Goal: Task Accomplishment & Management: Manage account settings

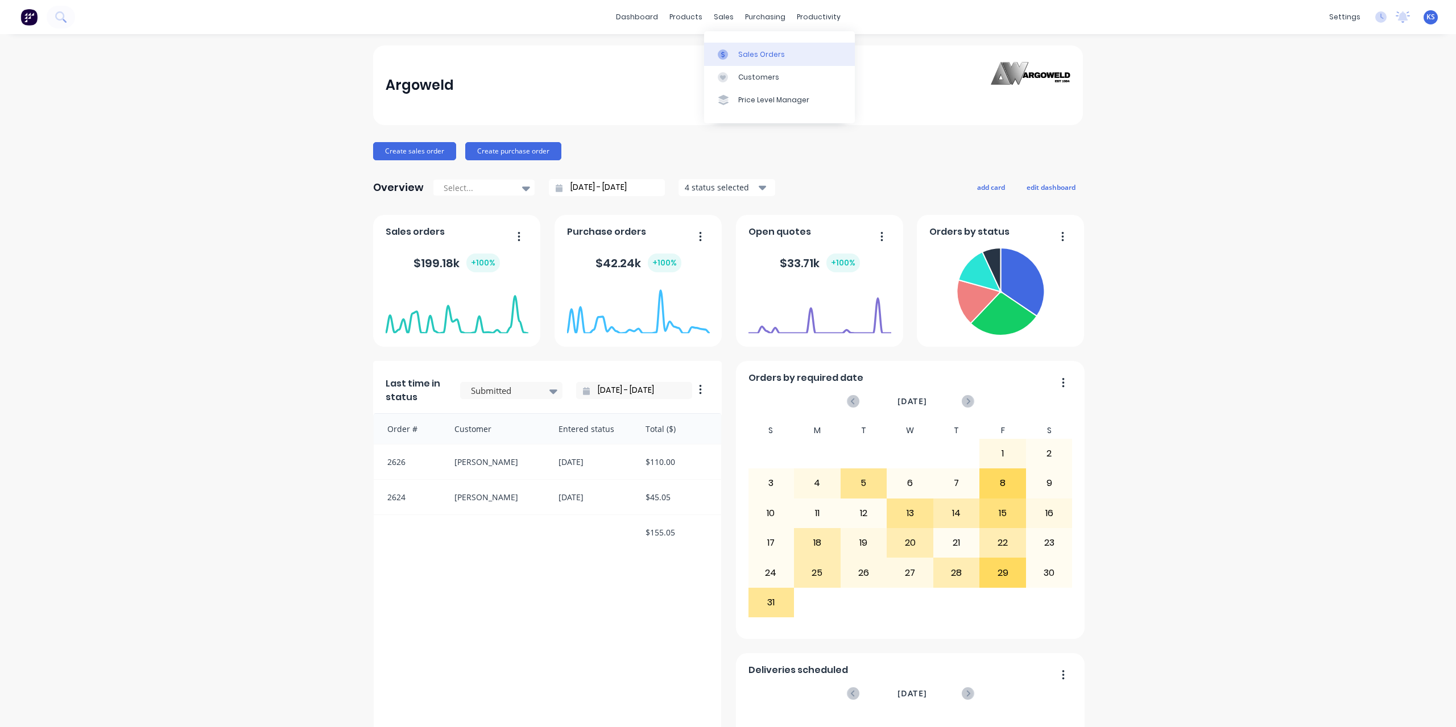
click at [757, 56] on div "Sales Orders" at bounding box center [761, 54] width 47 height 10
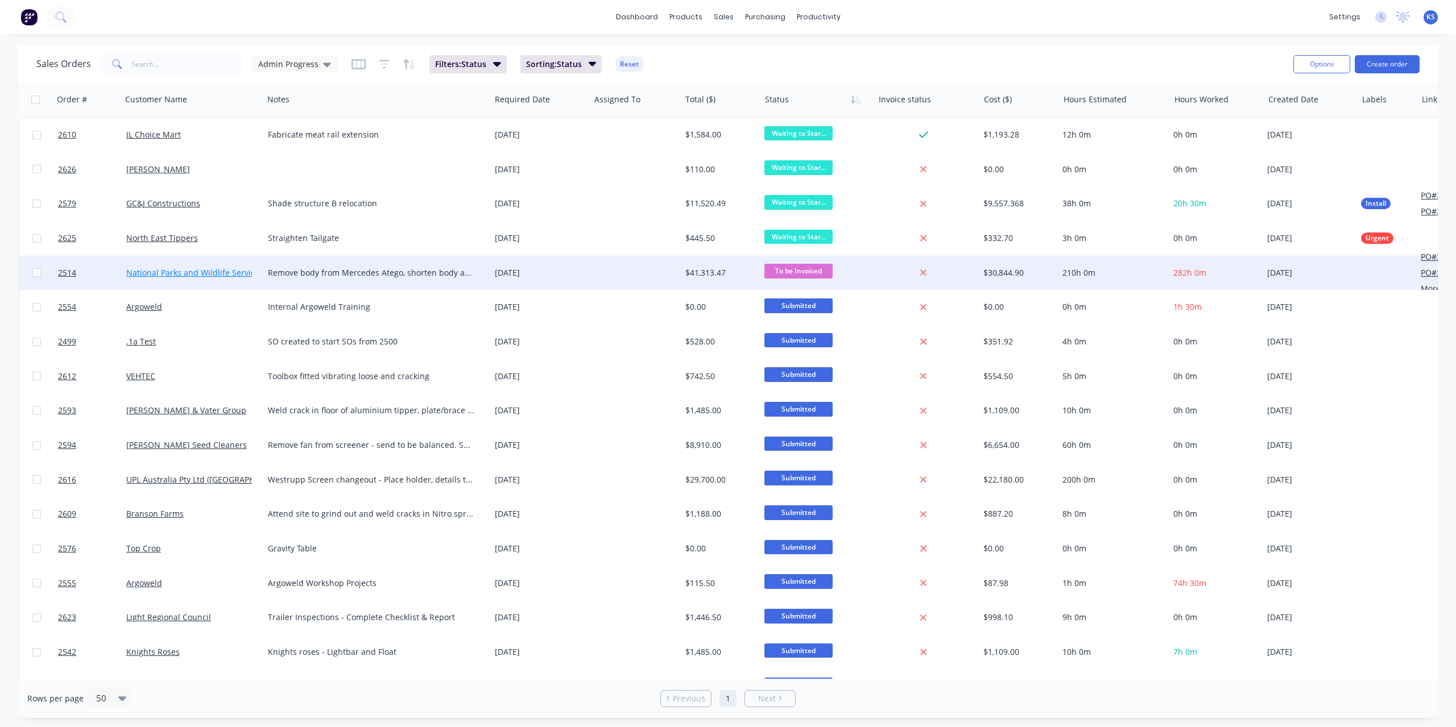
click at [161, 272] on link "National Parks and Wildlife Service SA" at bounding box center [198, 272] width 145 height 11
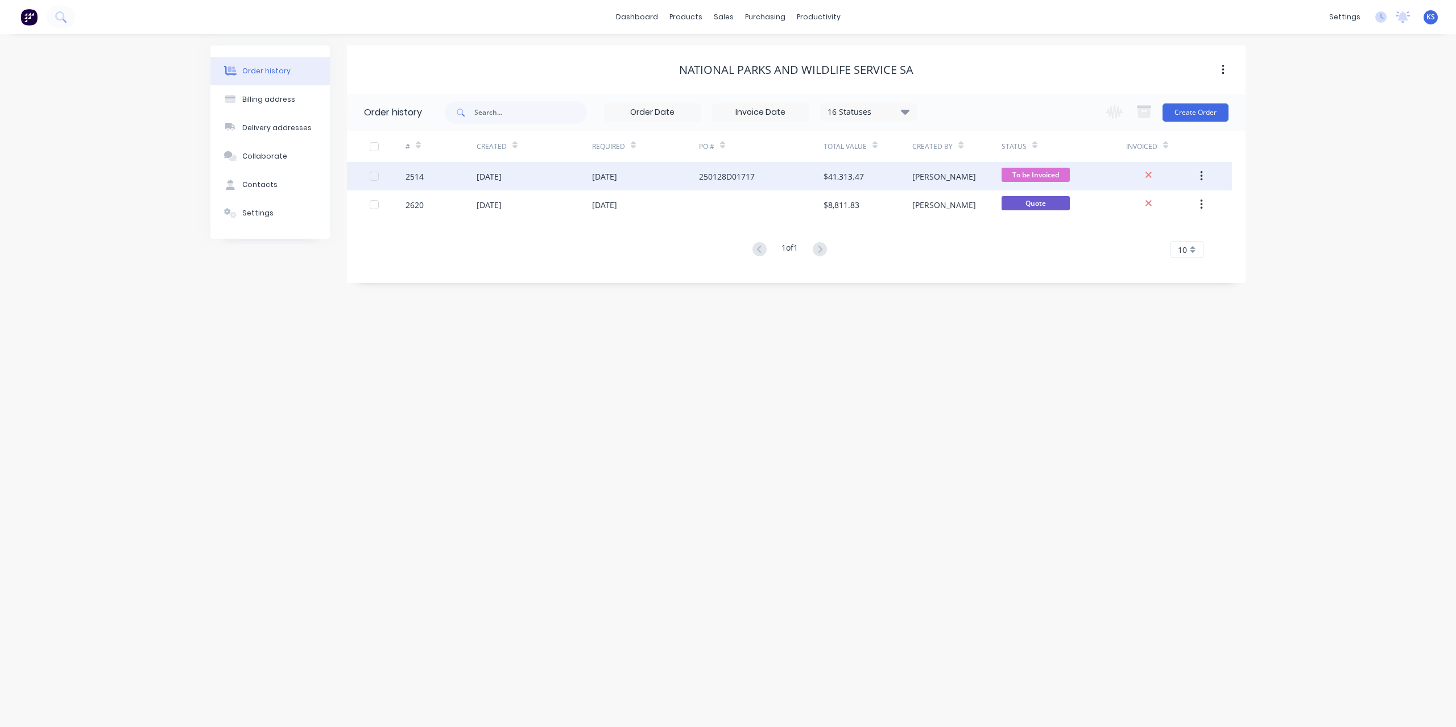
click at [501, 179] on div "[DATE]" at bounding box center [488, 177] width 25 height 12
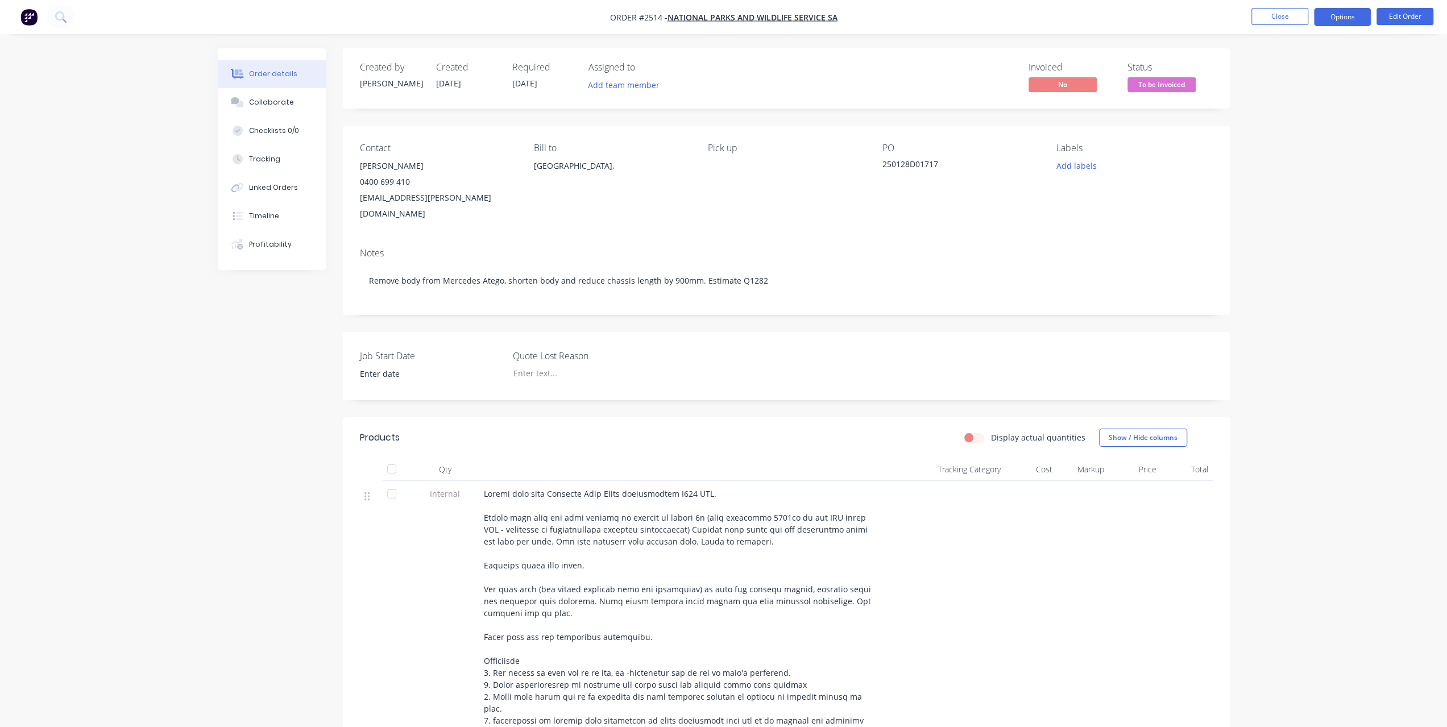
click at [1345, 18] on button "Options" at bounding box center [1342, 17] width 57 height 18
click at [1307, 69] on div "Invoice" at bounding box center [1308, 69] width 105 height 16
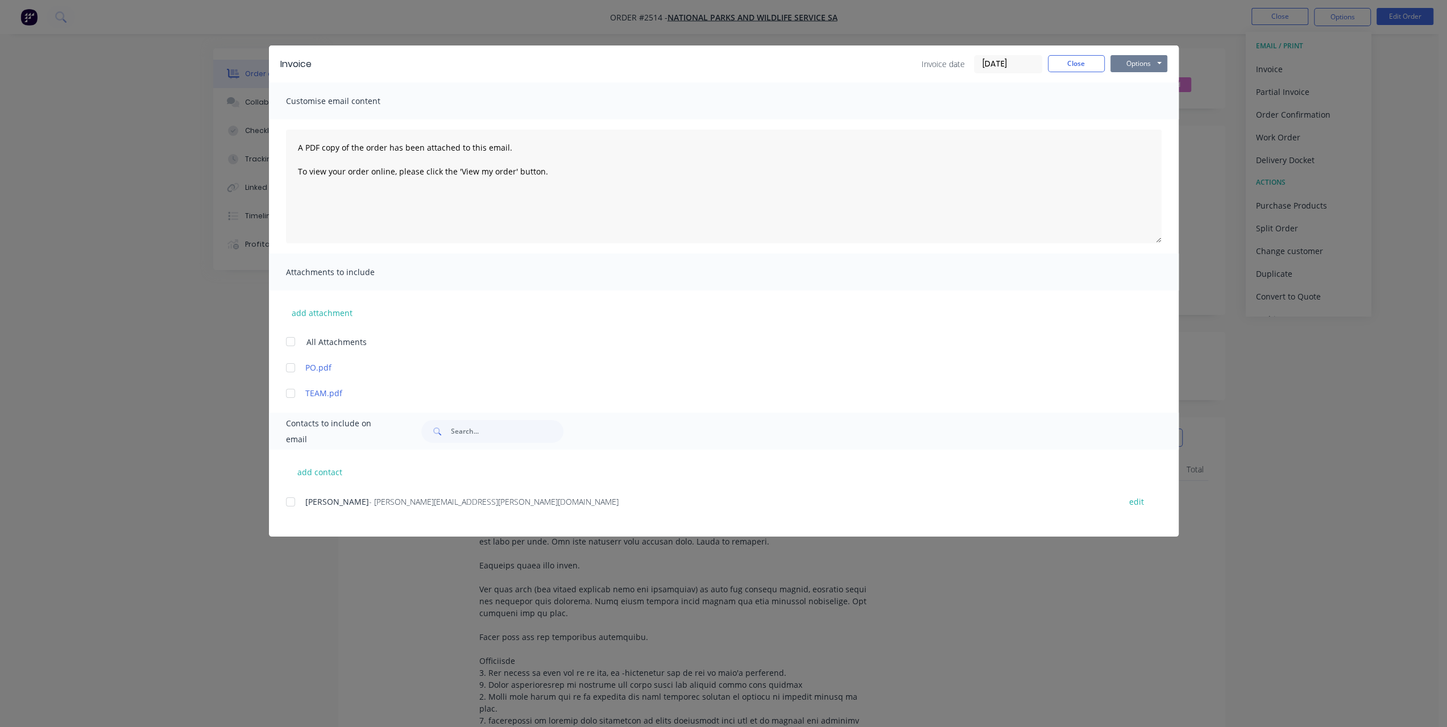
click at [1147, 61] on button "Options" at bounding box center [1138, 63] width 57 height 17
click at [1144, 84] on button "Preview" at bounding box center [1146, 83] width 73 height 19
click at [1144, 66] on button "Options" at bounding box center [1138, 63] width 57 height 17
click at [1131, 98] on button "Print" at bounding box center [1146, 102] width 73 height 19
click at [1078, 60] on button "Close" at bounding box center [1076, 63] width 57 height 17
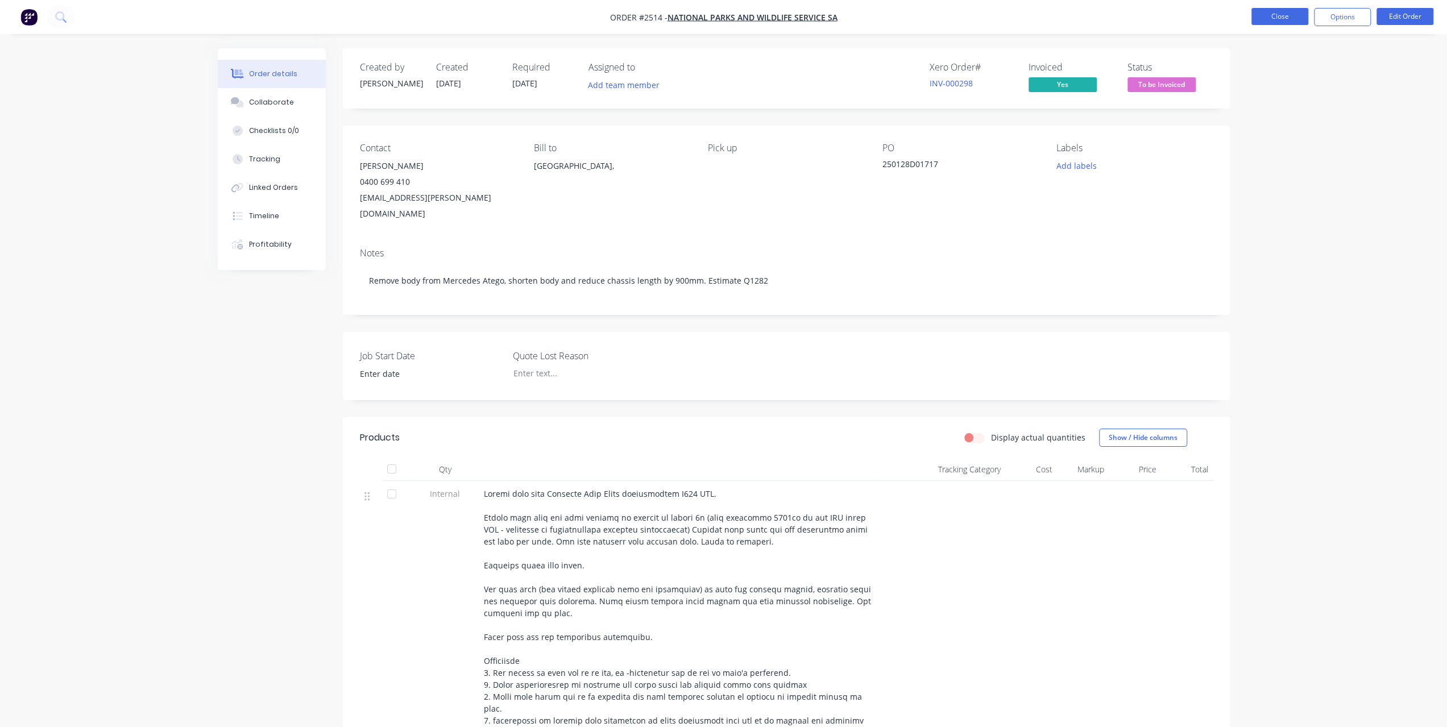
click at [1288, 19] on button "Close" at bounding box center [1279, 16] width 57 height 17
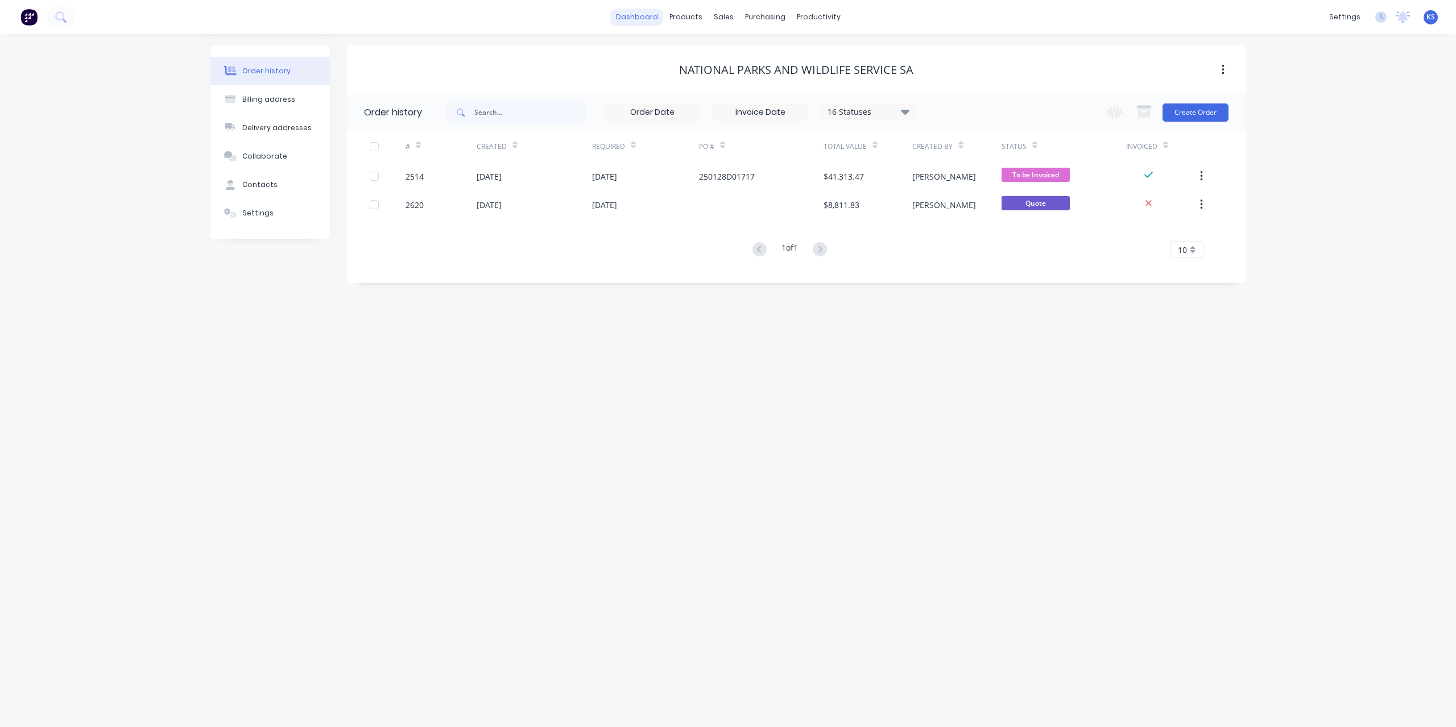
click at [654, 18] on link "dashboard" at bounding box center [636, 17] width 53 height 17
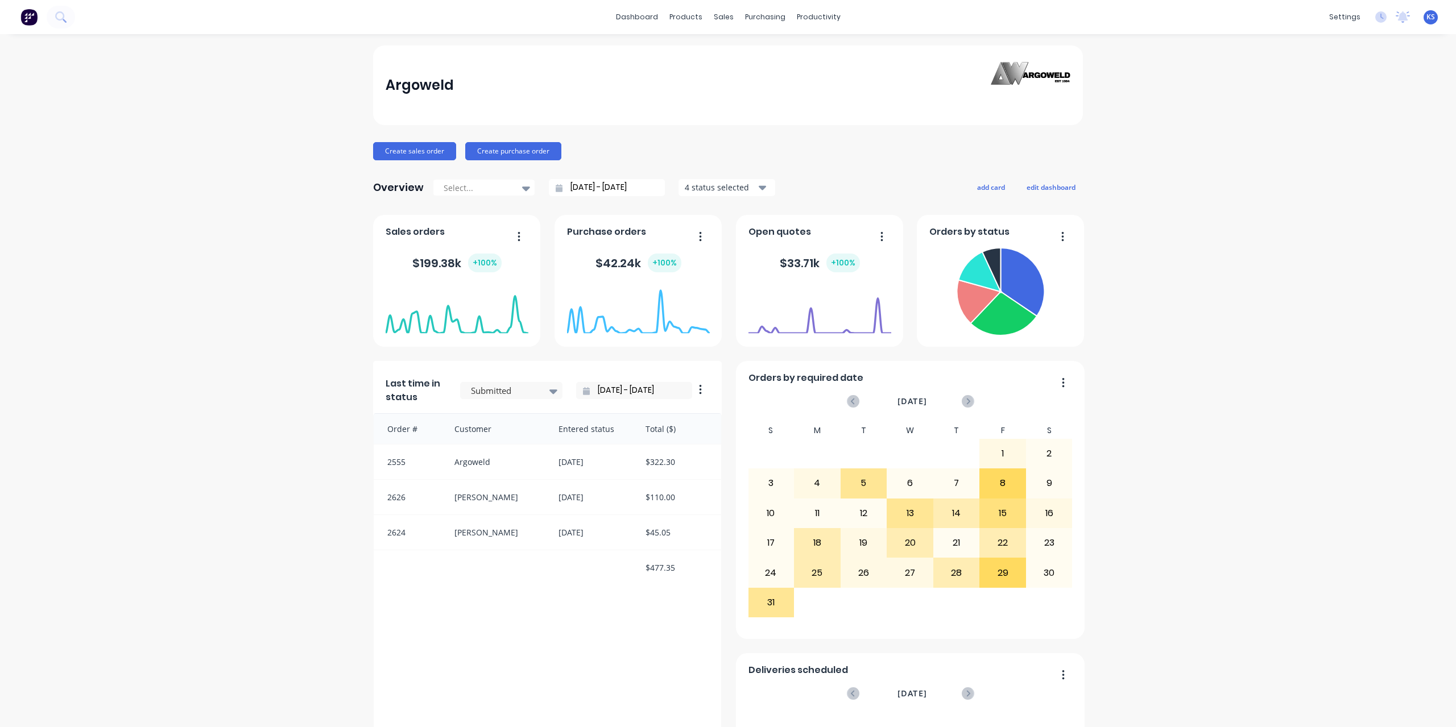
drag, startPoint x: 119, startPoint y: 93, endPoint x: 114, endPoint y: 87, distance: 7.3
click at [119, 93] on div "Argoweld Create sales order Create purchase order Overview Select... [DATE] - […" at bounding box center [728, 634] width 1456 height 1178
click at [406, 147] on button "Create sales order" at bounding box center [414, 151] width 83 height 18
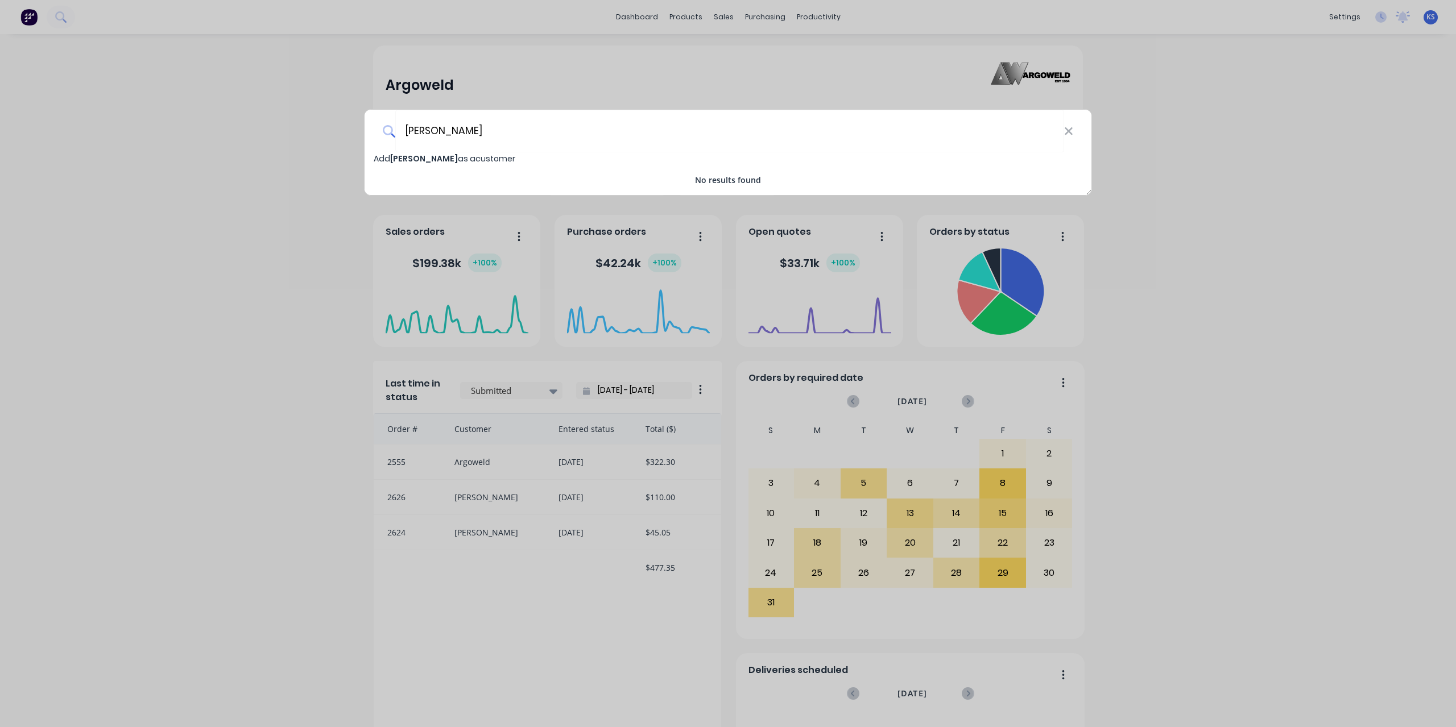
type input "[PERSON_NAME]"
click at [442, 161] on span "Add [PERSON_NAME] as a customer" at bounding box center [445, 158] width 142 height 11
select select "AU"
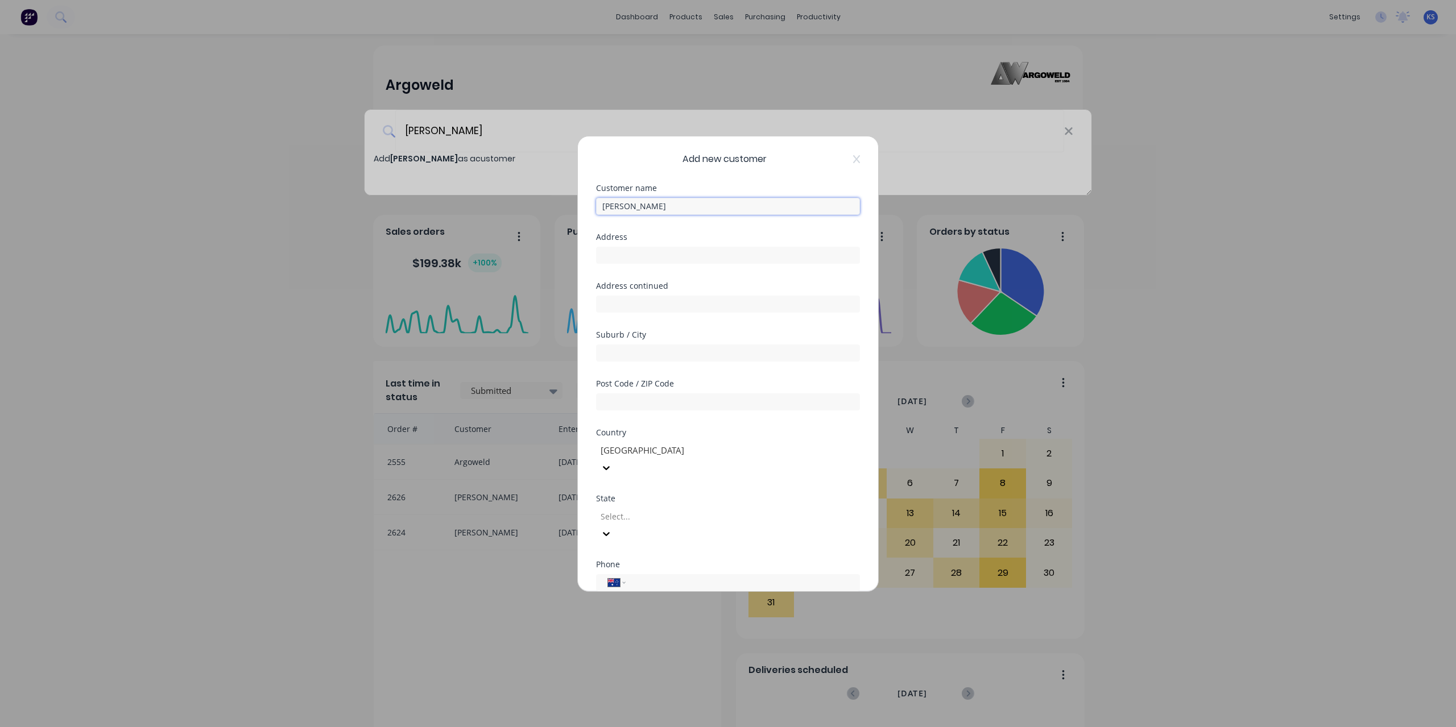
click at [614, 206] on input "[PERSON_NAME]" at bounding box center [728, 206] width 264 height 17
type input "[PERSON_NAME]"
click at [644, 576] on input "tel" at bounding box center [740, 582] width 214 height 13
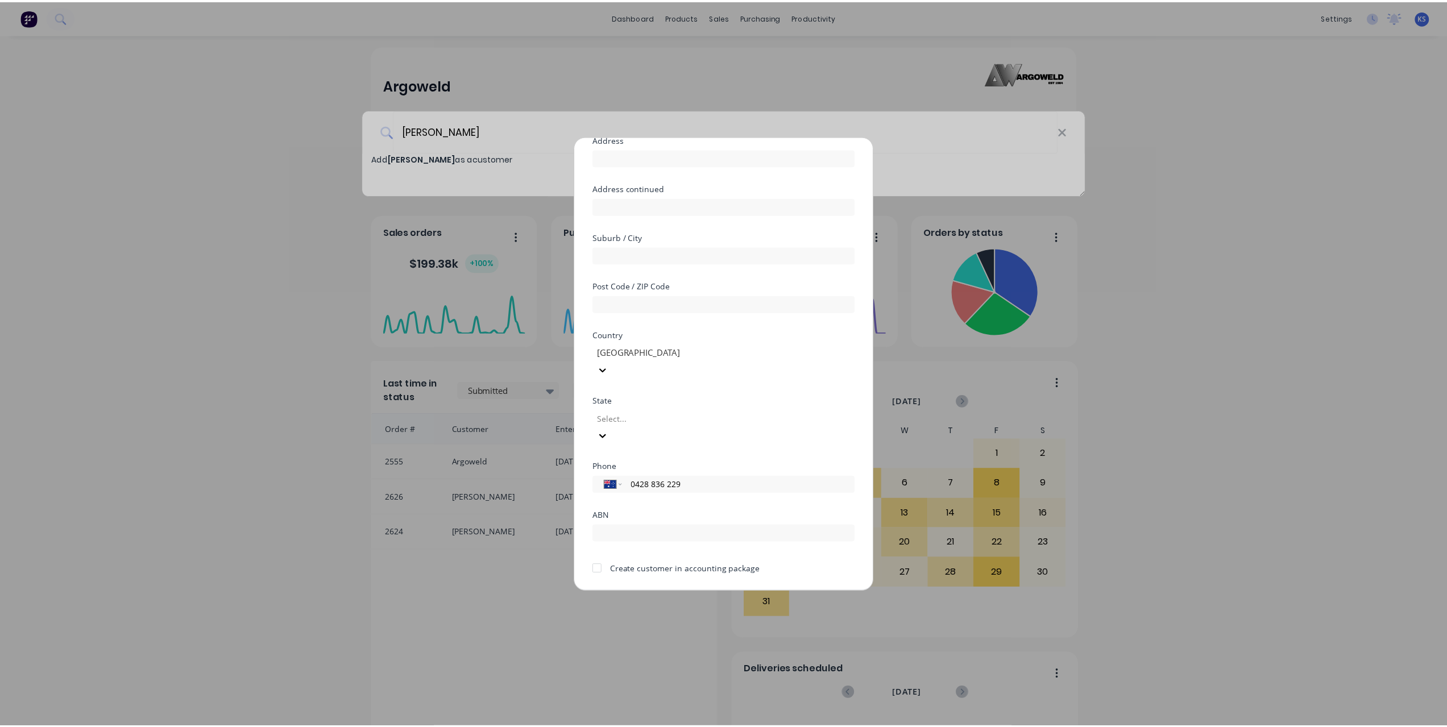
scroll to position [100, 0]
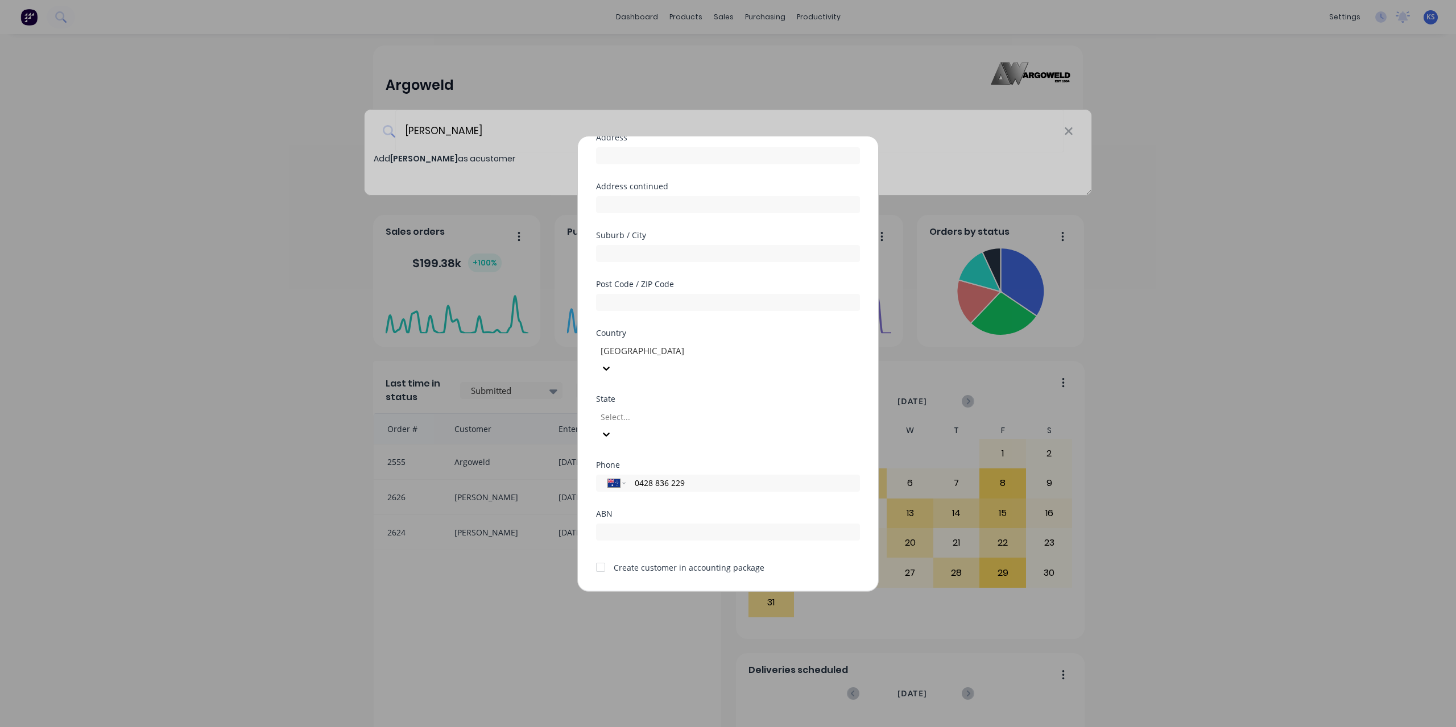
type input "0428 836 229"
click at [598, 556] on div at bounding box center [600, 567] width 23 height 23
click at [701, 592] on button "Save" at bounding box center [692, 601] width 63 height 18
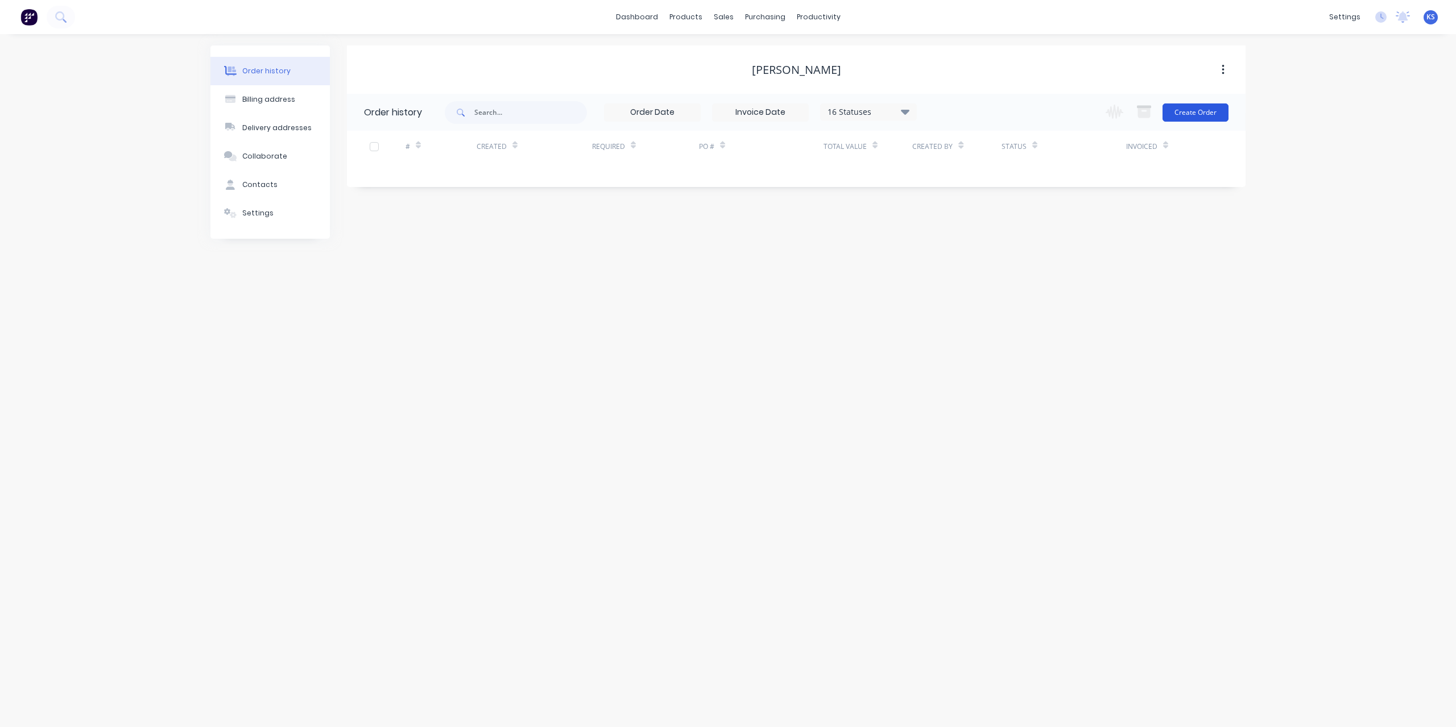
click at [1205, 112] on button "Create Order" at bounding box center [1195, 112] width 66 height 18
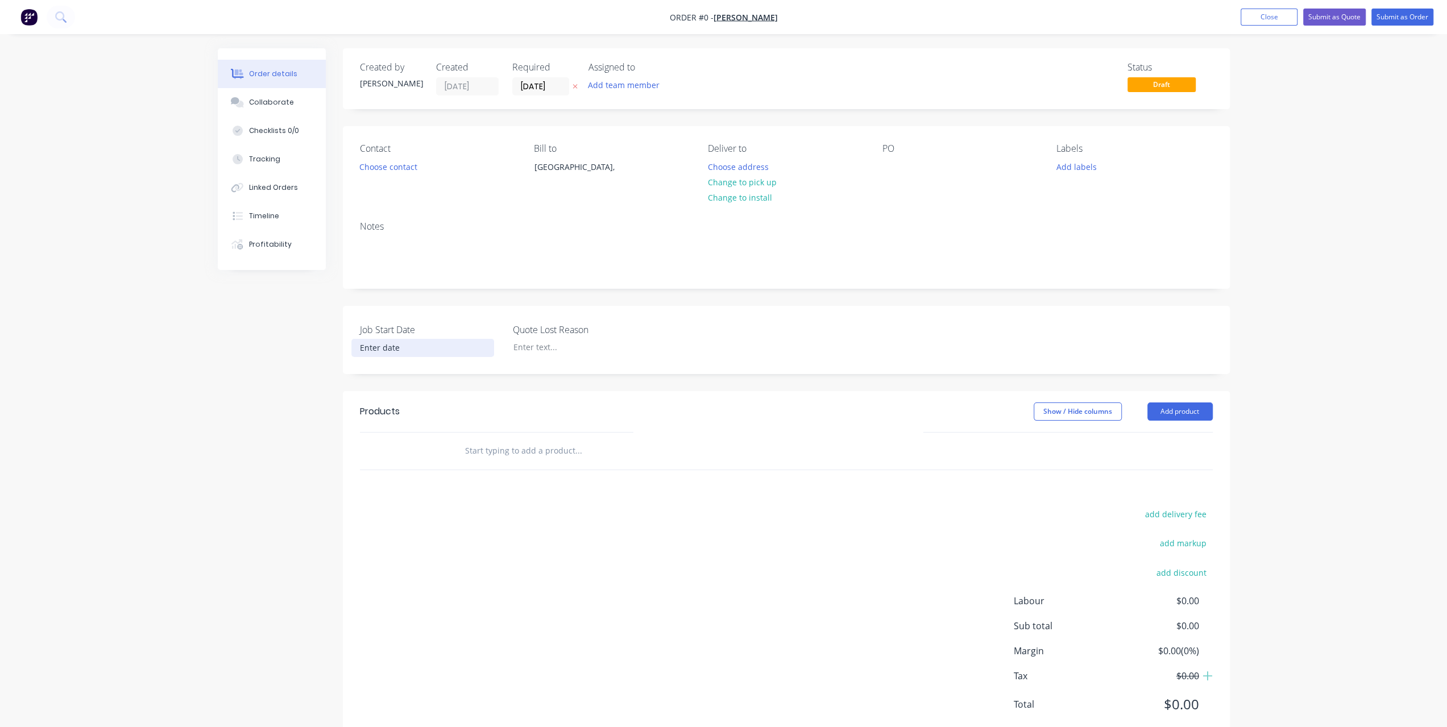
click at [374, 344] on input at bounding box center [423, 347] width 142 height 17
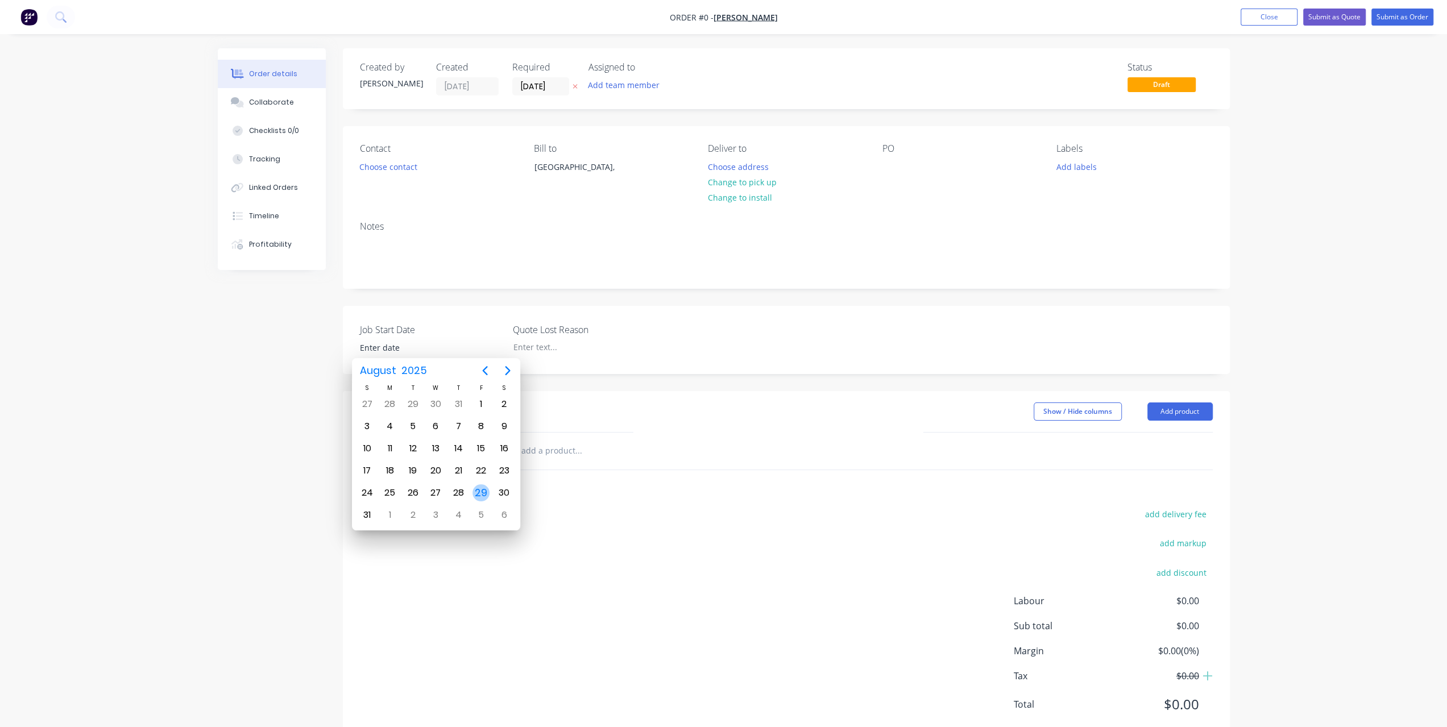
click at [480, 493] on div "29" at bounding box center [480, 492] width 17 height 17
type input "[DATE]"
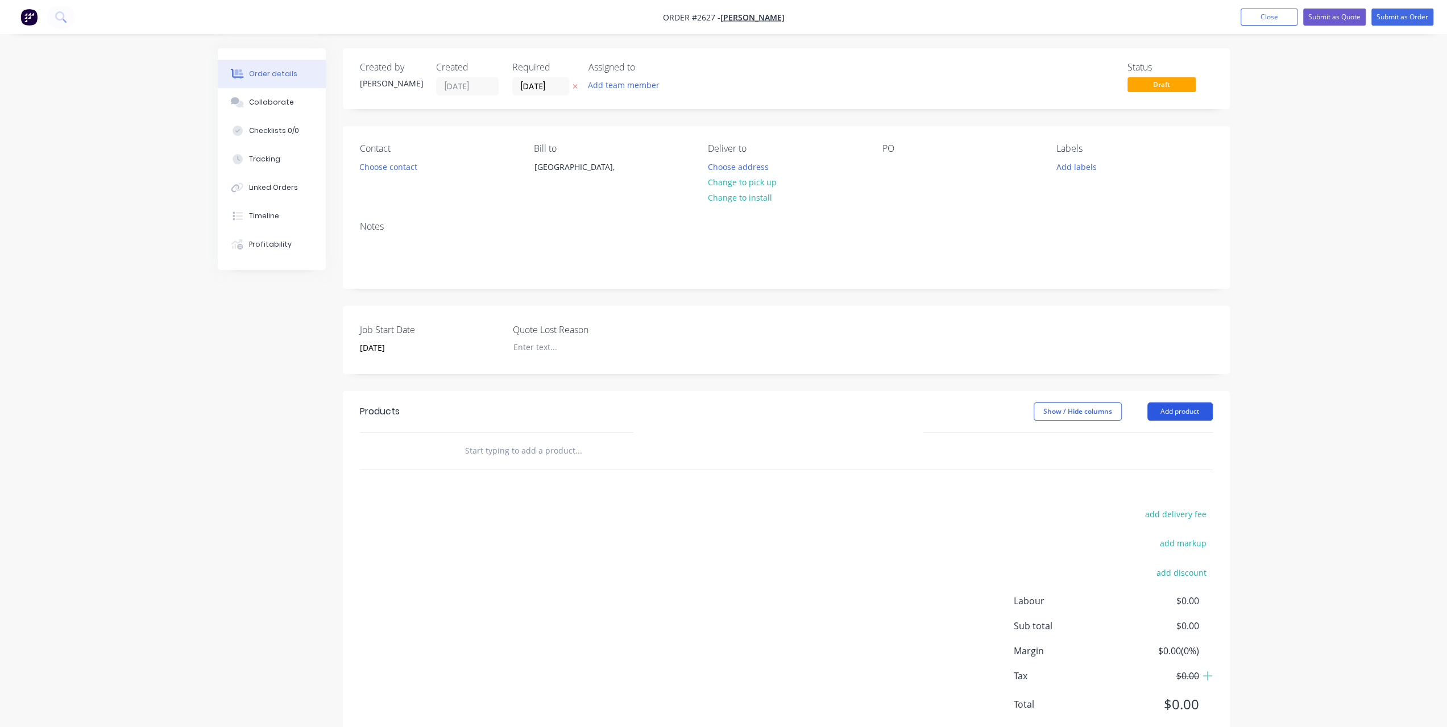
click at [1201, 416] on button "Add product" at bounding box center [1179, 412] width 65 height 18
click at [1163, 441] on div "Product catalogue" at bounding box center [1159, 440] width 88 height 16
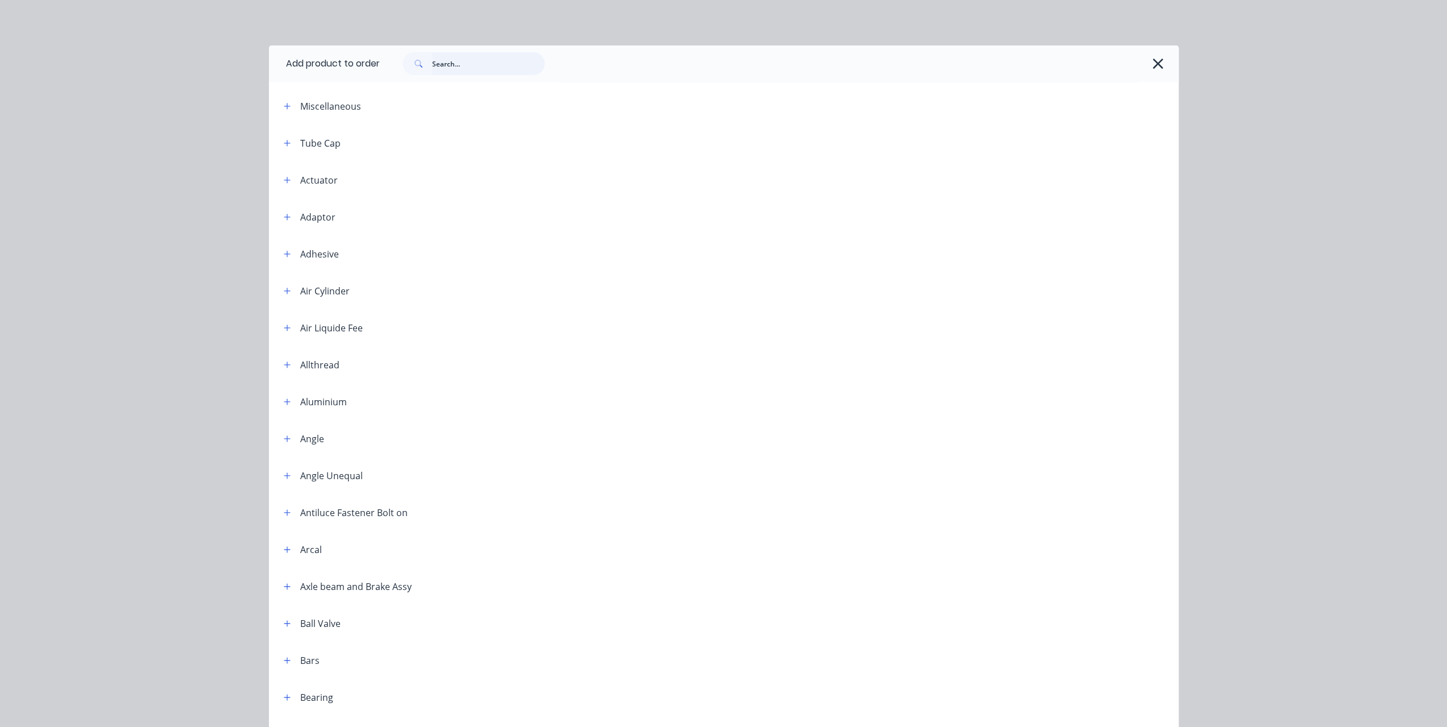
click at [440, 69] on input "text" at bounding box center [488, 63] width 113 height 23
click at [475, 60] on input "text" at bounding box center [488, 63] width 113 height 23
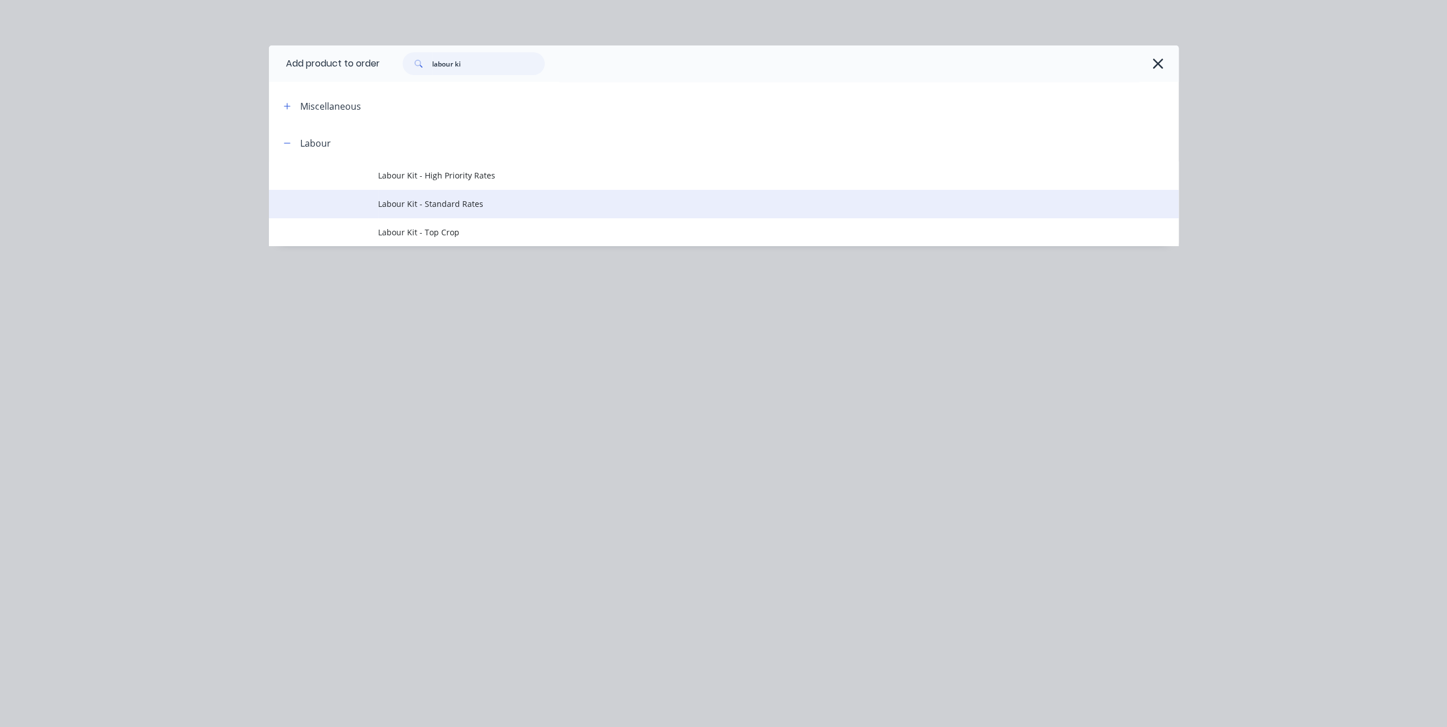
type input "labour ki"
click at [455, 201] on span "Labour Kit - Standard Rates" at bounding box center [698, 204] width 640 height 12
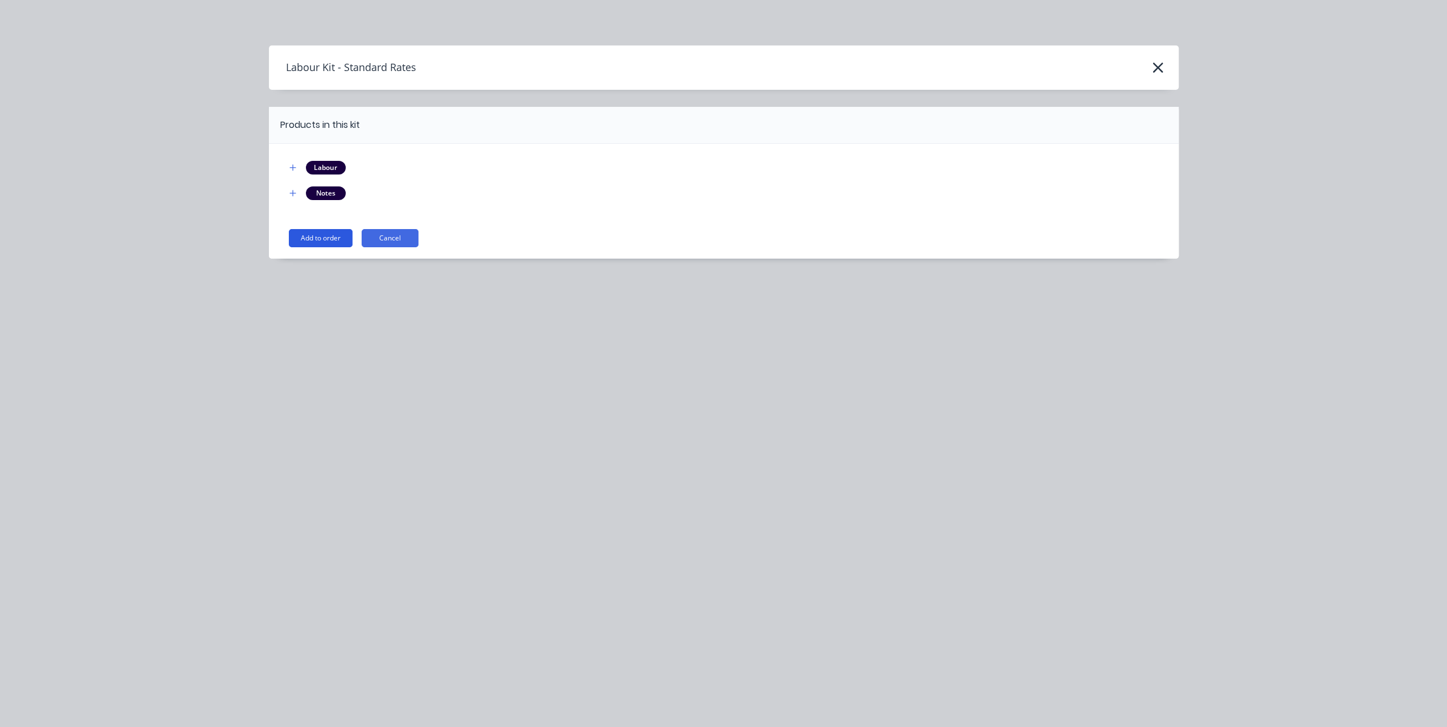
click at [333, 241] on button "Add to order" at bounding box center [321, 238] width 64 height 18
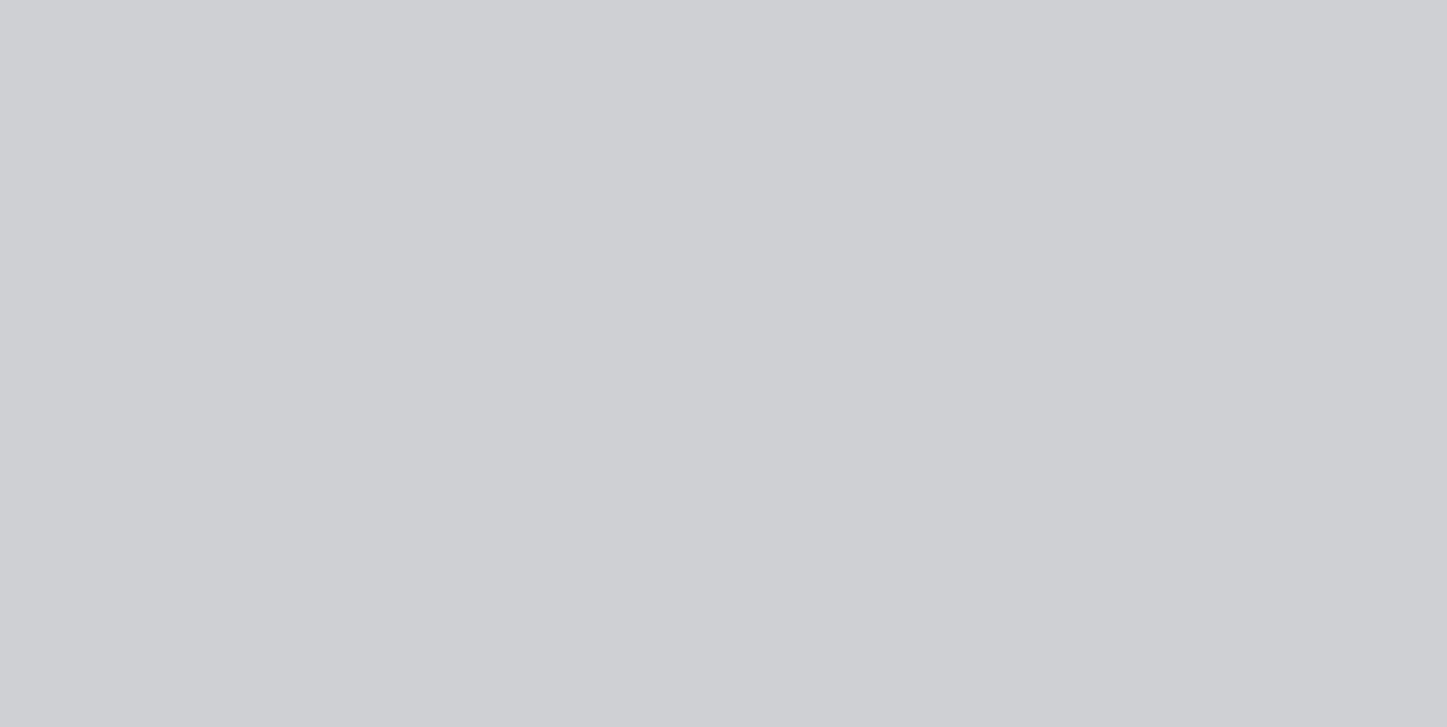
type input "$110.90"
type input "21.73"
type input "$135.00"
type input "$87.98"
type input "19.35"
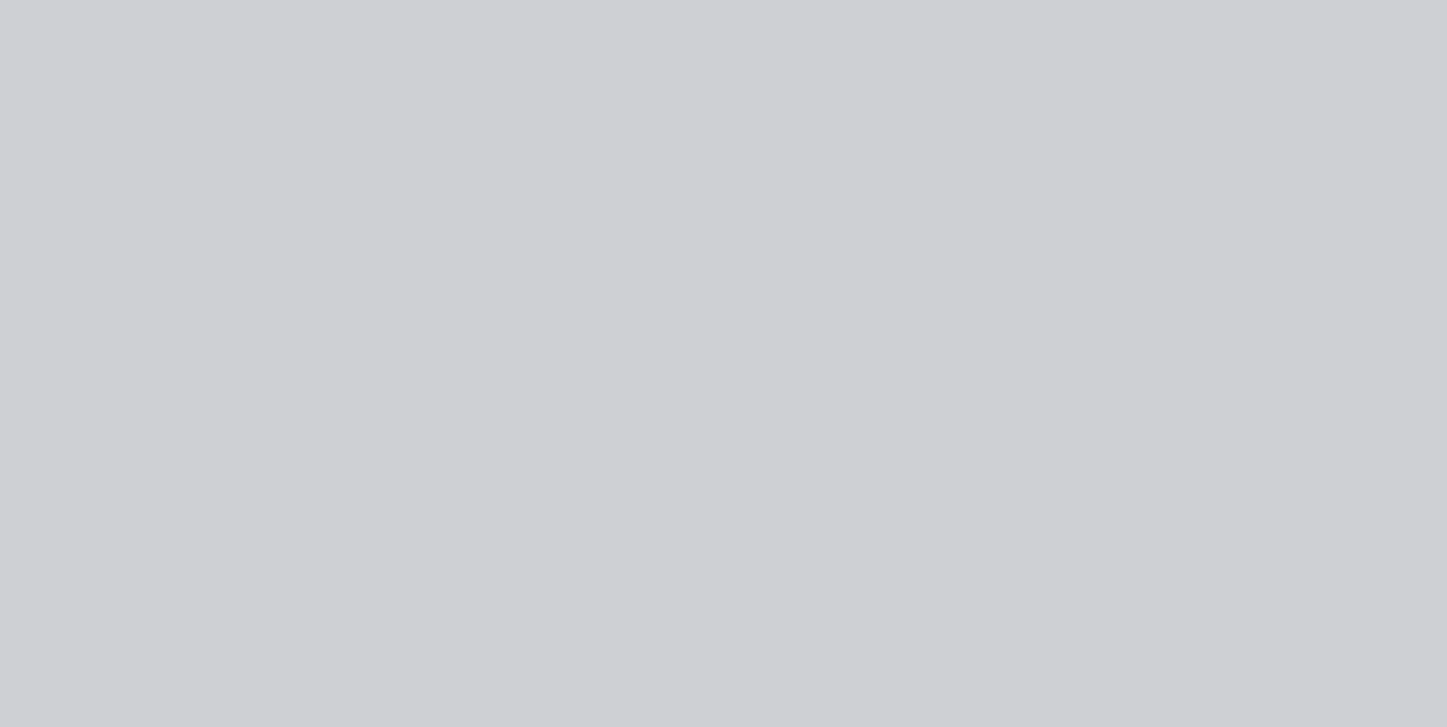
type input "$105.00"
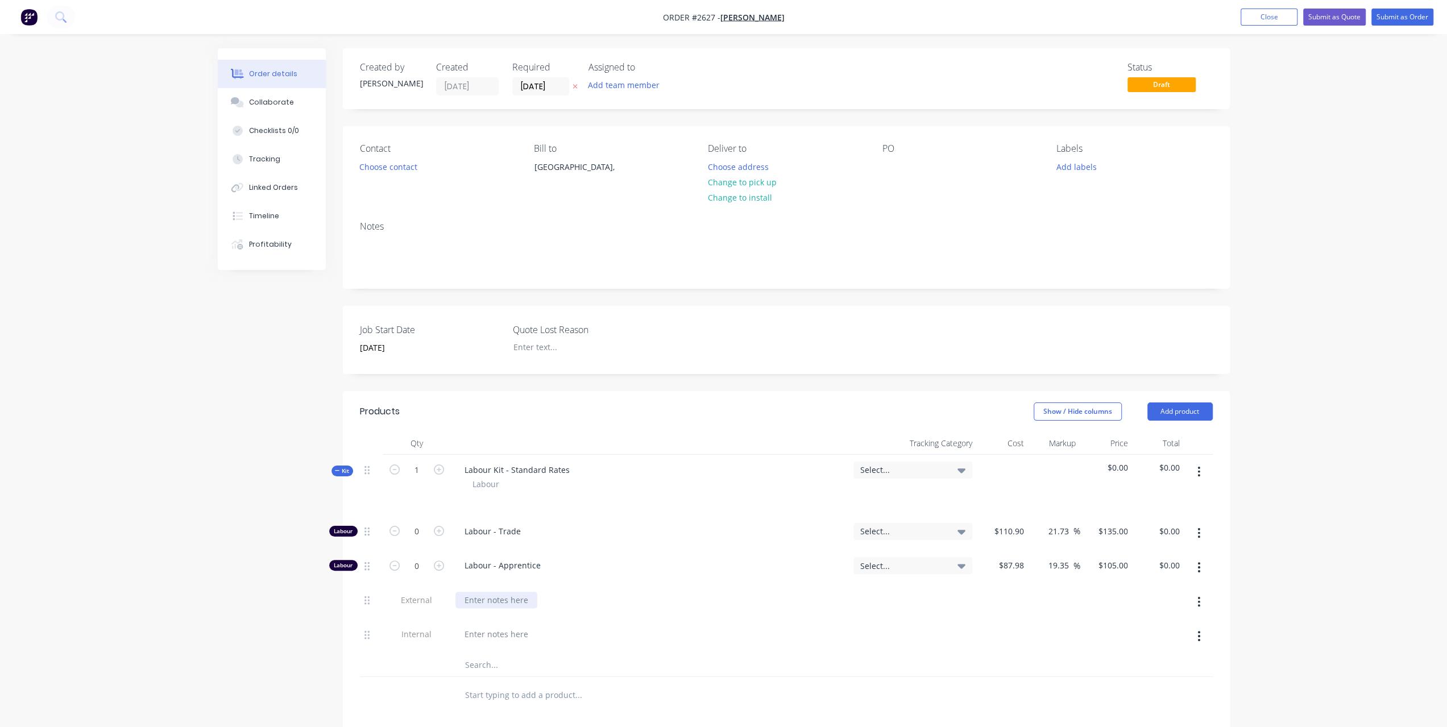
click at [455, 601] on div at bounding box center [496, 600] width 82 height 16
click at [301, 586] on div "Created by [PERSON_NAME] Created [DATE] Required [DATE] Assigned to Add team me…" at bounding box center [724, 526] width 1012 height 956
click at [413, 532] on input "0" at bounding box center [417, 531] width 30 height 17
type input "8"
type input "$1,080.00"
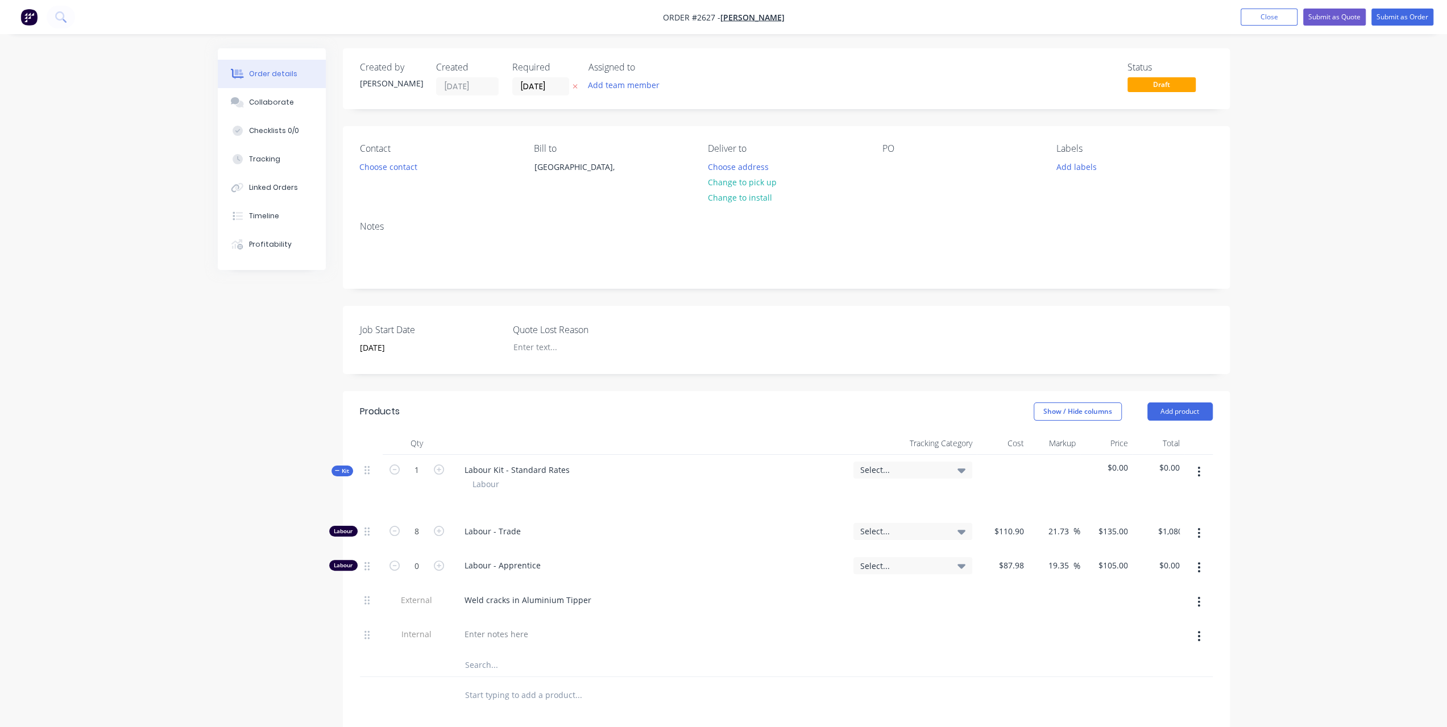
click at [271, 525] on div "Created by [PERSON_NAME] Created [DATE] Required [DATE] Assigned to Add team me…" at bounding box center [724, 526] width 1012 height 956
click at [534, 86] on input "[DATE]" at bounding box center [541, 86] width 56 height 17
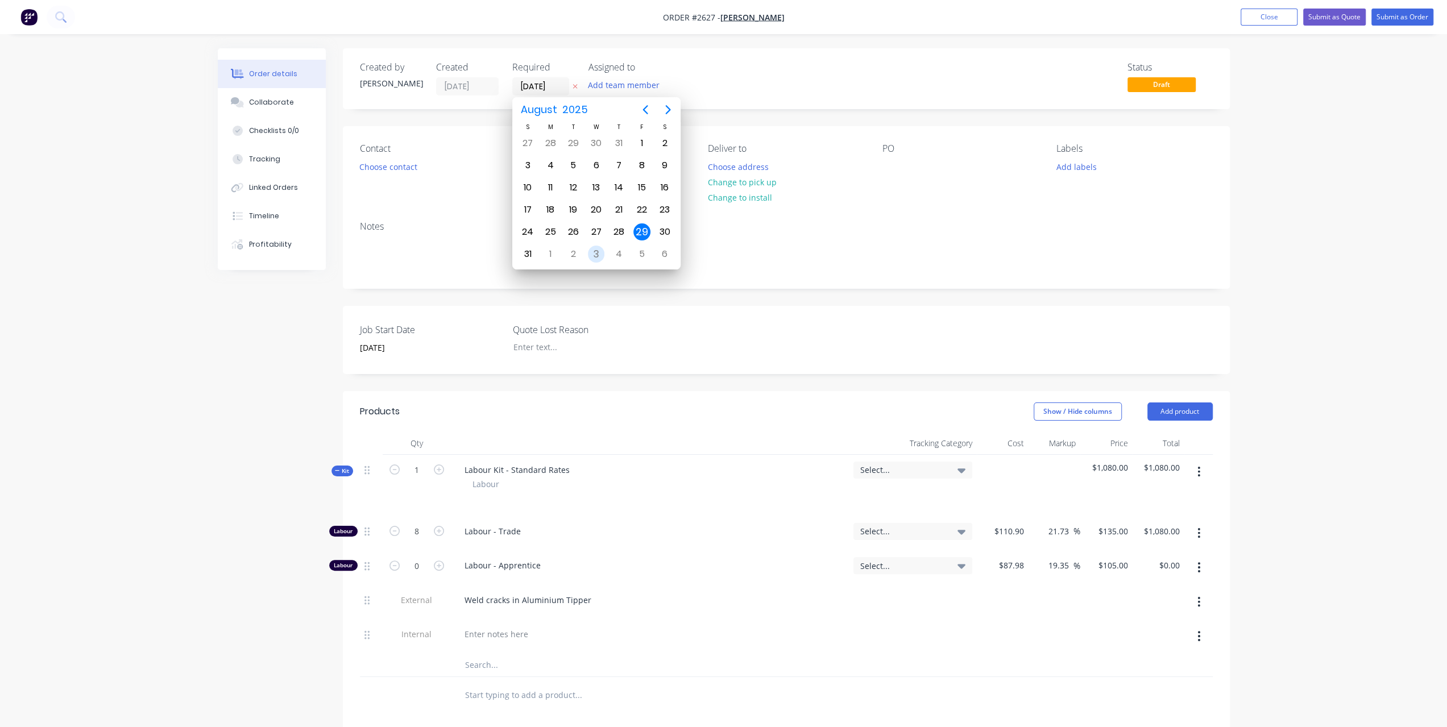
click at [598, 250] on div "3" at bounding box center [596, 254] width 17 height 17
type input "[DATE]"
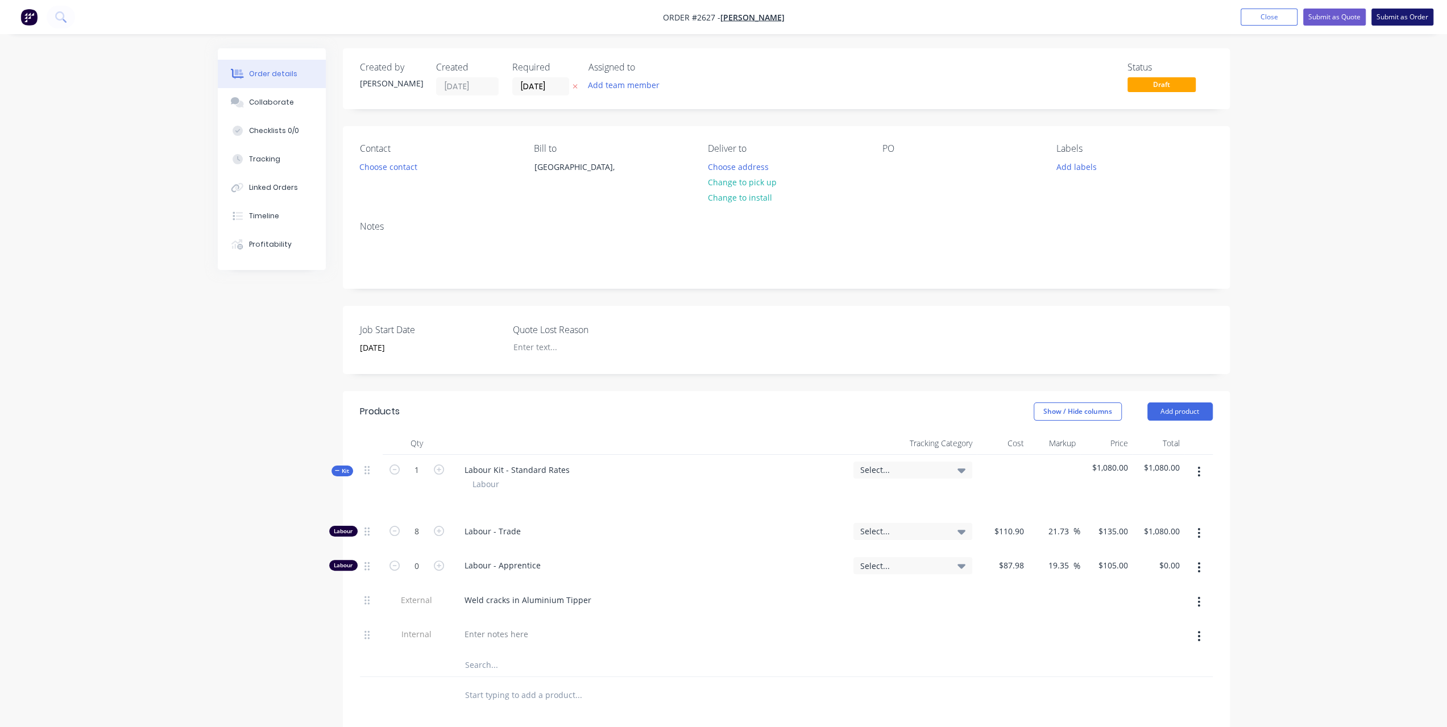
click at [1410, 23] on button "Submit as Order" at bounding box center [1402, 17] width 62 height 17
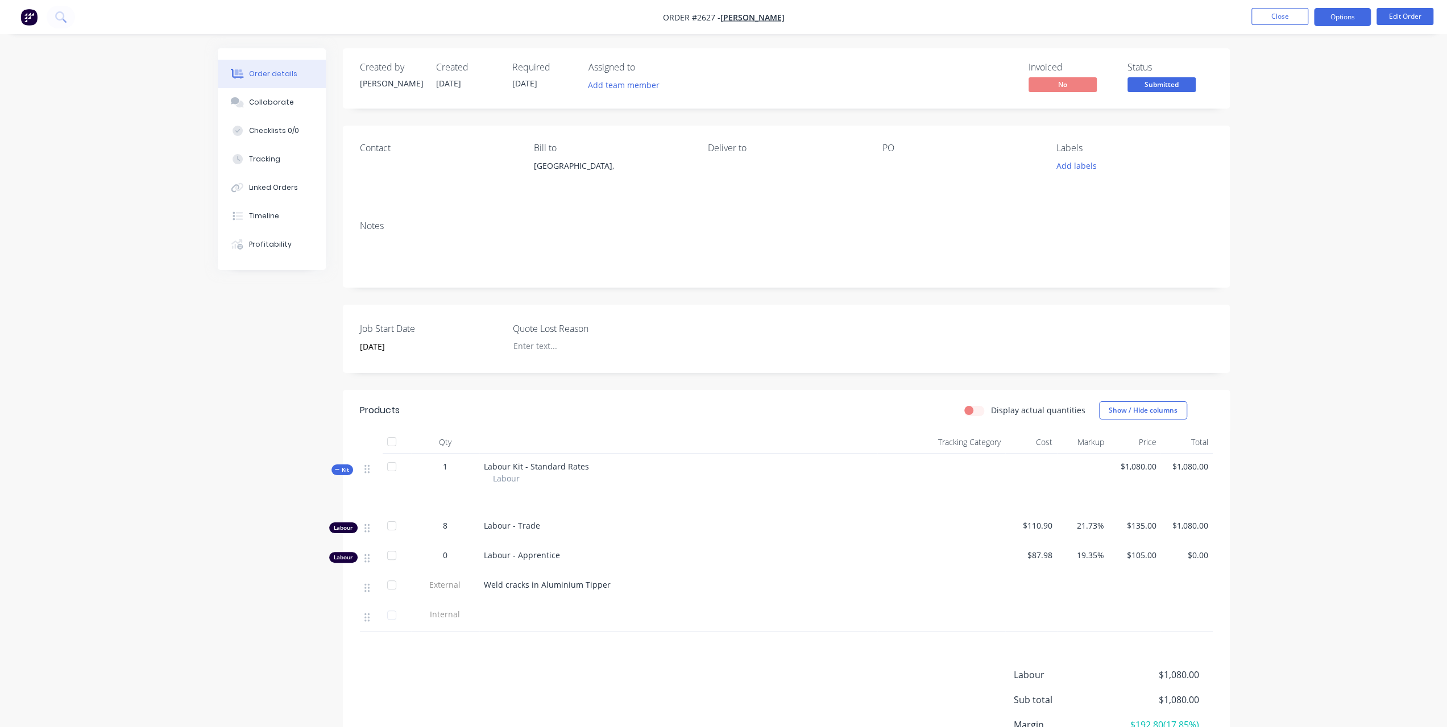
click at [1345, 24] on button "Options" at bounding box center [1342, 17] width 57 height 18
click at [1283, 127] on button "Work Order" at bounding box center [1308, 137] width 125 height 23
click at [1294, 110] on div "Without pricing" at bounding box center [1308, 114] width 105 height 16
click at [604, 585] on span "Weld cracks in Aluminium Tipper" at bounding box center [547, 584] width 127 height 11
drag, startPoint x: 484, startPoint y: 584, endPoint x: 663, endPoint y: 585, distance: 178.5
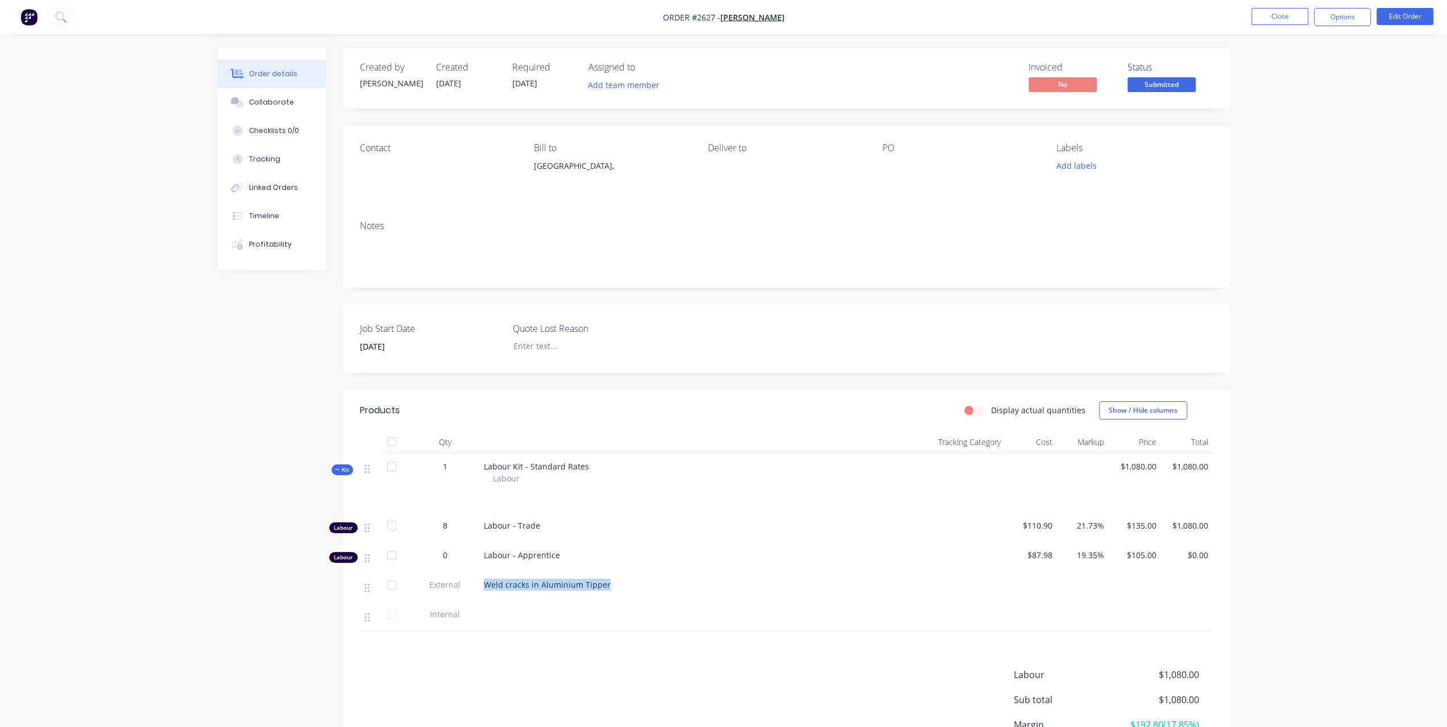
click at [663, 585] on div "Weld cracks in Aluminium Tipper" at bounding box center [678, 585] width 389 height 12
copy span "Weld cracks in Aluminium Tipper"
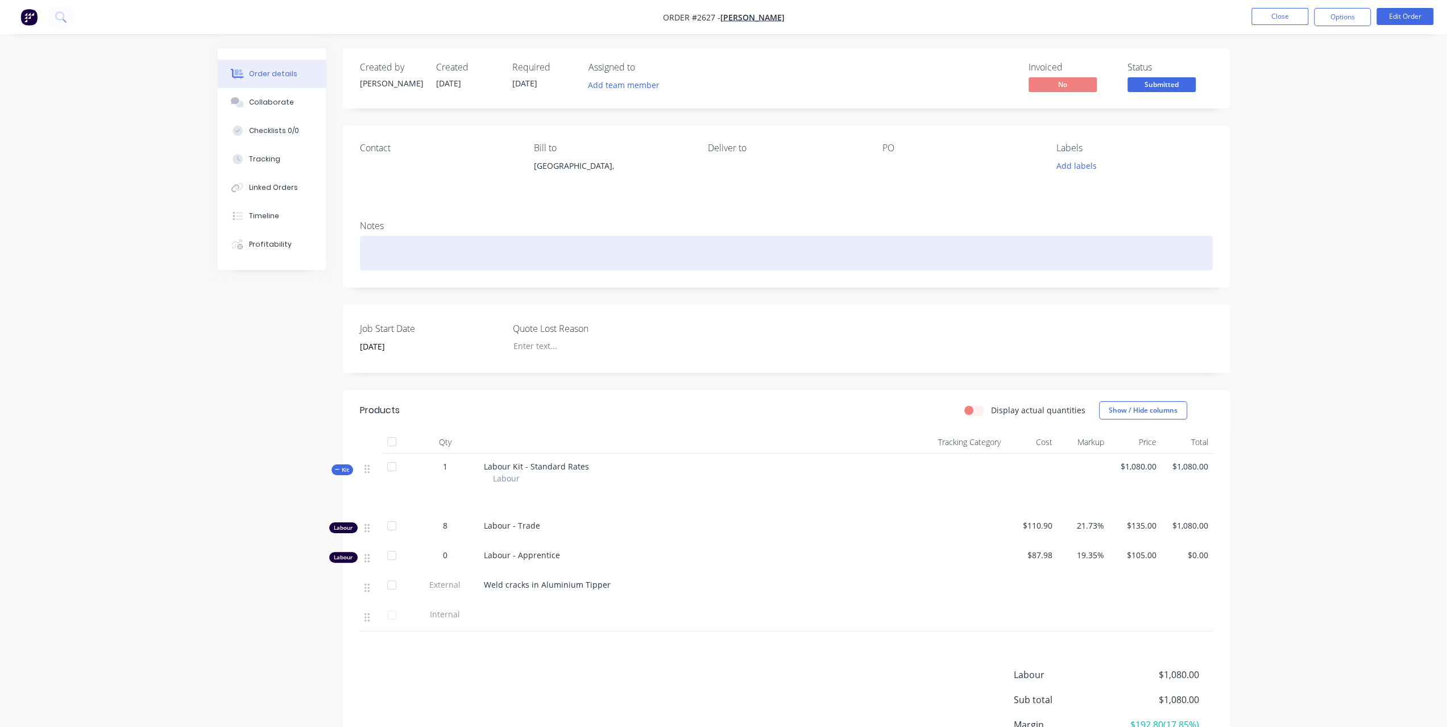
click at [417, 244] on div at bounding box center [786, 253] width 853 height 35
paste div
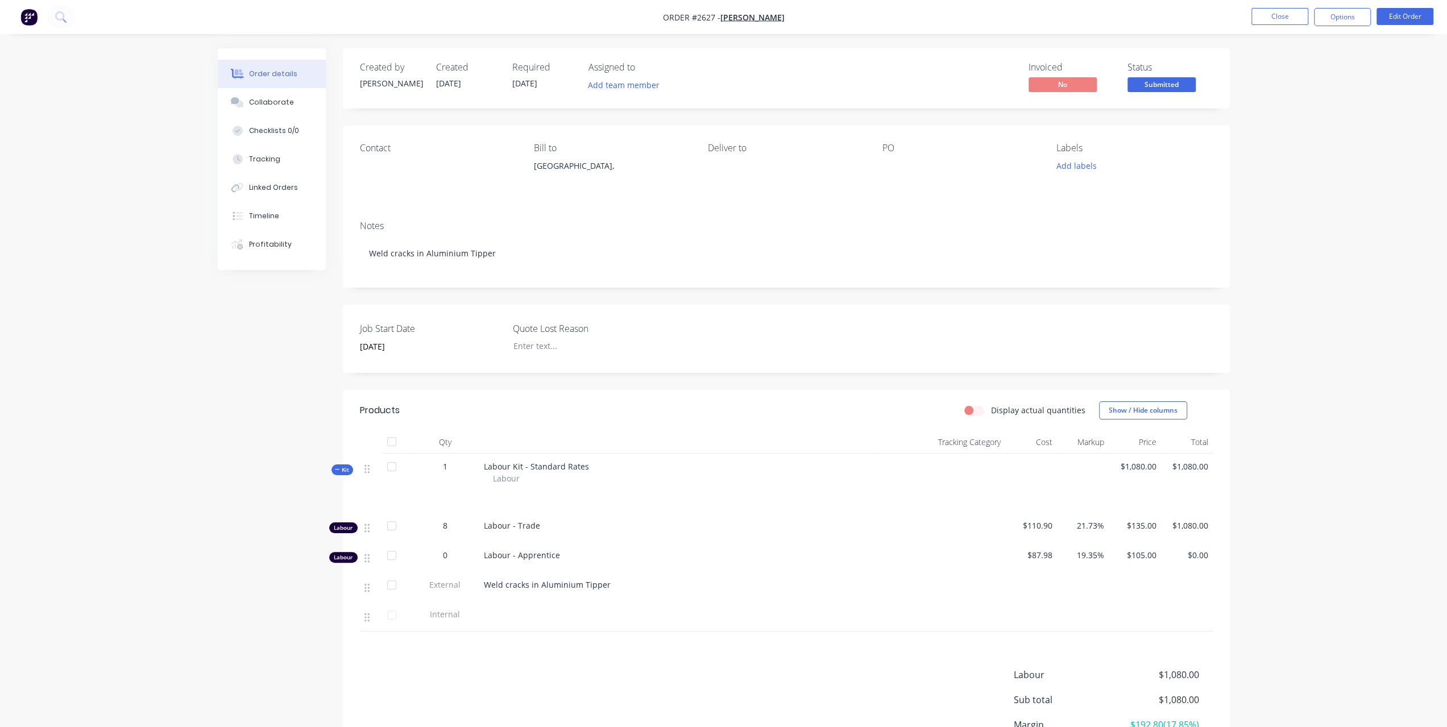
click at [1287, 290] on div "Order details Collaborate Checklists 0/0 Tracking Linked Orders Timeline Profit…" at bounding box center [723, 417] width 1447 height 834
click at [755, 16] on span "[PERSON_NAME]" at bounding box center [752, 17] width 64 height 11
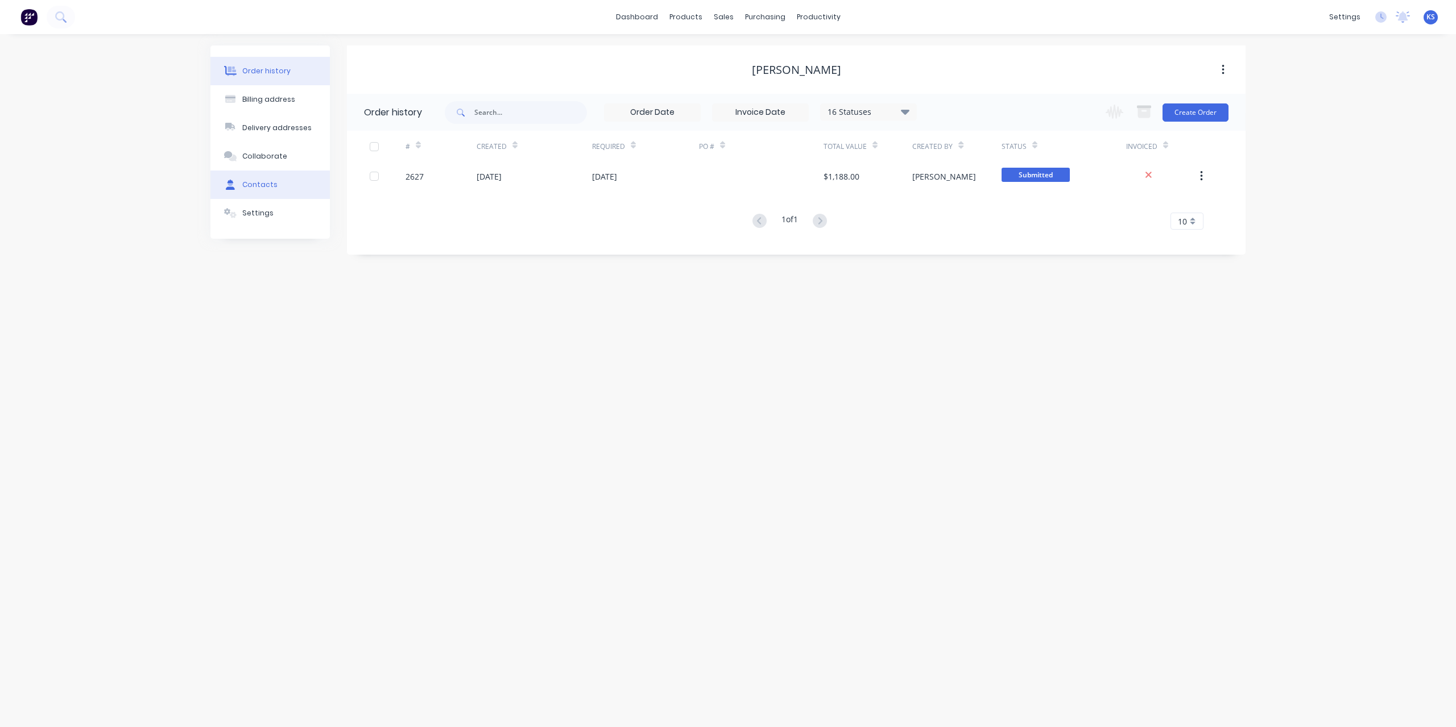
click at [266, 177] on button "Contacts" at bounding box center [269, 185] width 119 height 28
click at [1228, 118] on button "Add contact" at bounding box center [1210, 111] width 52 height 17
select select "AU"
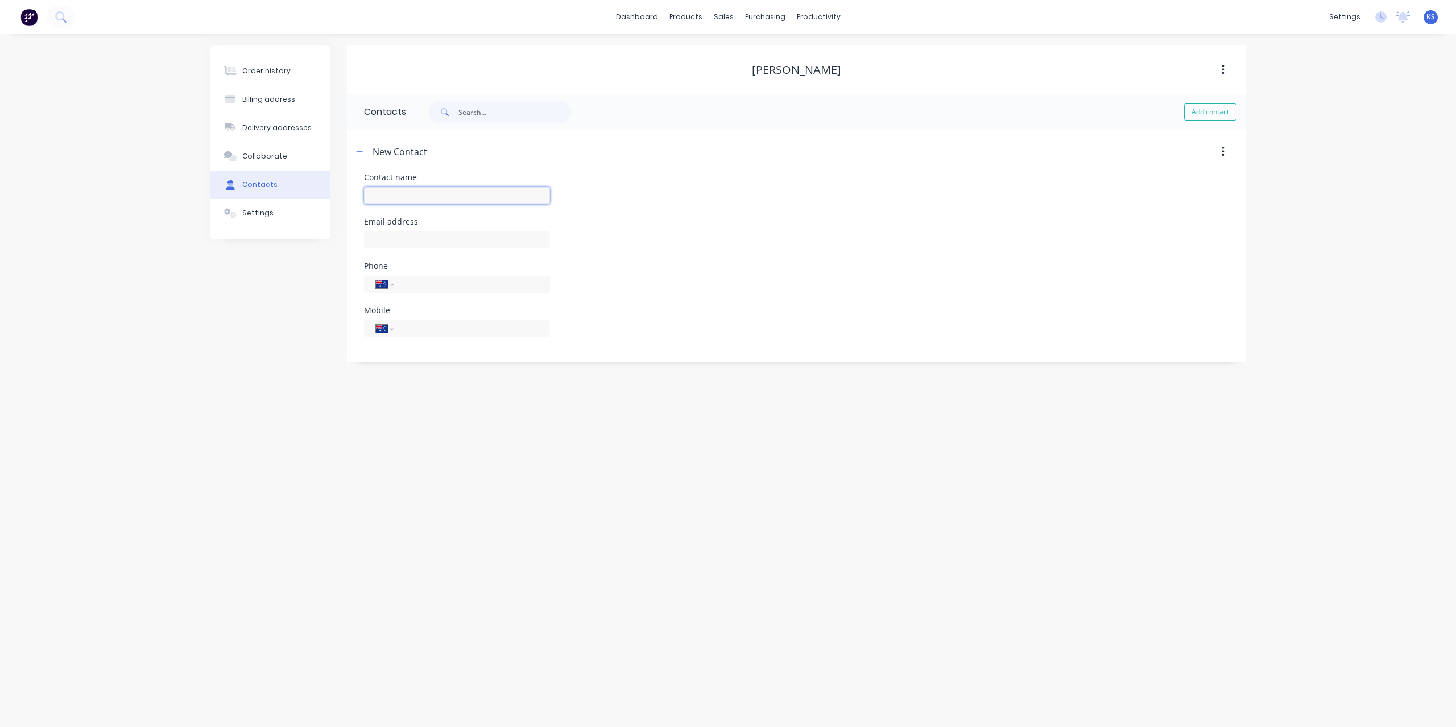
click at [451, 190] on input "text" at bounding box center [457, 195] width 186 height 17
type input "[PERSON_NAME]"
select select "AU"
click at [288, 73] on button "Order history" at bounding box center [269, 71] width 119 height 28
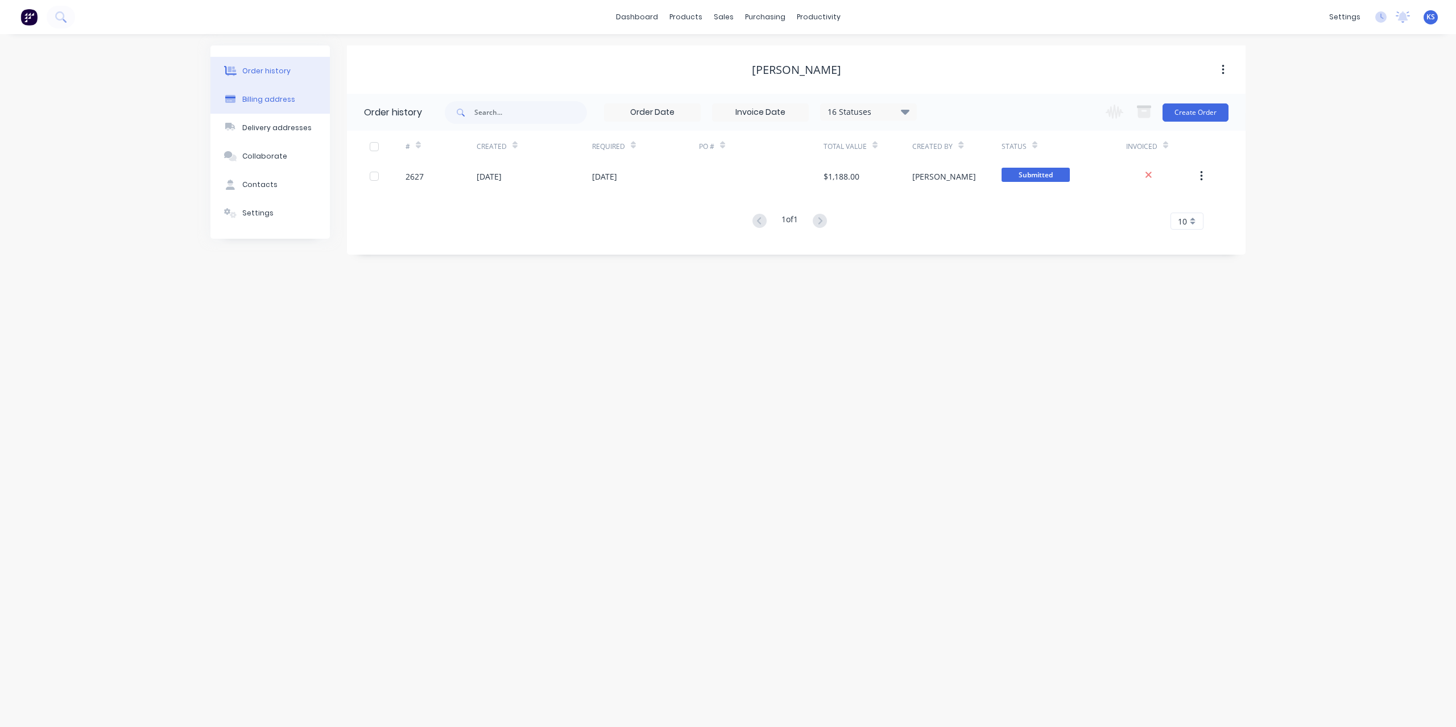
click at [269, 93] on button "Billing address" at bounding box center [269, 99] width 119 height 28
select select "AU"
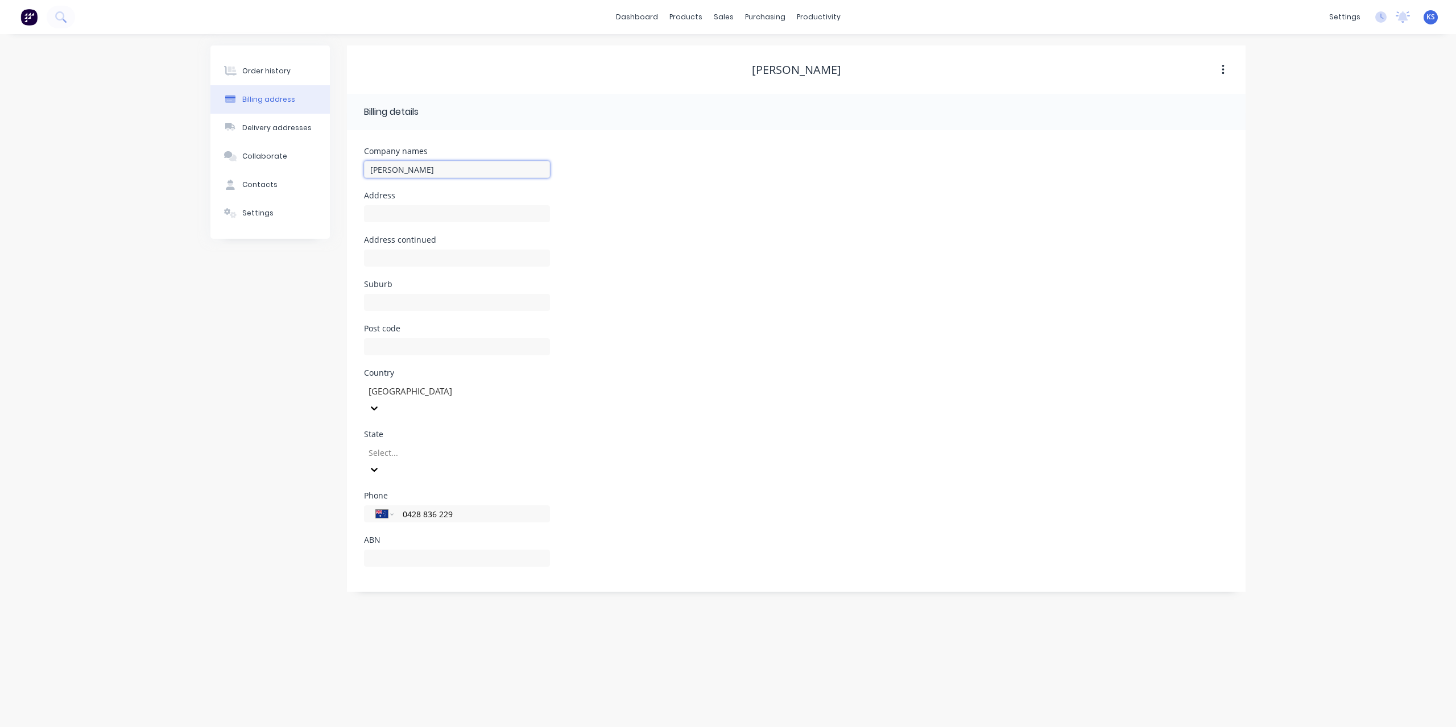
drag, startPoint x: 438, startPoint y: 167, endPoint x: 156, endPoint y: 155, distance: 281.7
click at [156, 155] on div "Order history Billing address Delivery addresses Collaborate Contacts Settings …" at bounding box center [728, 380] width 1456 height 693
type input "[PERSON_NAME] Farming"
click at [236, 386] on div "Order history Billing address Delivery addresses Collaborate Contacts Settings" at bounding box center [269, 318] width 119 height 546
click at [260, 186] on div "Contacts" at bounding box center [259, 185] width 35 height 10
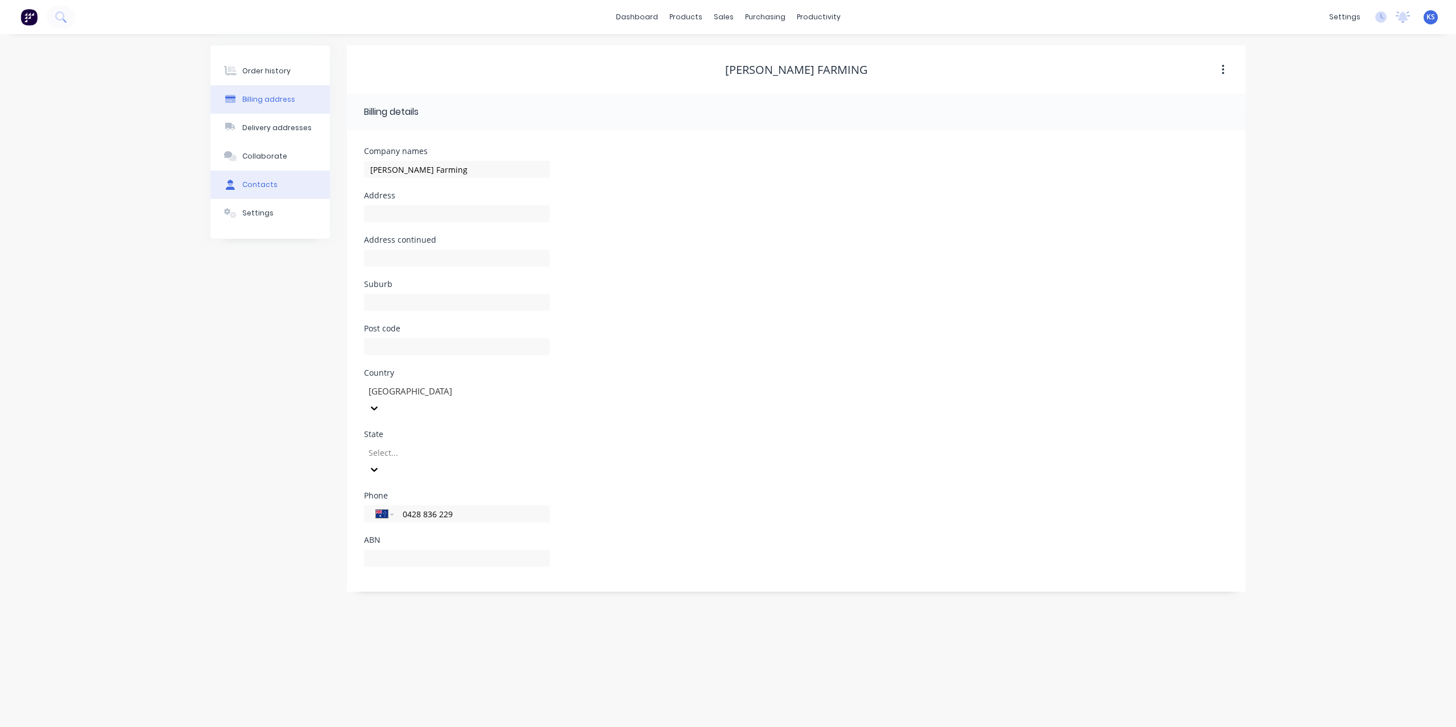
select select "AU"
click at [366, 151] on button "button" at bounding box center [360, 151] width 14 height 14
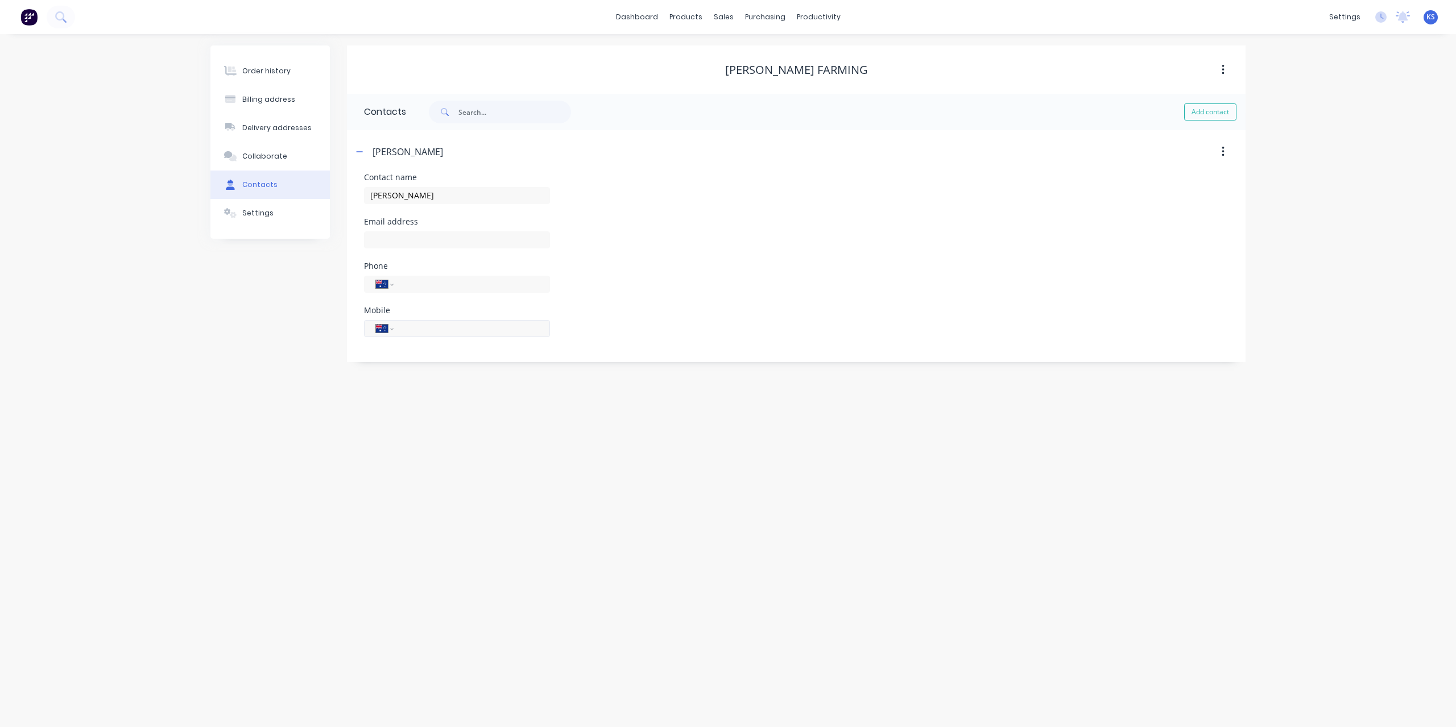
click at [398, 320] on div "International [GEOGRAPHIC_DATA] [GEOGRAPHIC_DATA] [GEOGRAPHIC_DATA] [GEOGRAPHIC…" at bounding box center [457, 328] width 186 height 17
click at [407, 318] on div "International [GEOGRAPHIC_DATA] [GEOGRAPHIC_DATA] [GEOGRAPHIC_DATA] [GEOGRAPHIC…" at bounding box center [457, 334] width 186 height 34
click at [409, 333] on input "tel" at bounding box center [469, 328] width 136 height 13
type input "0428 836 229"
click at [677, 540] on div "Order history Billing address Delivery addresses Collaborate Contacts Settings …" at bounding box center [728, 380] width 1456 height 693
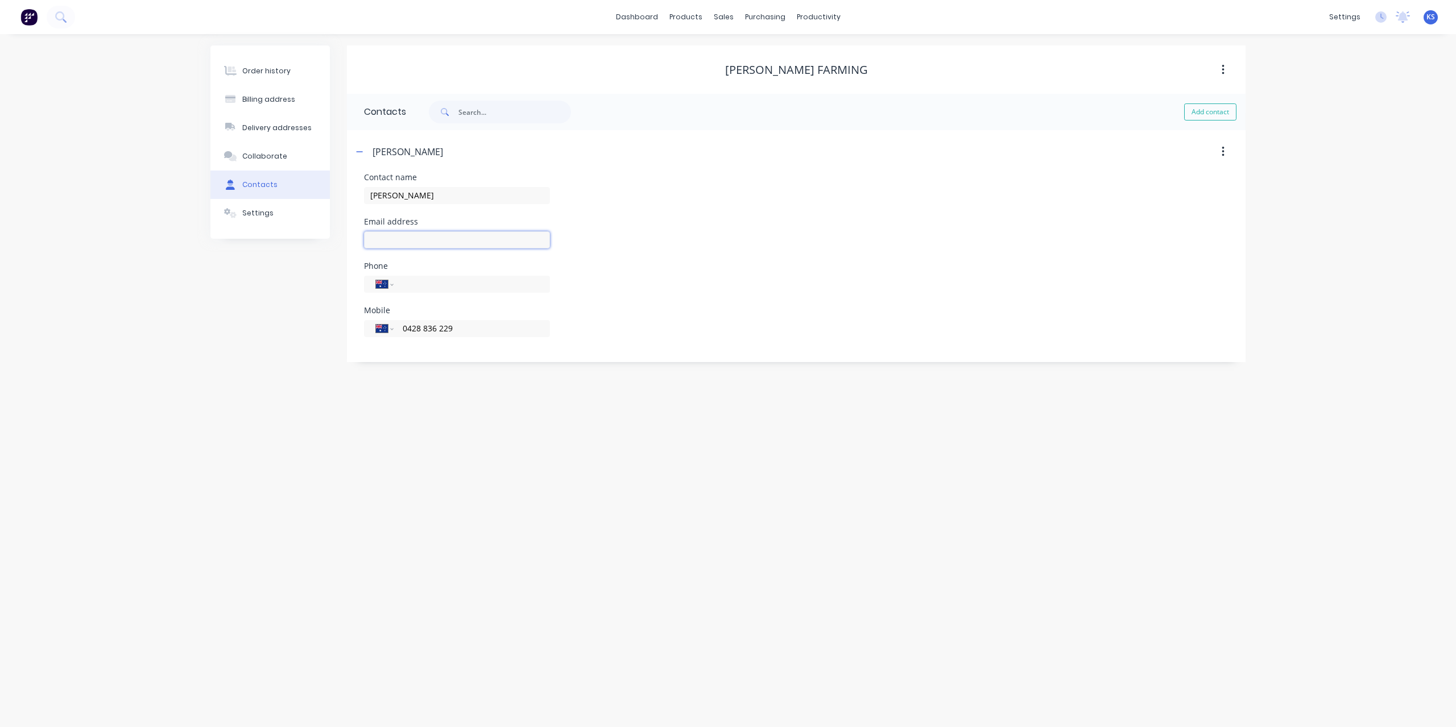
click at [396, 234] on input "text" at bounding box center [457, 239] width 186 height 17
type input "[EMAIL_ADDRESS][DOMAIN_NAME]"
drag, startPoint x: 424, startPoint y: 434, endPoint x: 432, endPoint y: 429, distance: 9.7
click at [427, 432] on div "Order history Billing address Delivery addresses Collaborate Contacts Settings …" at bounding box center [728, 380] width 1456 height 693
click at [265, 73] on div "Order history" at bounding box center [266, 71] width 48 height 10
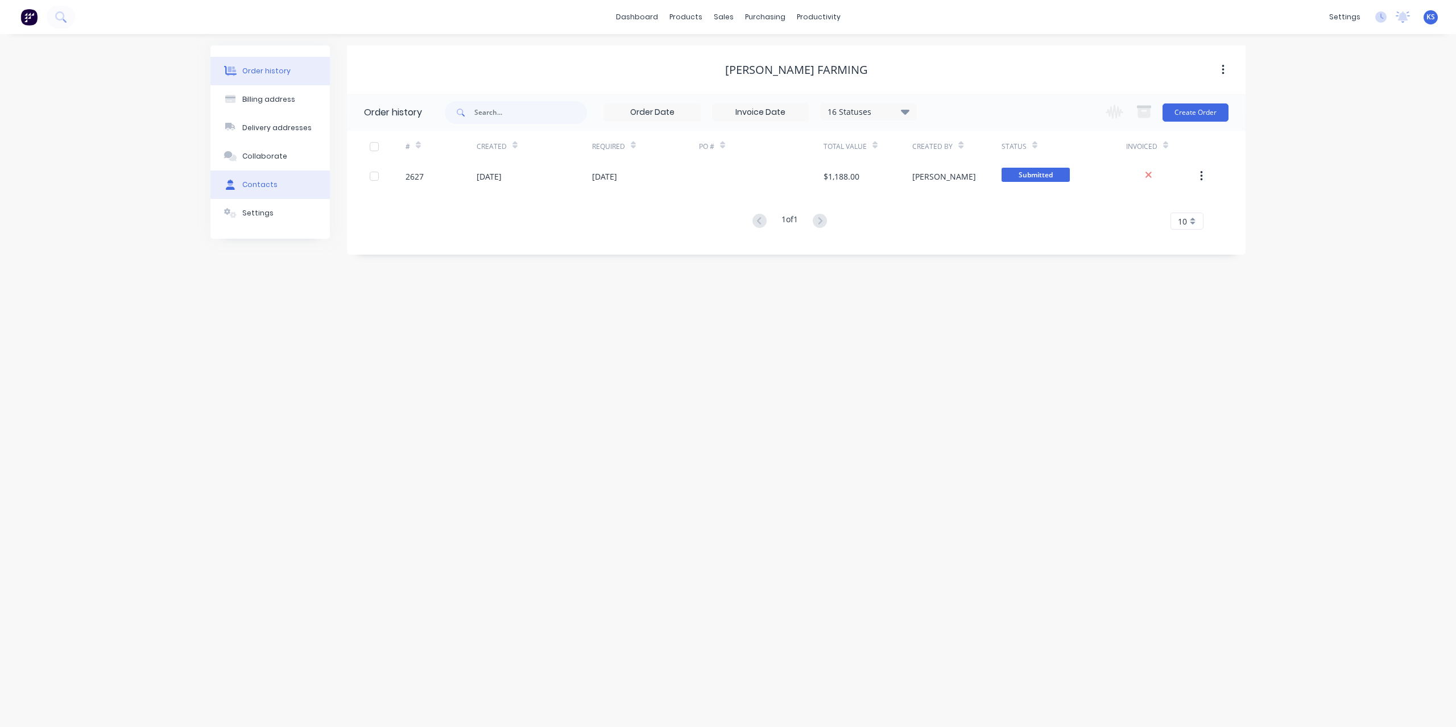
click at [256, 190] on button "Contacts" at bounding box center [269, 185] width 119 height 28
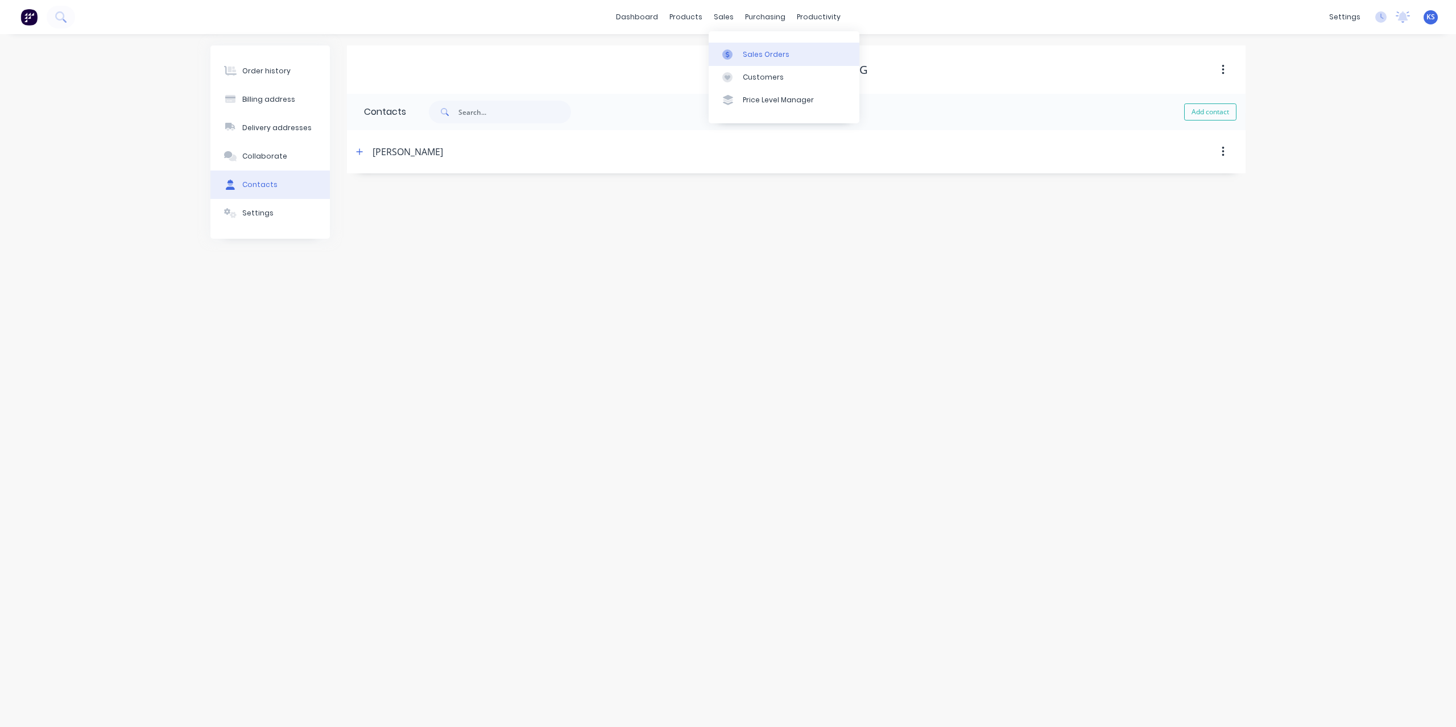
click at [745, 59] on div "Sales Orders" at bounding box center [766, 54] width 47 height 10
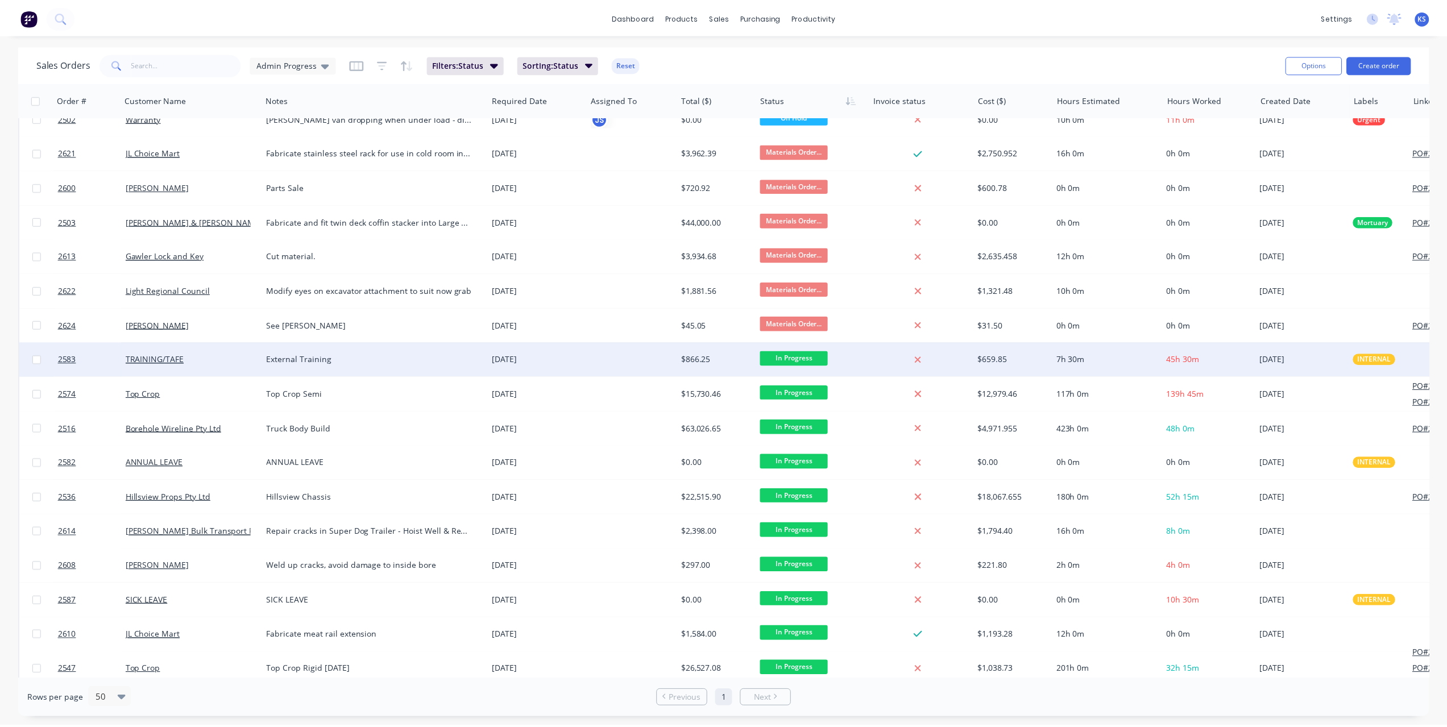
scroll to position [788, 0]
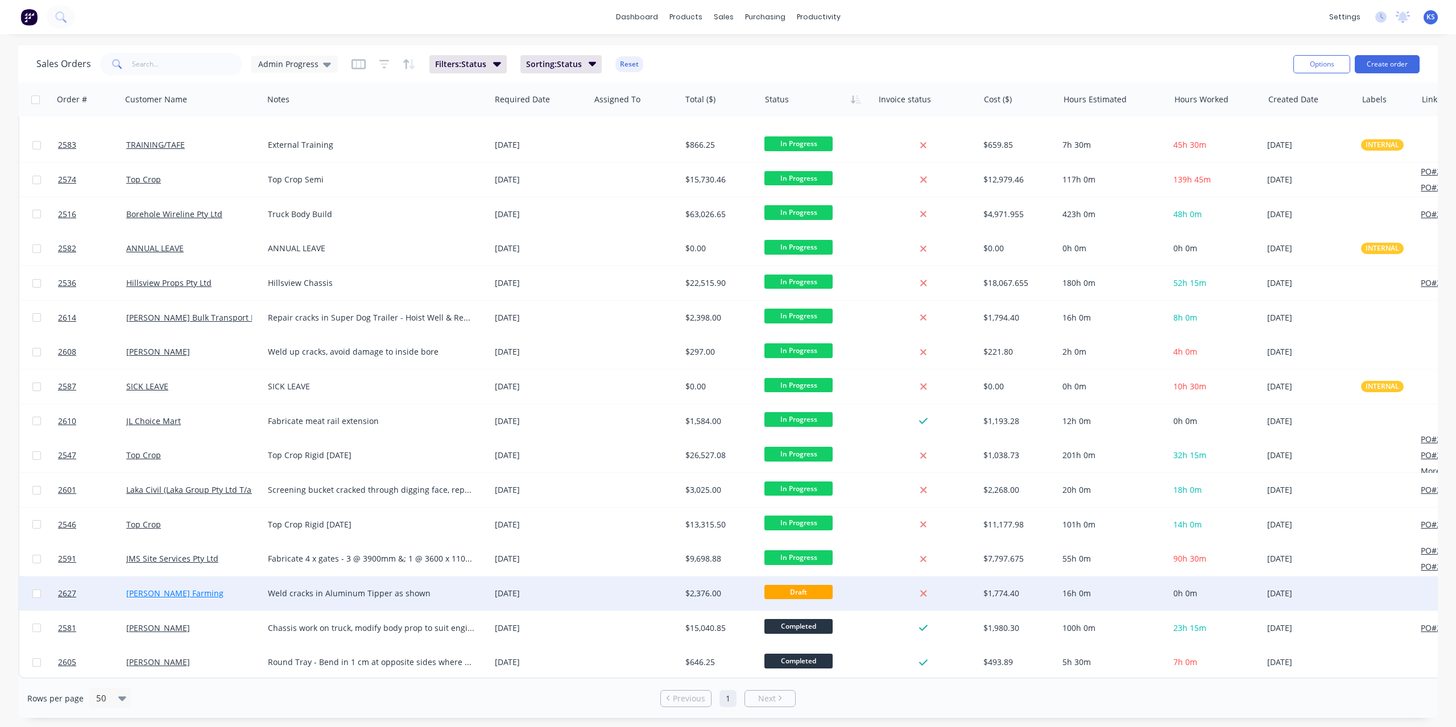
click at [159, 588] on link "[PERSON_NAME] Farming" at bounding box center [174, 593] width 97 height 11
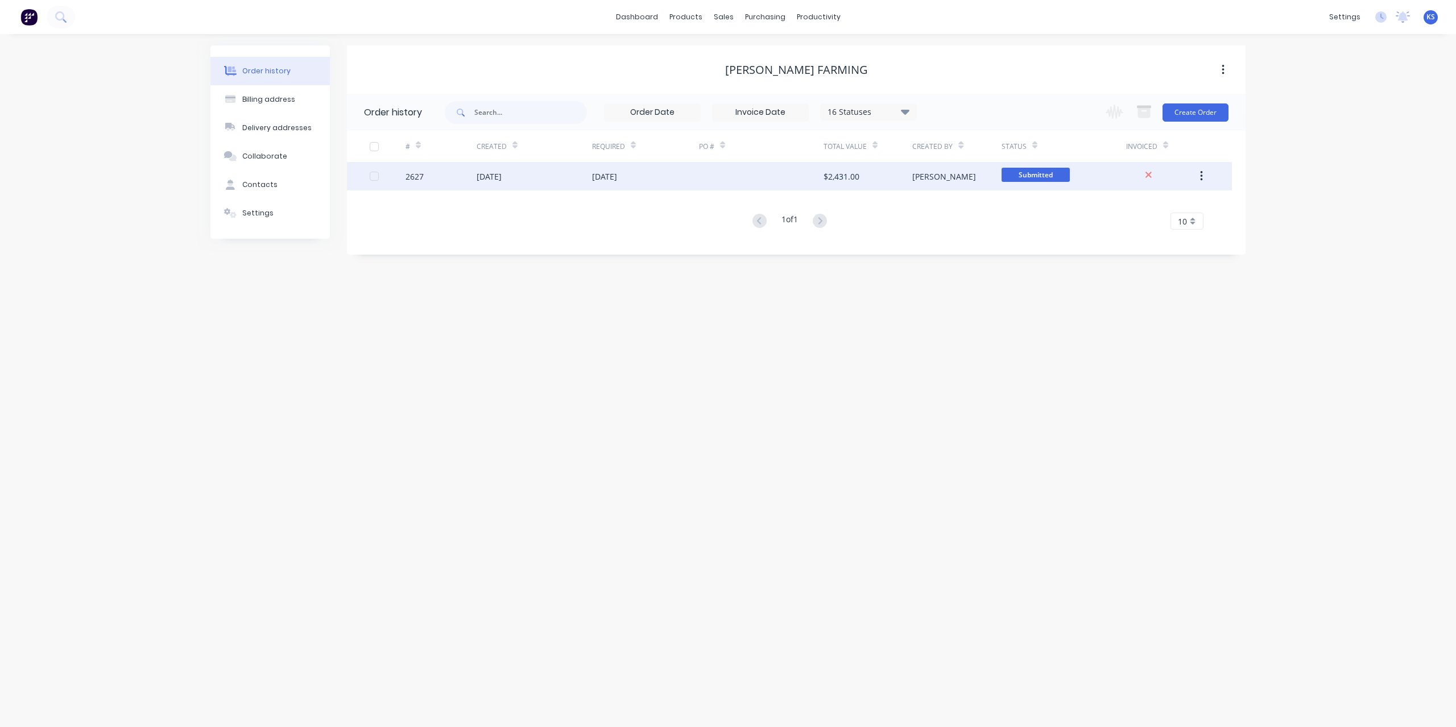
click at [479, 171] on div "[DATE]" at bounding box center [488, 177] width 25 height 12
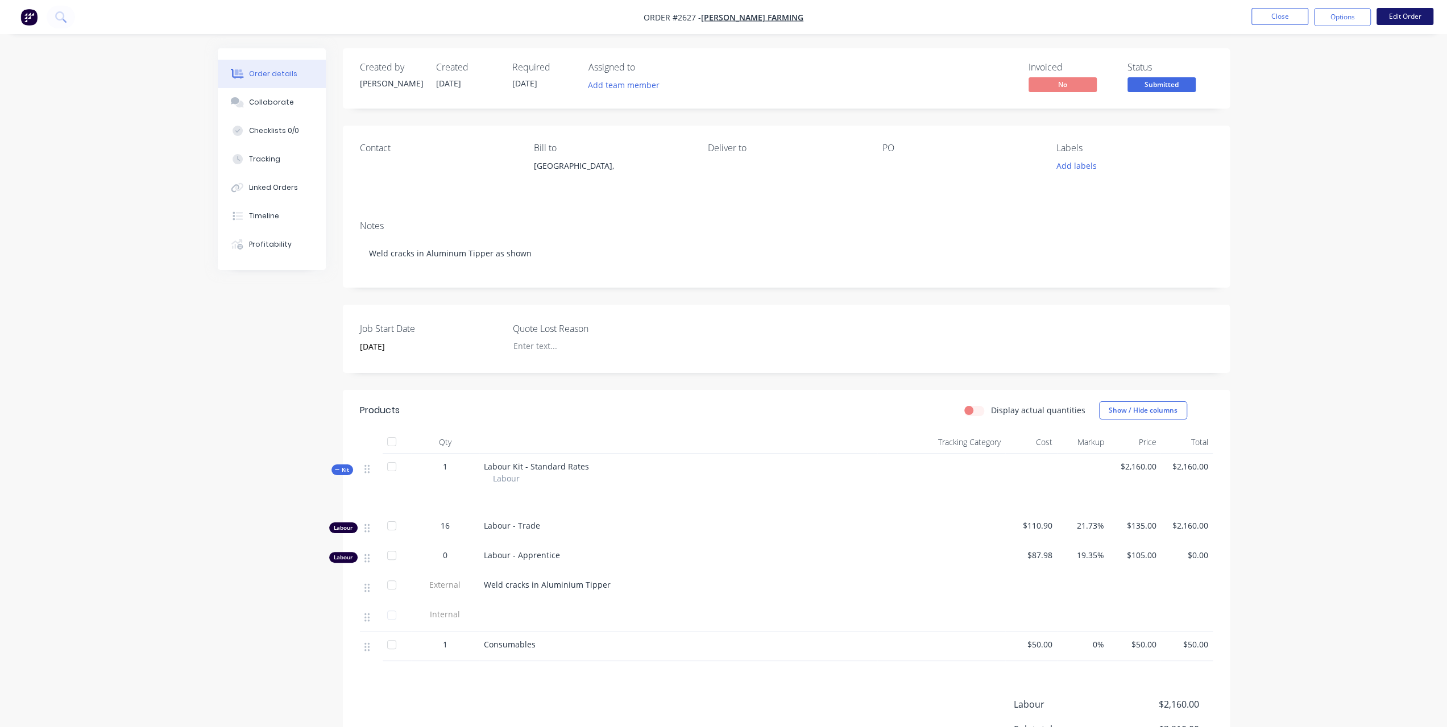
click at [1398, 11] on button "Edit Order" at bounding box center [1405, 16] width 57 height 17
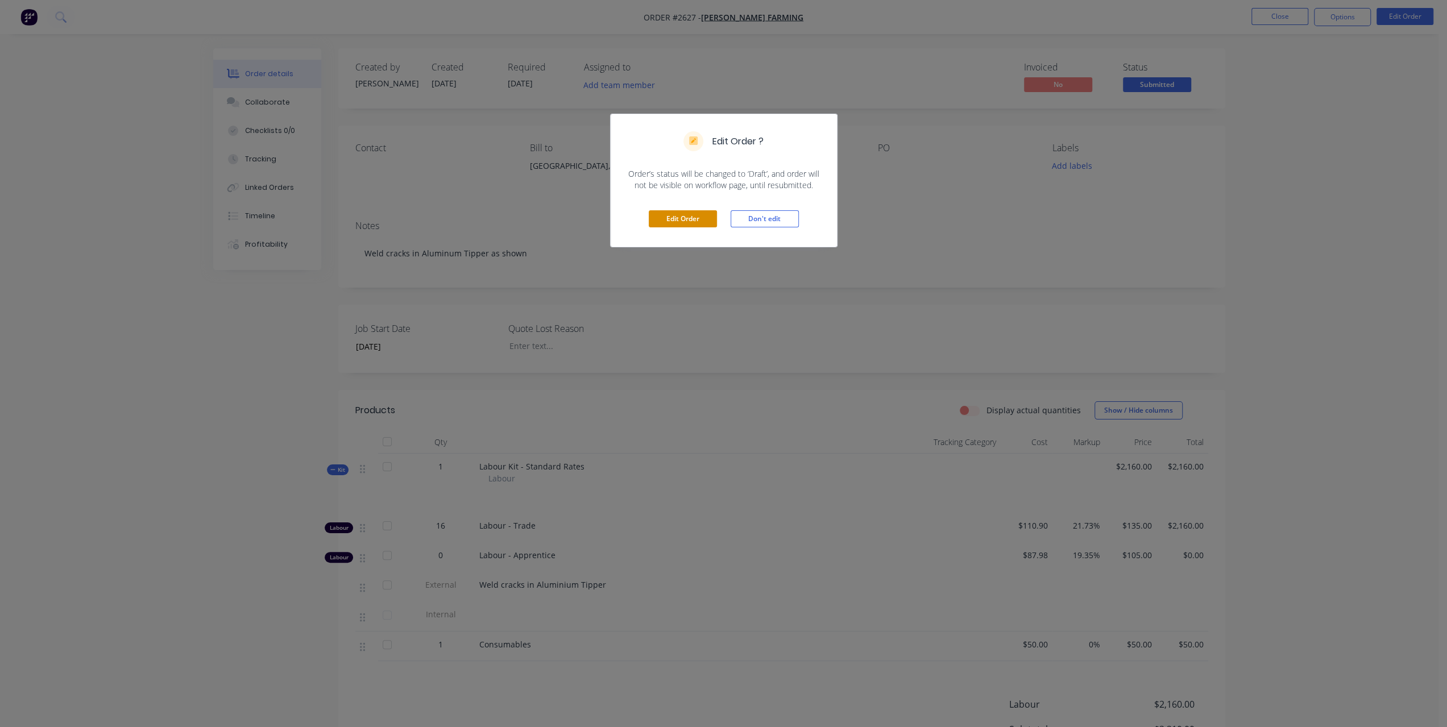
click at [689, 215] on button "Edit Order" at bounding box center [683, 218] width 68 height 17
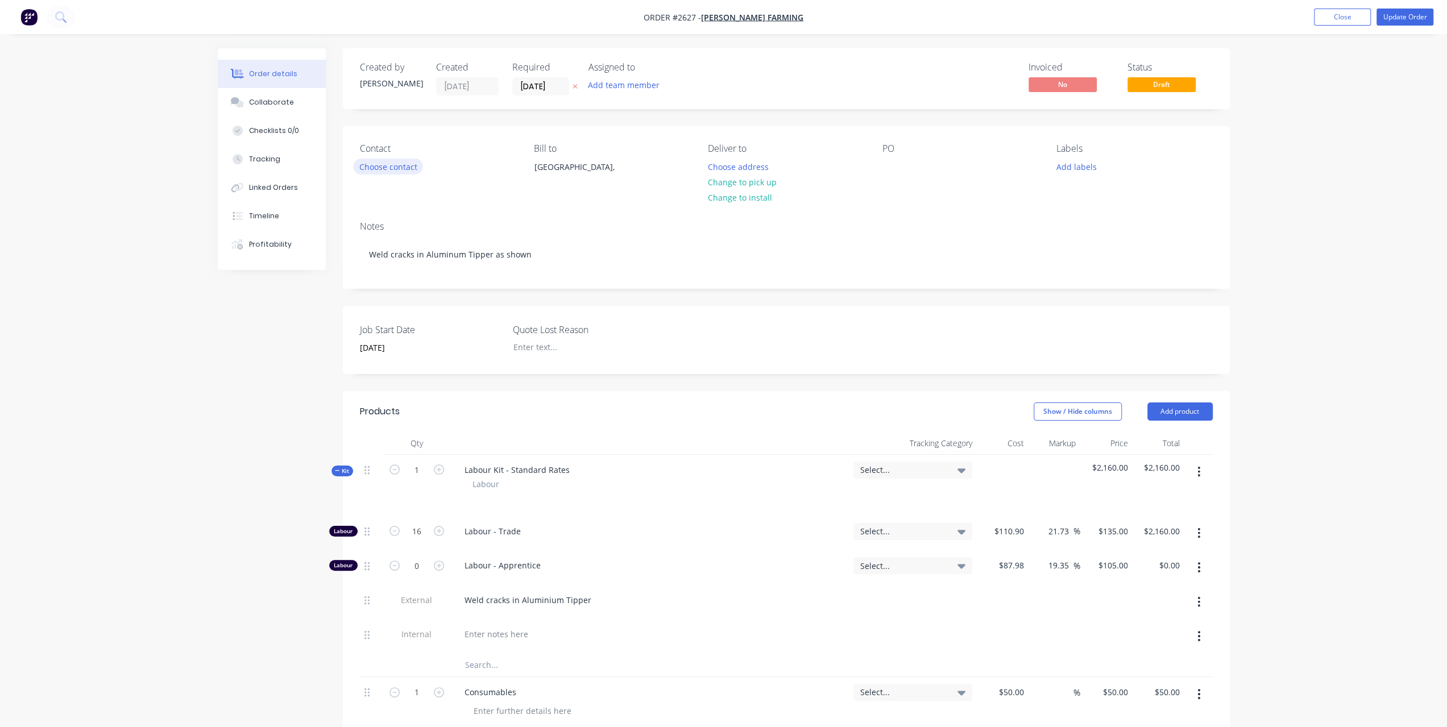
click at [409, 167] on button "Choose contact" at bounding box center [388, 166] width 70 height 15
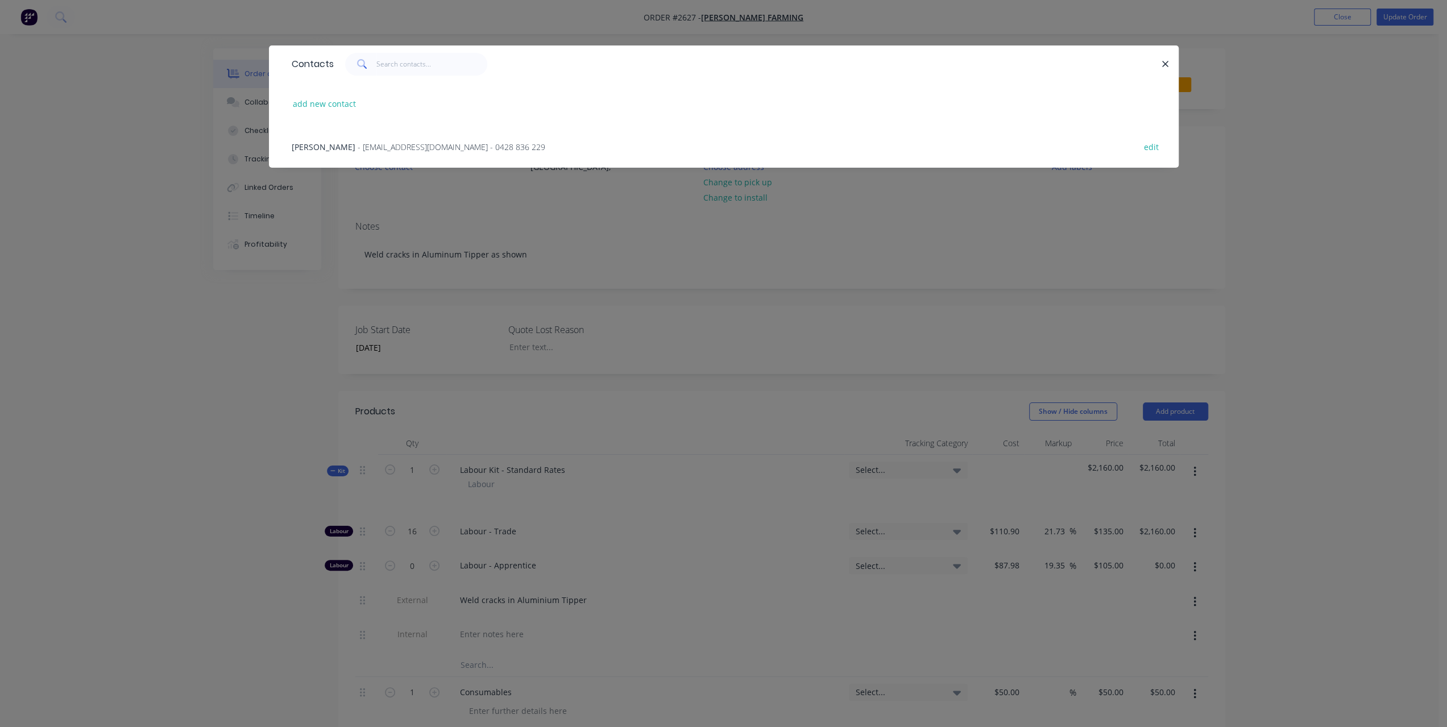
click at [379, 148] on span "- [EMAIL_ADDRESS][DOMAIN_NAME] - 0428 836 229" at bounding box center [452, 147] width 188 height 11
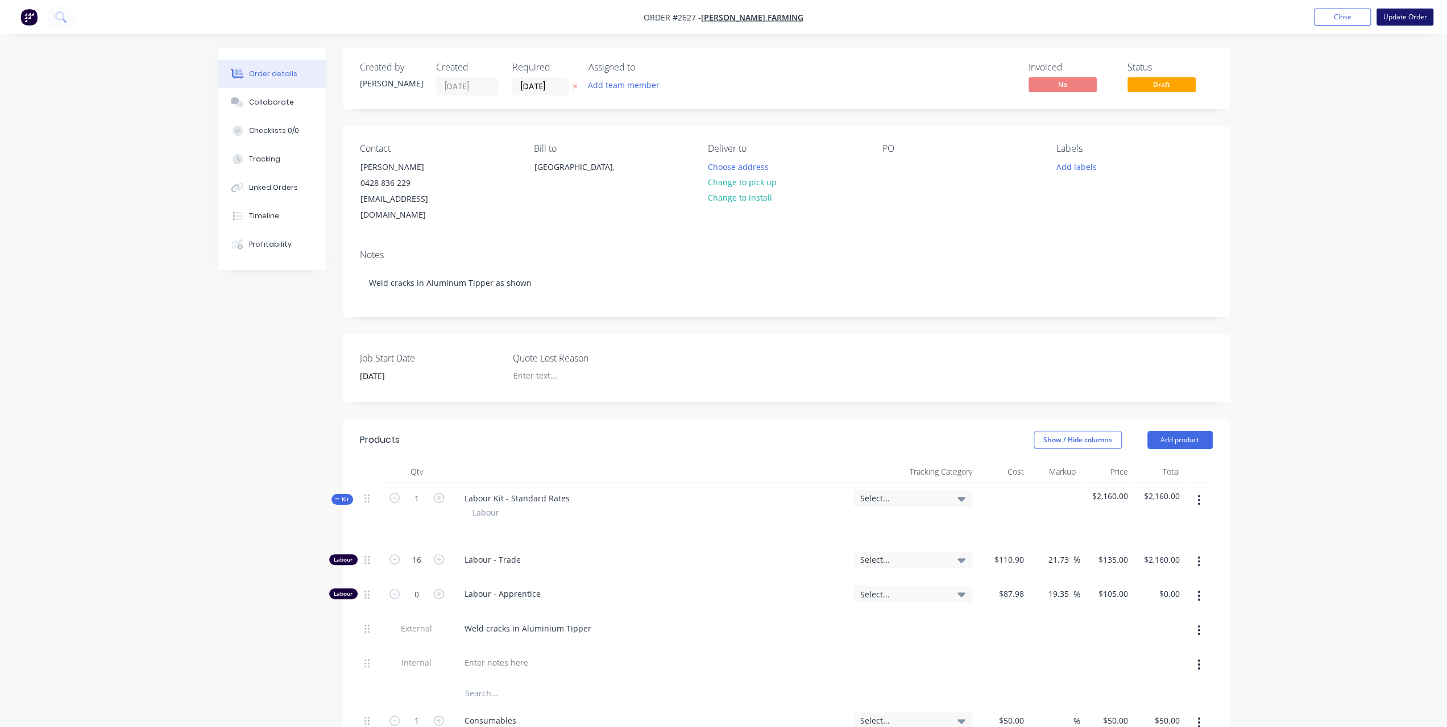
click at [1411, 19] on button "Update Order" at bounding box center [1405, 17] width 57 height 17
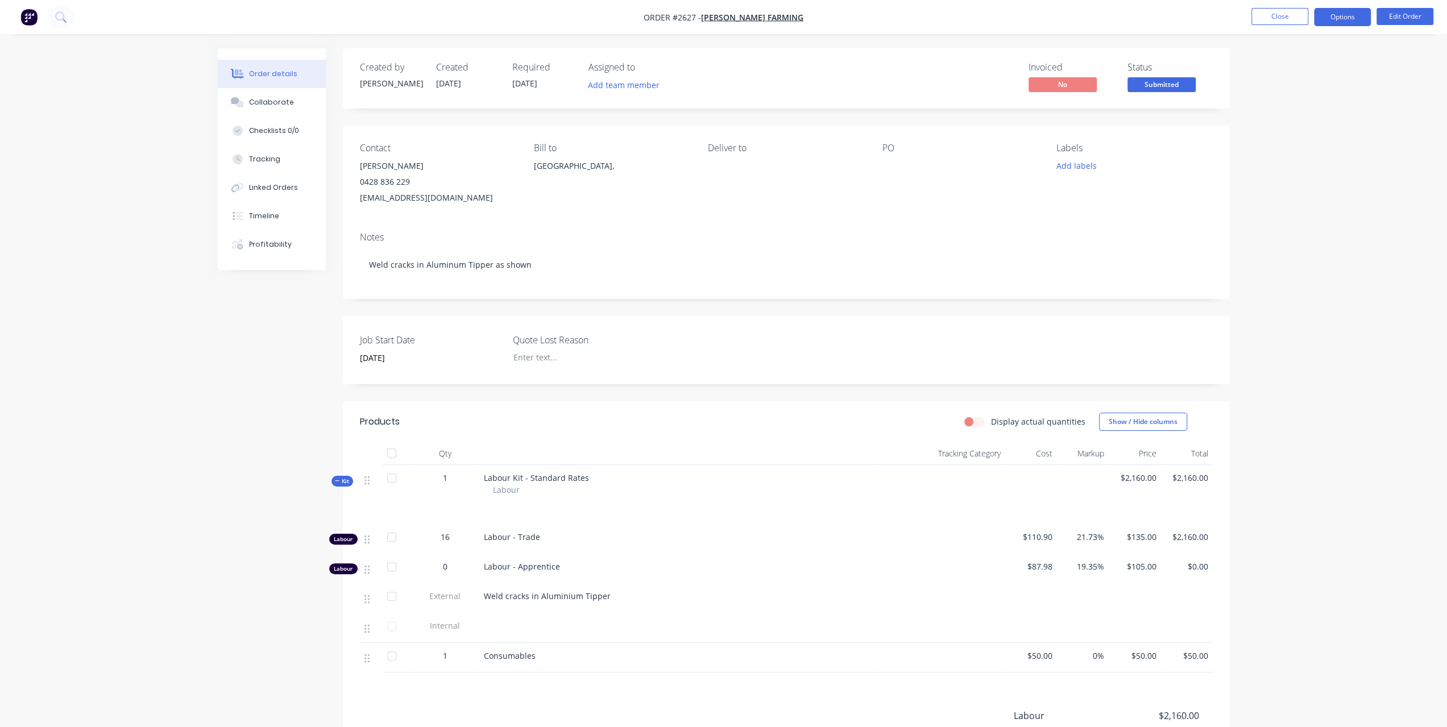
click at [1346, 22] on button "Options" at bounding box center [1342, 17] width 57 height 18
click at [1297, 137] on div "Work Order" at bounding box center [1308, 137] width 105 height 16
click at [1290, 113] on div "Without pricing" at bounding box center [1308, 114] width 105 height 16
click at [447, 538] on span "16" at bounding box center [445, 537] width 9 height 12
click at [1344, 21] on button "Options" at bounding box center [1342, 17] width 57 height 18
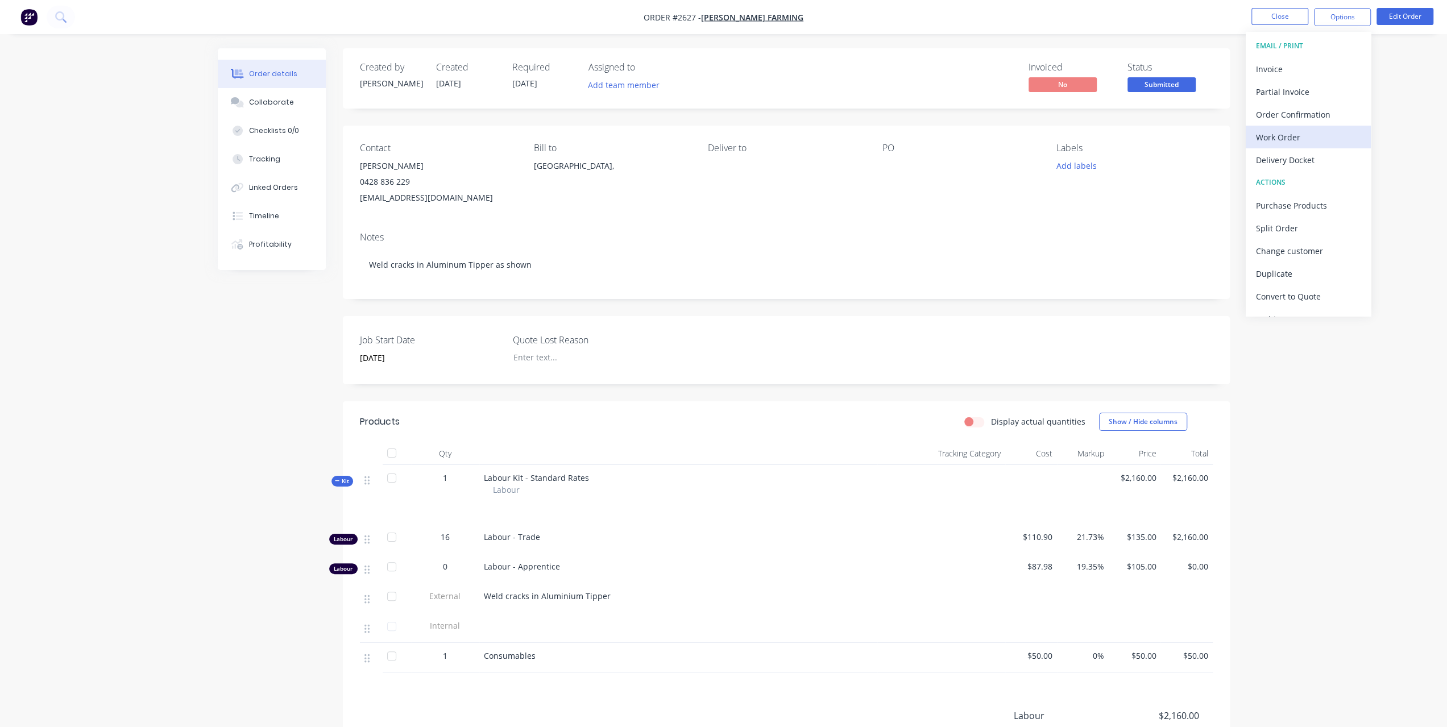
click at [1295, 134] on div "Work Order" at bounding box center [1308, 137] width 105 height 16
click at [1295, 114] on div "Without pricing" at bounding box center [1308, 114] width 105 height 16
click at [1265, 378] on div "Order details Collaborate Checklists 0/0 Tracking Linked Orders Timeline Profit…" at bounding box center [723, 437] width 1447 height 875
click at [1294, 14] on button "Close" at bounding box center [1279, 16] width 57 height 17
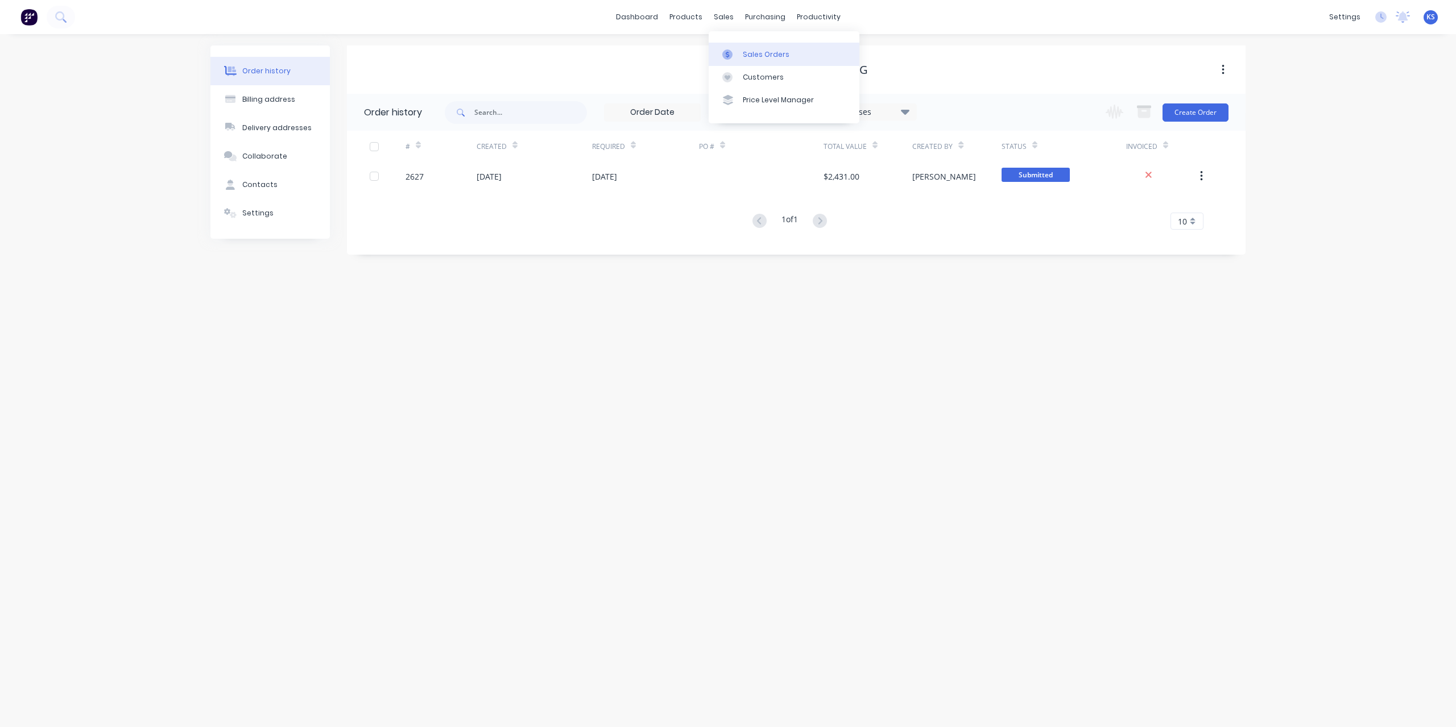
click at [741, 54] on link "Sales Orders" at bounding box center [783, 54] width 151 height 23
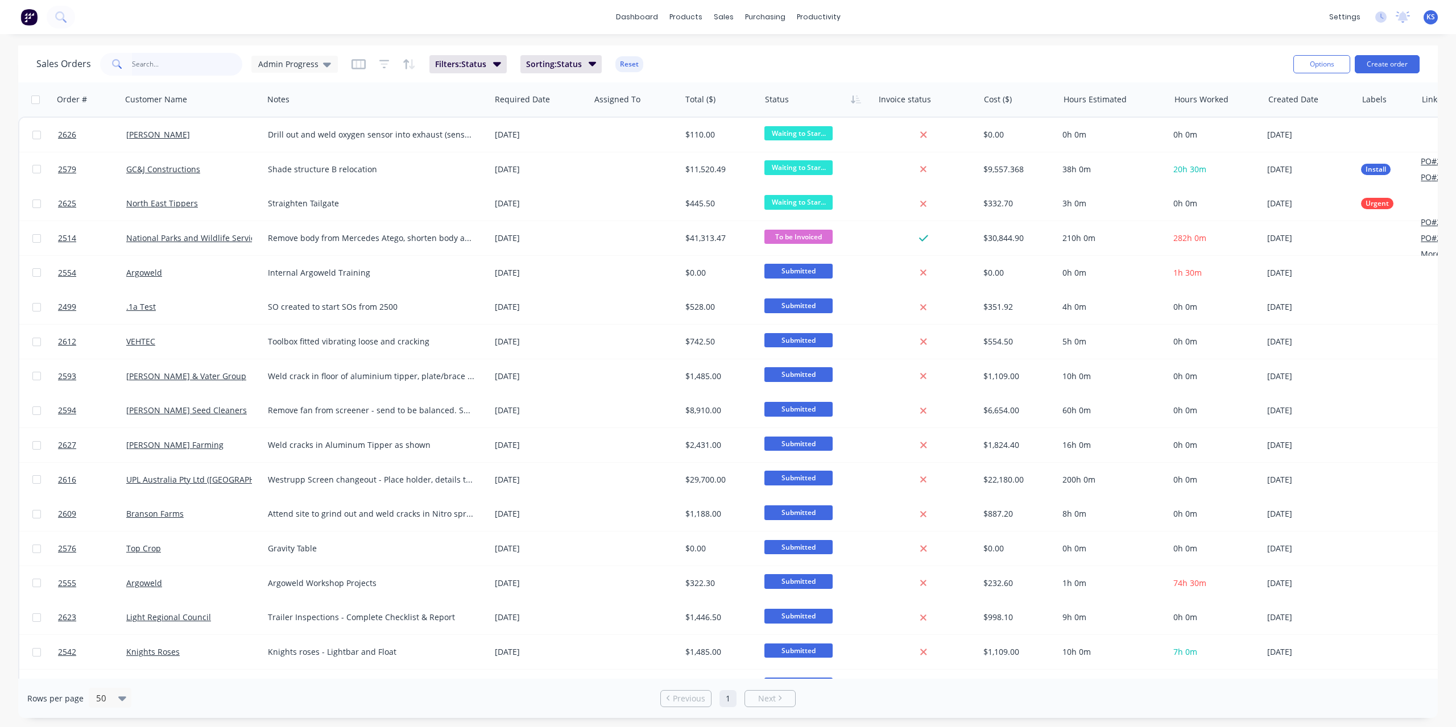
click at [171, 72] on input "text" at bounding box center [187, 64] width 111 height 23
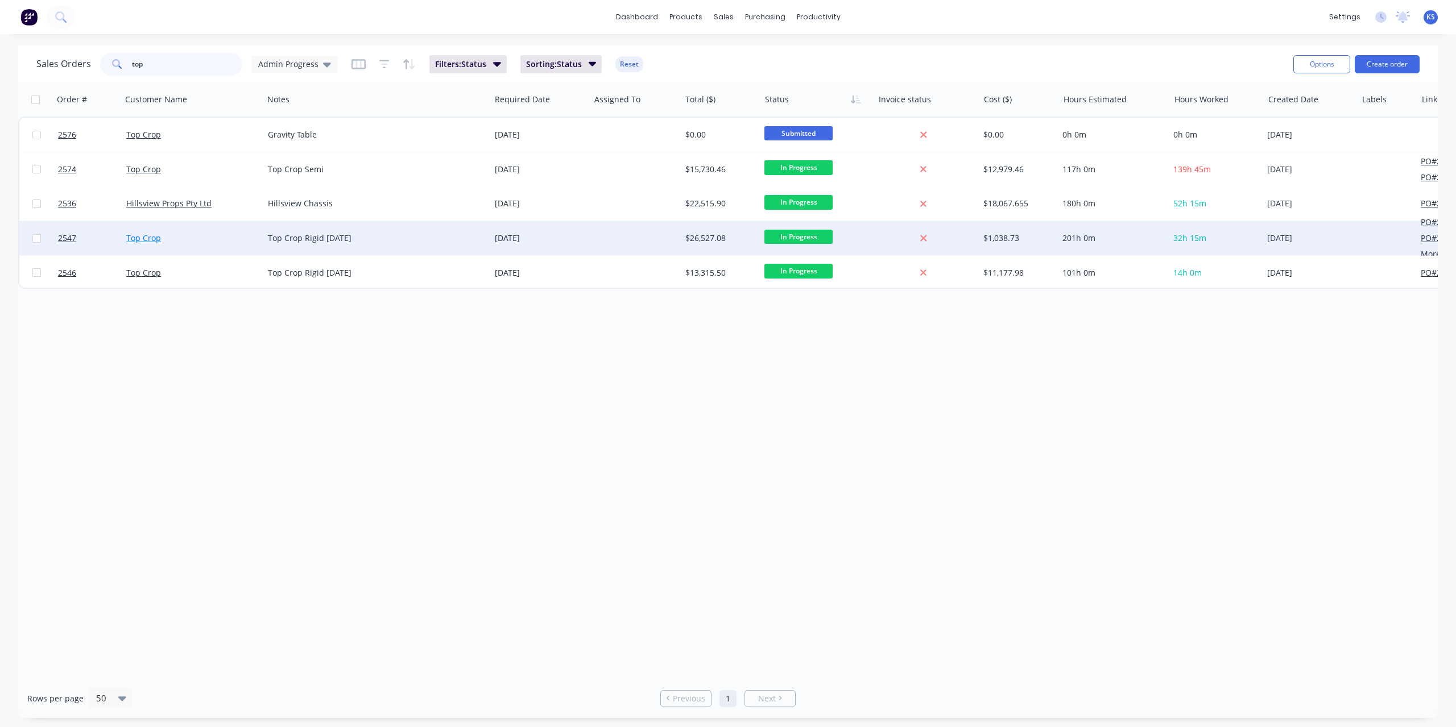
type input "top"
click at [148, 241] on link "Top Crop" at bounding box center [143, 238] width 35 height 11
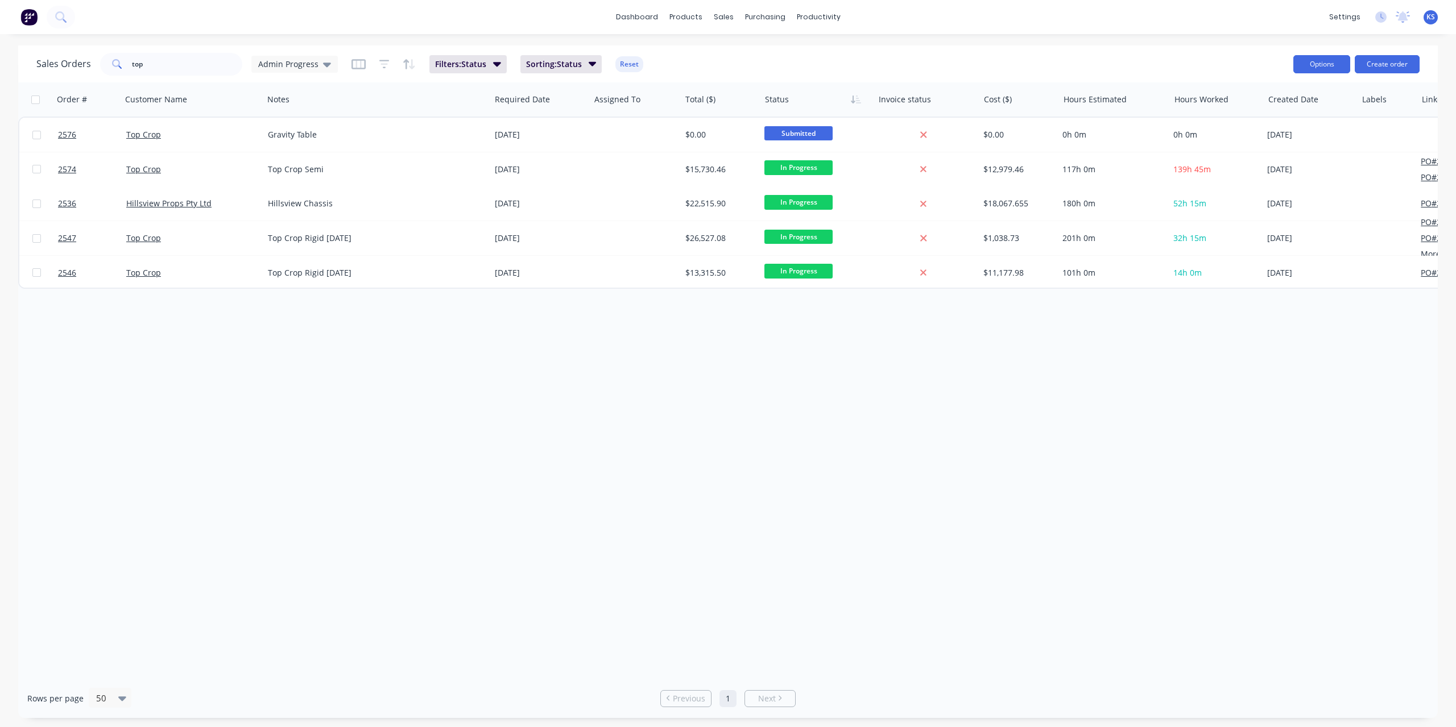
click at [1329, 65] on button "Options" at bounding box center [1321, 64] width 57 height 18
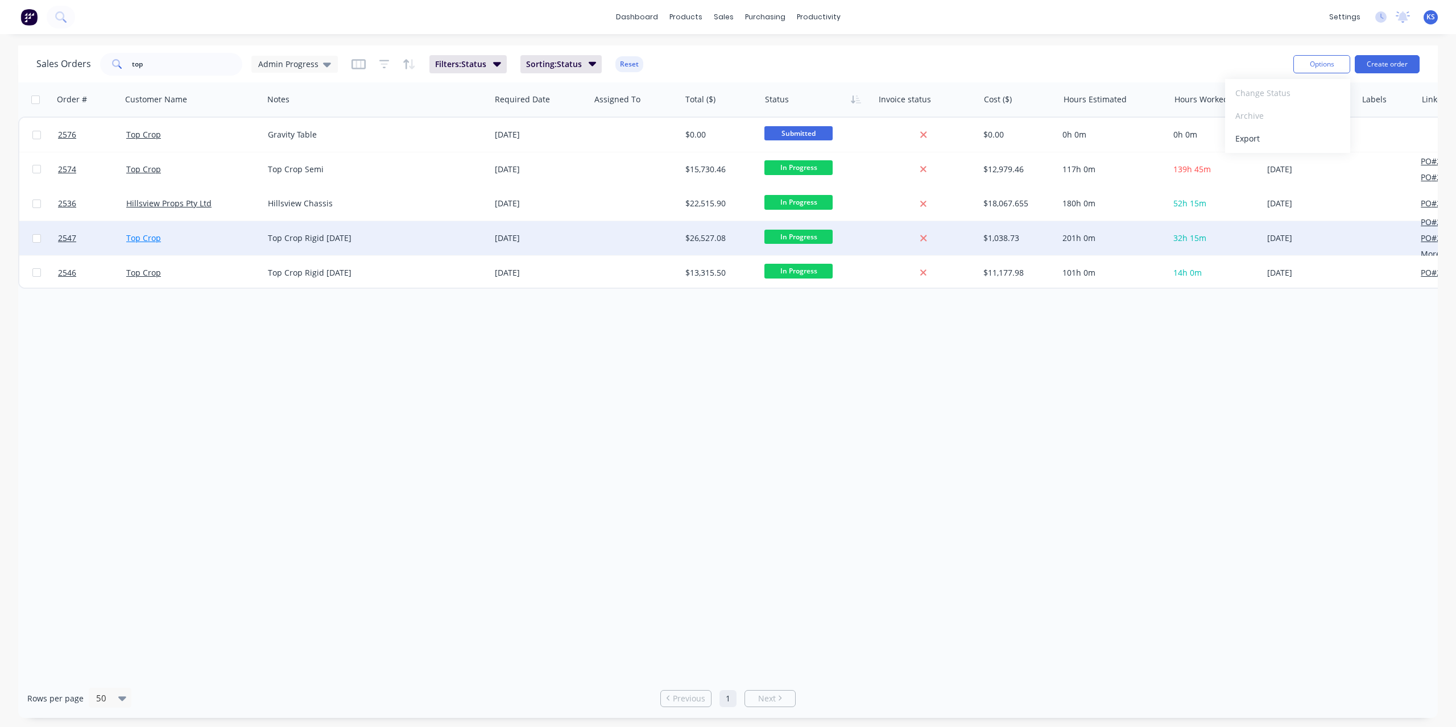
click at [143, 239] on link "Top Crop" at bounding box center [143, 238] width 35 height 11
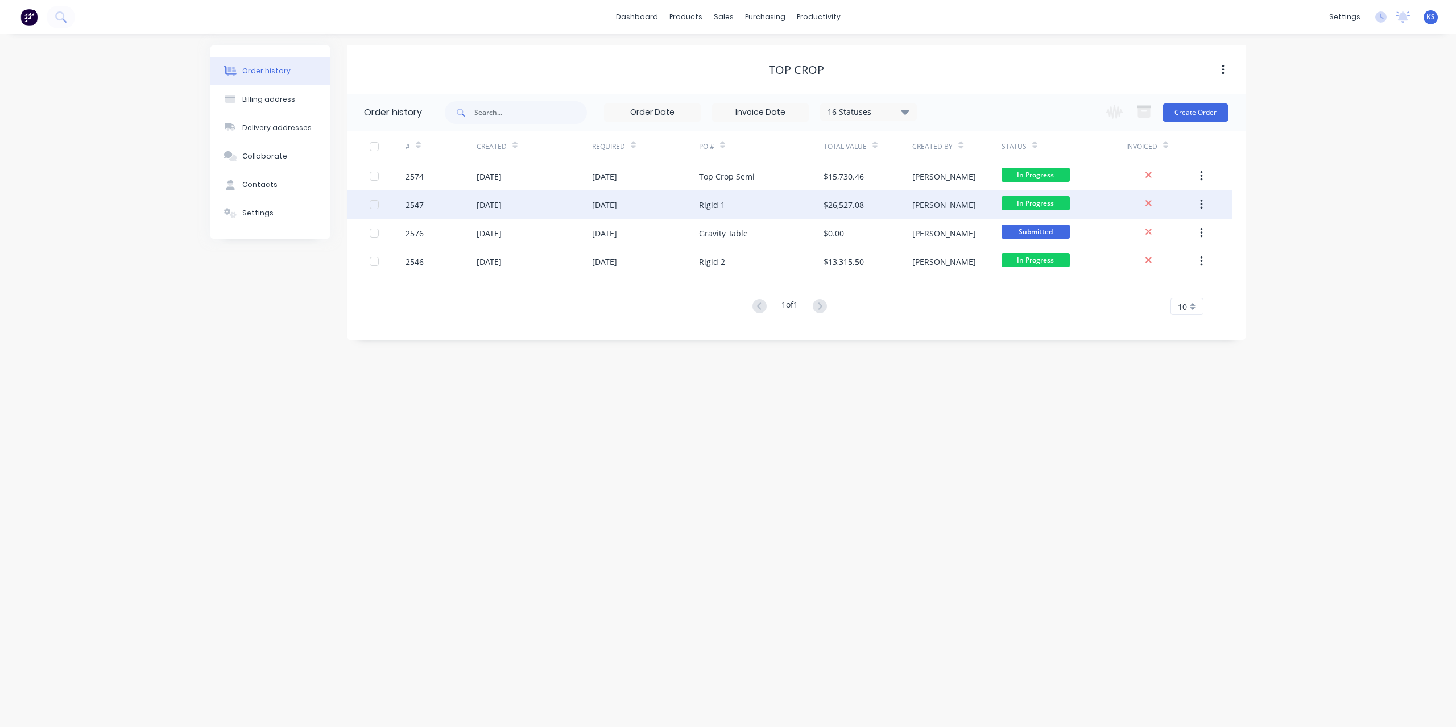
click at [479, 204] on div "[DATE]" at bounding box center [488, 205] width 25 height 12
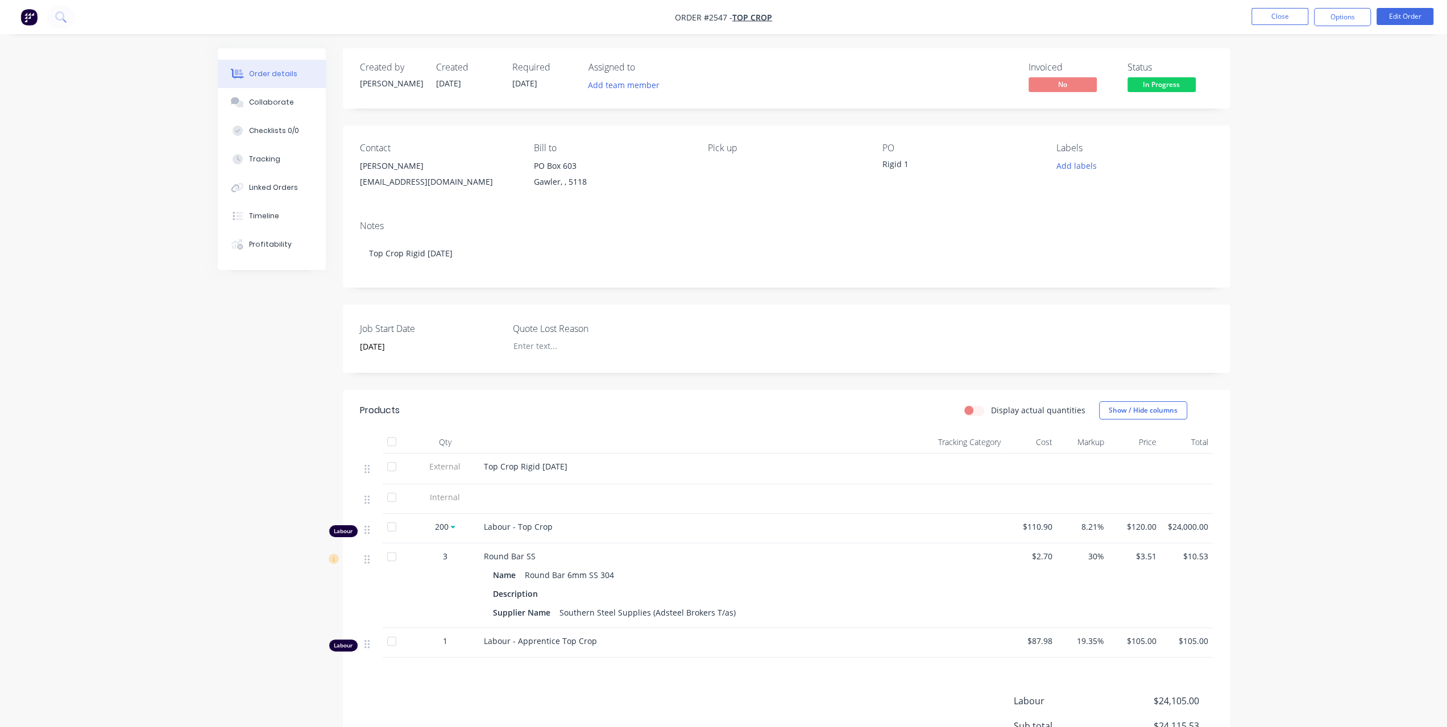
click at [1351, 27] on nav "Order #2547 - Top Crop Close Options Edit Order" at bounding box center [723, 17] width 1447 height 34
click at [1355, 21] on button "Options" at bounding box center [1342, 17] width 57 height 18
click at [1283, 256] on div "Duplicate" at bounding box center [1308, 256] width 105 height 16
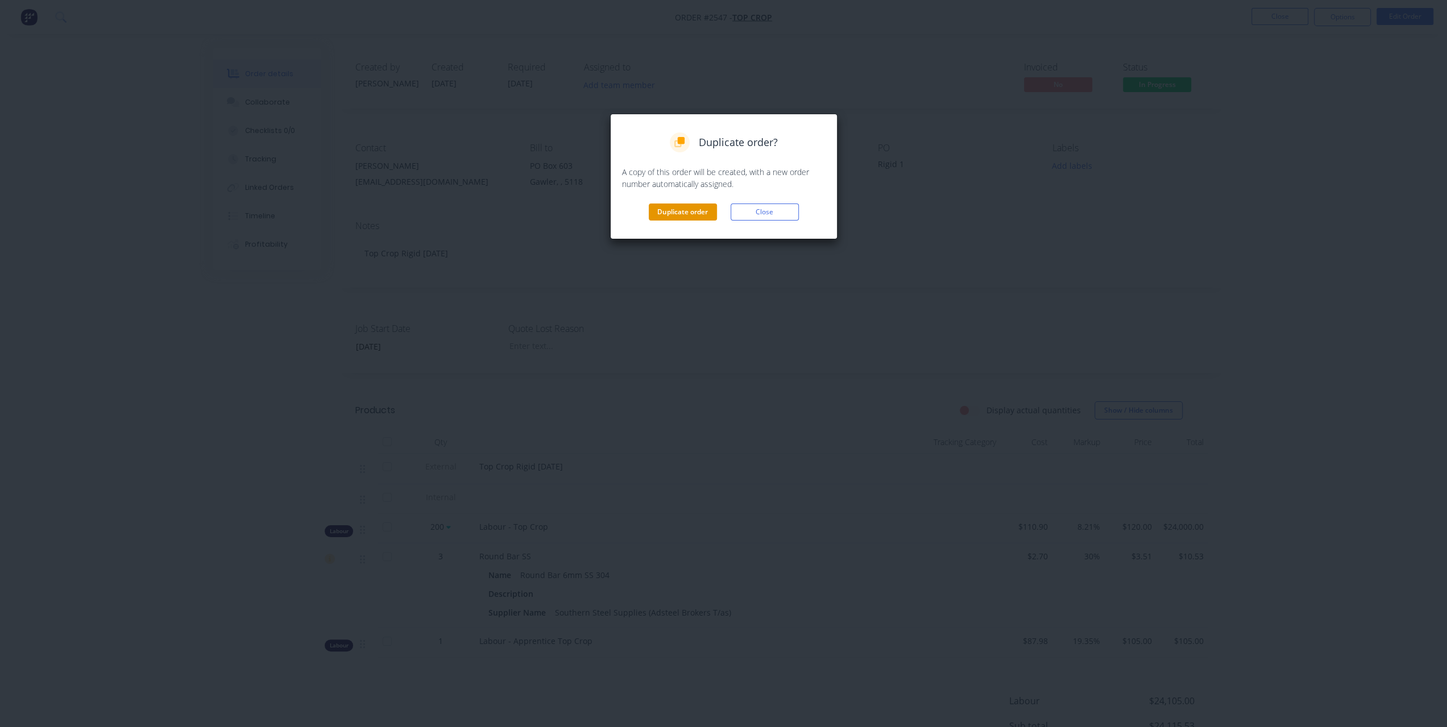
click at [698, 211] on button "Duplicate order" at bounding box center [683, 212] width 68 height 17
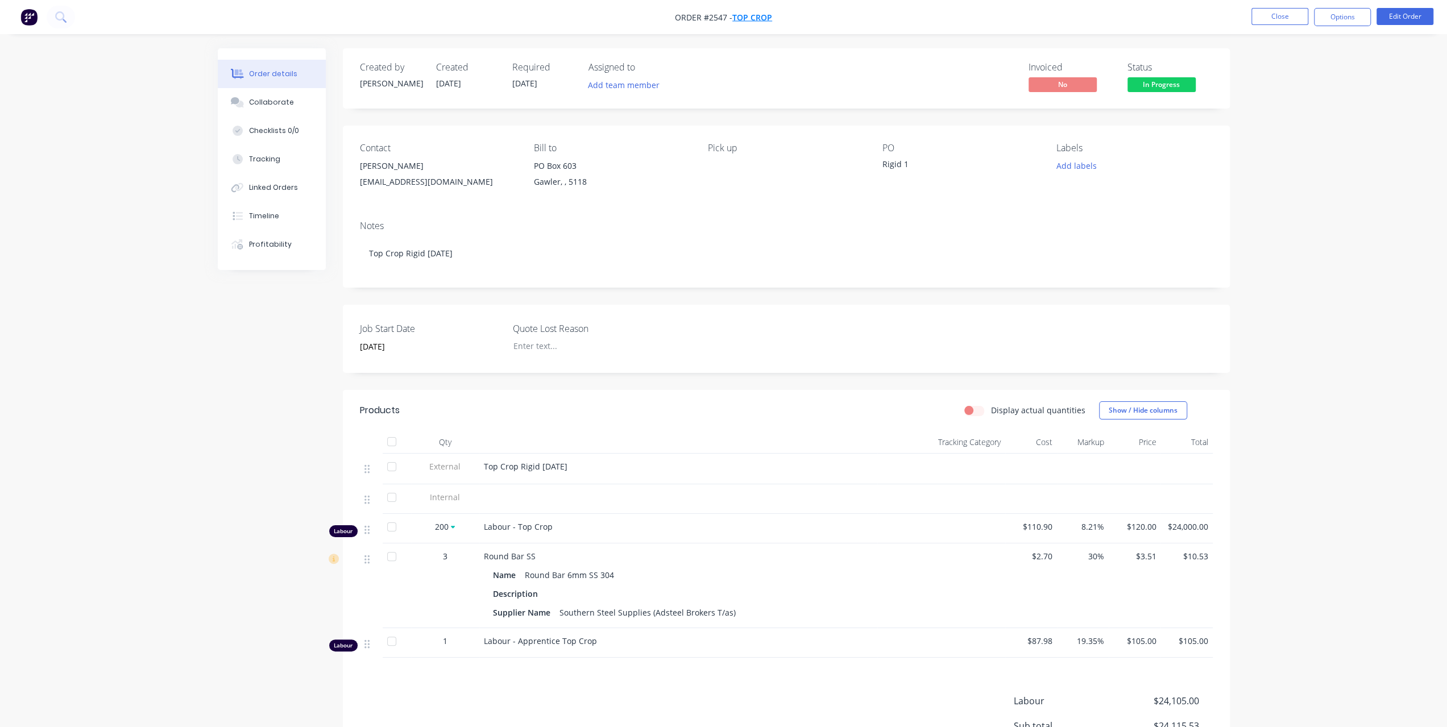
click at [756, 15] on span "Top Crop" at bounding box center [752, 17] width 40 height 11
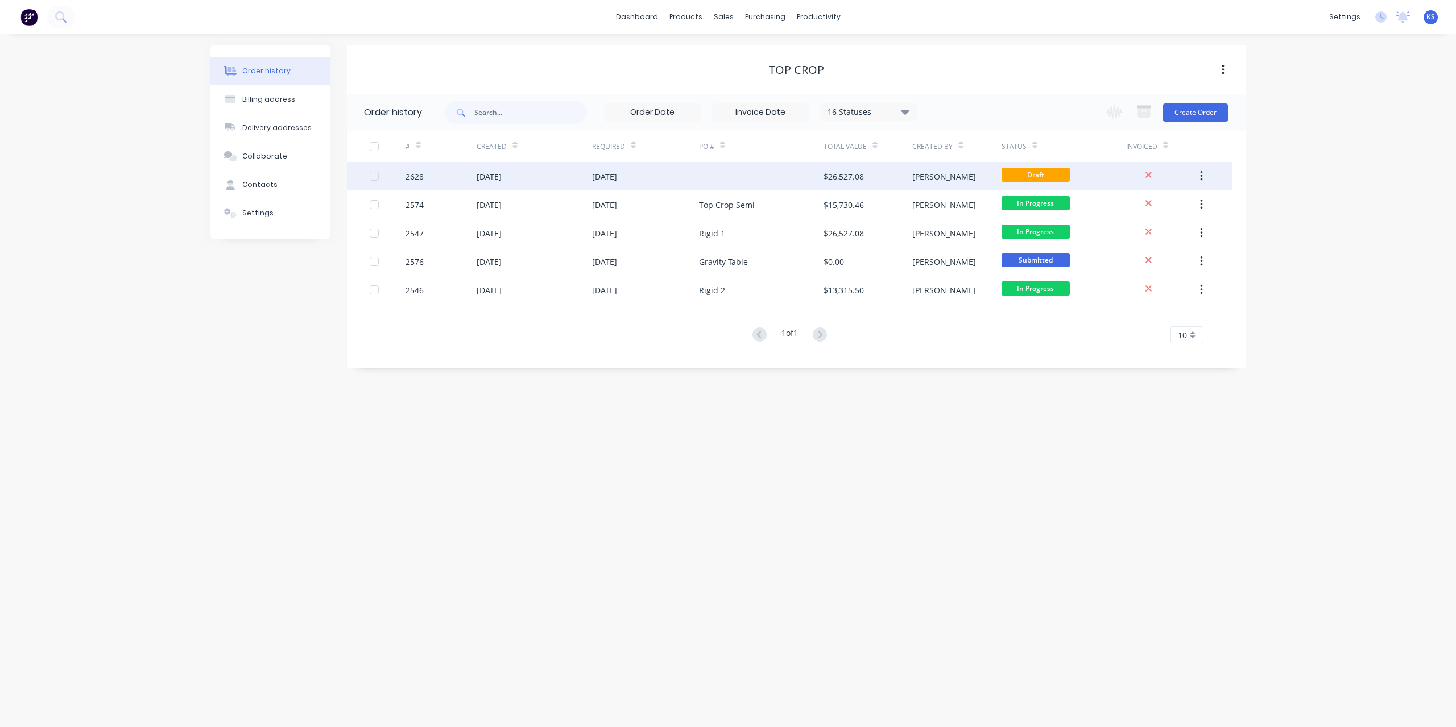
click at [501, 173] on div "[DATE]" at bounding box center [488, 177] width 25 height 12
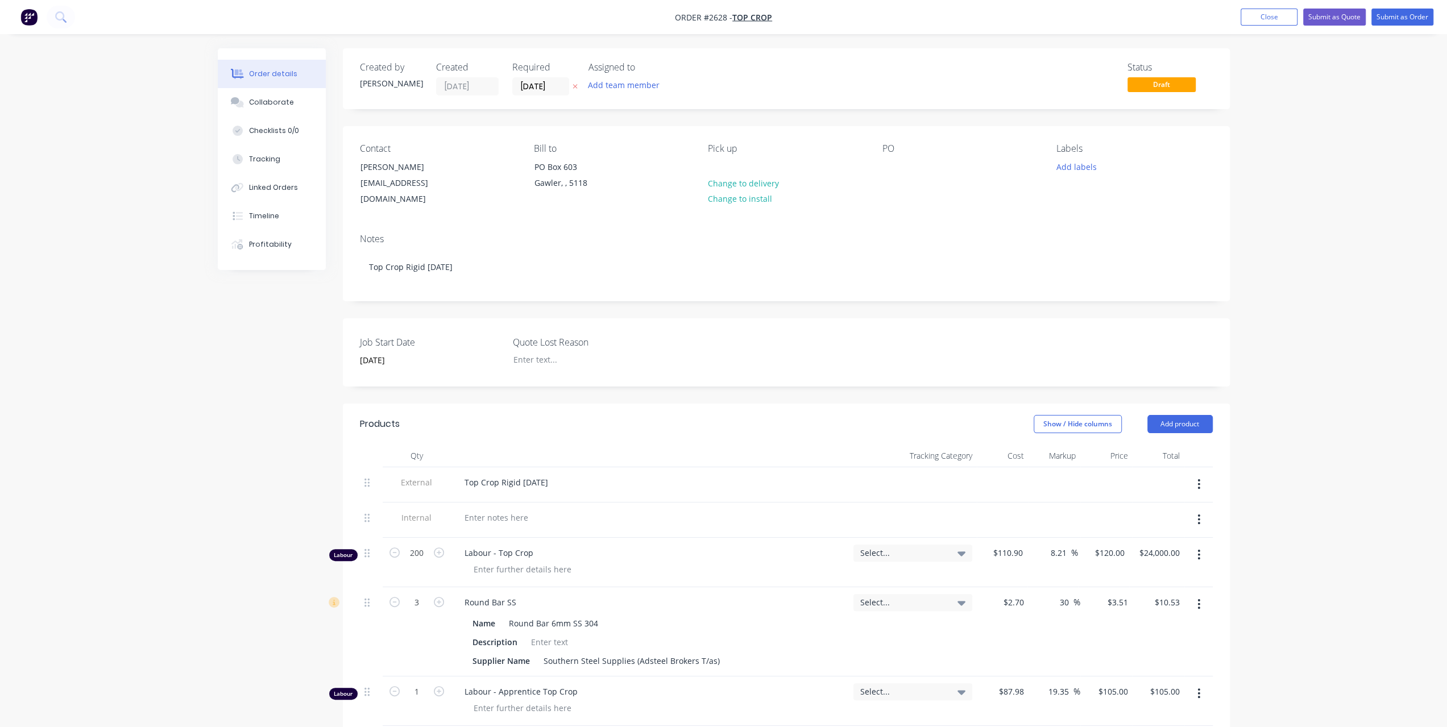
click at [1199, 598] on icon "button" at bounding box center [1198, 604] width 3 height 13
click at [1136, 694] on div "Delete" at bounding box center [1159, 702] width 88 height 16
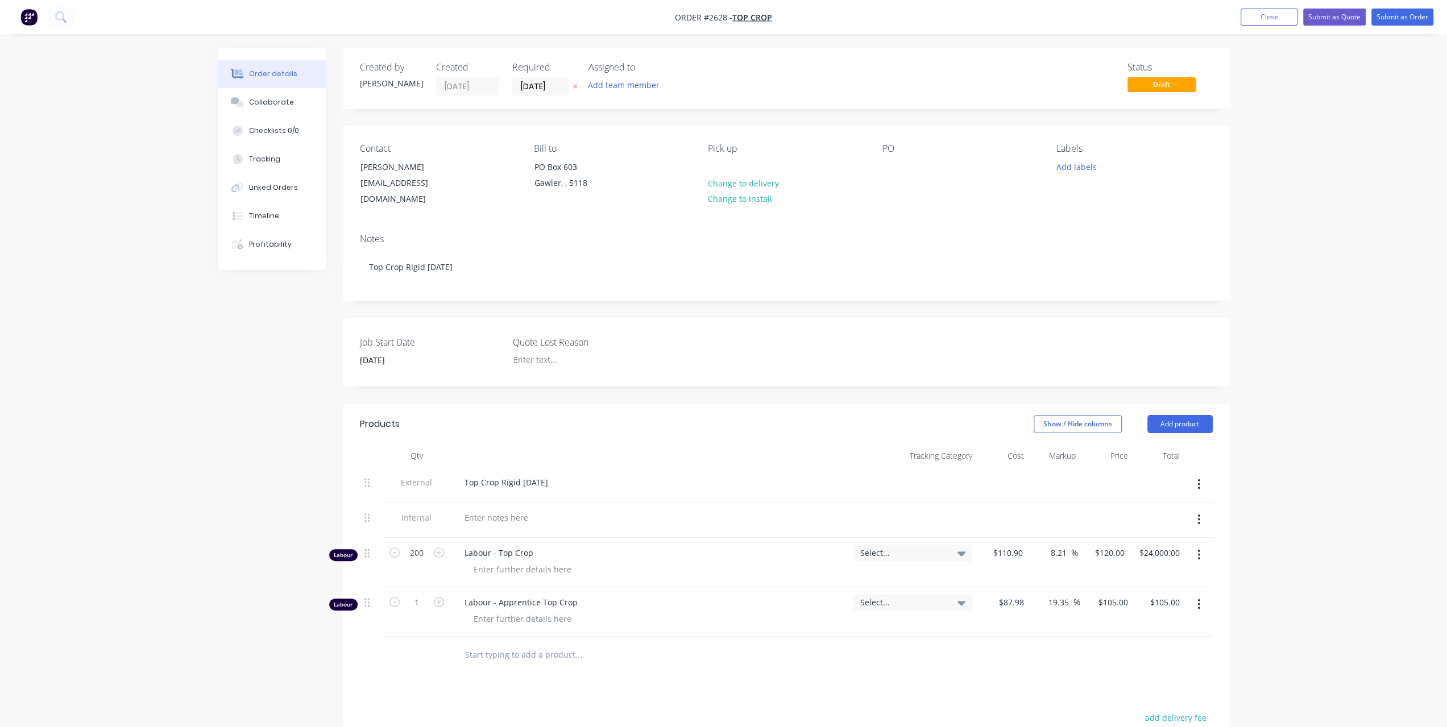
click at [1201, 594] on button "button" at bounding box center [1199, 604] width 27 height 20
drag, startPoint x: 1131, startPoint y: 689, endPoint x: 911, endPoint y: 695, distance: 220.1
click at [888, 701] on div "Products Show / Hide columns Add product Qty Tracking Category Cost Markup Pric…" at bounding box center [786, 675] width 887 height 543
click at [917, 693] on div "Products Show / Hide columns Add product Qty Tracking Category Cost Markup Pric…" at bounding box center [786, 675] width 887 height 543
drag, startPoint x: 533, startPoint y: 468, endPoint x: 641, endPoint y: 479, distance: 108.6
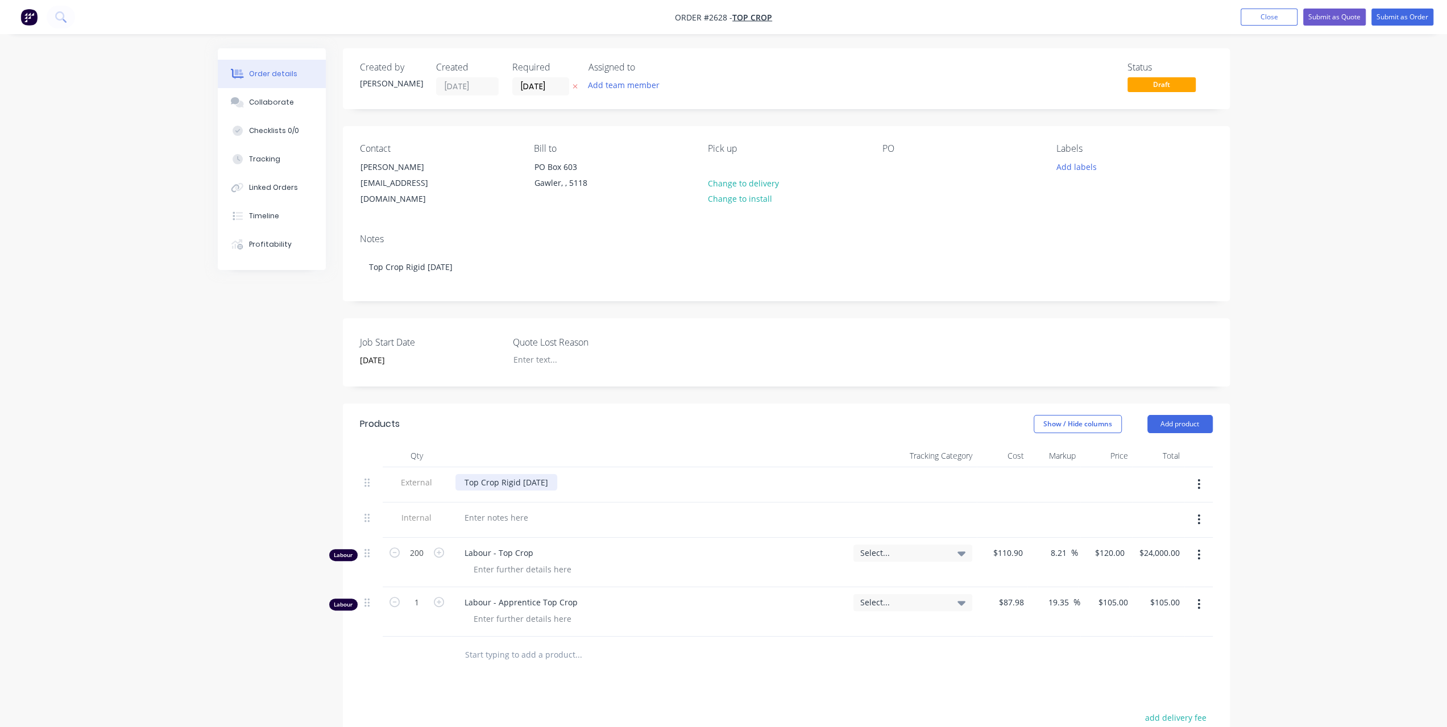
click at [641, 479] on div "Top Crop Rigid [DATE]" at bounding box center [650, 484] width 398 height 35
copy div "[DATE]"
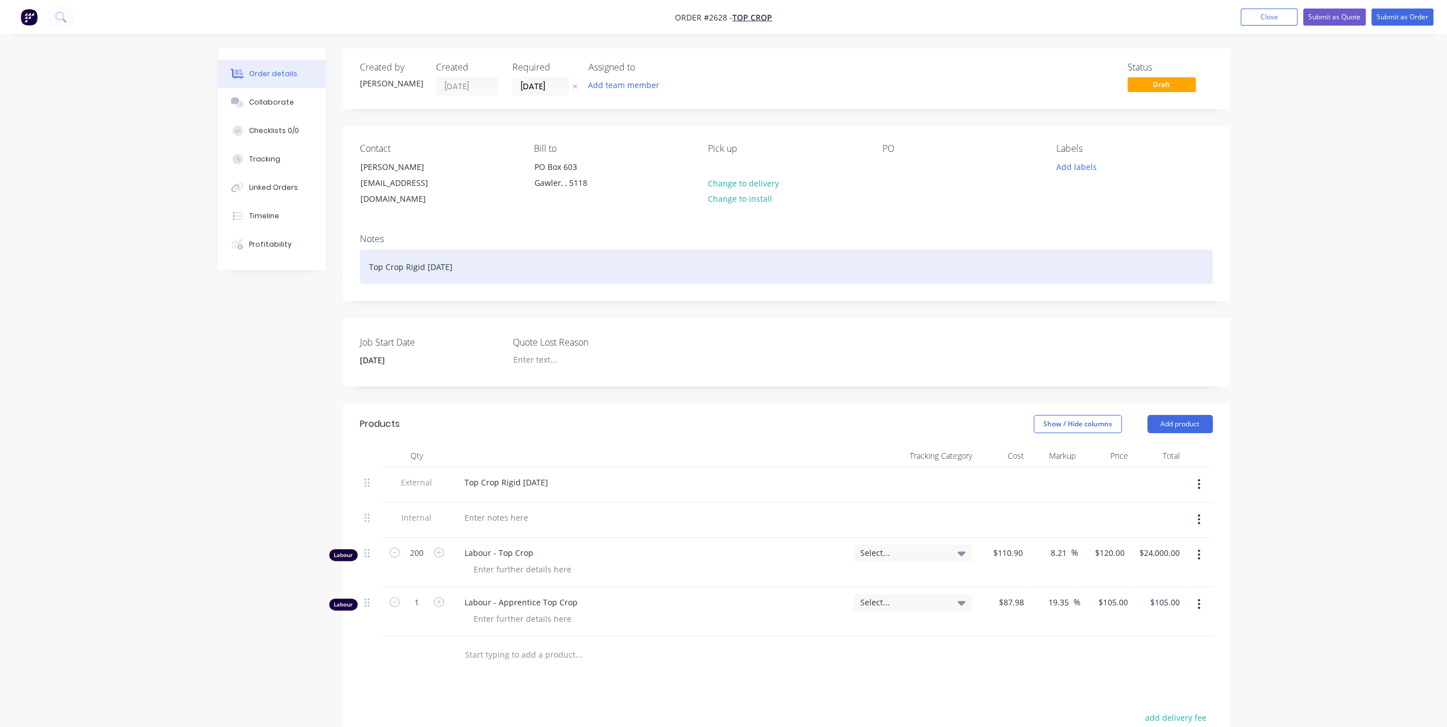
drag, startPoint x: 438, startPoint y: 254, endPoint x: 490, endPoint y: 253, distance: 51.7
click at [490, 253] on div "Top Crop Rigid [DATE]" at bounding box center [786, 267] width 853 height 35
paste div
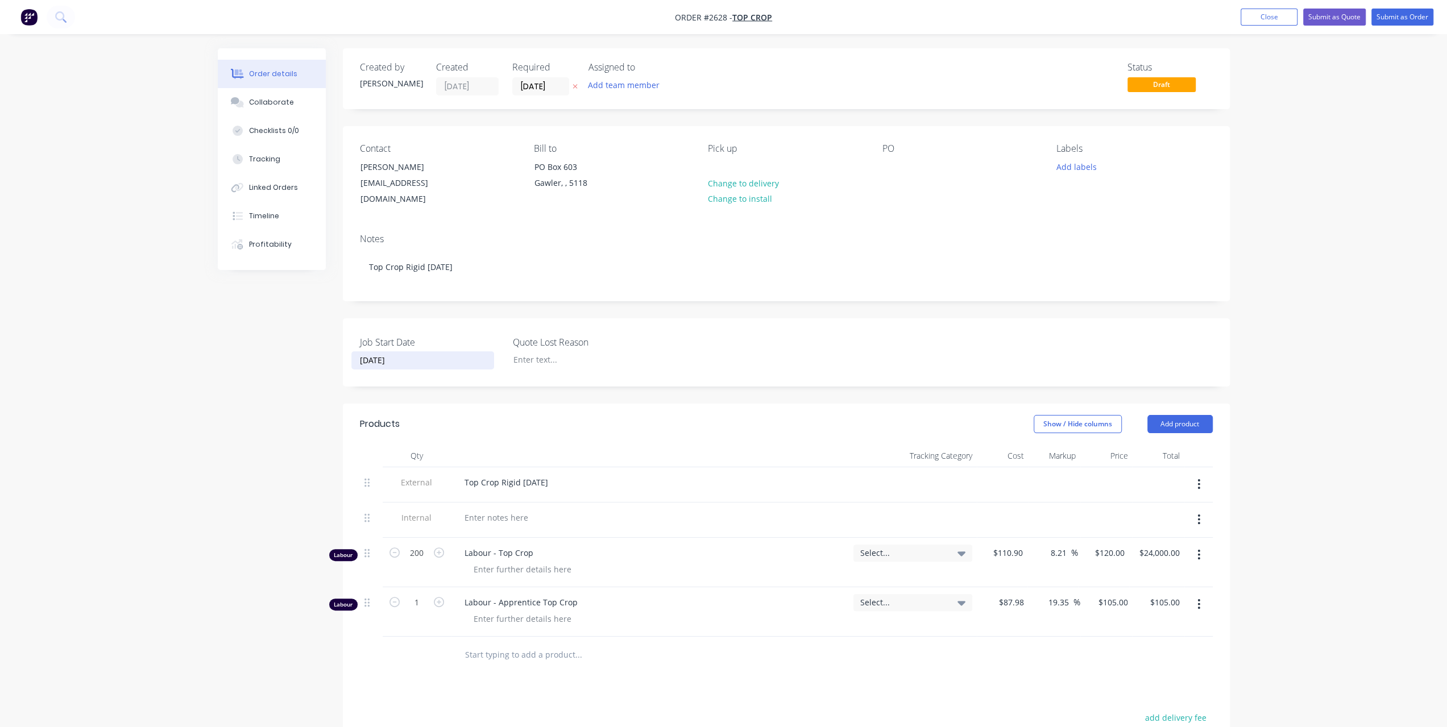
click at [392, 352] on input "[DATE]" at bounding box center [423, 360] width 142 height 17
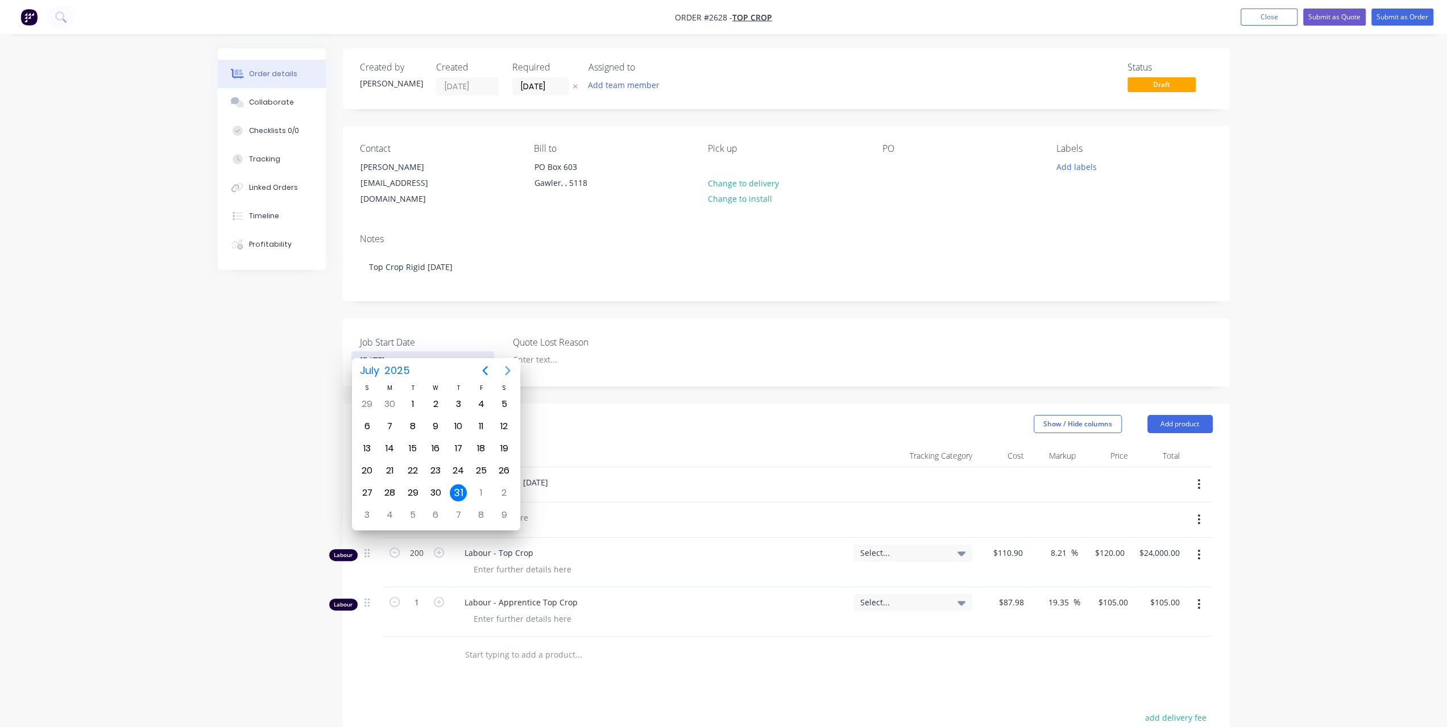
click at [502, 368] on icon "Next page" at bounding box center [508, 371] width 14 height 14
click at [482, 493] on div "29" at bounding box center [480, 492] width 17 height 17
type input "[DATE]"
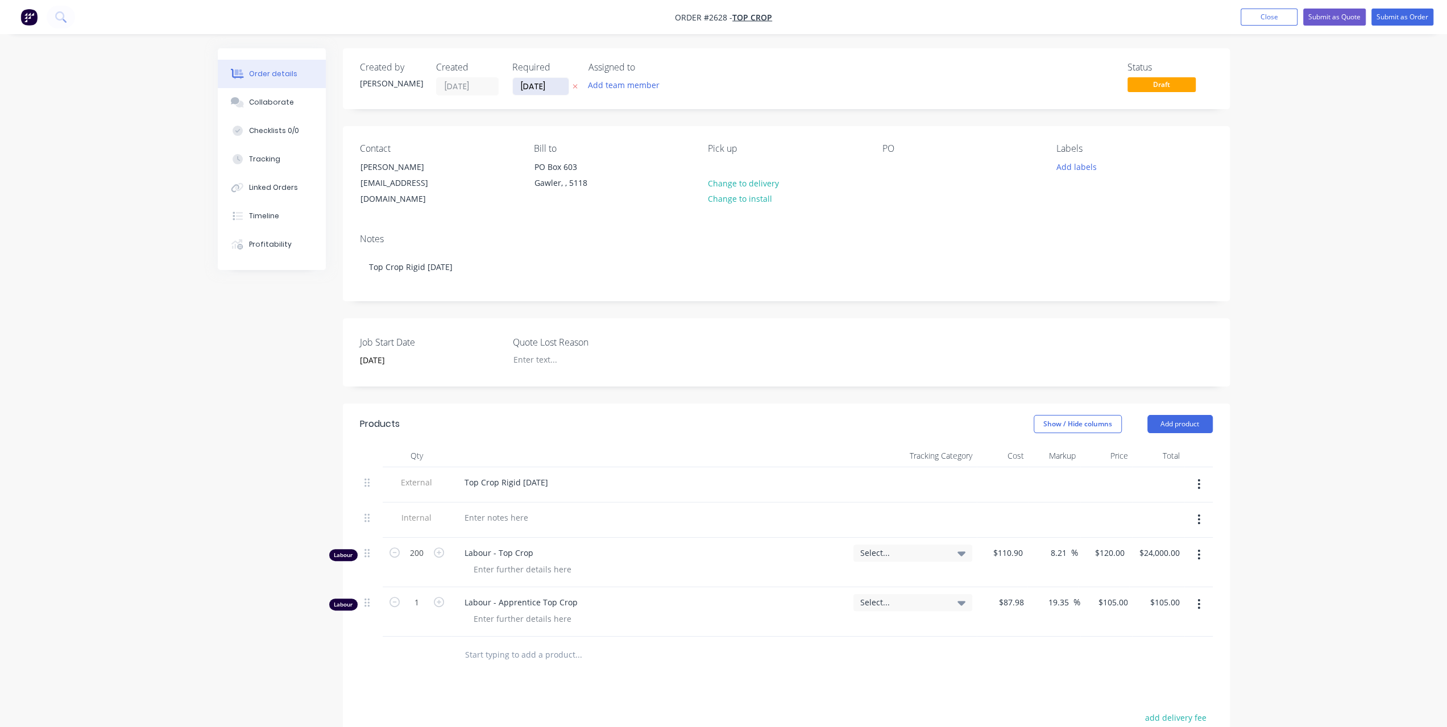
click at [556, 80] on input "[DATE]" at bounding box center [541, 86] width 56 height 17
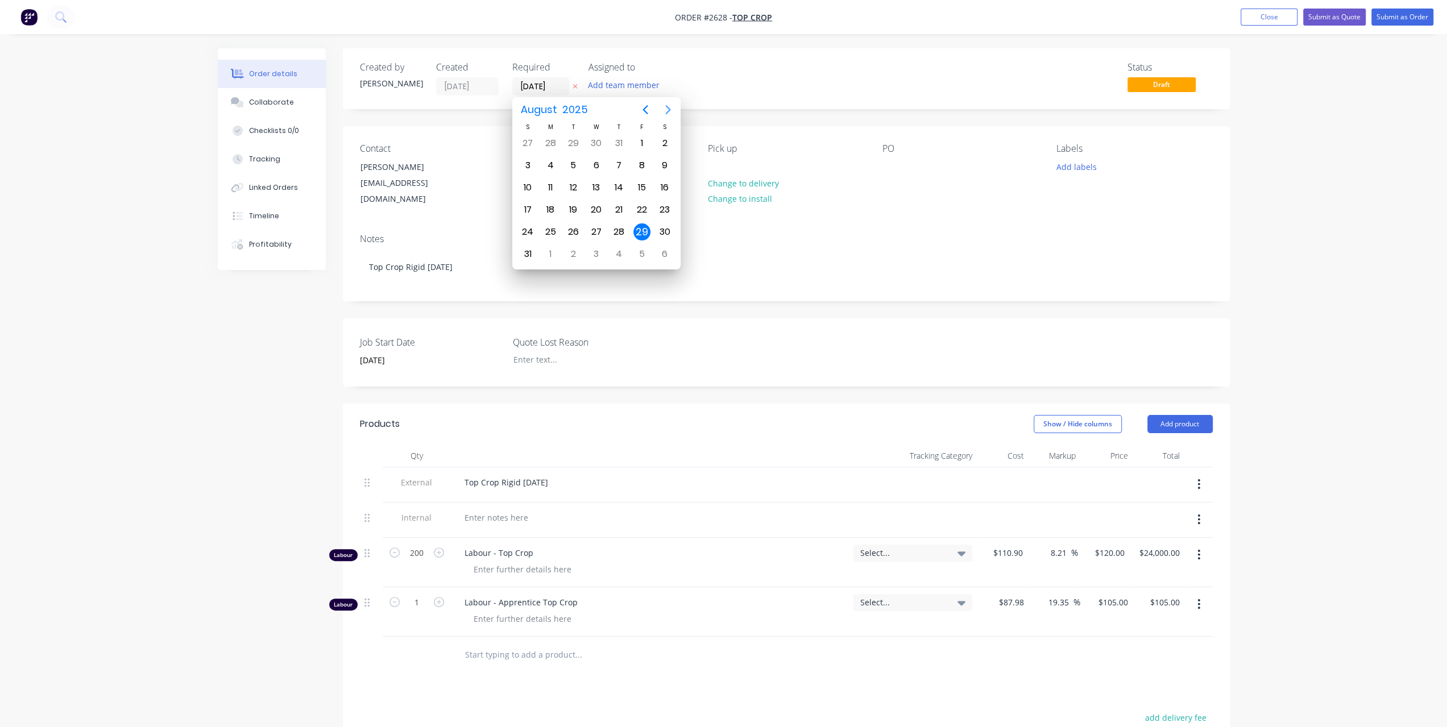
click at [670, 106] on icon "Next page" at bounding box center [668, 110] width 14 height 14
click at [574, 229] on div "30" at bounding box center [573, 231] width 17 height 17
type input "[DATE]"
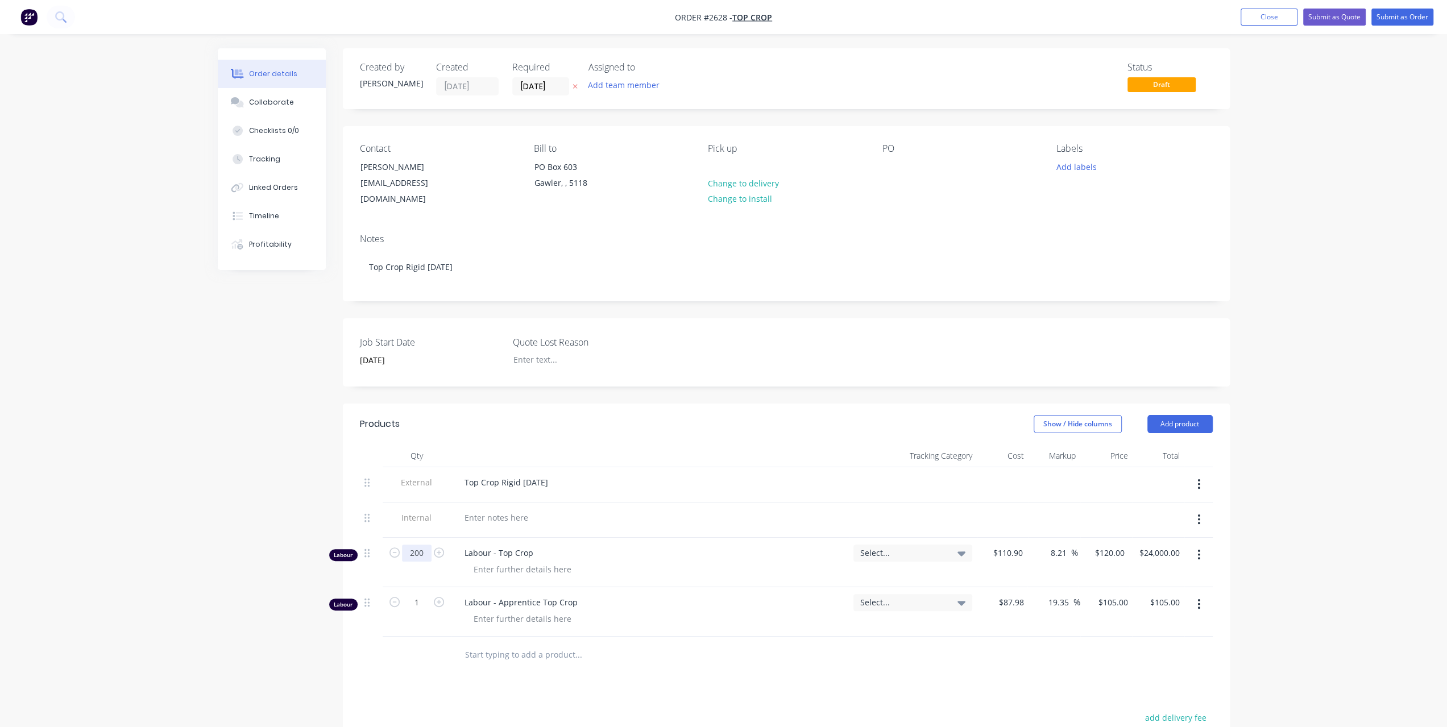
click at [418, 545] on input "200" at bounding box center [417, 553] width 30 height 17
type input "0"
type input "$0.00"
click at [252, 586] on div "Created by [PERSON_NAME] Created [DATE] Required [DATE] Assigned to Add team me…" at bounding box center [724, 505] width 1012 height 915
click at [409, 562] on input "1" at bounding box center [417, 553] width 30 height 17
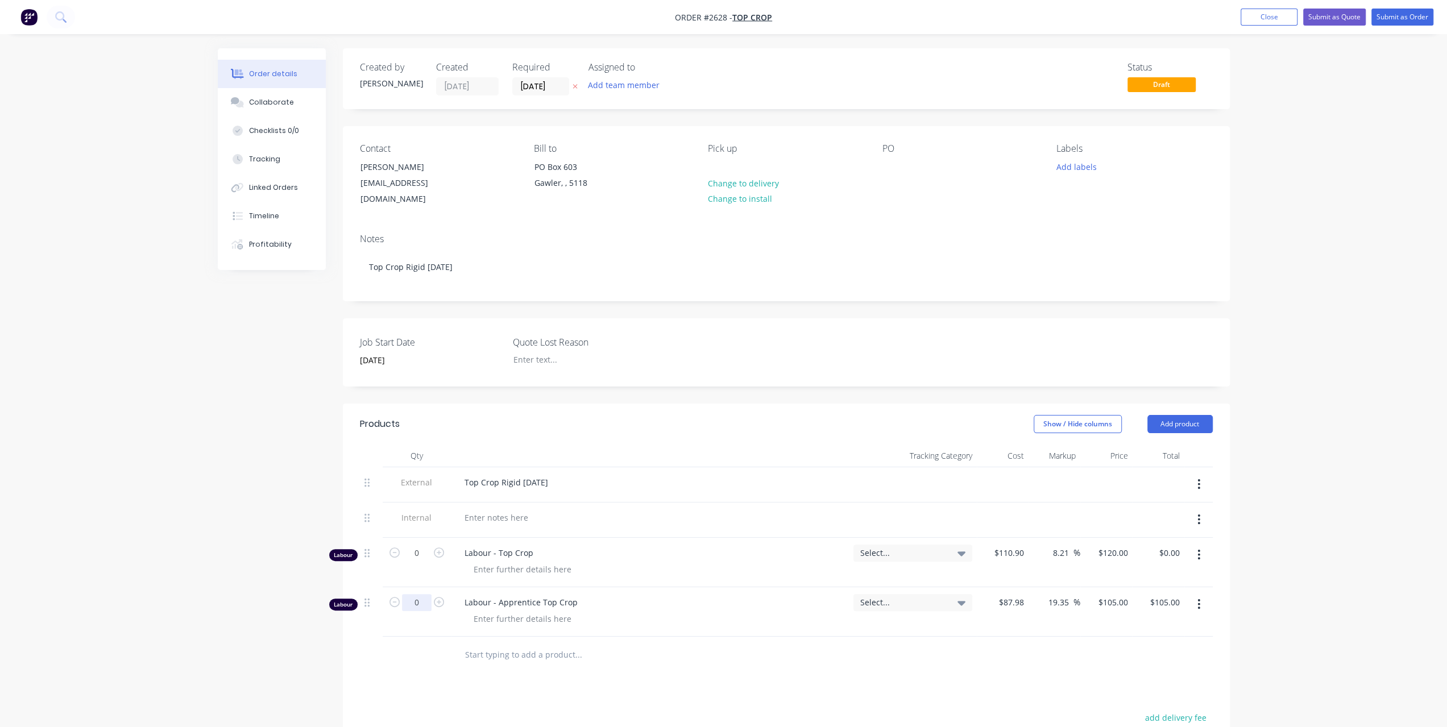
type input "0"
type input "$0.00"
click at [192, 540] on div "Order details Collaborate Checklists 0/0 Tracking Linked Orders Timeline Profit…" at bounding box center [723, 482] width 1447 height 964
click at [1392, 15] on button "Submit as Order" at bounding box center [1402, 17] width 62 height 17
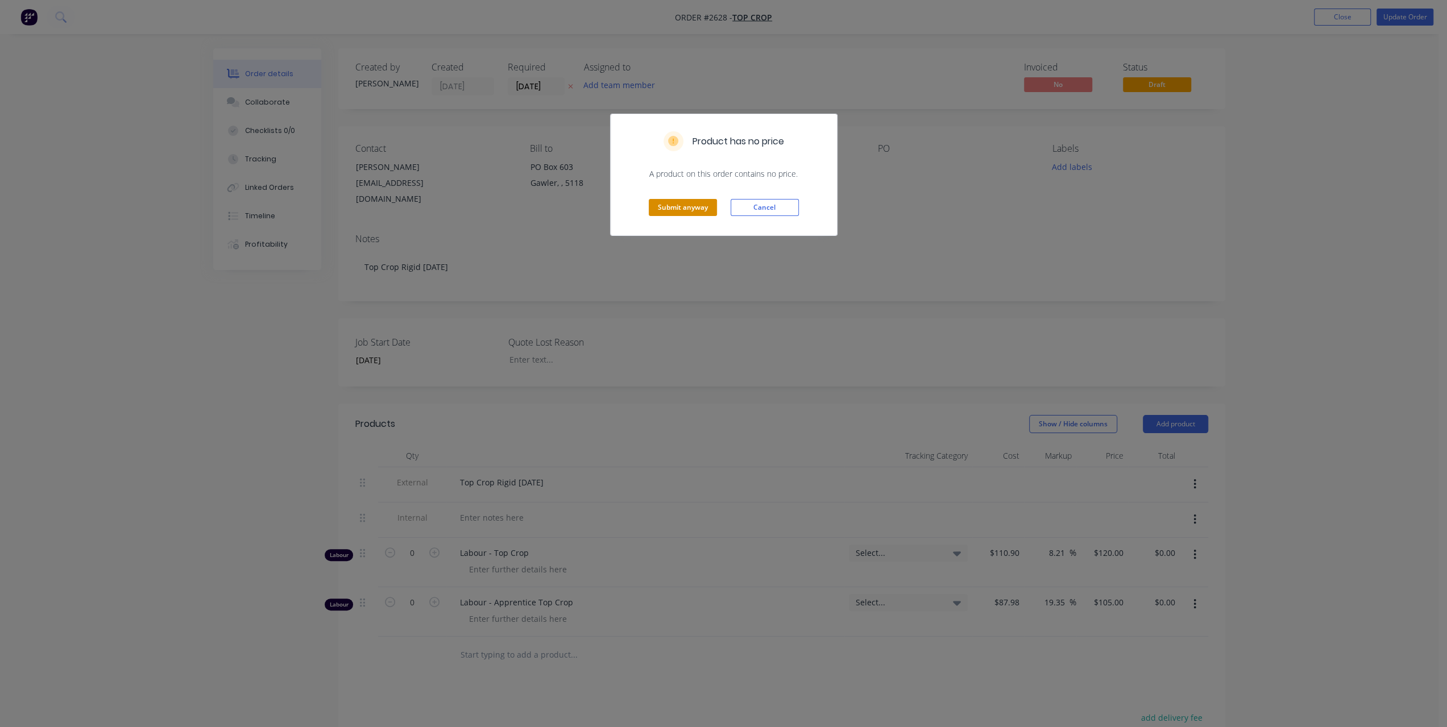
click at [711, 209] on button "Submit anyway" at bounding box center [683, 207] width 68 height 17
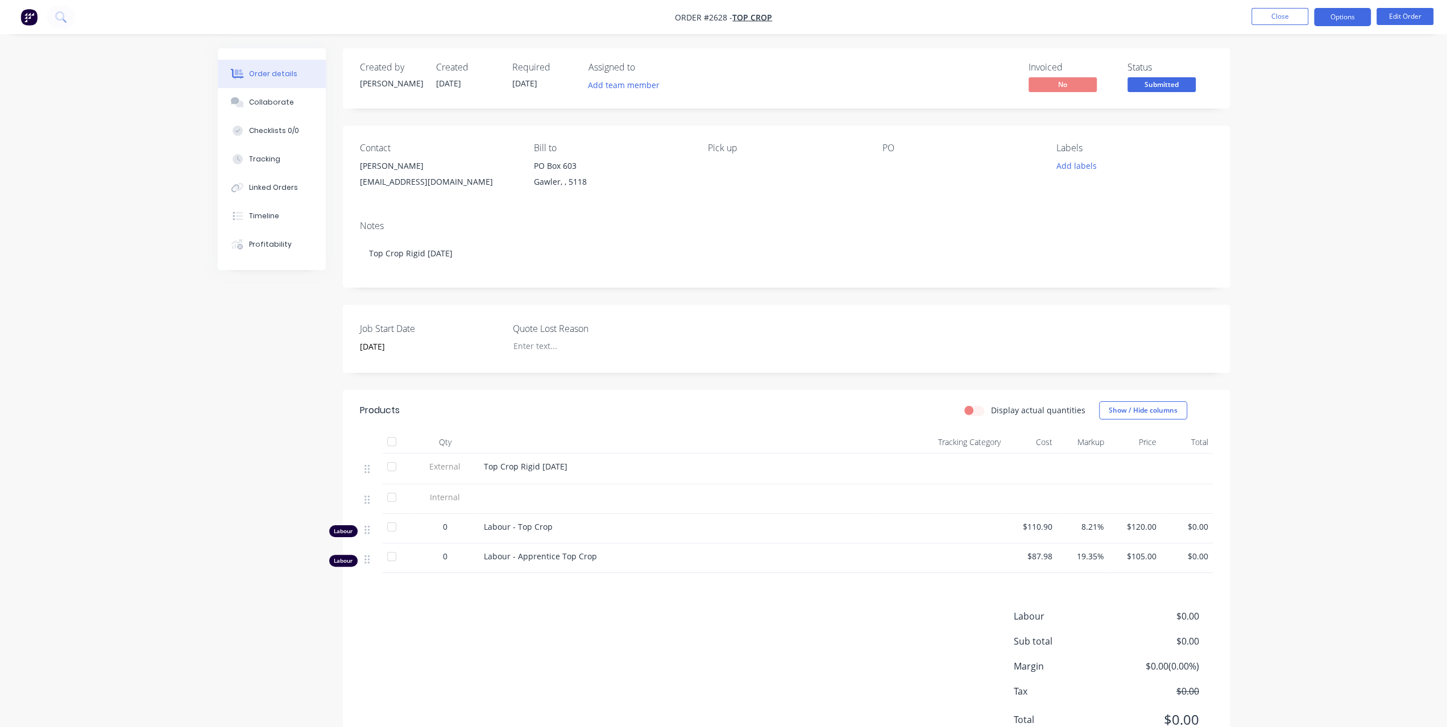
click at [1326, 25] on button "Options" at bounding box center [1342, 17] width 57 height 18
click at [1293, 131] on div "Work Order" at bounding box center [1308, 137] width 105 height 16
click at [1299, 109] on div "Without pricing" at bounding box center [1308, 114] width 105 height 16
click at [281, 185] on div "Linked Orders" at bounding box center [273, 188] width 49 height 10
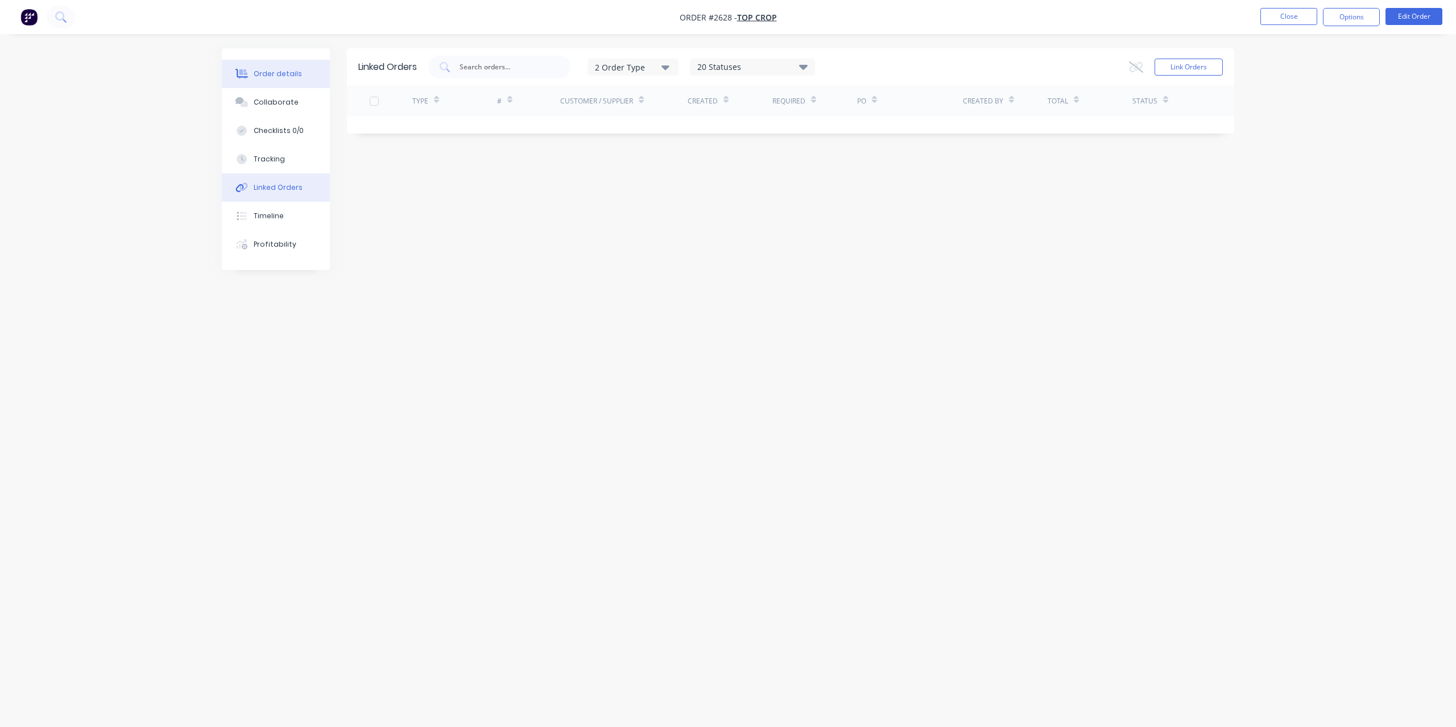
click at [301, 72] on button "Order details" at bounding box center [276, 74] width 108 height 28
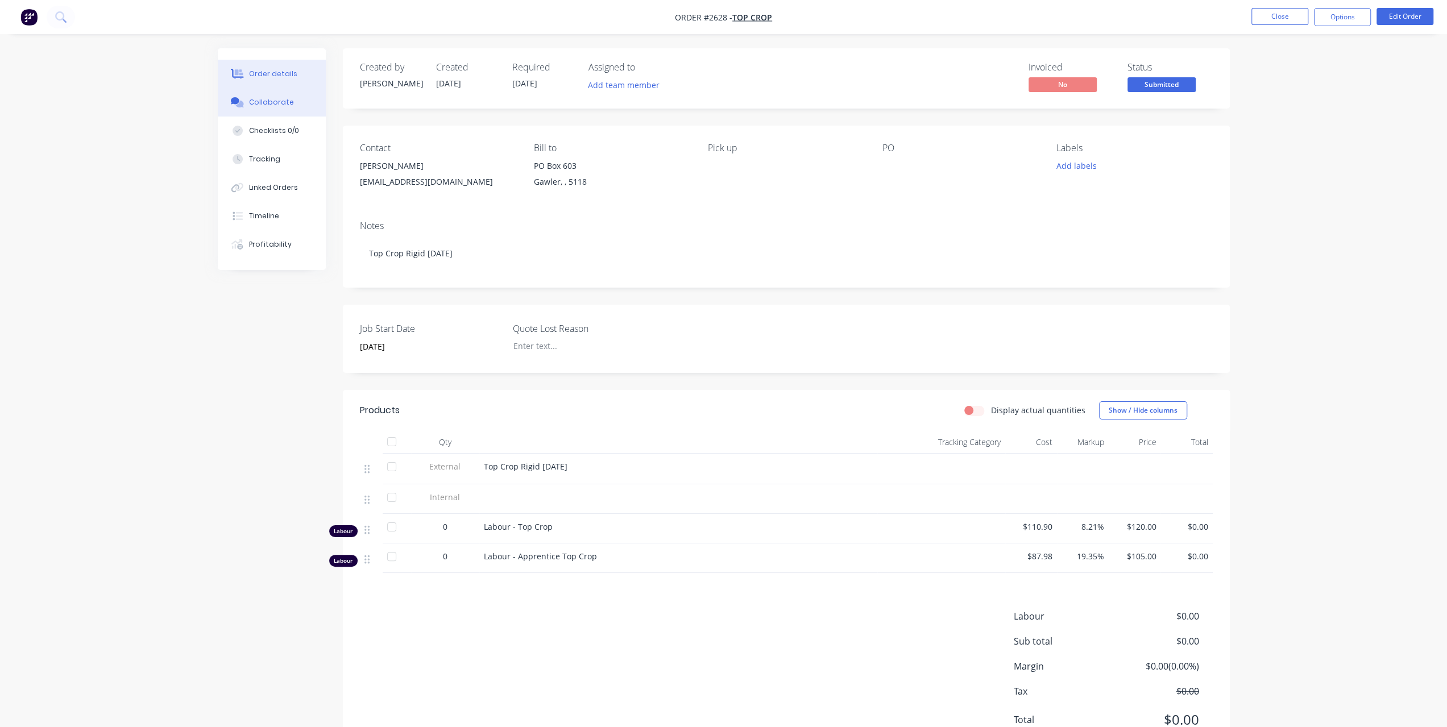
click at [277, 105] on div "Collaborate" at bounding box center [271, 102] width 45 height 10
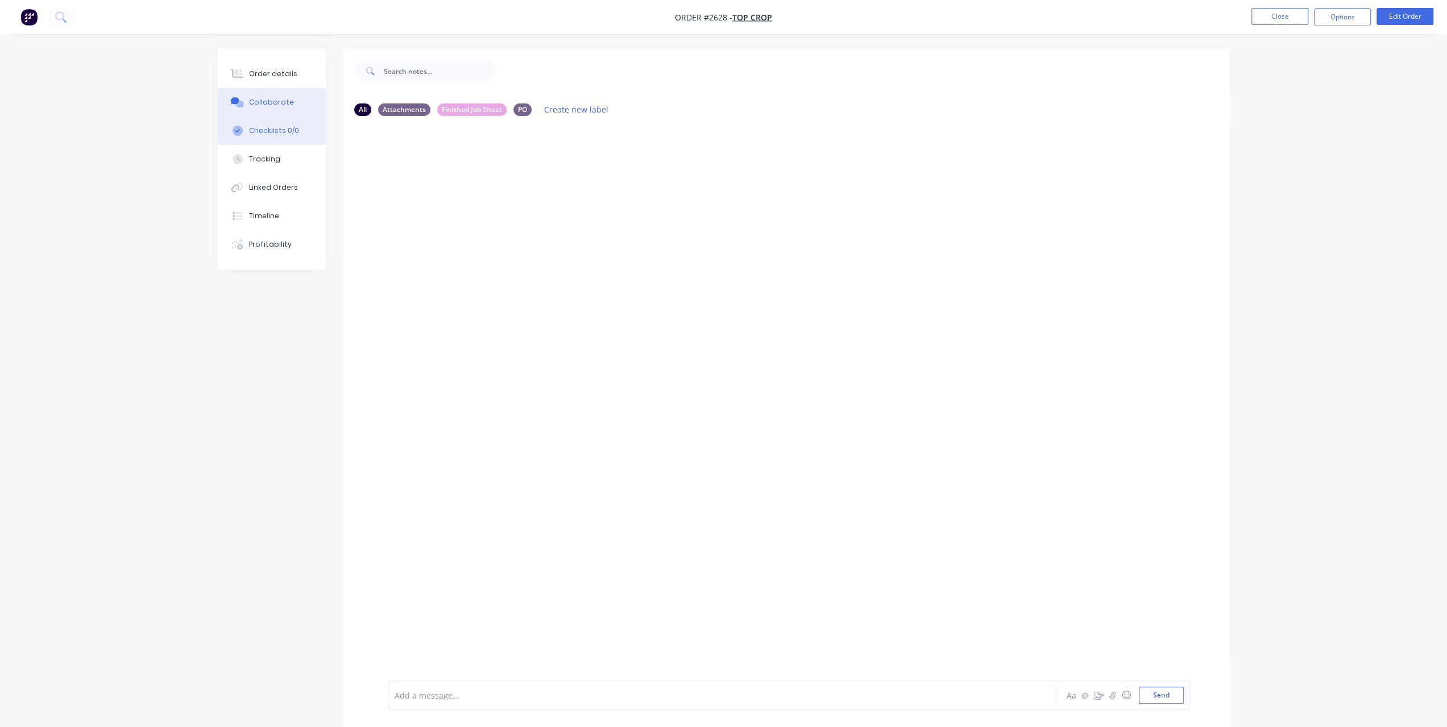
click at [271, 135] on div "Checklists 0/0" at bounding box center [274, 131] width 50 height 10
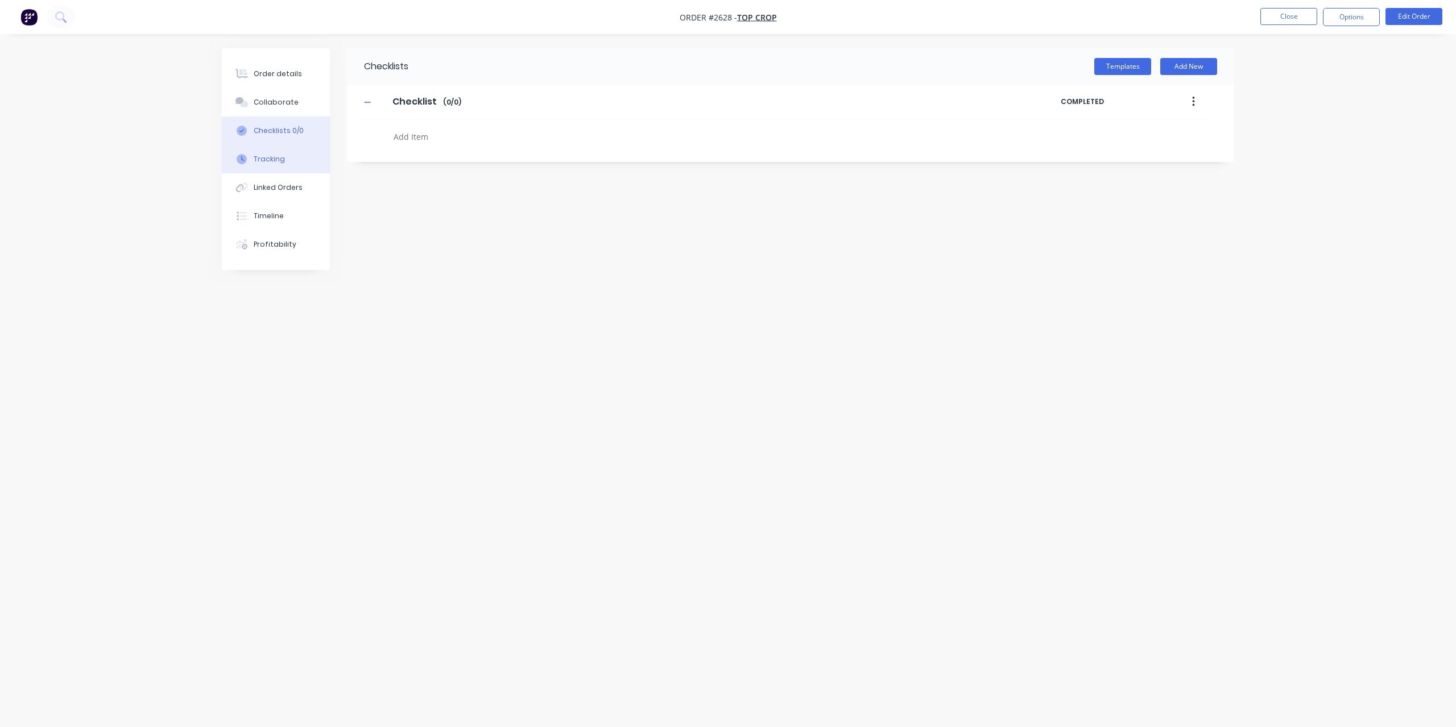
click at [271, 158] on div "Tracking" at bounding box center [269, 159] width 31 height 10
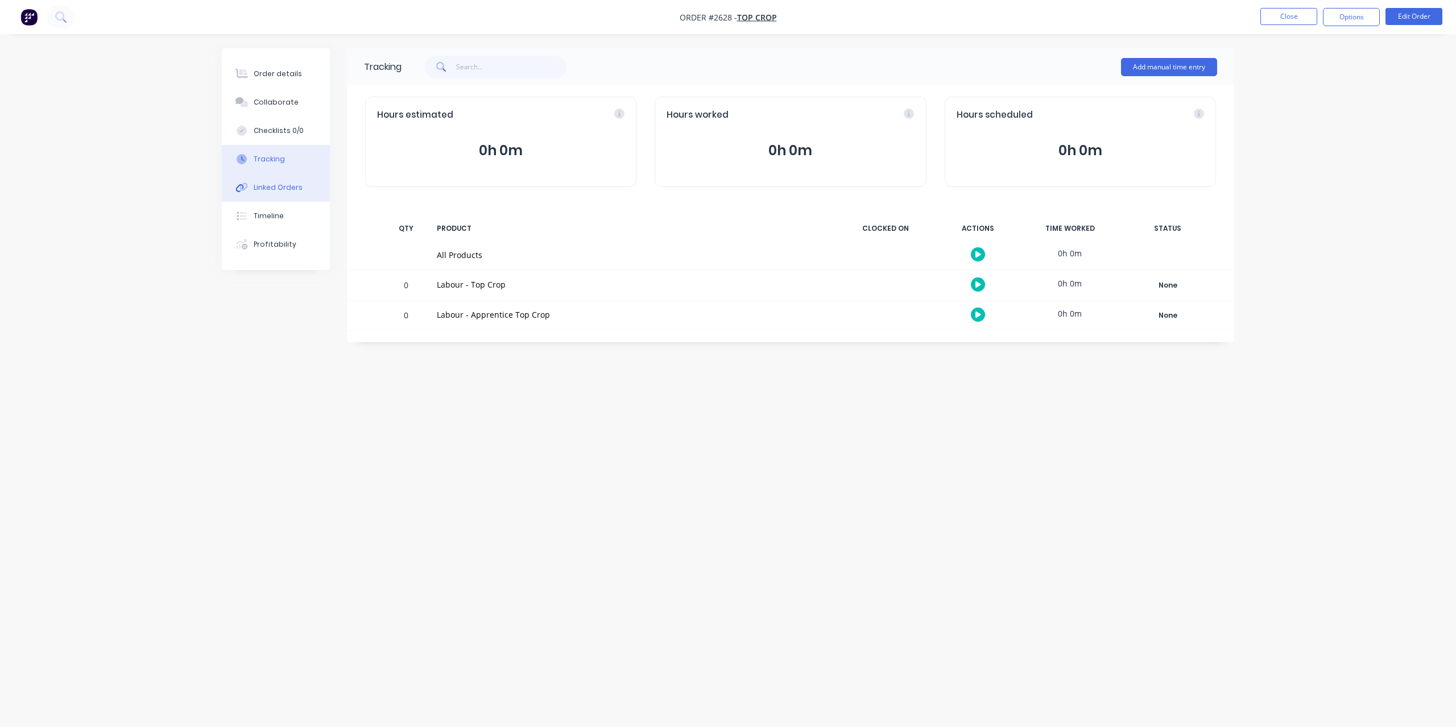
click at [274, 186] on div "Linked Orders" at bounding box center [278, 188] width 49 height 10
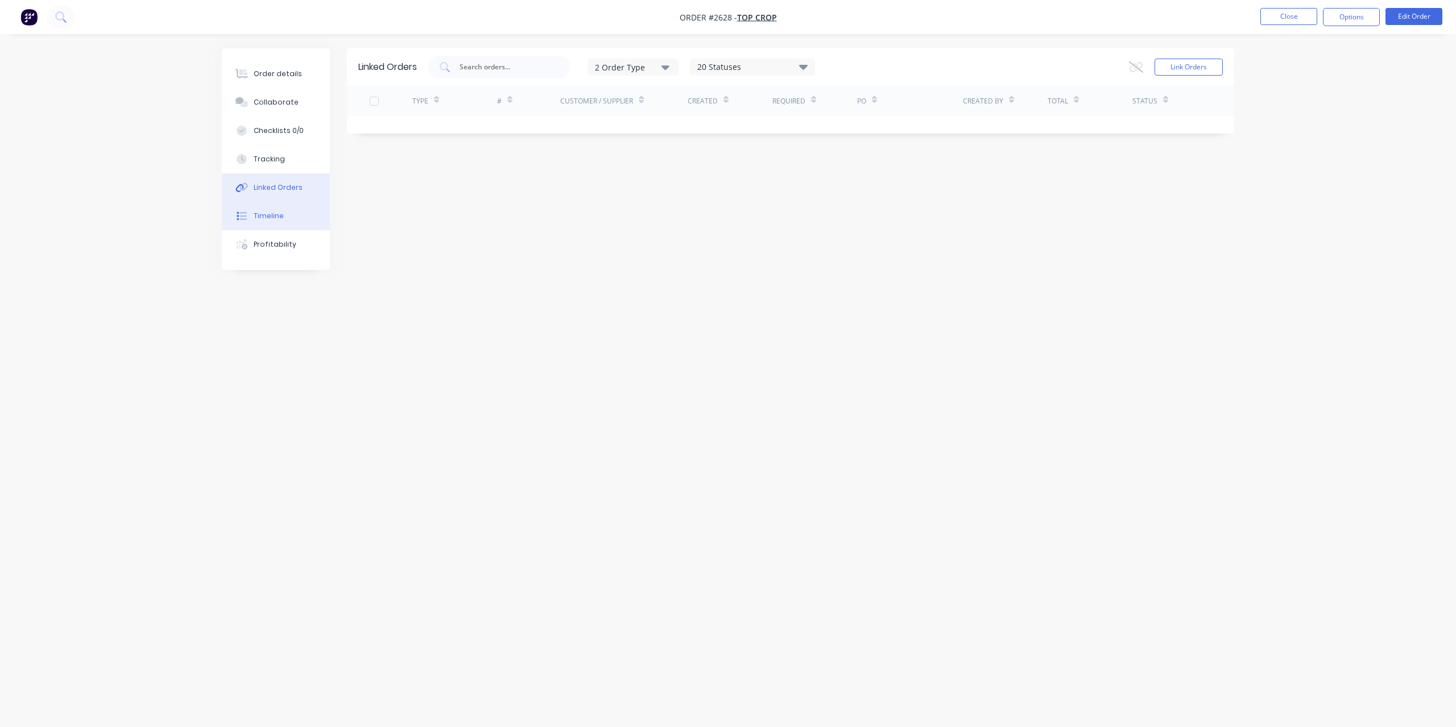
click at [289, 213] on button "Timeline" at bounding box center [276, 216] width 108 height 28
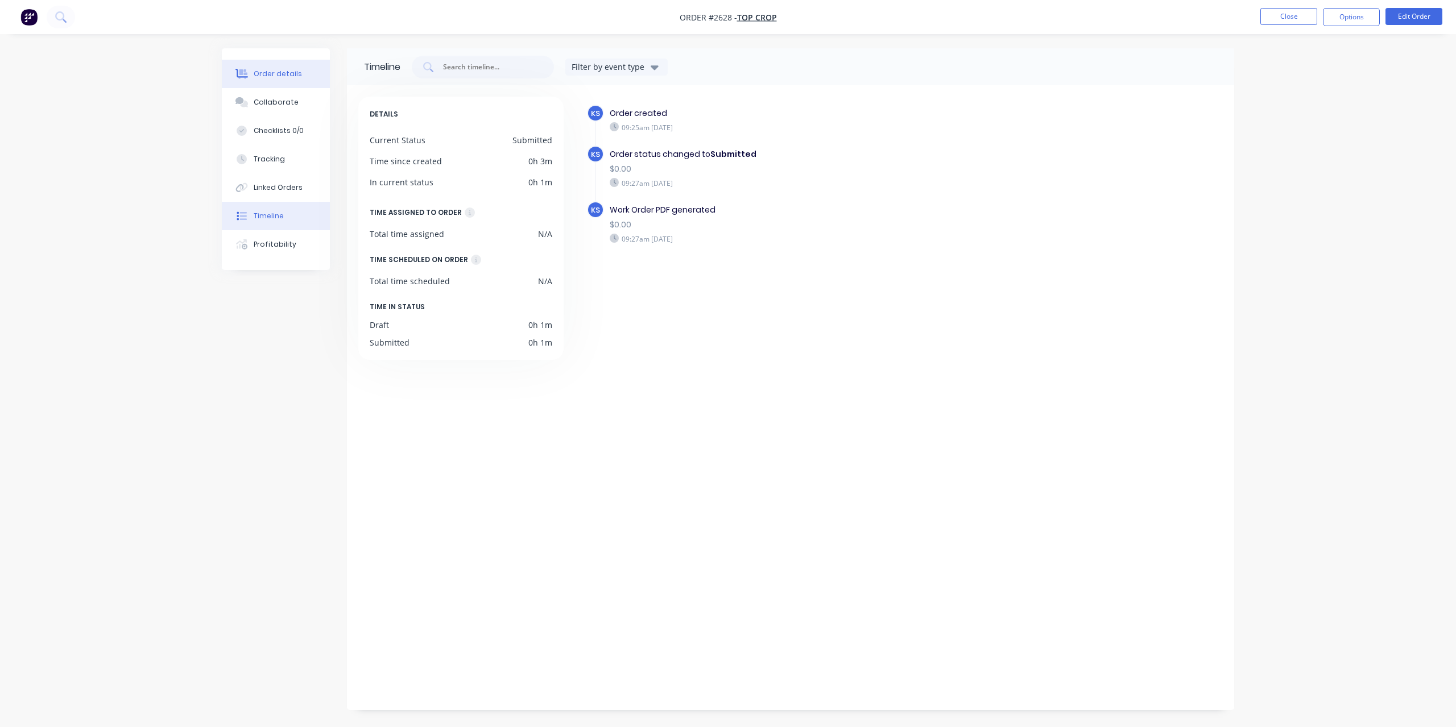
click at [297, 76] on button "Order details" at bounding box center [276, 74] width 108 height 28
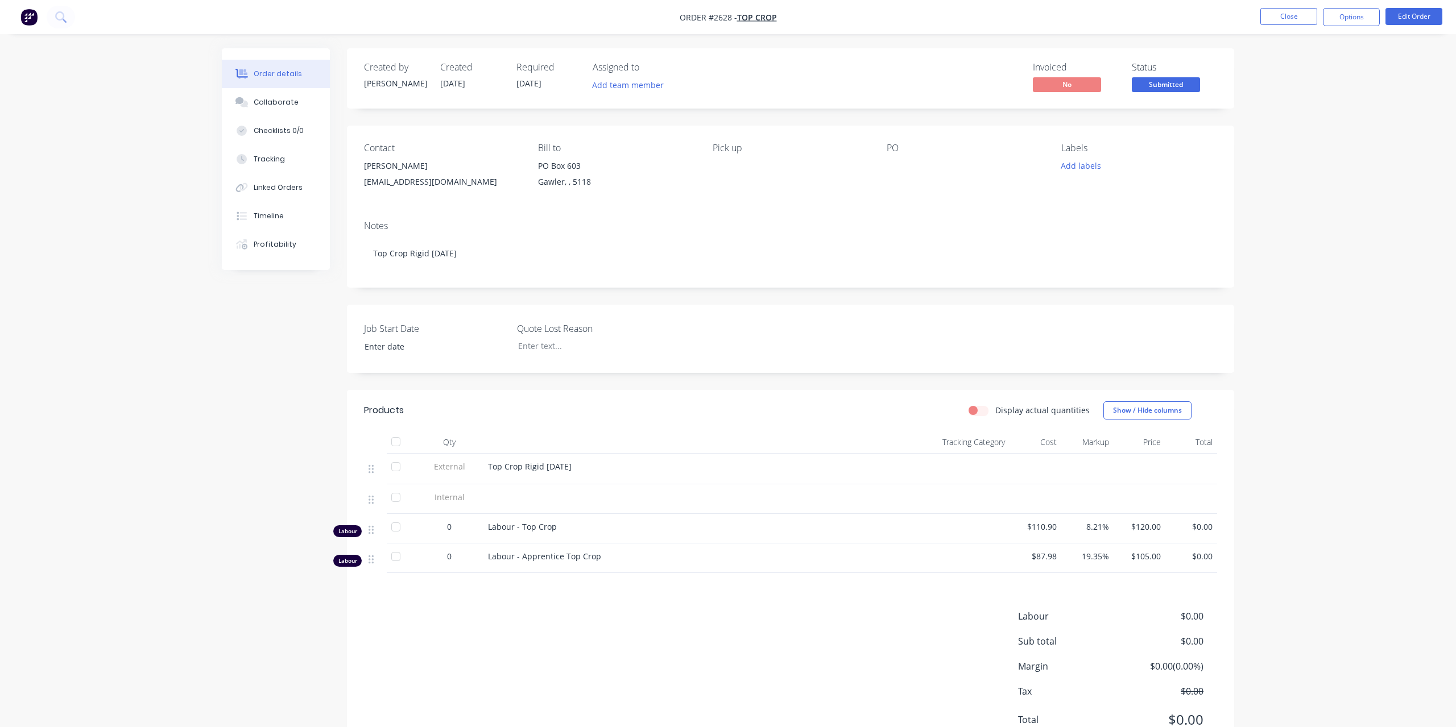
type input "[DATE]"
click at [1279, 15] on button "Close" at bounding box center [1279, 16] width 57 height 17
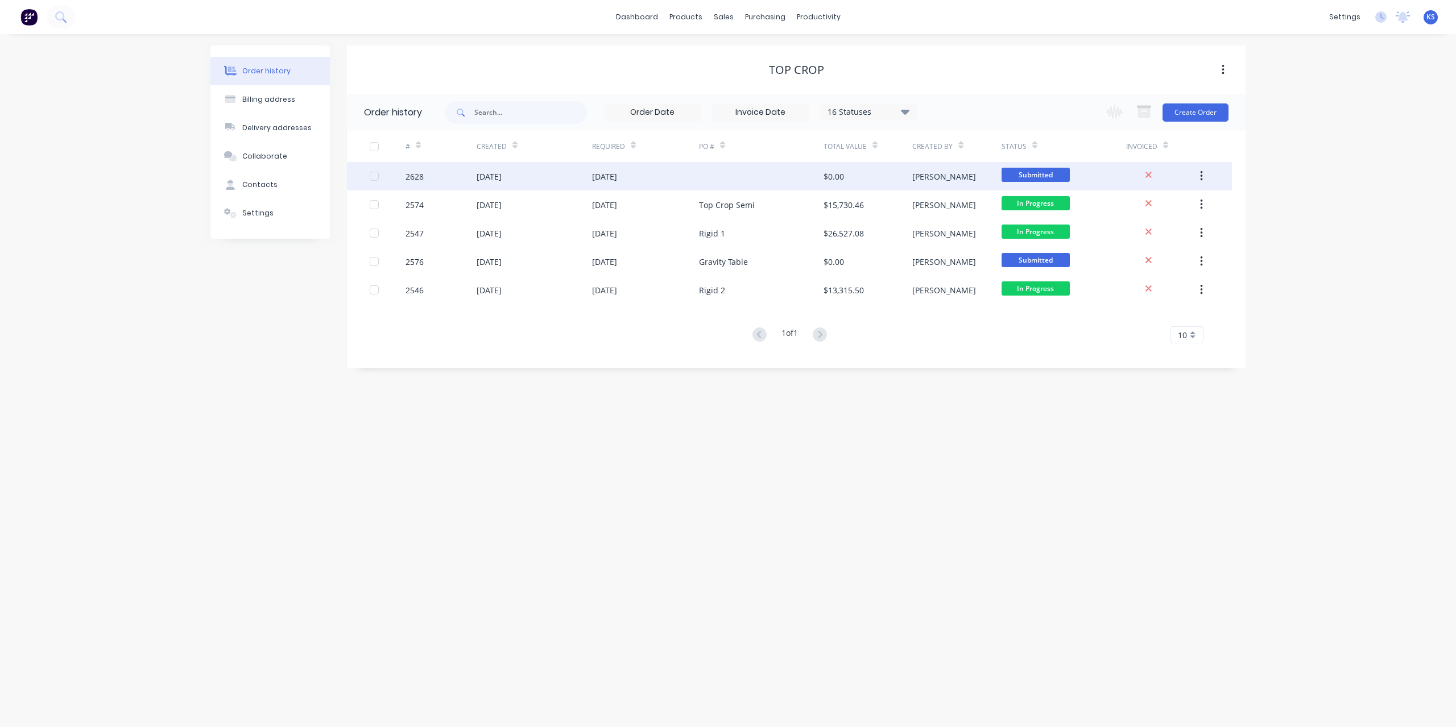
click at [598, 167] on div "[DATE]" at bounding box center [645, 176] width 107 height 28
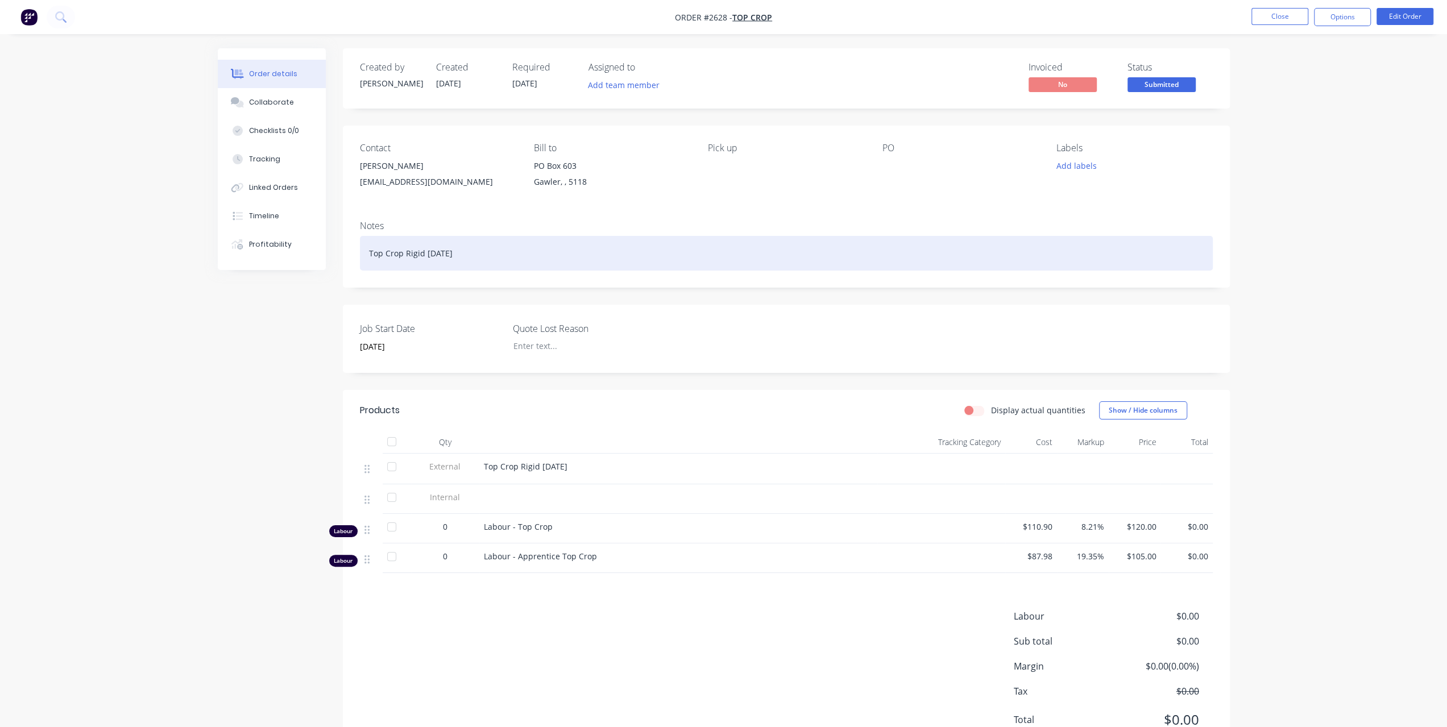
drag, startPoint x: 516, startPoint y: 255, endPoint x: -36, endPoint y: 186, distance: 557.0
click at [0, 186] on html "Order #2628 - Top Crop Close Options Edit Order Order details Collaborate Check…" at bounding box center [723, 388] width 1447 height 776
copy div "Top Crop Rigid [DATE]"
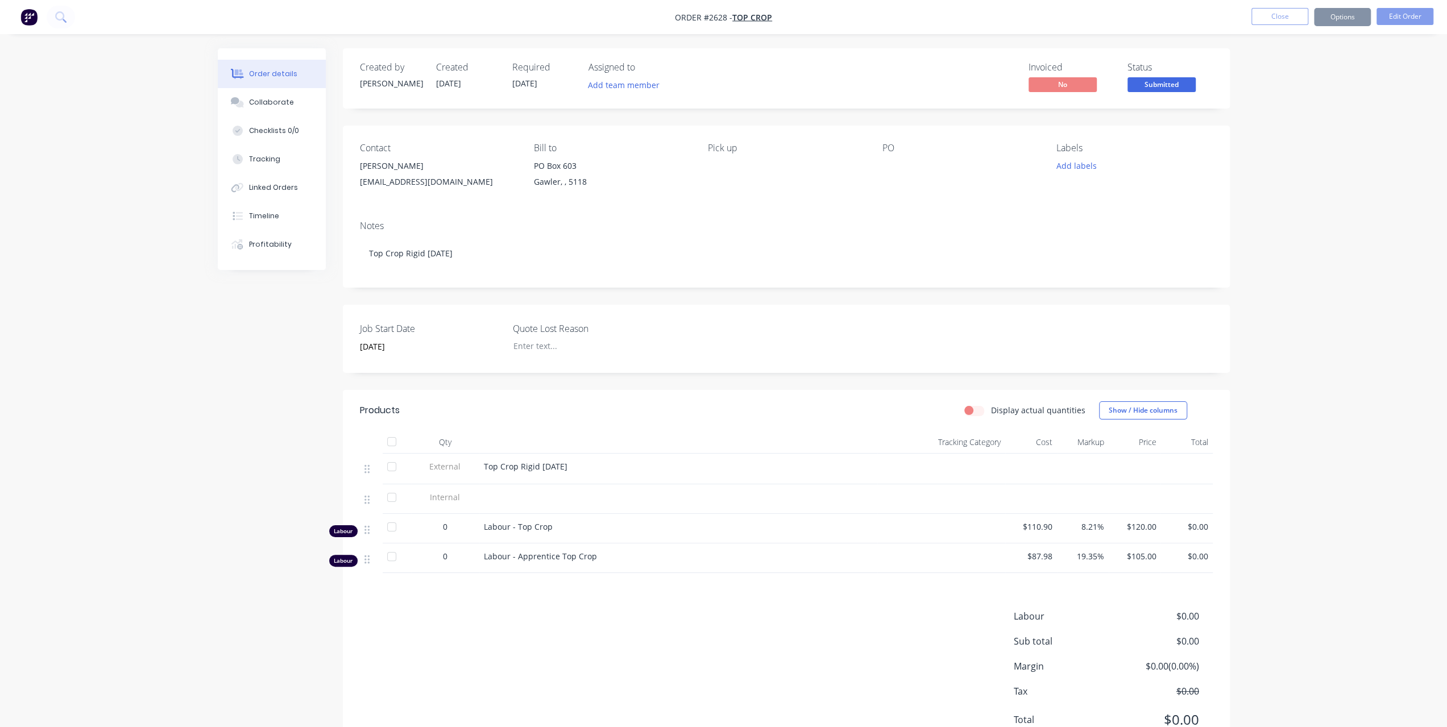
click at [894, 168] on div at bounding box center [953, 166] width 142 height 16
click at [1420, 18] on button "Edit Order" at bounding box center [1405, 16] width 57 height 17
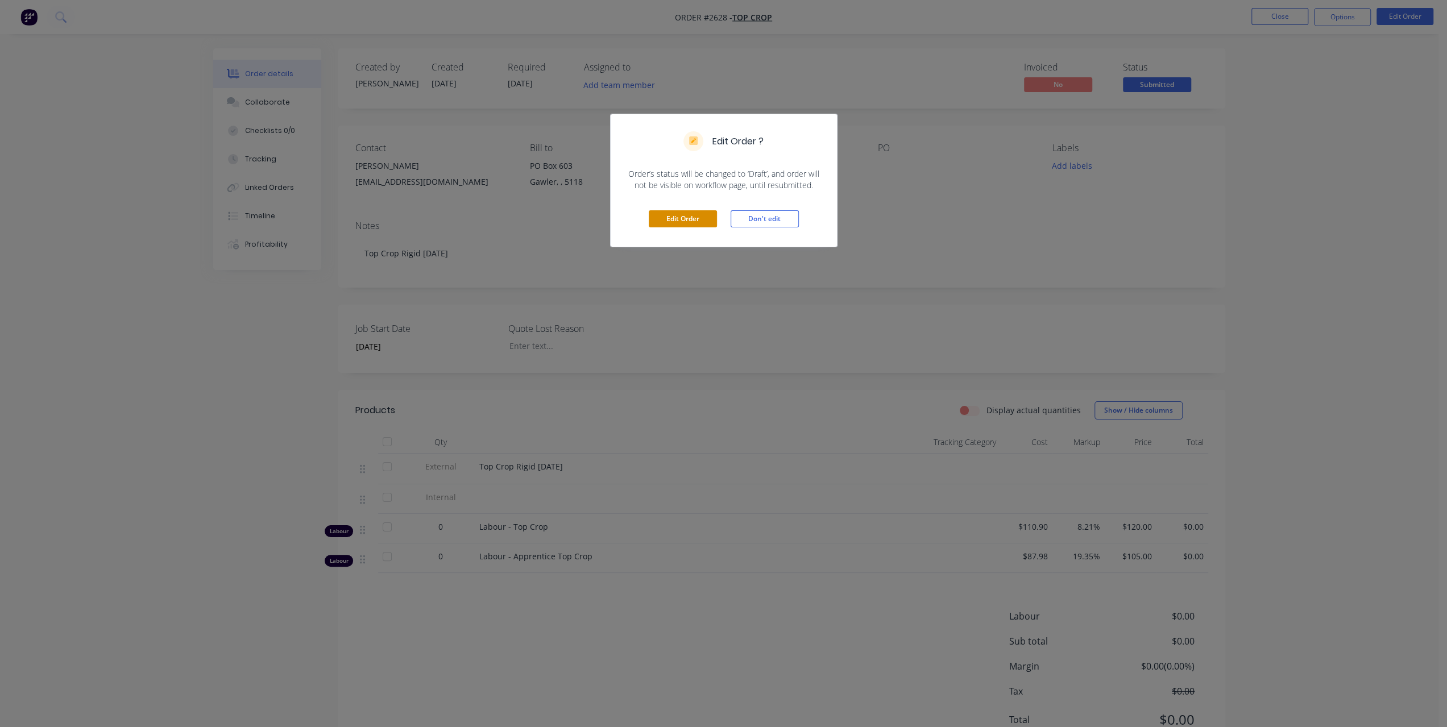
click at [673, 216] on button "Edit Order" at bounding box center [683, 218] width 68 height 17
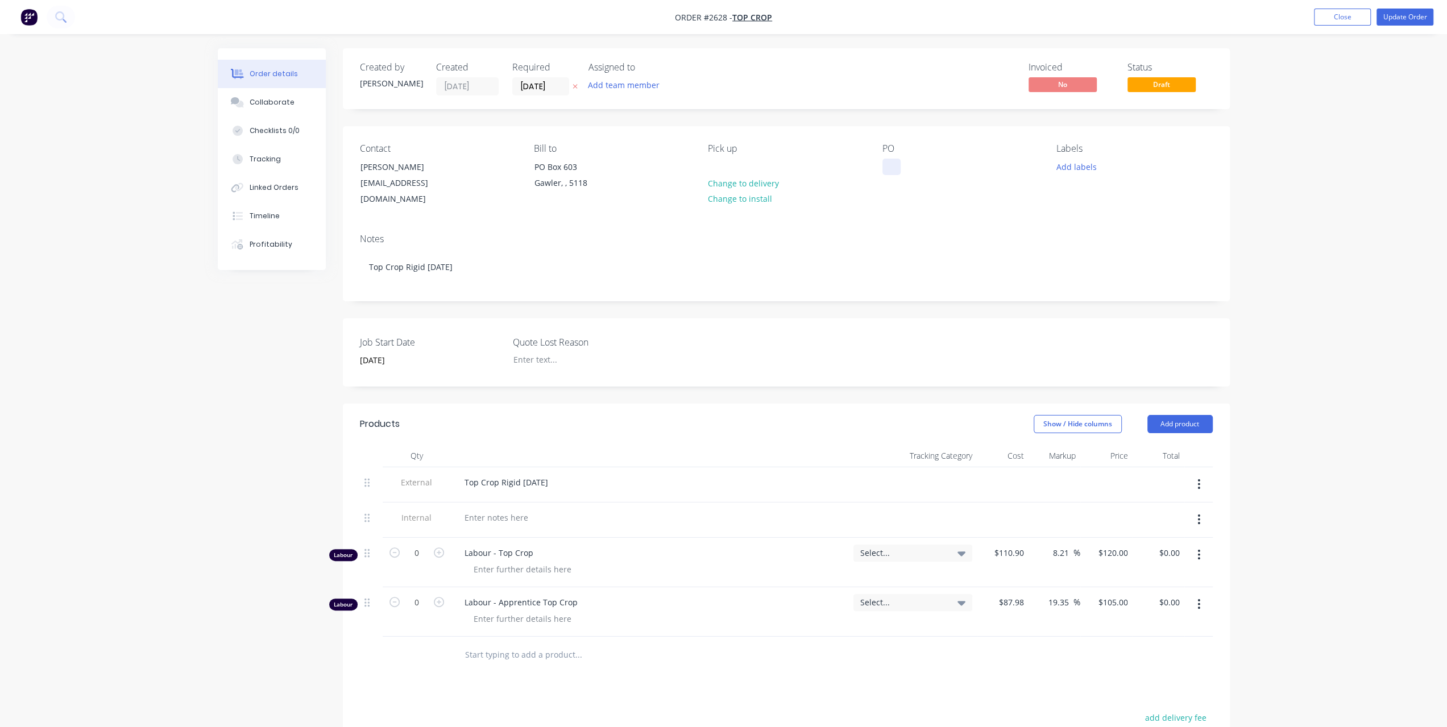
click at [891, 163] on div at bounding box center [891, 167] width 18 height 16
paste div
click at [1398, 175] on div "Order details Collaborate Checklists 0/0 Tracking Linked Orders Timeline Profit…" at bounding box center [723, 482] width 1447 height 964
click at [1433, 10] on ul "Add product Close Update Order" at bounding box center [1373, 17] width 147 height 17
click at [1421, 20] on button "Update Order" at bounding box center [1405, 17] width 57 height 17
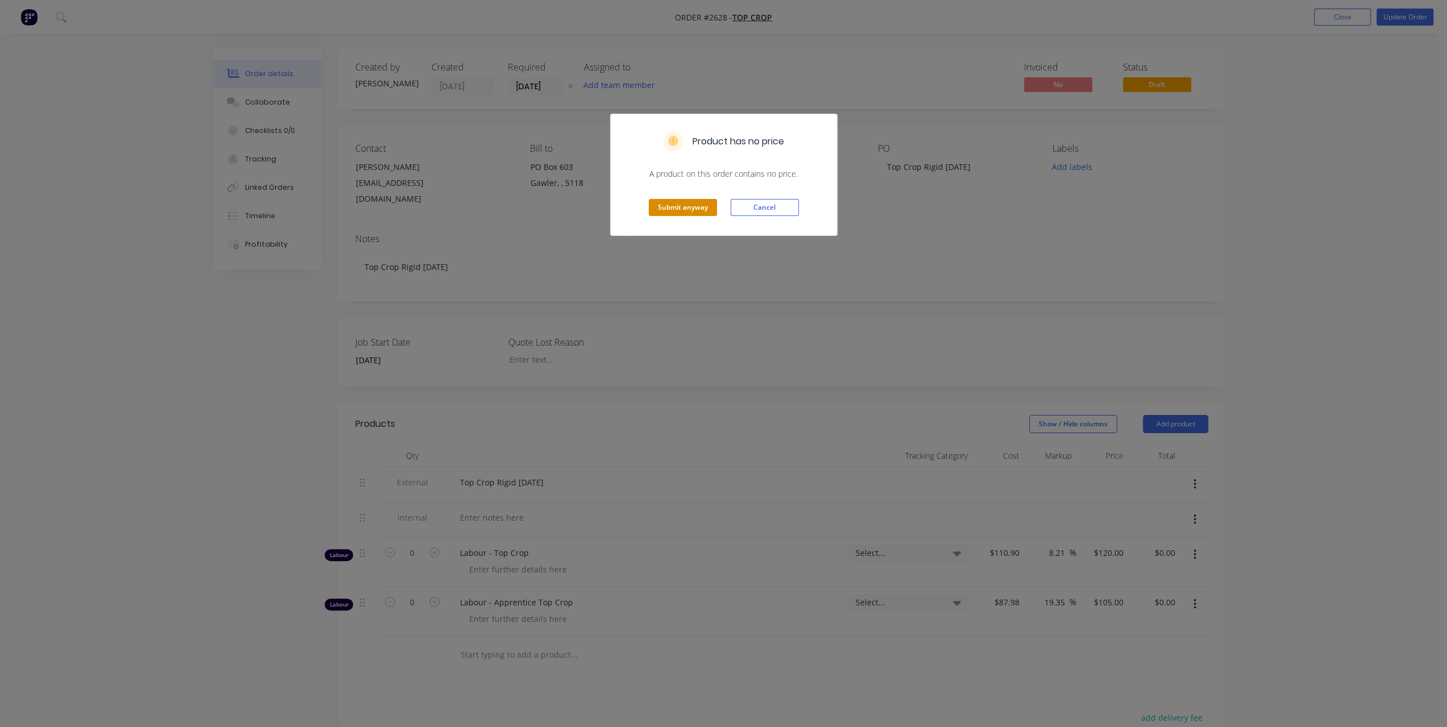
click at [699, 205] on button "Submit anyway" at bounding box center [683, 207] width 68 height 17
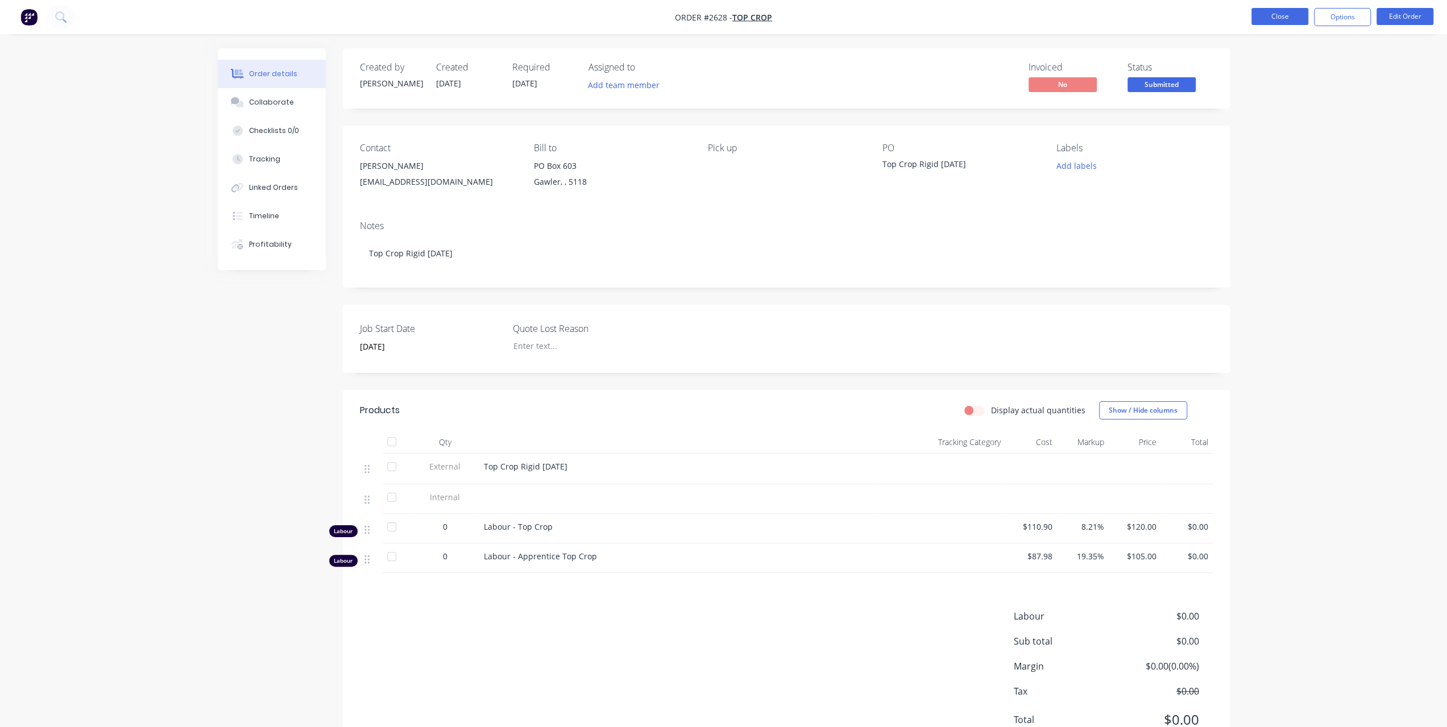
click at [1273, 19] on button "Close" at bounding box center [1279, 16] width 57 height 17
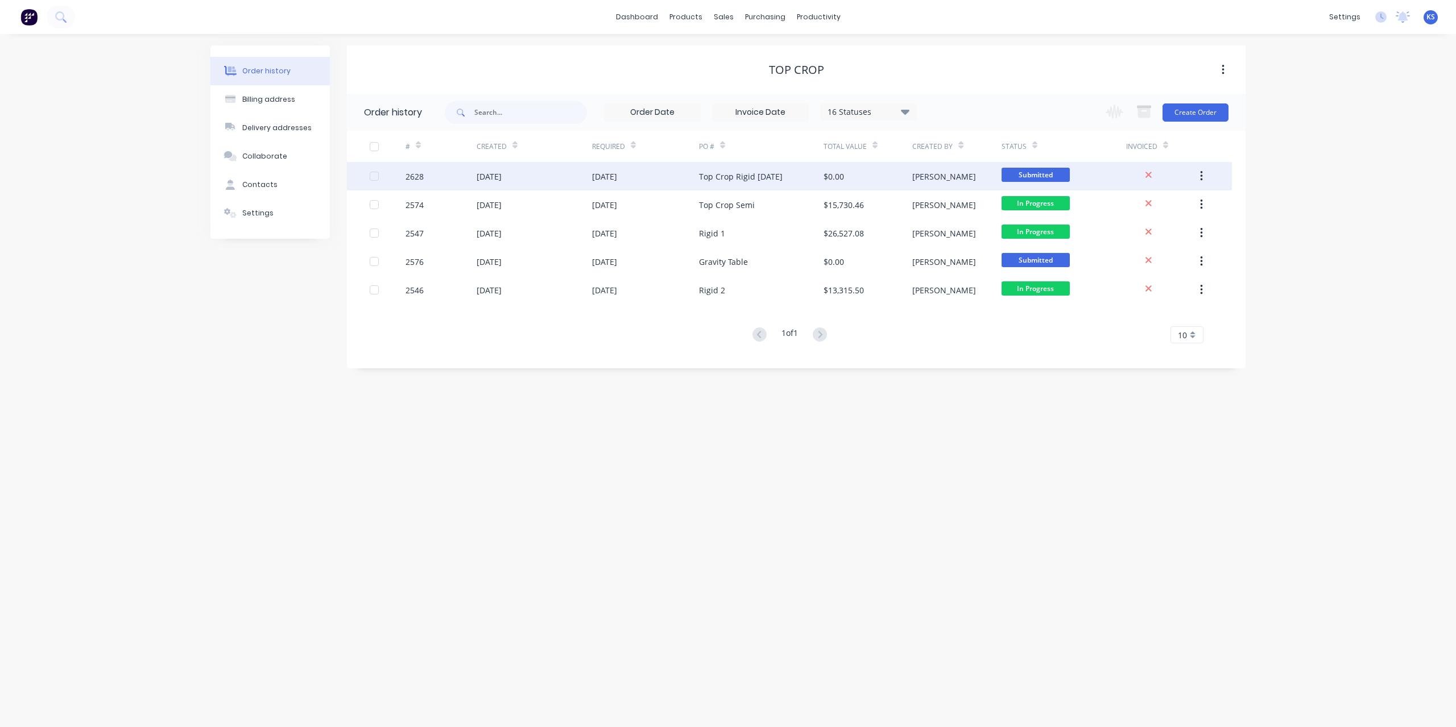
click at [730, 176] on div "Top Crop Rigid [DATE]" at bounding box center [741, 177] width 84 height 12
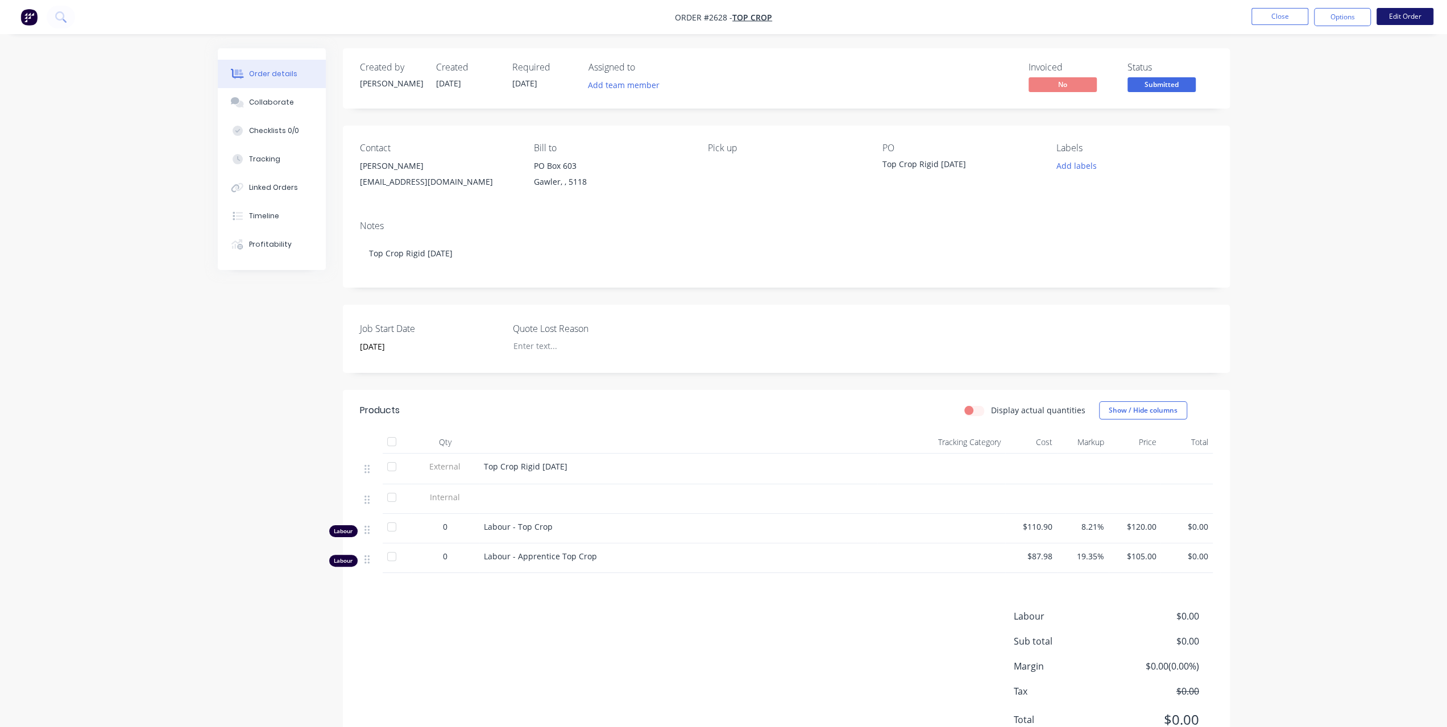
click at [1400, 20] on button "Edit Order" at bounding box center [1405, 16] width 57 height 17
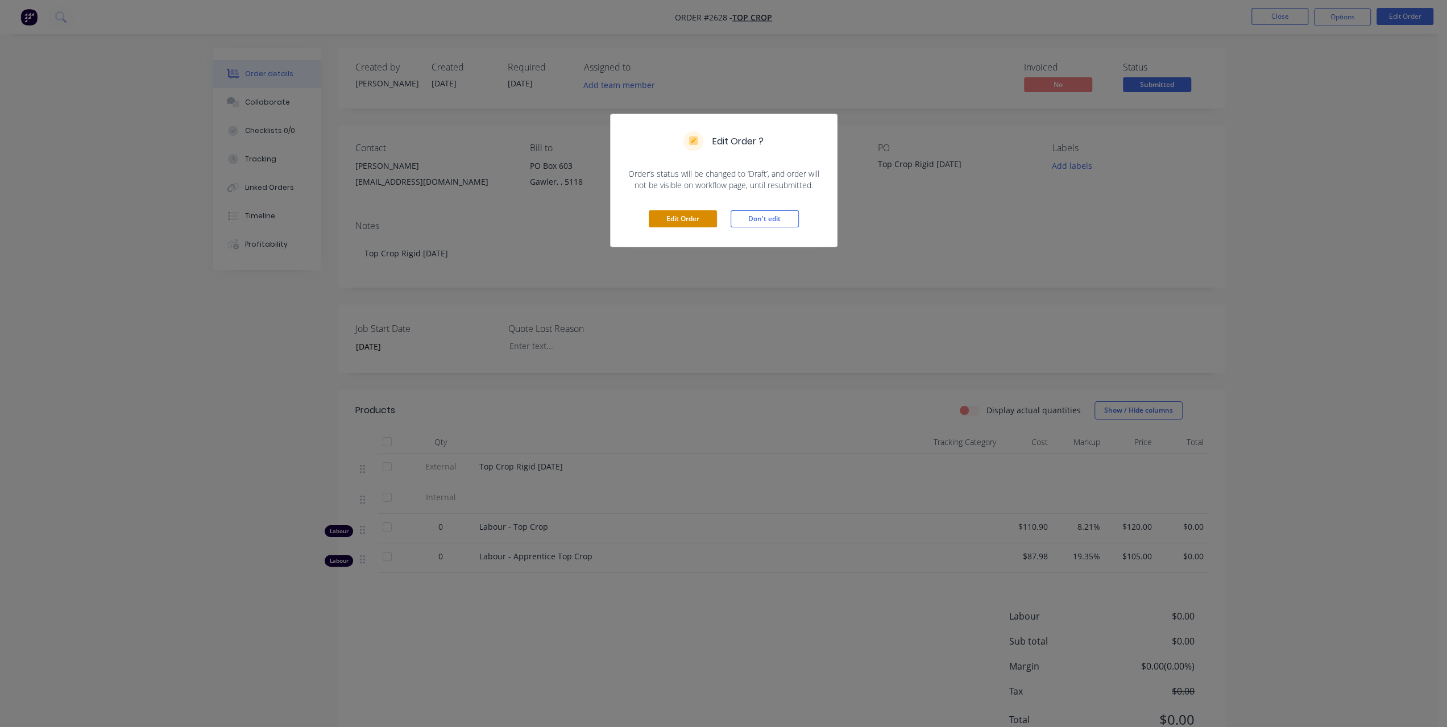
click at [697, 218] on button "Edit Order" at bounding box center [683, 218] width 68 height 17
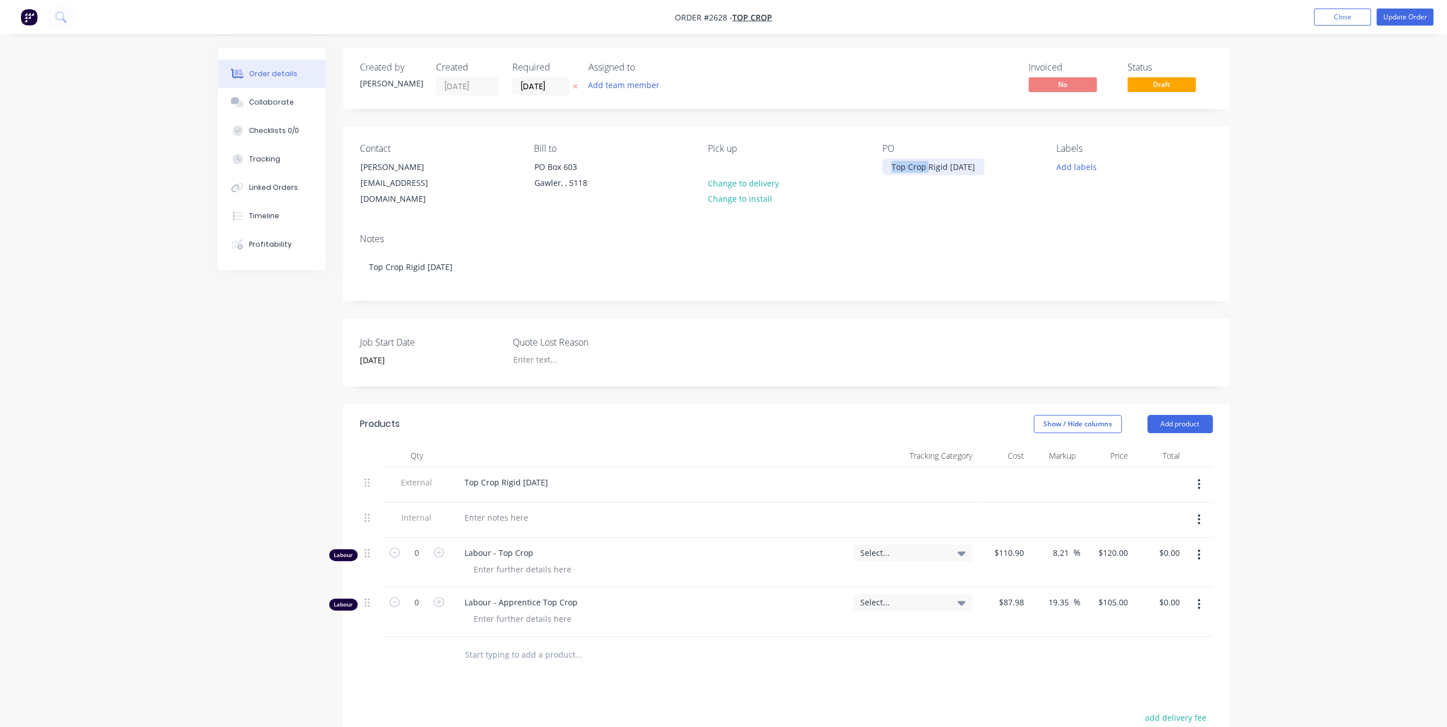
drag, startPoint x: 929, startPoint y: 167, endPoint x: 664, endPoint y: 134, distance: 266.9
click at [664, 134] on div "Contact [PERSON_NAME] [EMAIL_ADDRESS][DOMAIN_NAME] Bill to PO Box 603 Gawler, ,…" at bounding box center [786, 175] width 887 height 98
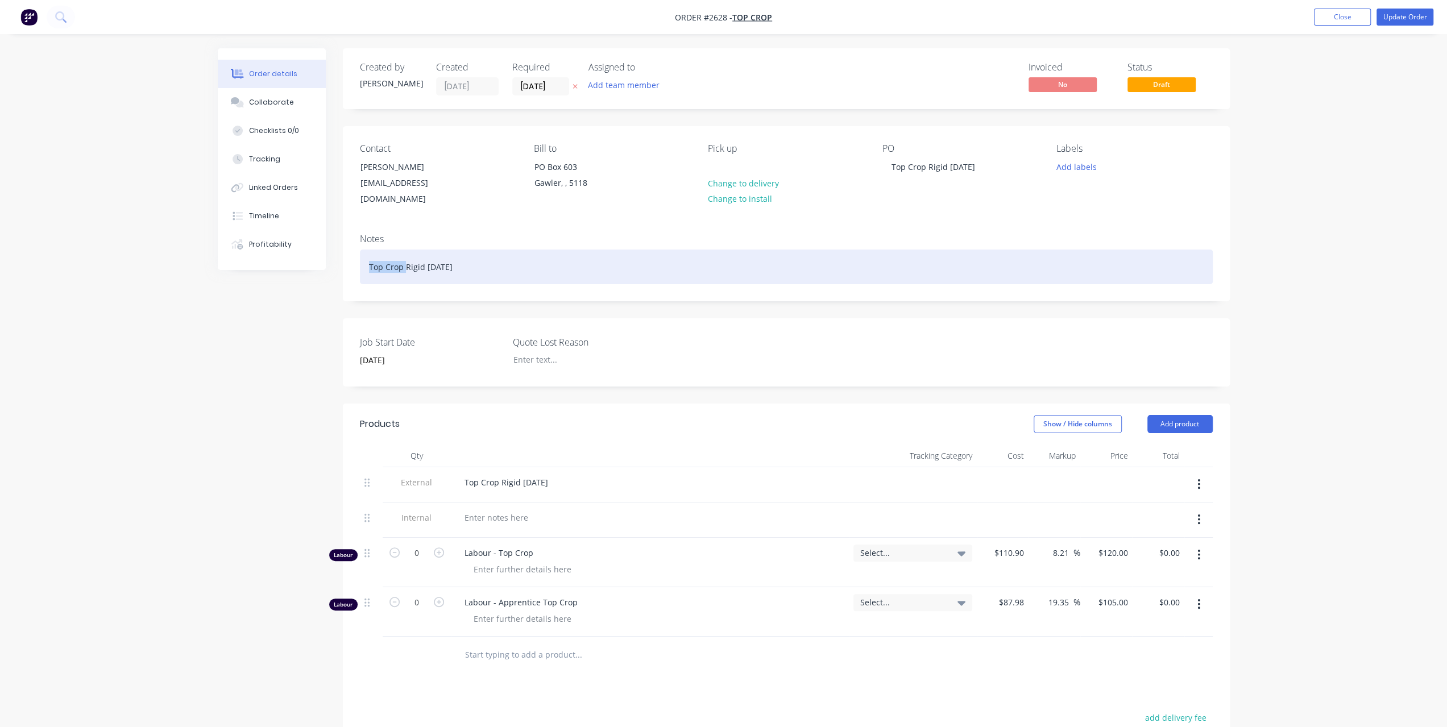
drag, startPoint x: 405, startPoint y: 252, endPoint x: 119, endPoint y: 221, distance: 287.8
click at [119, 221] on div "Order details Collaborate Checklists 0/0 Tracking Linked Orders Timeline Profit…" at bounding box center [723, 482] width 1447 height 964
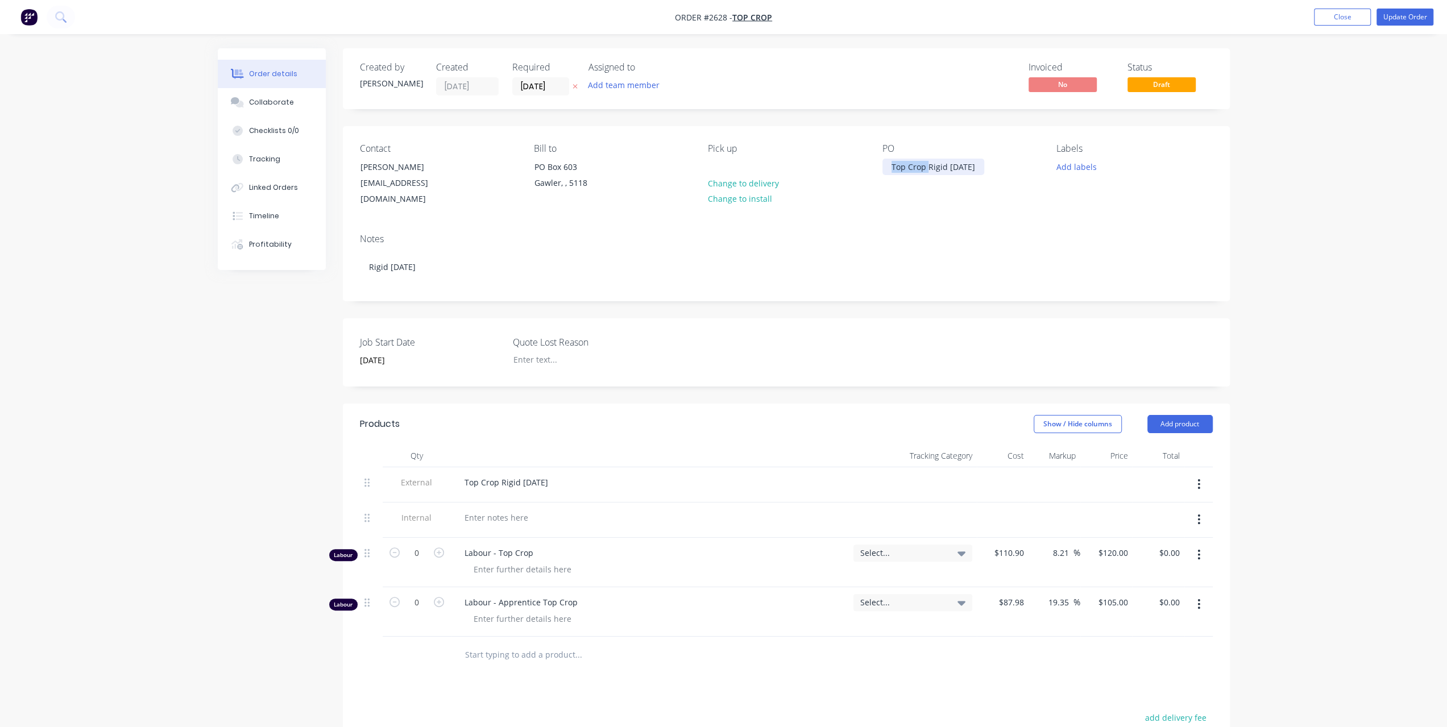
drag, startPoint x: 893, startPoint y: 167, endPoint x: 927, endPoint y: 168, distance: 34.7
click at [927, 168] on div "Top Crop Rigid [DATE]" at bounding box center [933, 167] width 102 height 16
click at [1414, 16] on button "Update Order" at bounding box center [1405, 17] width 57 height 17
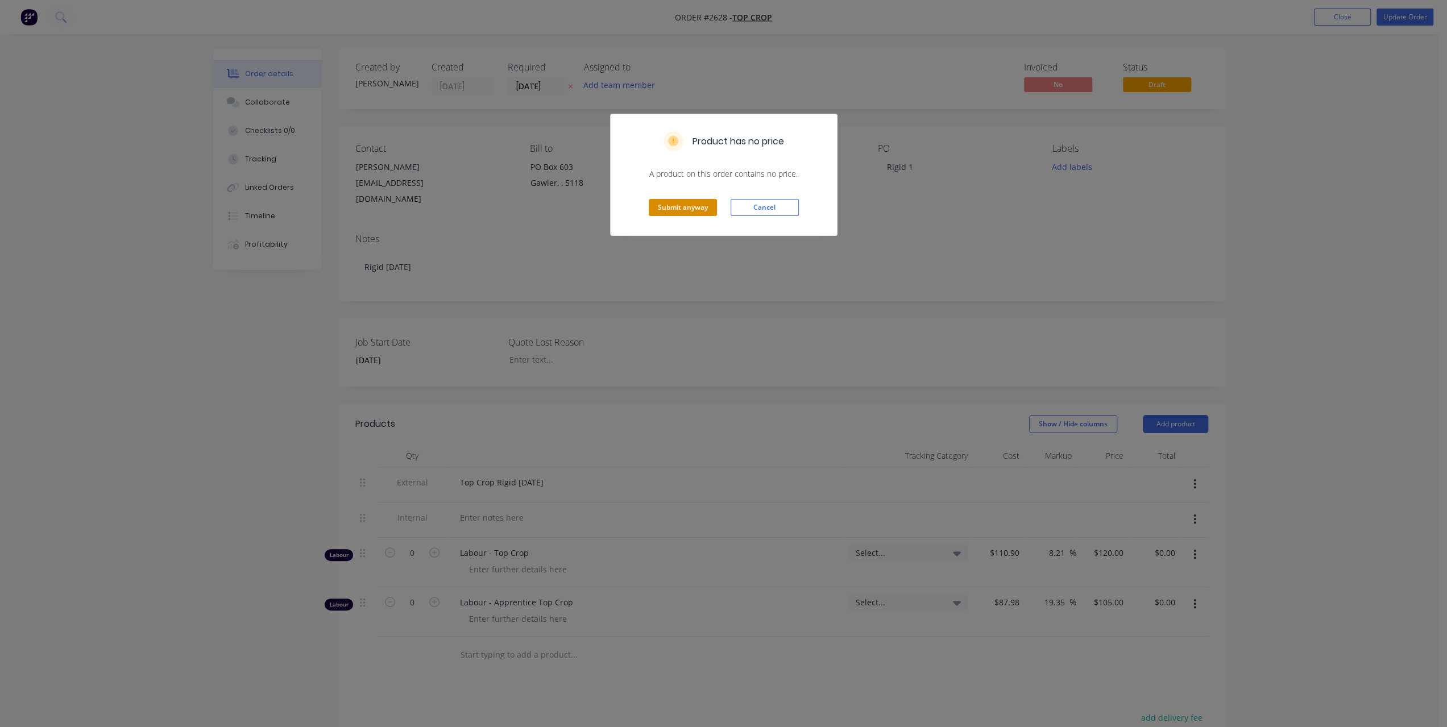
click at [688, 209] on button "Submit anyway" at bounding box center [683, 207] width 68 height 17
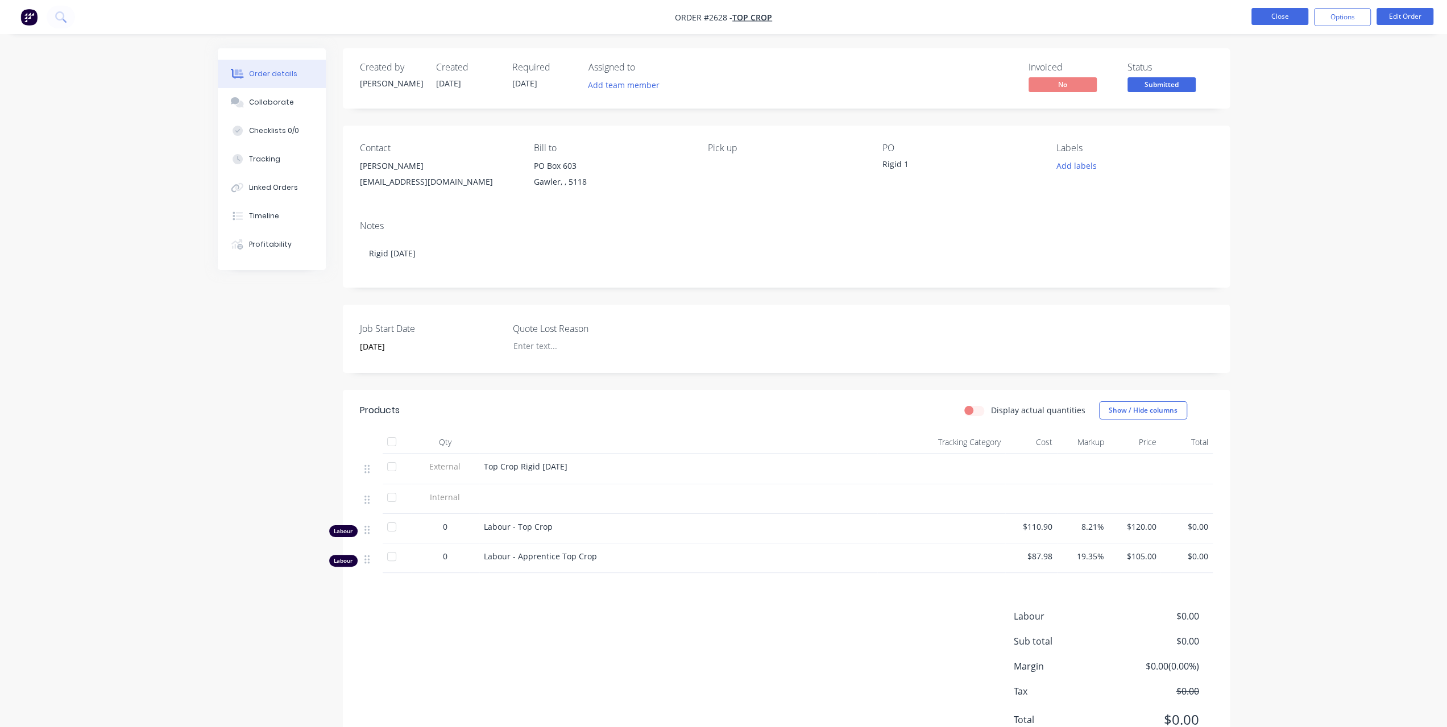
click at [1288, 18] on button "Close" at bounding box center [1279, 16] width 57 height 17
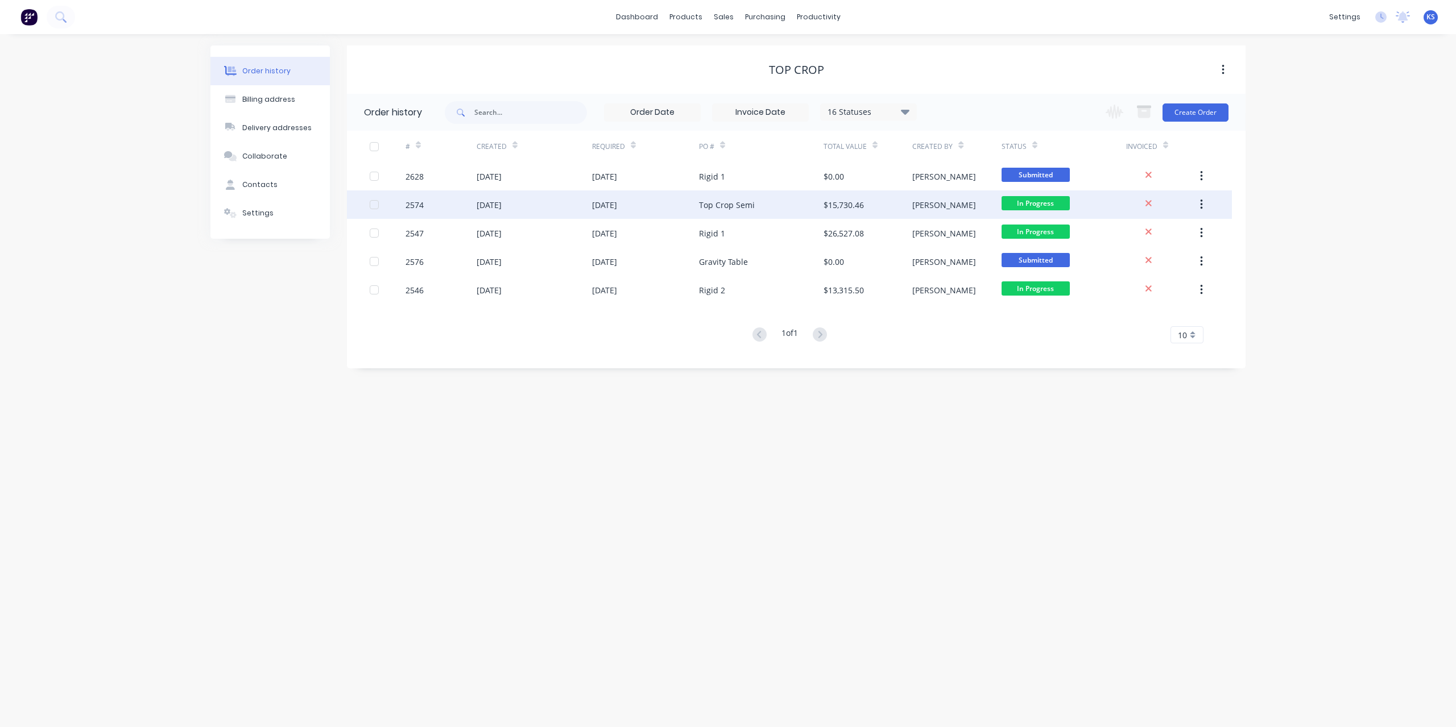
click at [722, 207] on div "Top Crop Semi" at bounding box center [727, 205] width 56 height 12
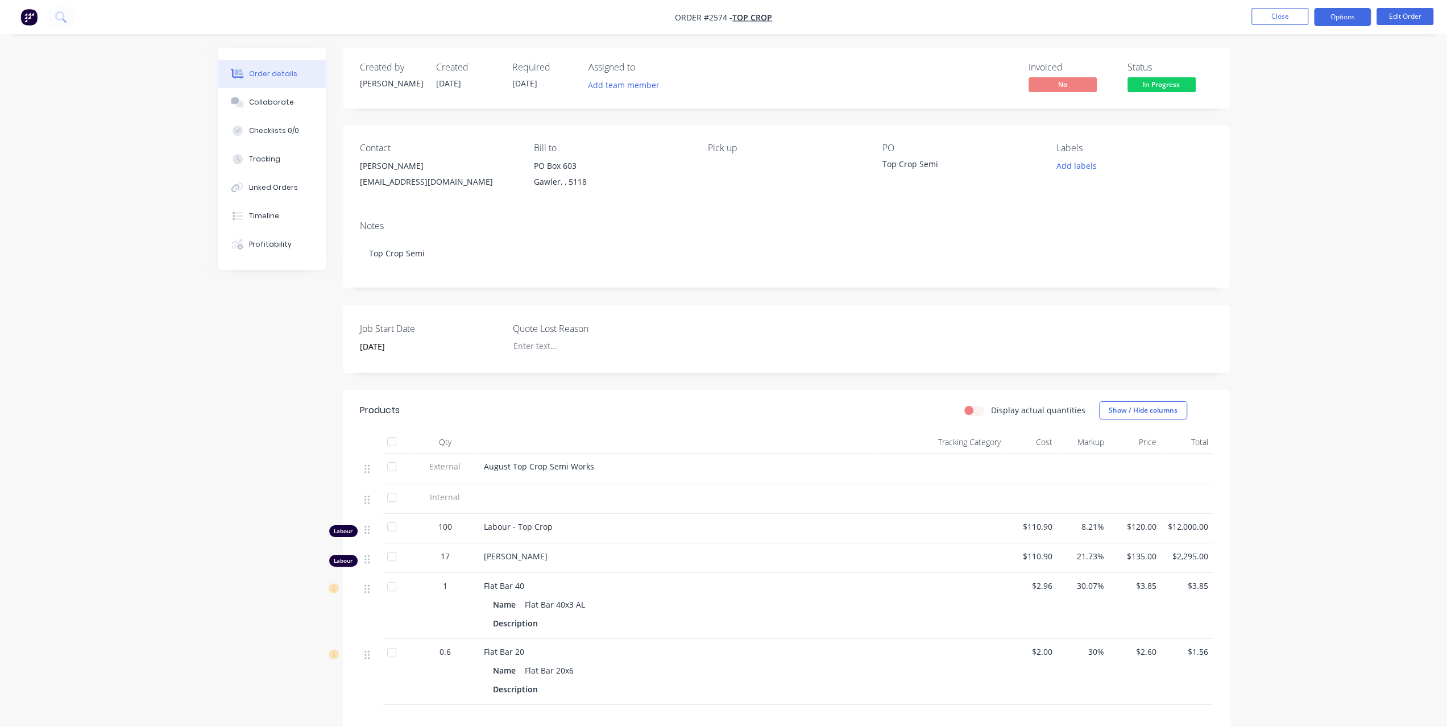
click at [1360, 21] on button "Options" at bounding box center [1342, 17] width 57 height 18
click at [1287, 271] on div "Duplicate" at bounding box center [1308, 274] width 105 height 16
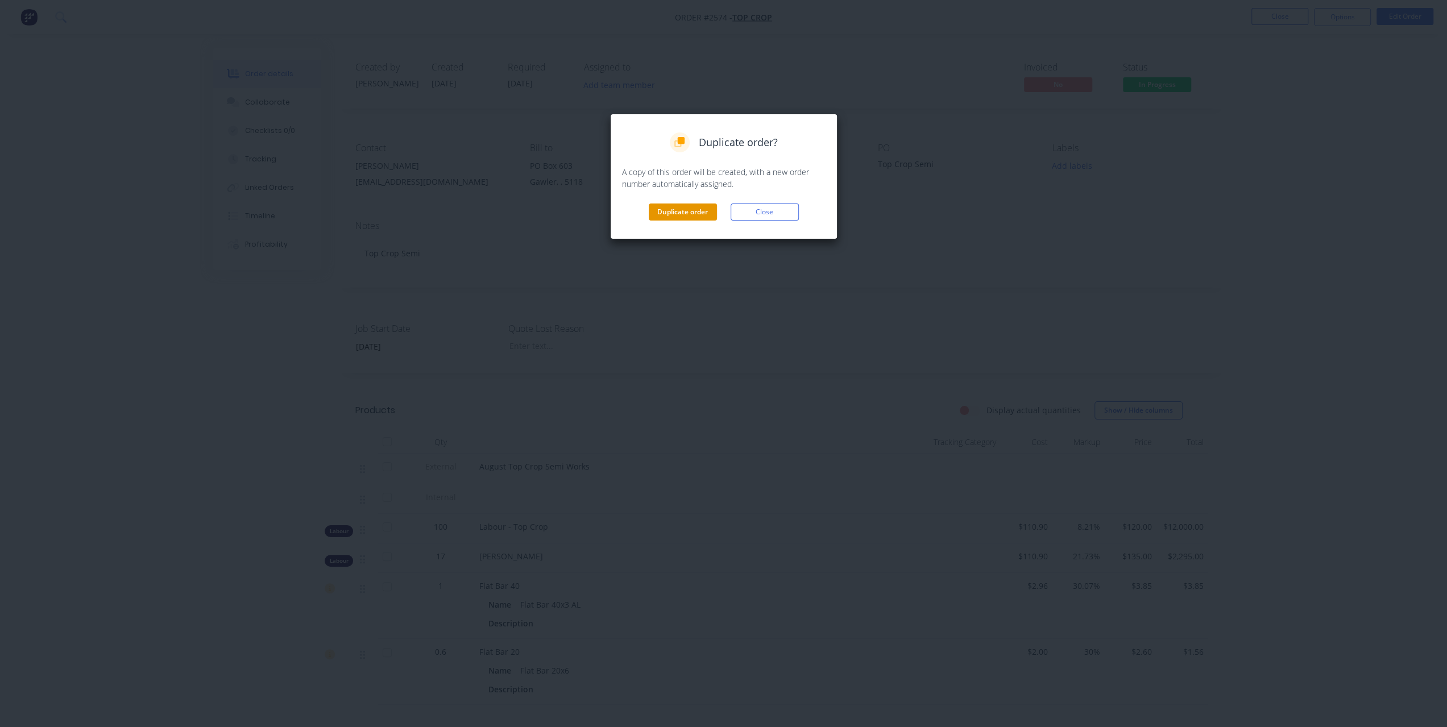
click at [685, 209] on button "Duplicate order" at bounding box center [683, 212] width 68 height 17
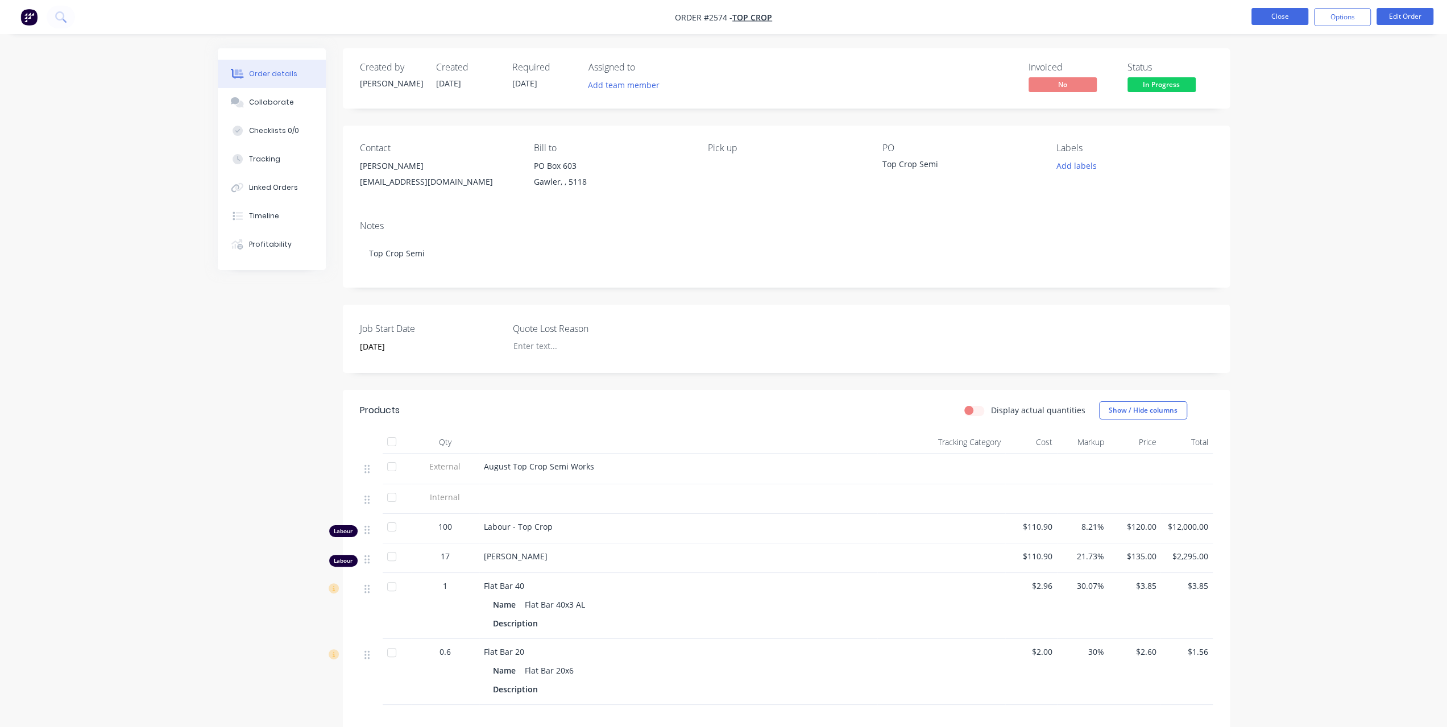
click at [1274, 15] on button "Close" at bounding box center [1279, 16] width 57 height 17
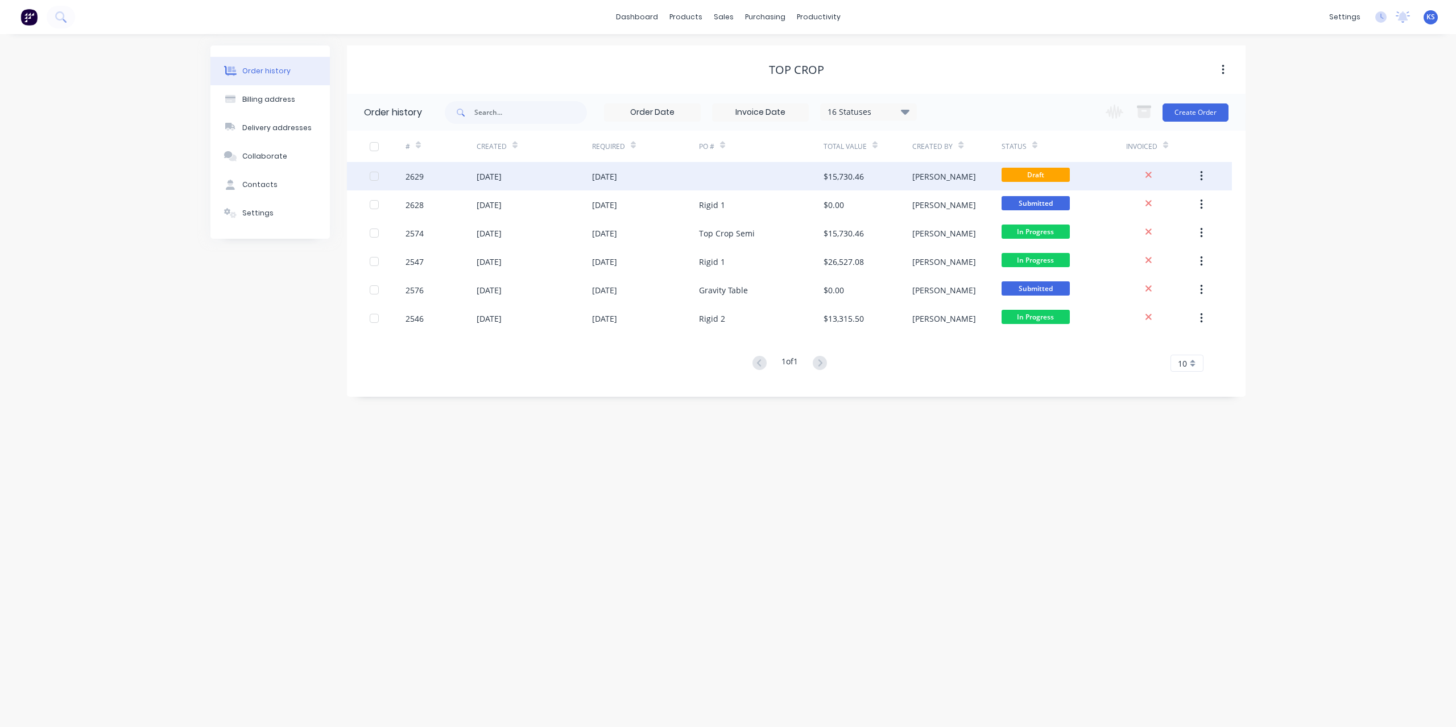
click at [615, 180] on div "[DATE]" at bounding box center [604, 177] width 25 height 12
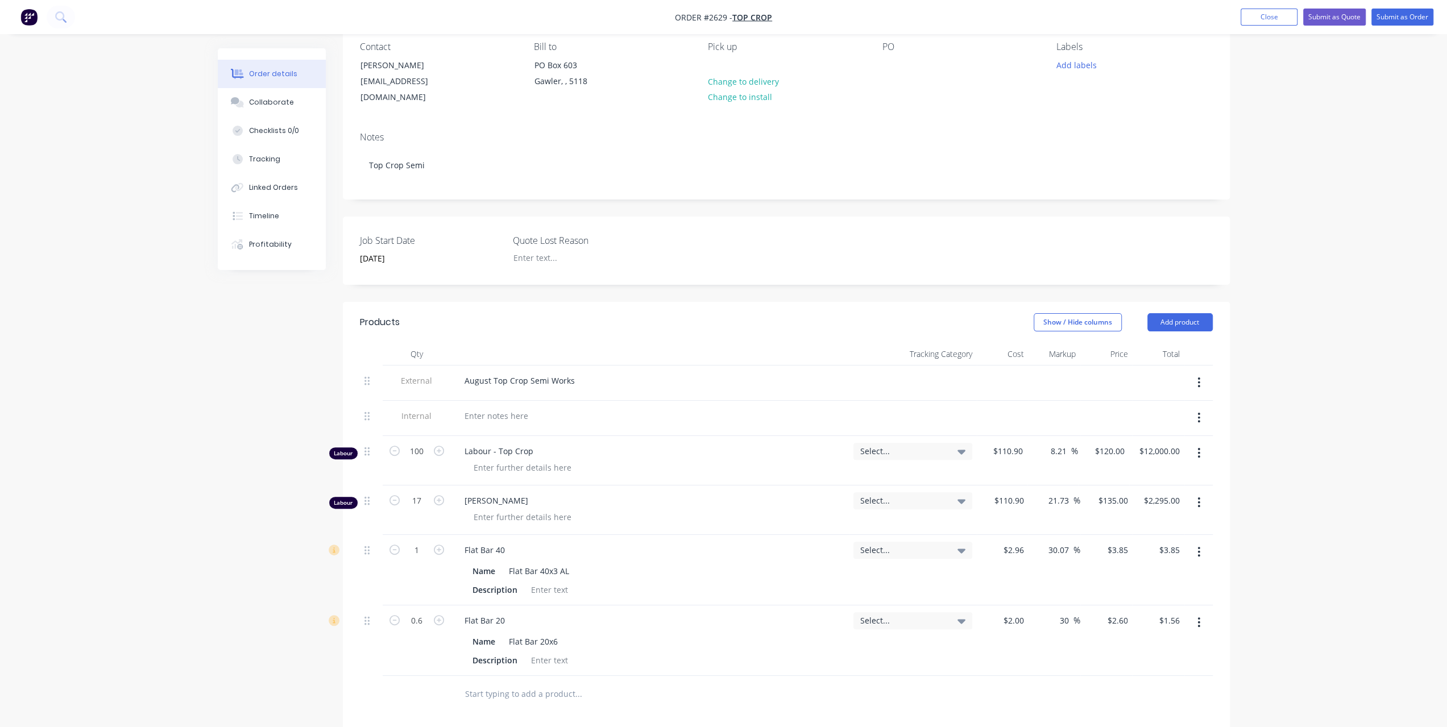
scroll to position [341, 0]
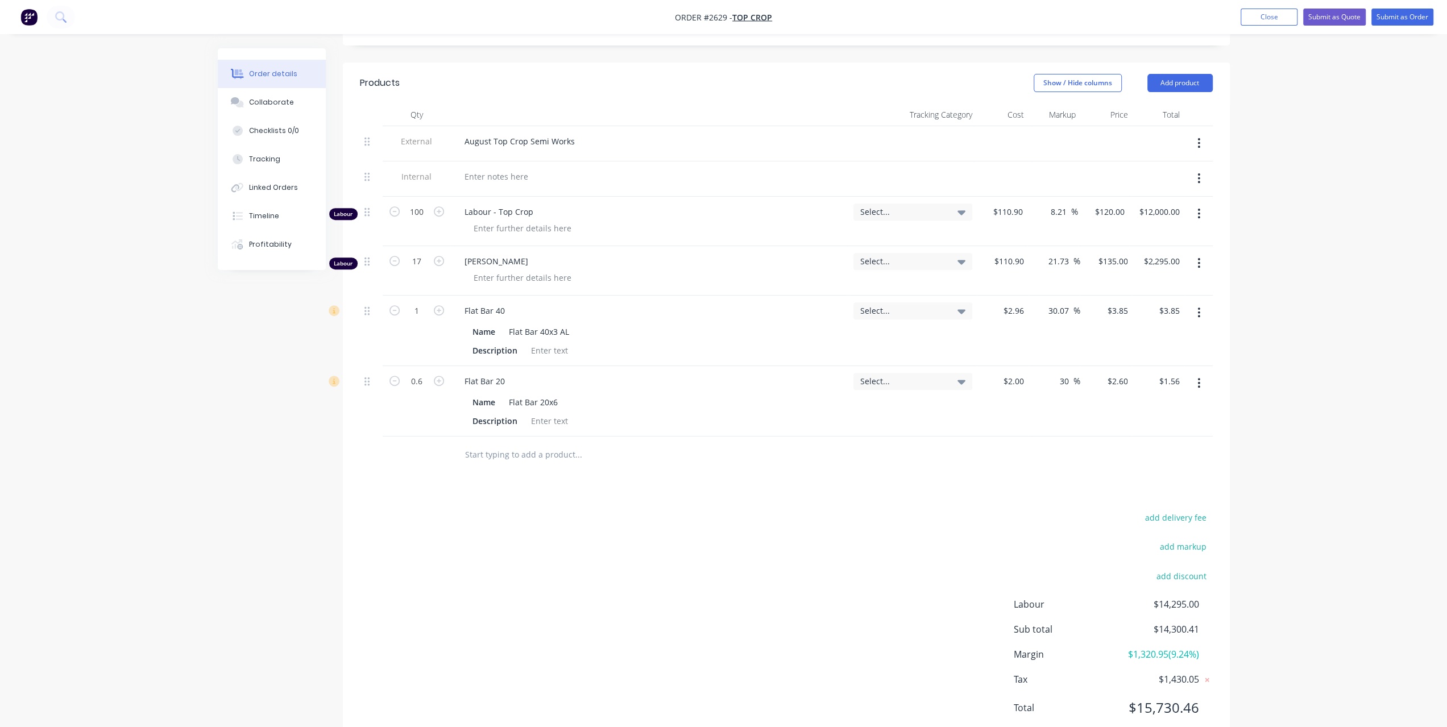
click at [1201, 253] on button "button" at bounding box center [1199, 263] width 27 height 20
click at [1136, 353] on div "Delete" at bounding box center [1159, 361] width 88 height 16
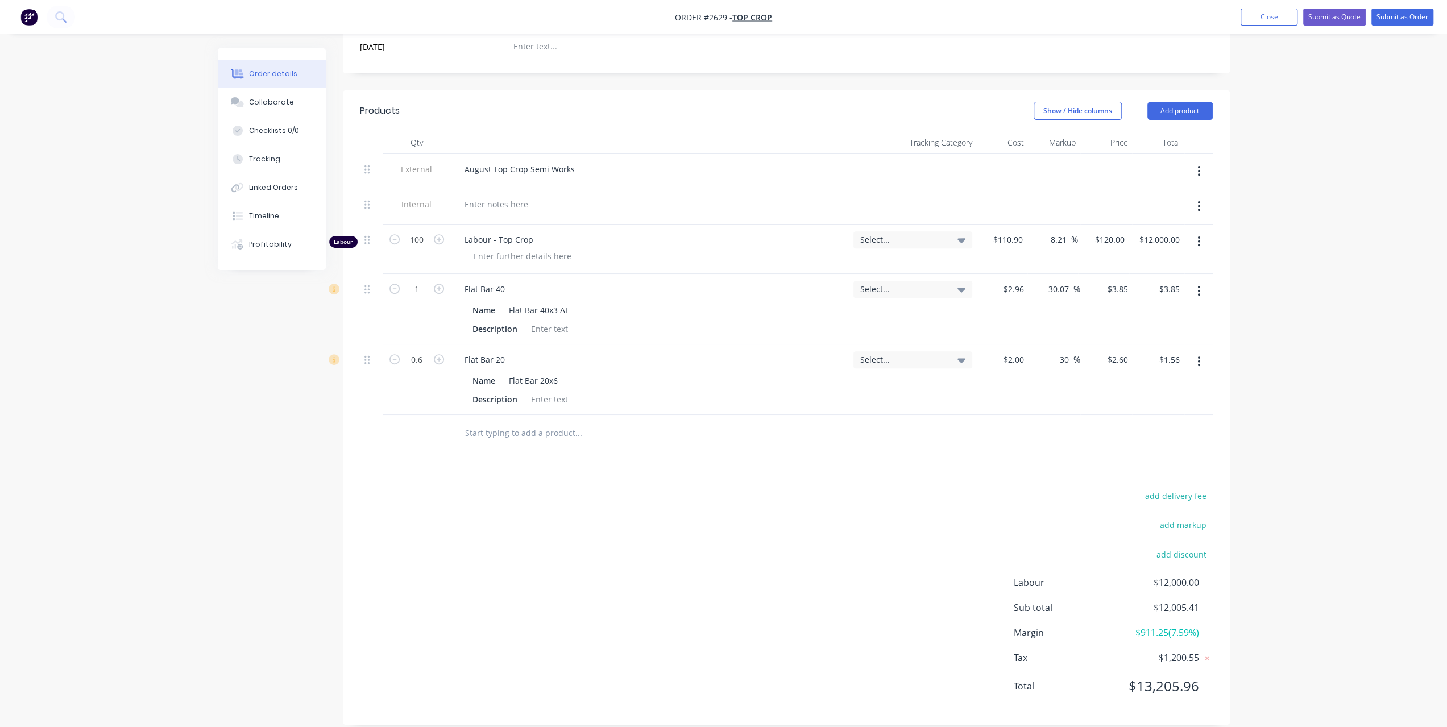
click at [1196, 281] on button "button" at bounding box center [1199, 291] width 27 height 20
click at [1125, 381] on div "Delete" at bounding box center [1159, 389] width 88 height 16
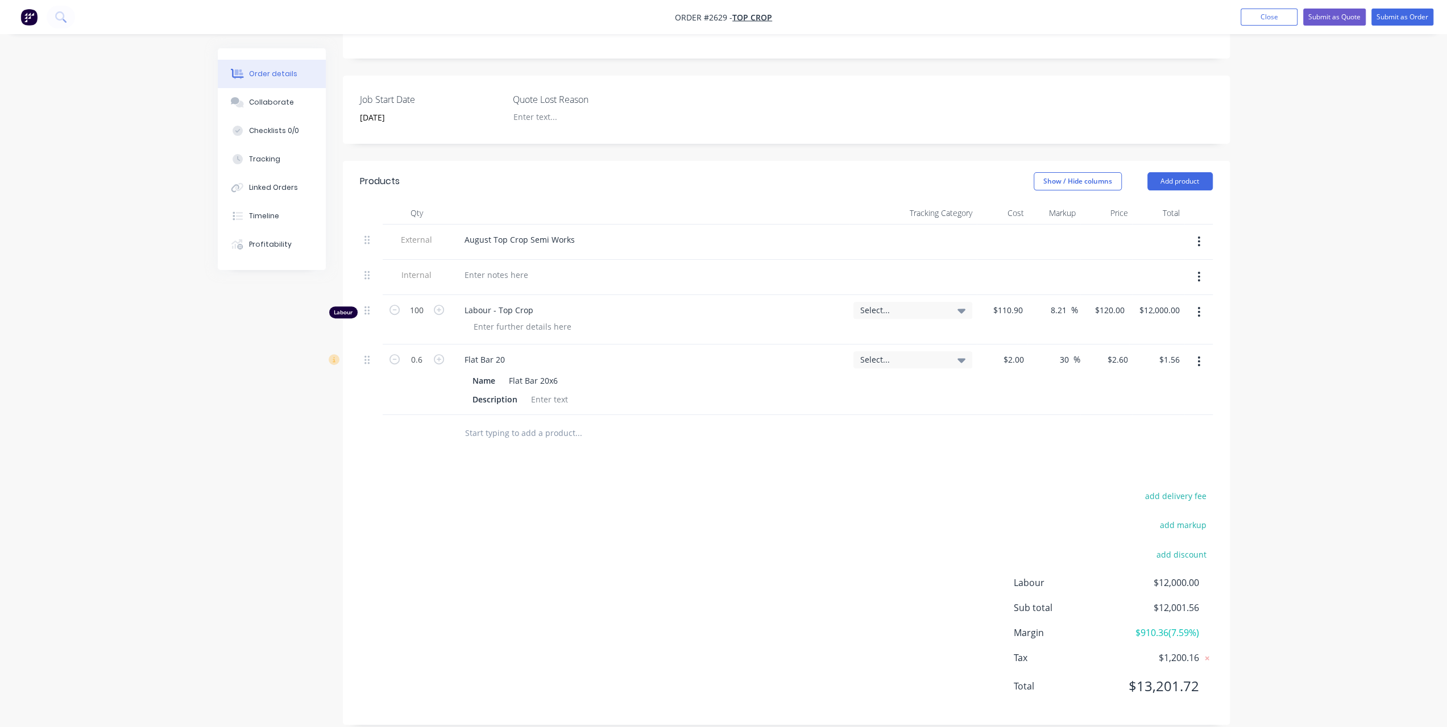
click at [1195, 351] on button "button" at bounding box center [1199, 361] width 27 height 20
click at [1125, 451] on div "Delete" at bounding box center [1159, 459] width 88 height 16
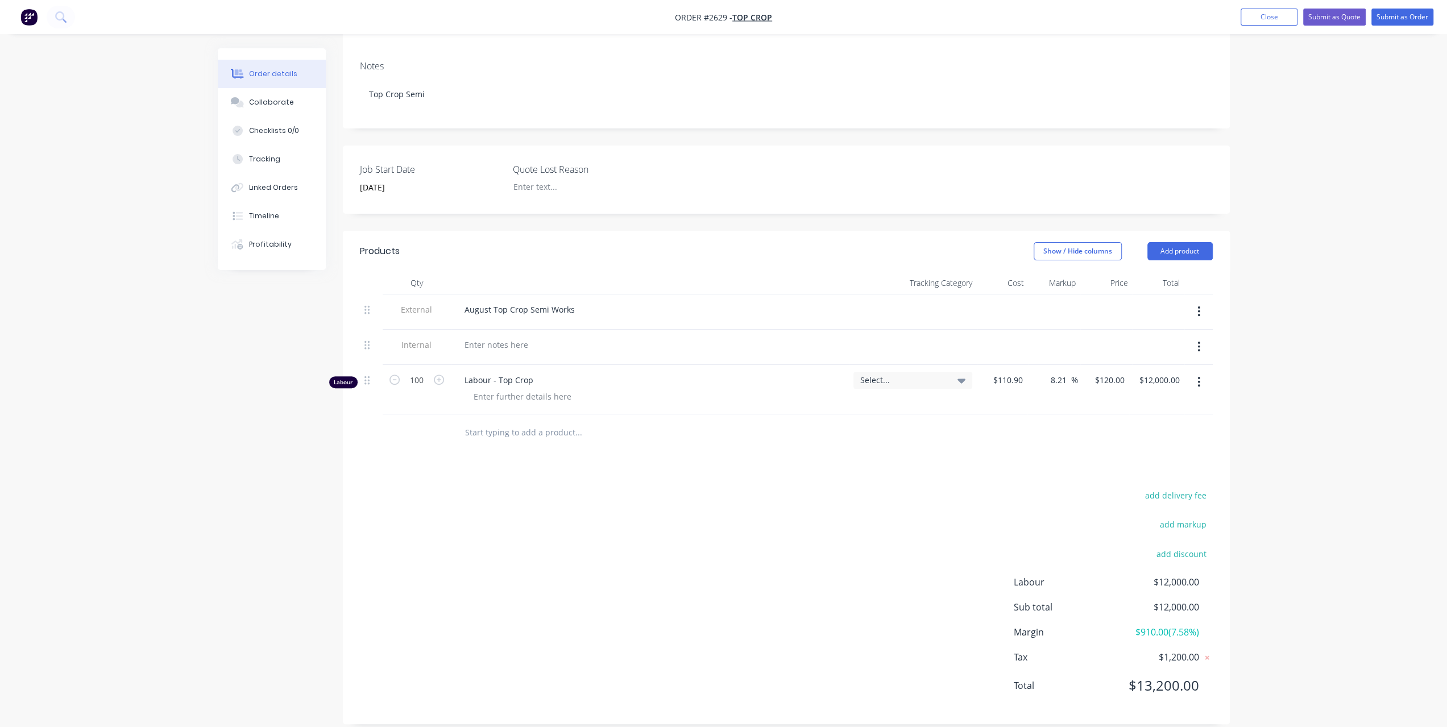
click at [1192, 247] on header "Products Show / Hide columns Add product" at bounding box center [786, 251] width 887 height 41
click at [1193, 372] on button "button" at bounding box center [1199, 382] width 27 height 20
click at [1113, 469] on button "Delete" at bounding box center [1159, 480] width 108 height 23
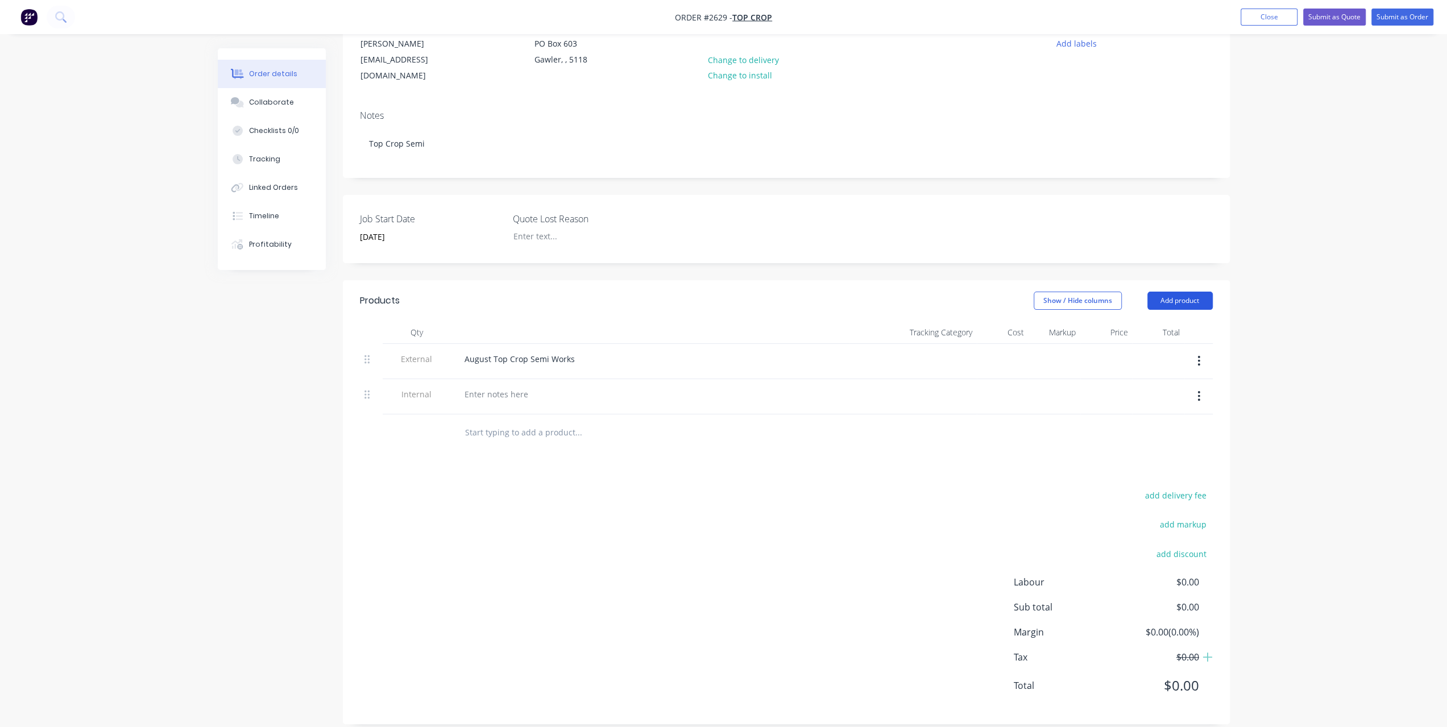
click at [1189, 292] on button "Add product" at bounding box center [1179, 301] width 65 height 18
click at [1150, 321] on div "Product catalogue" at bounding box center [1159, 329] width 88 height 16
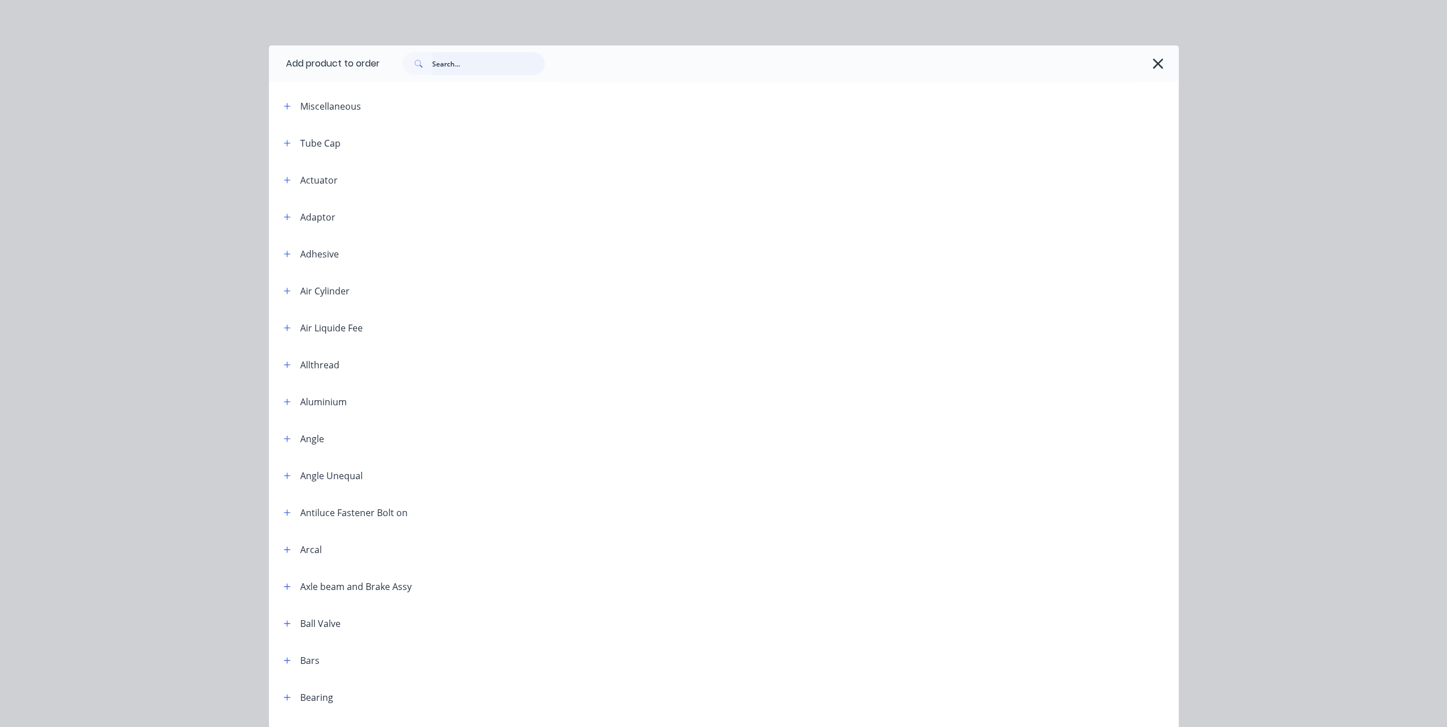
click at [440, 61] on input "text" at bounding box center [488, 63] width 113 height 23
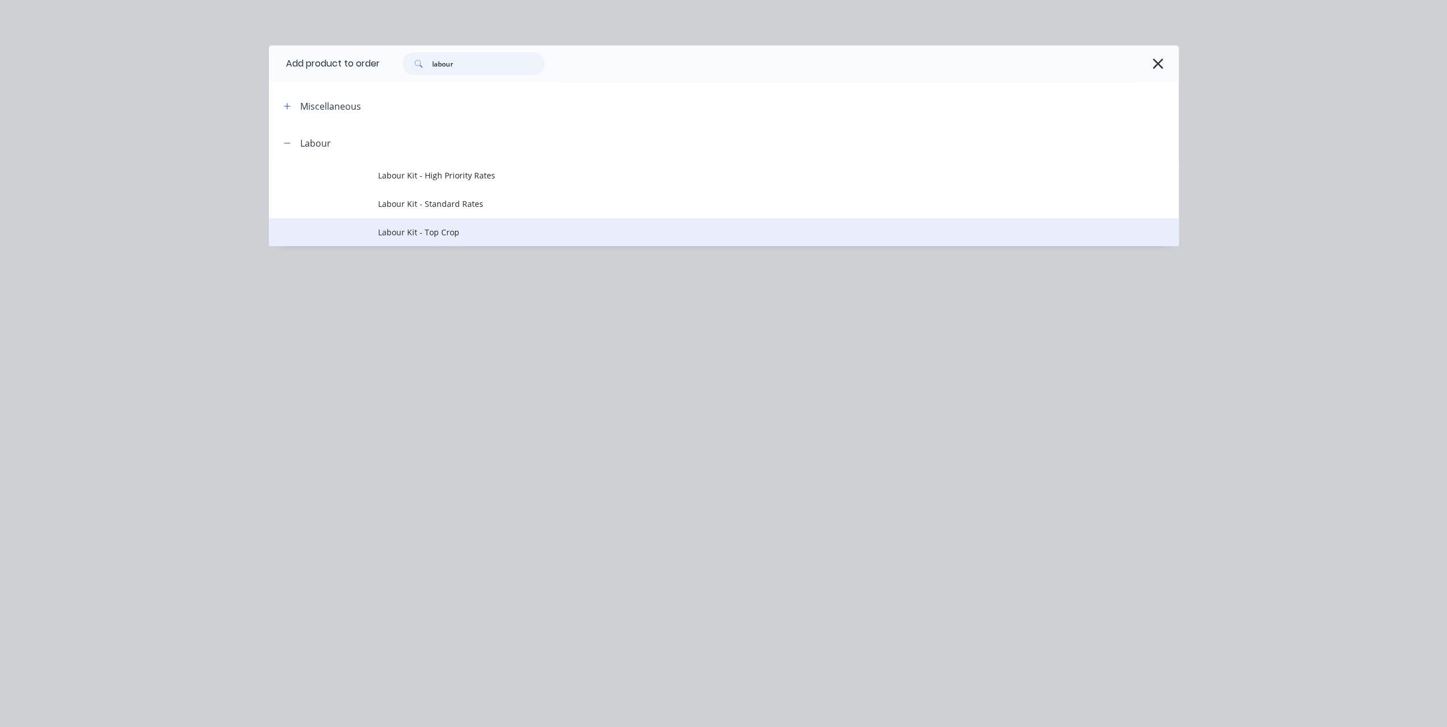
type input "labour"
click at [399, 230] on span "Labour Kit - Top Crop" at bounding box center [698, 232] width 640 height 12
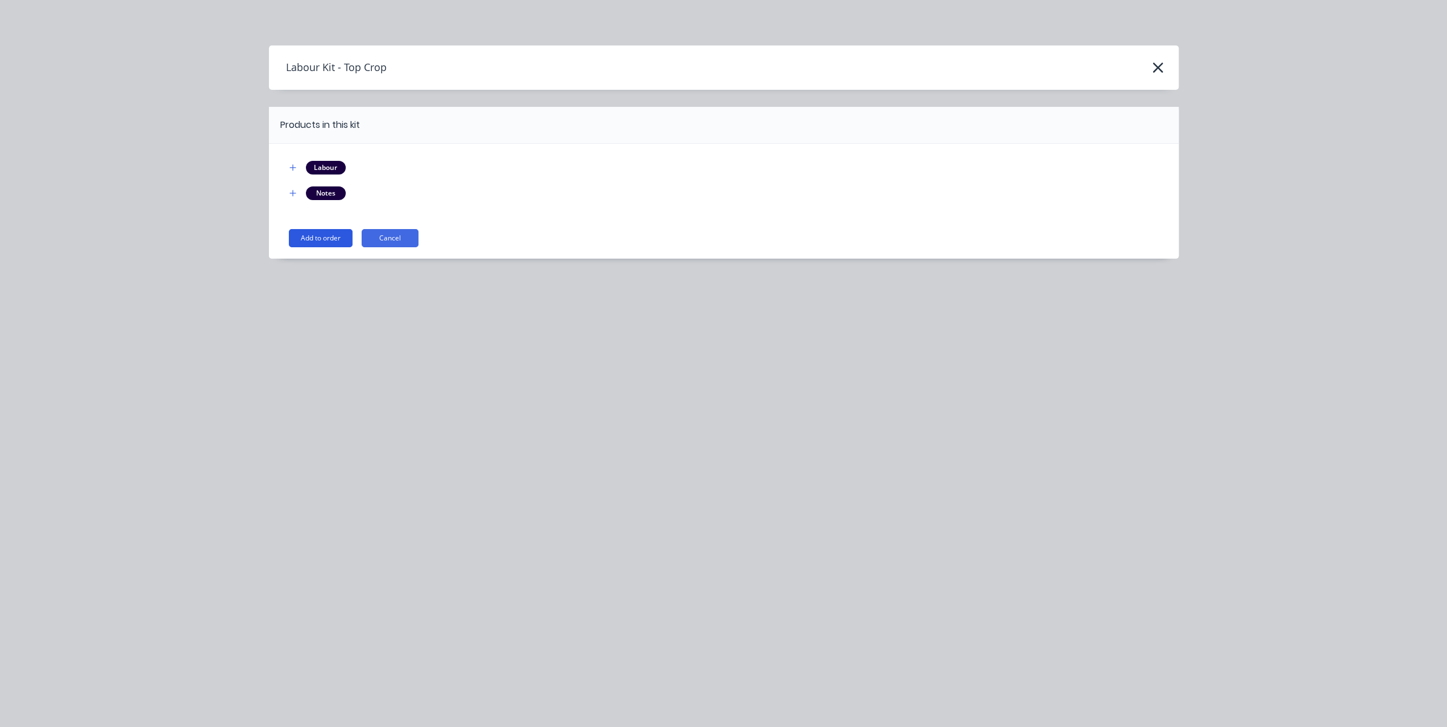
click at [333, 236] on button "Add to order" at bounding box center [321, 238] width 64 height 18
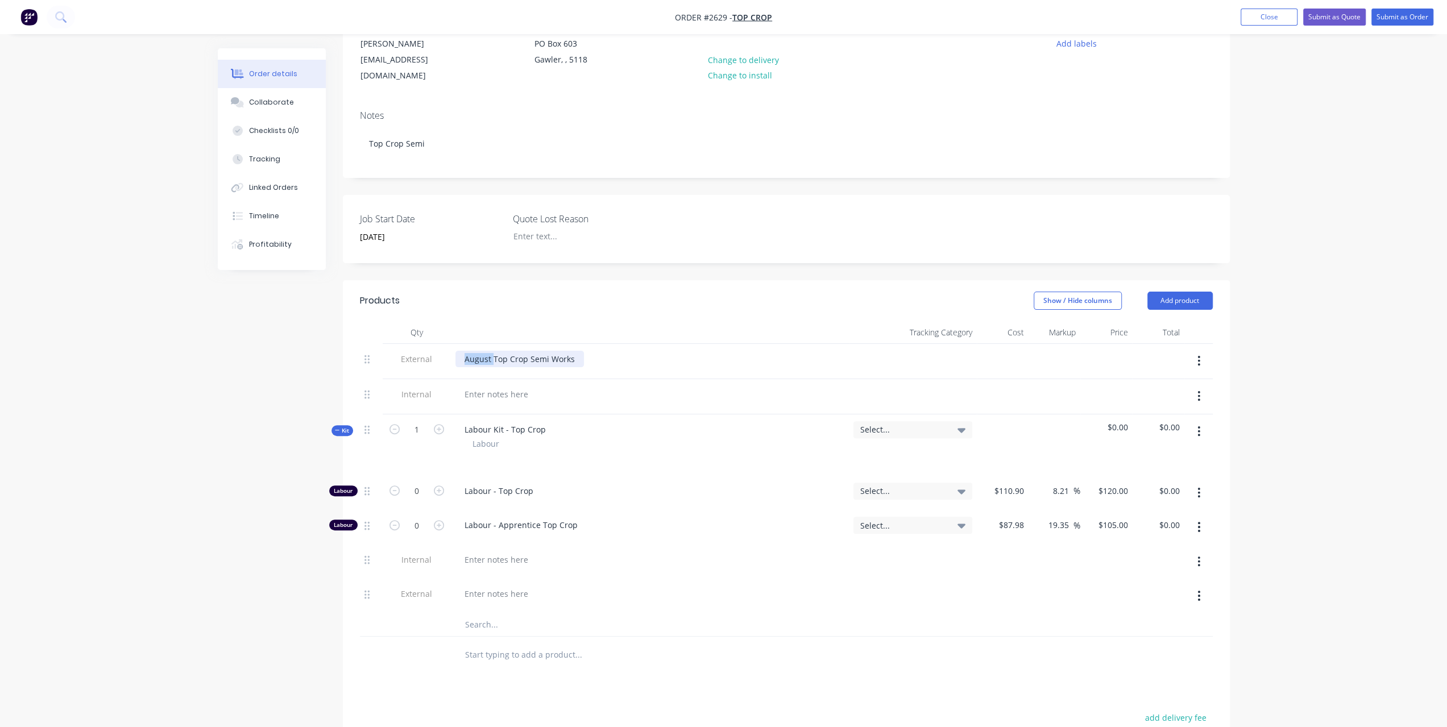
drag, startPoint x: 494, startPoint y: 346, endPoint x: 310, endPoint y: 342, distance: 183.1
click at [310, 342] on div "Created by [PERSON_NAME] Created [DATE] Required [DATE] Assigned to Add team me…" at bounding box center [724, 444] width 1012 height 1039
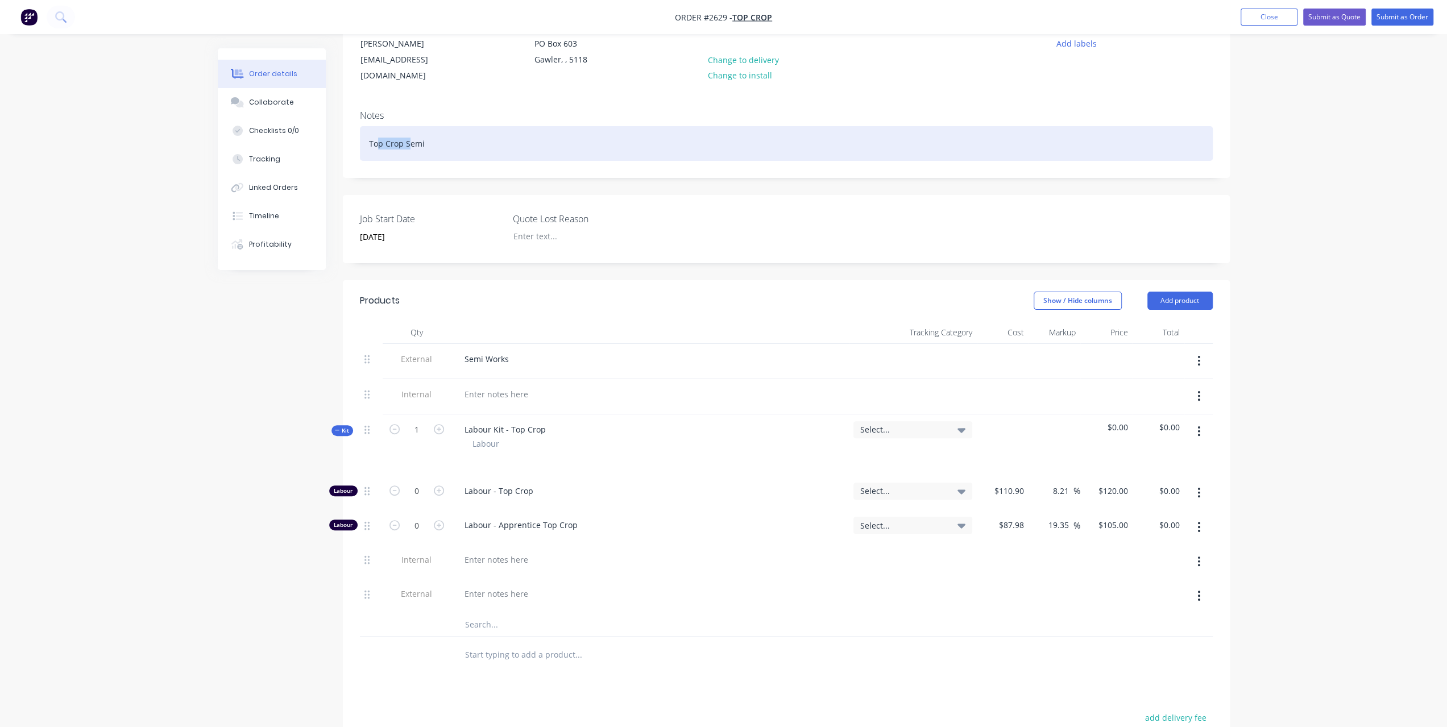
drag, startPoint x: 407, startPoint y: 125, endPoint x: 377, endPoint y: 126, distance: 29.6
click at [377, 126] on div "Top Crop Semi" at bounding box center [786, 143] width 853 height 35
click at [367, 127] on div "Top Crop Semi" at bounding box center [786, 143] width 853 height 35
drag, startPoint x: 367, startPoint y: 127, endPoint x: 403, endPoint y: 130, distance: 35.9
click at [403, 130] on div "Top Crop Semi" at bounding box center [786, 143] width 853 height 35
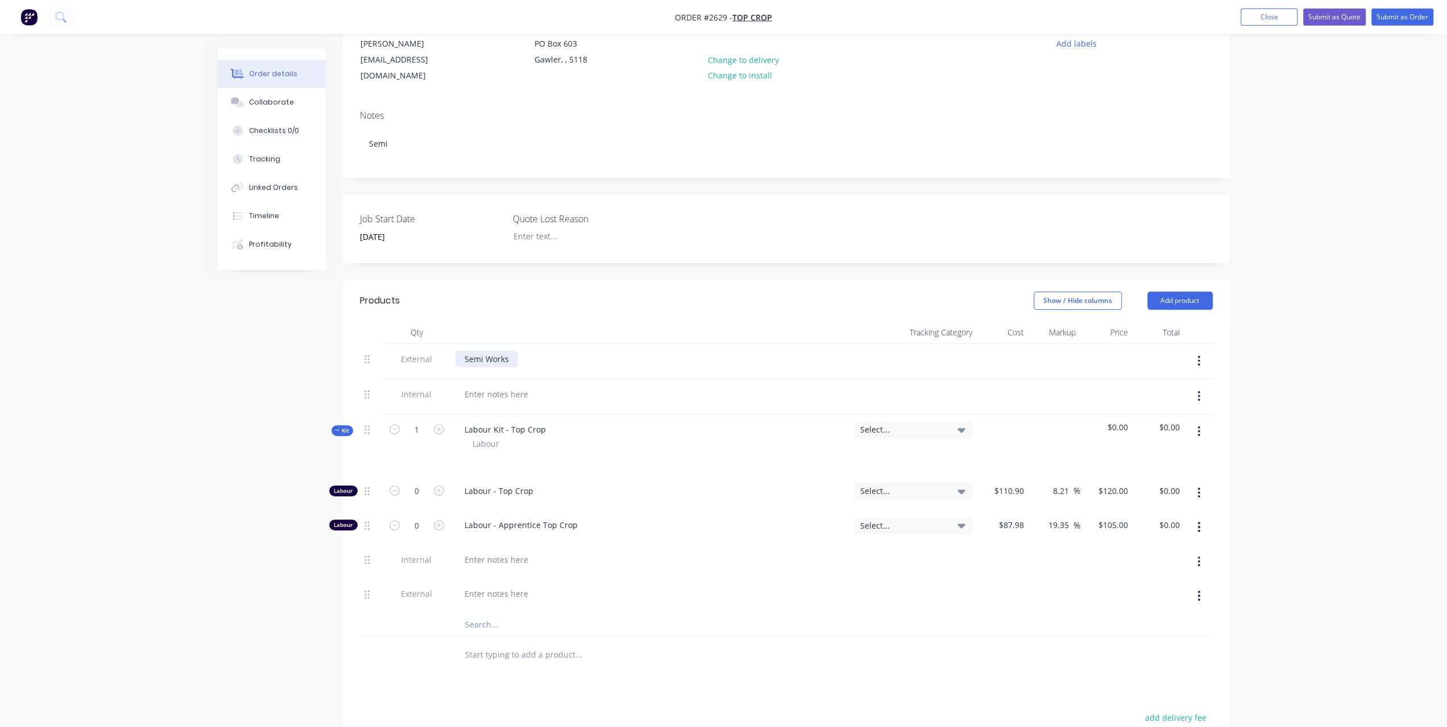
click at [511, 351] on div "Semi Works" at bounding box center [486, 359] width 63 height 16
click at [512, 351] on div "Semi Works" at bounding box center [486, 359] width 63 height 16
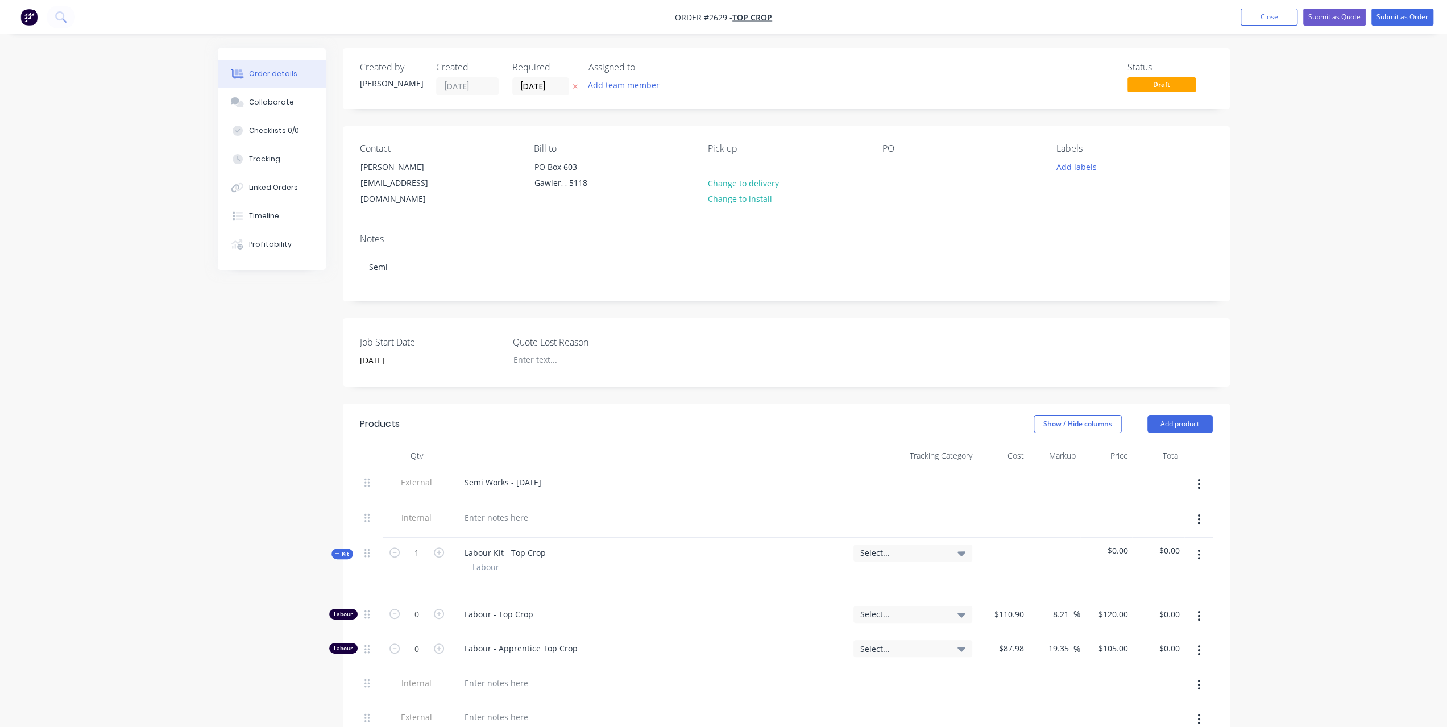
click at [900, 175] on div "PO" at bounding box center [960, 175] width 156 height 64
drag, startPoint x: 946, startPoint y: 157, endPoint x: 912, endPoint y: 166, distance: 34.6
click at [939, 160] on div "PO" at bounding box center [960, 175] width 156 height 64
click at [909, 166] on div "PO" at bounding box center [960, 175] width 156 height 64
click at [867, 163] on div "Contact [PERSON_NAME] [EMAIL_ADDRESS][DOMAIN_NAME] [PERSON_NAME] to PO Box 603 …" at bounding box center [786, 175] width 887 height 98
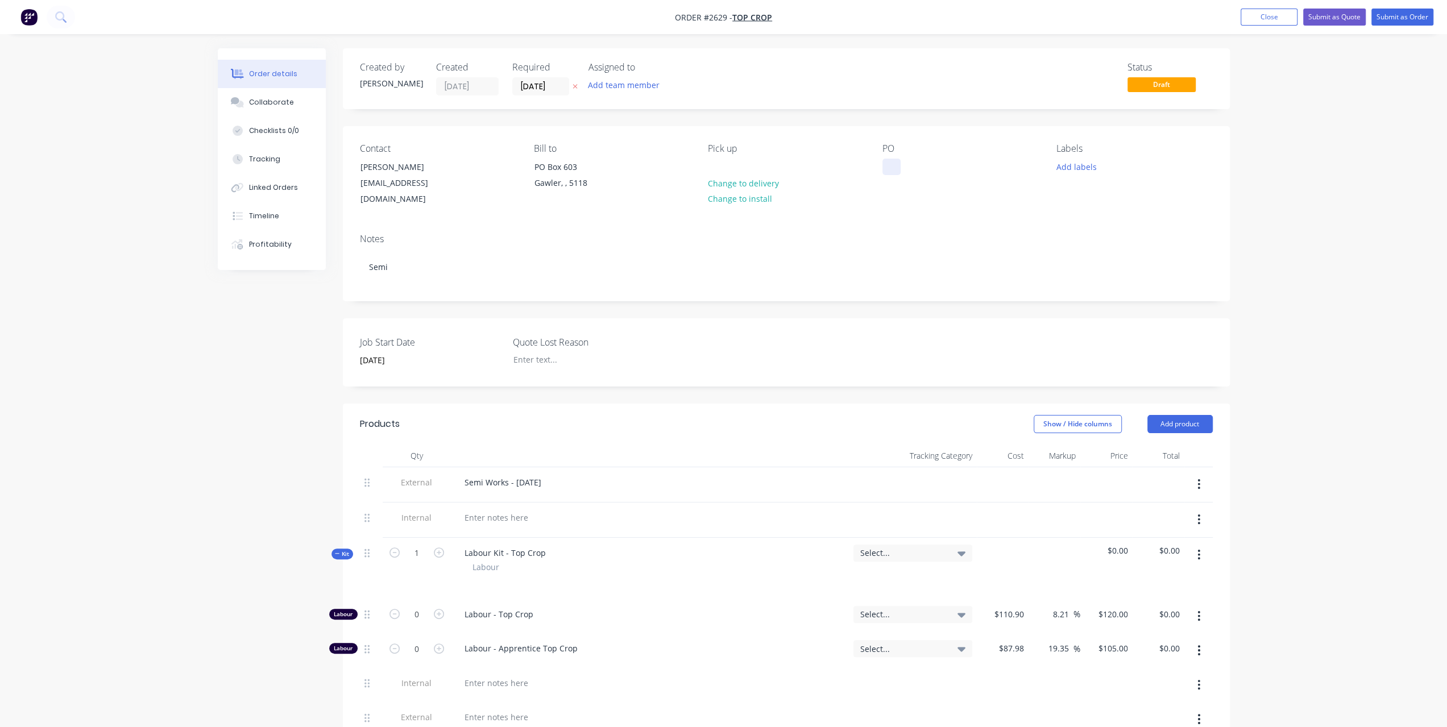
click at [894, 162] on div at bounding box center [891, 167] width 18 height 16
click at [1400, 7] on nav "Order #2629 - Top Crop Add product Close Submit as Quote Submit as Order" at bounding box center [723, 17] width 1447 height 34
click at [1402, 13] on button "Submit as Order" at bounding box center [1402, 17] width 62 height 17
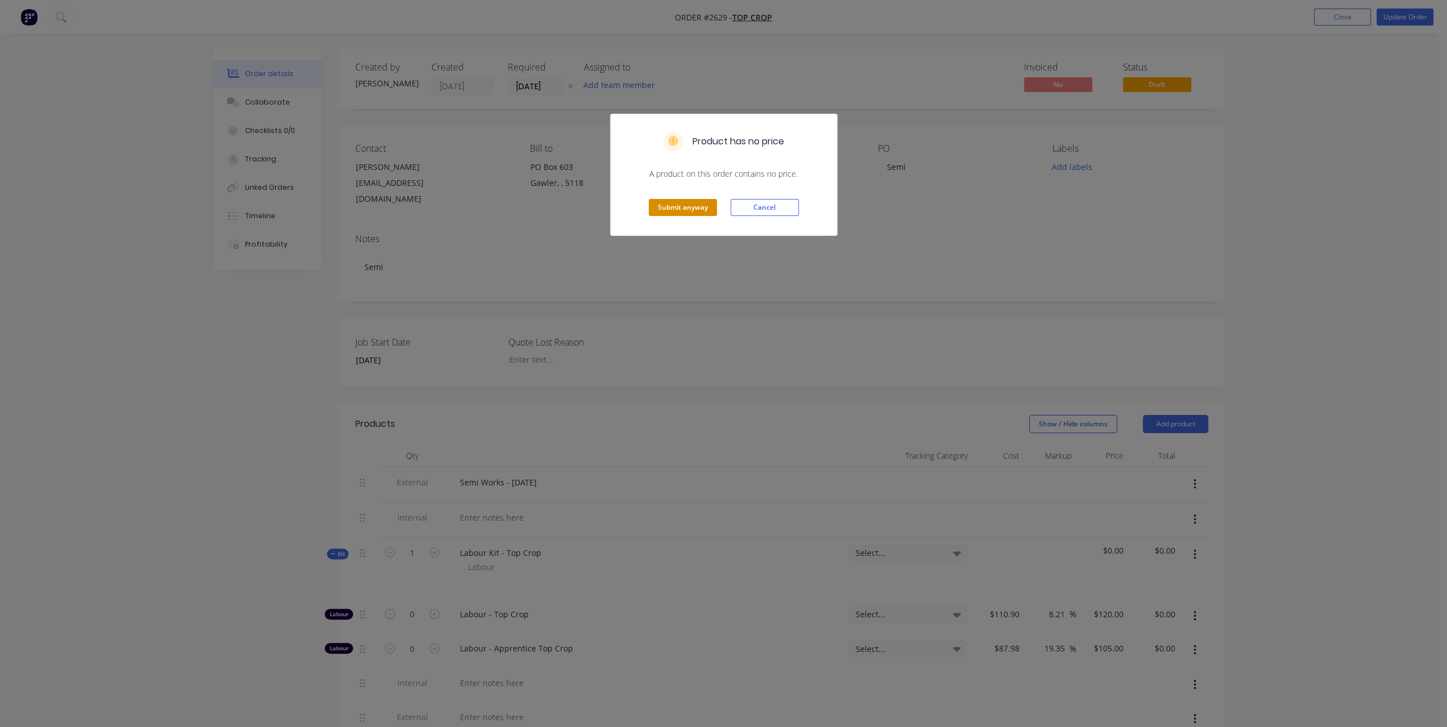
click at [683, 208] on button "Submit anyway" at bounding box center [683, 207] width 68 height 17
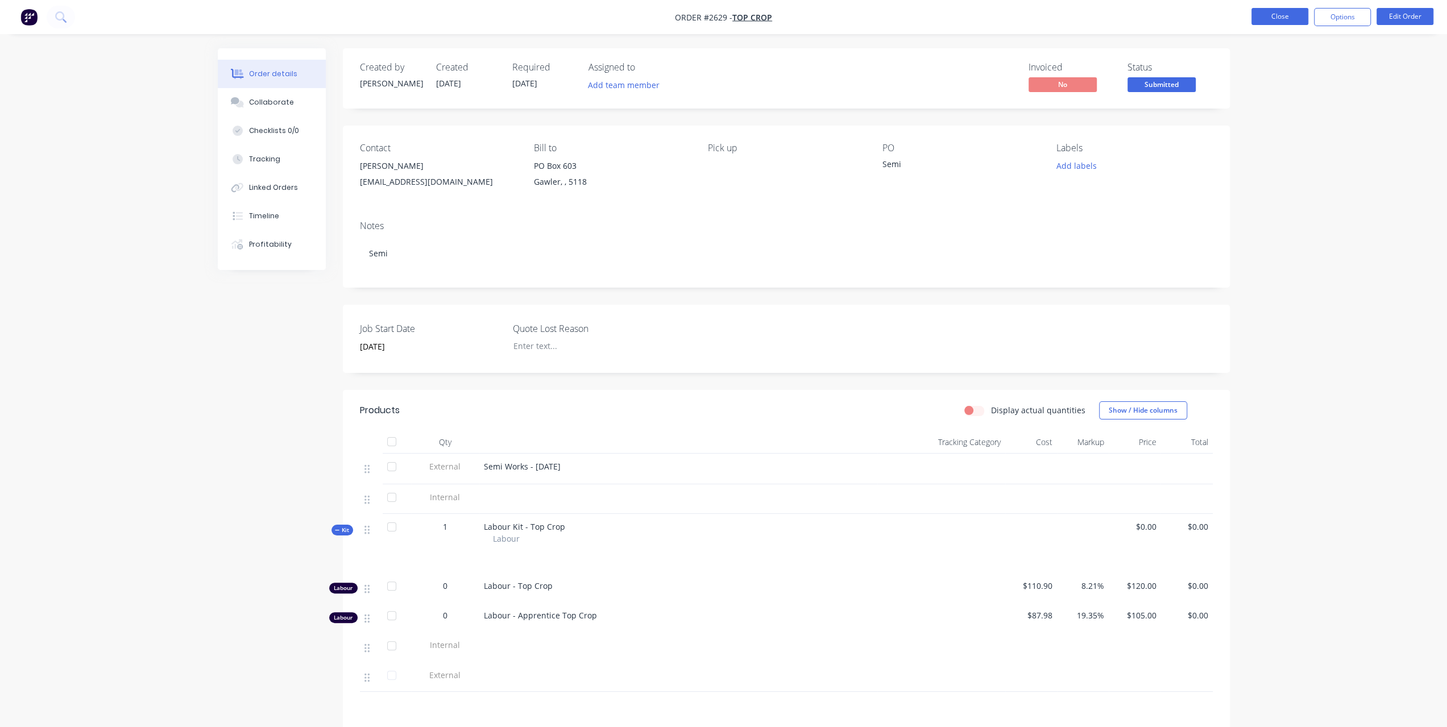
click at [1295, 19] on button "Close" at bounding box center [1279, 16] width 57 height 17
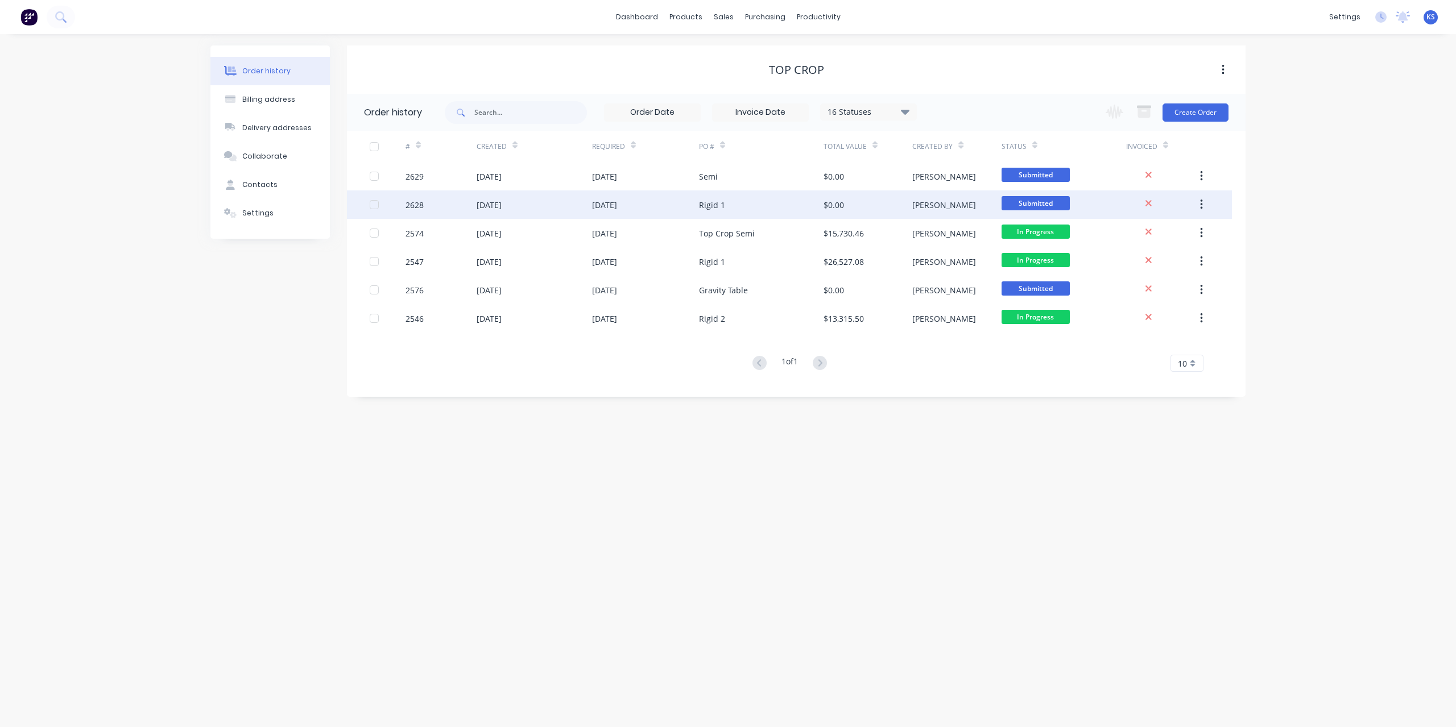
click at [603, 208] on div "[DATE]" at bounding box center [604, 205] width 25 height 12
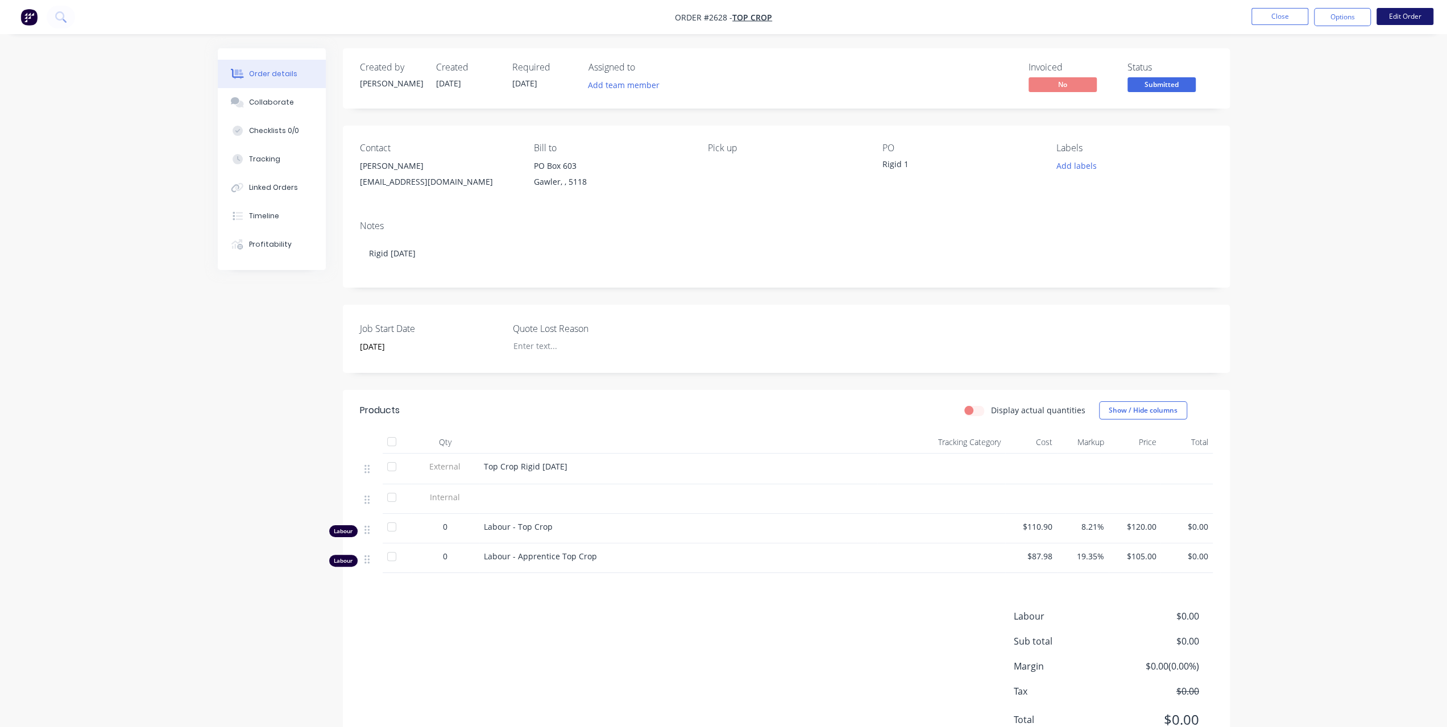
click at [1419, 11] on button "Edit Order" at bounding box center [1405, 16] width 57 height 17
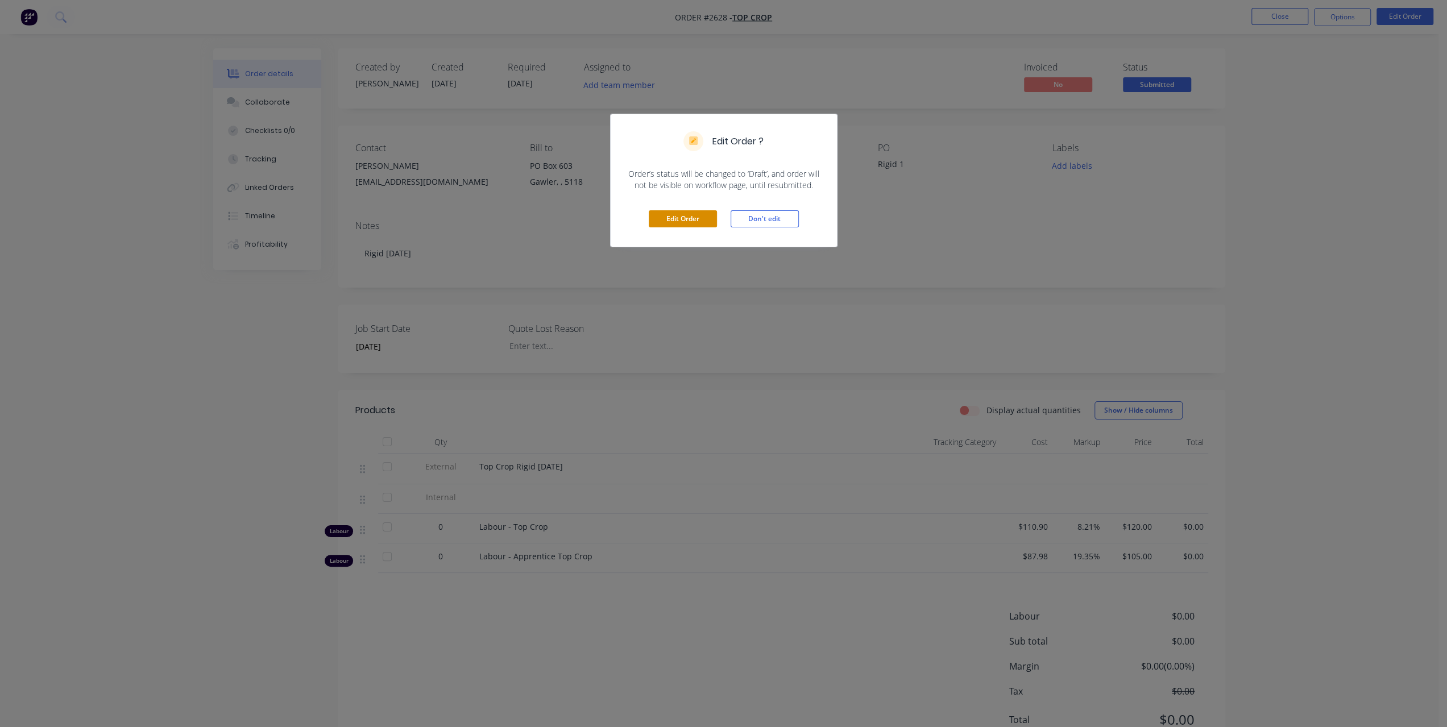
click at [683, 223] on button "Edit Order" at bounding box center [683, 218] width 68 height 17
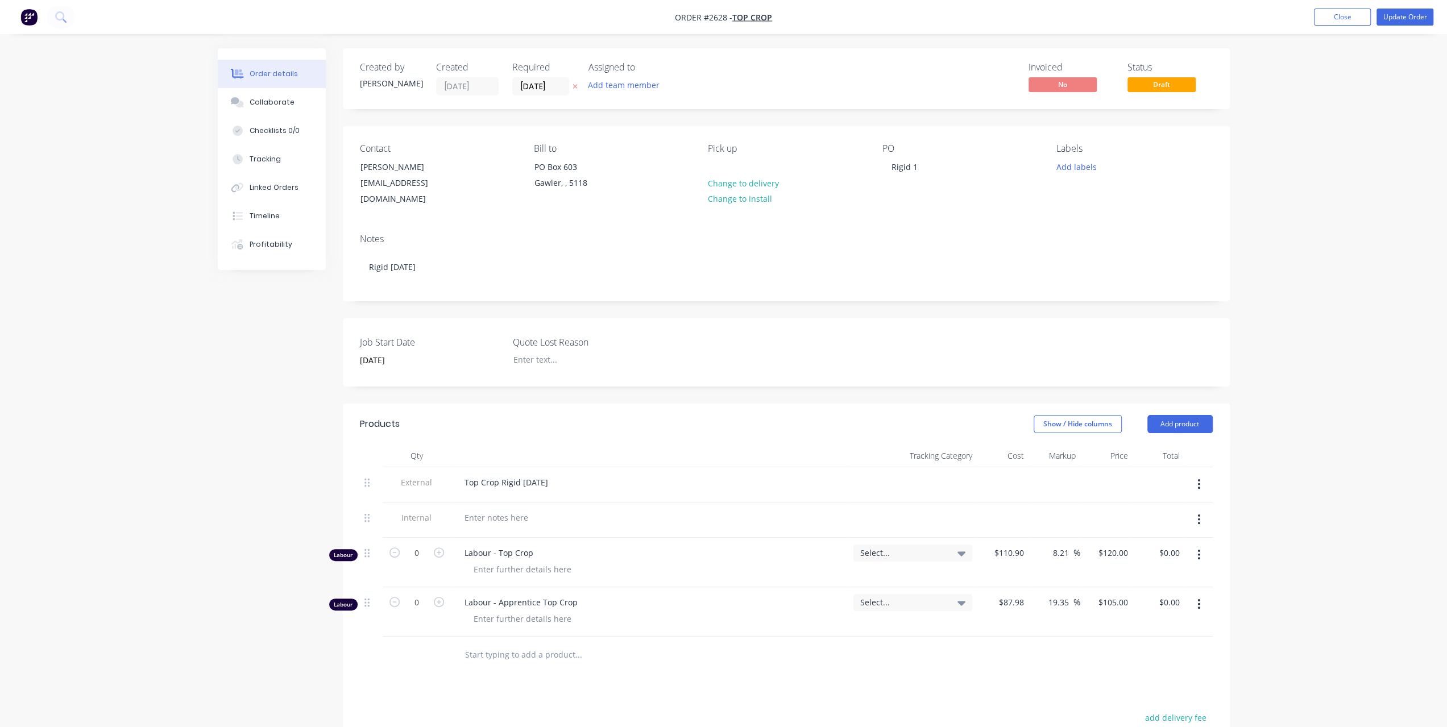
scroll to position [222, 0]
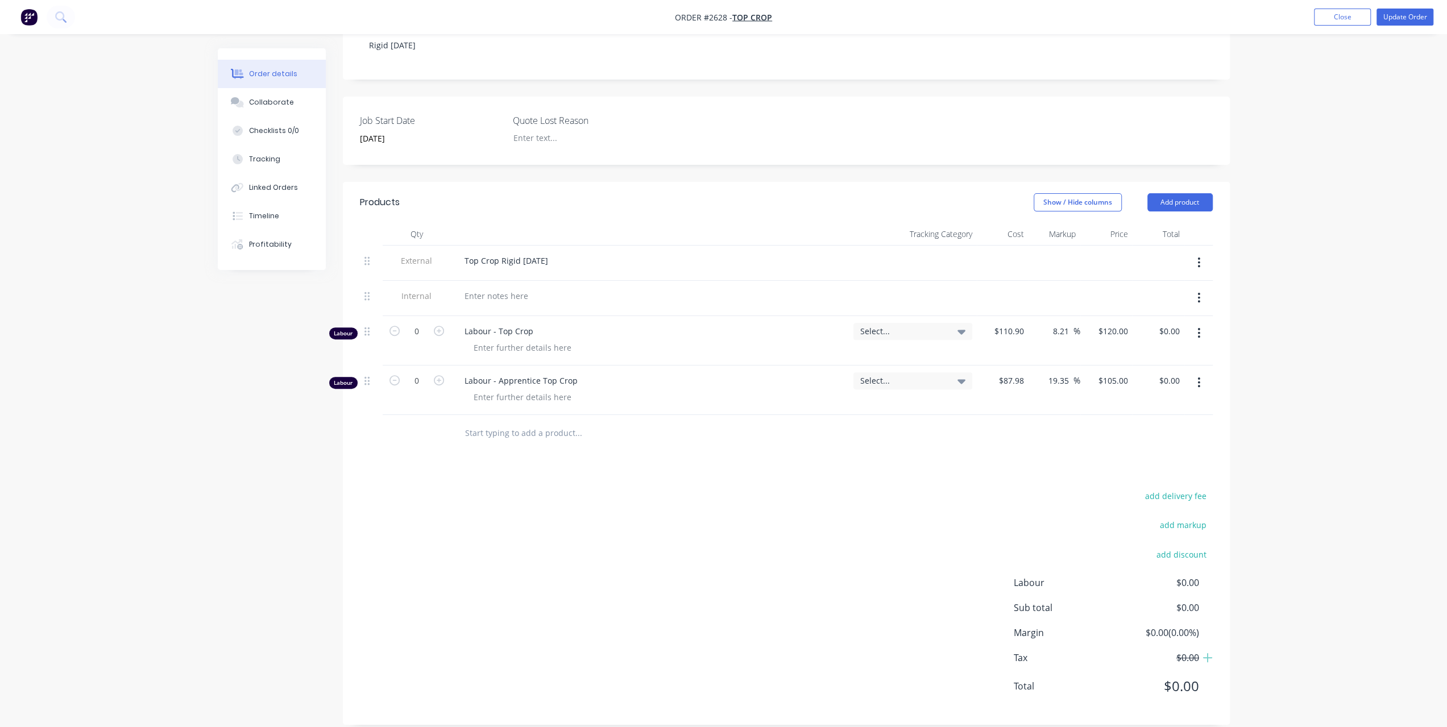
click at [1202, 323] on button "button" at bounding box center [1199, 333] width 27 height 20
click at [1135, 423] on div "Delete" at bounding box center [1159, 431] width 88 height 16
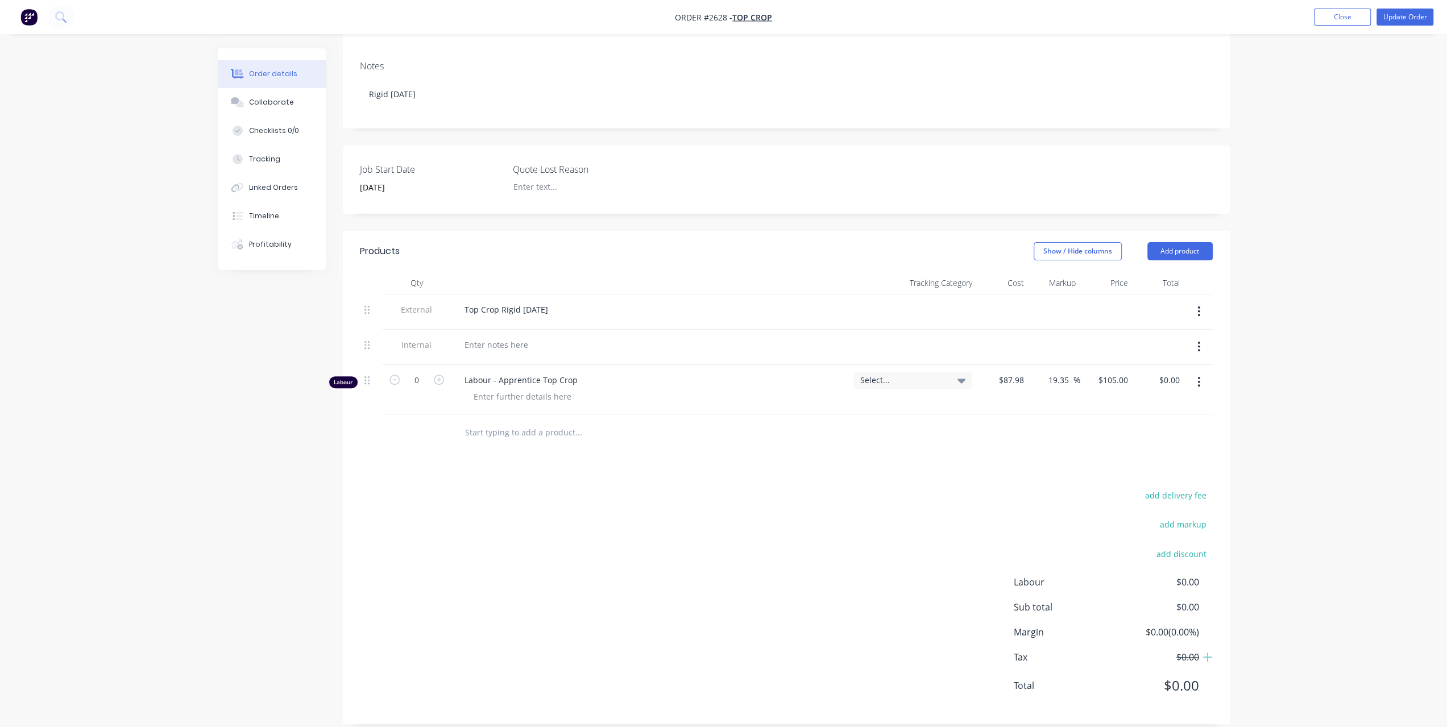
click at [1207, 372] on button "button" at bounding box center [1199, 382] width 27 height 20
click at [1131, 473] on div "Delete" at bounding box center [1159, 480] width 88 height 16
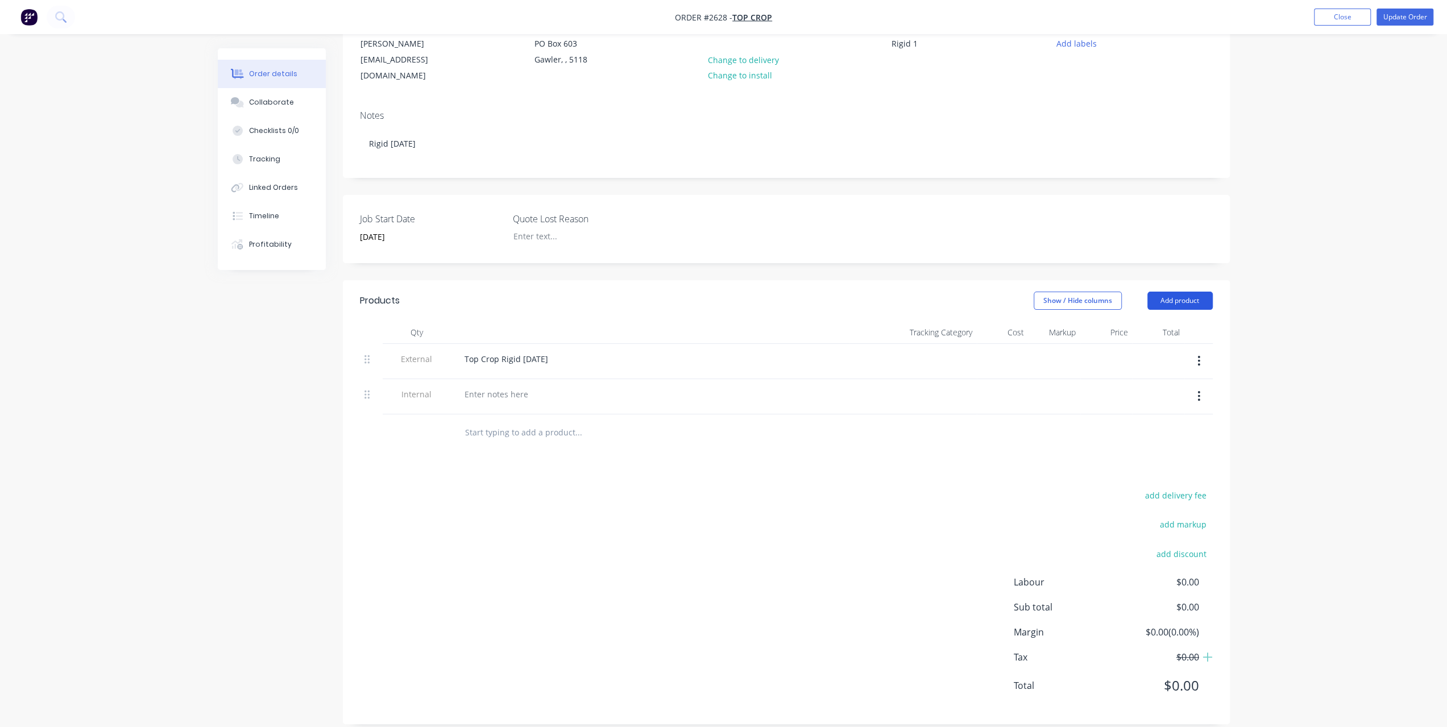
click at [1205, 292] on button "Add product" at bounding box center [1179, 301] width 65 height 18
click at [1180, 323] on div "Product catalogue" at bounding box center [1159, 329] width 88 height 16
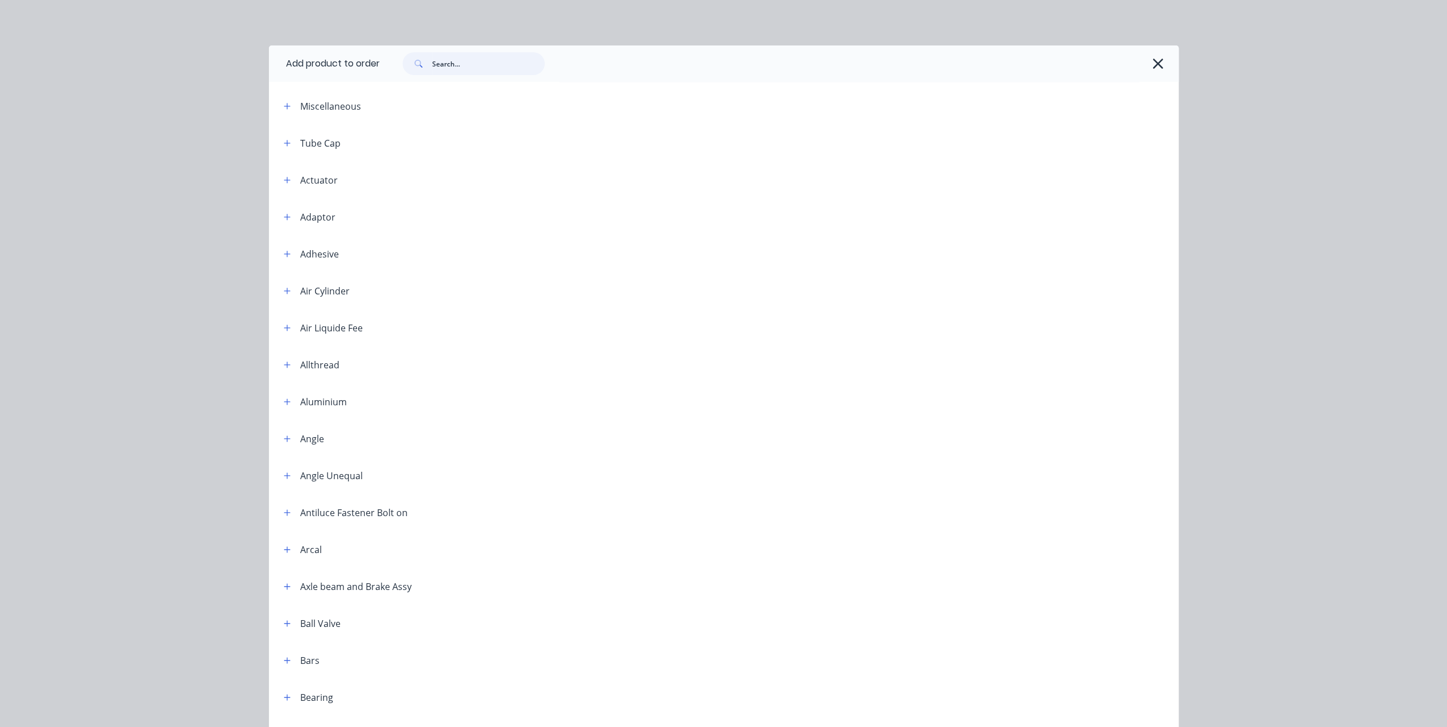
click at [436, 64] on input "text" at bounding box center [488, 63] width 113 height 23
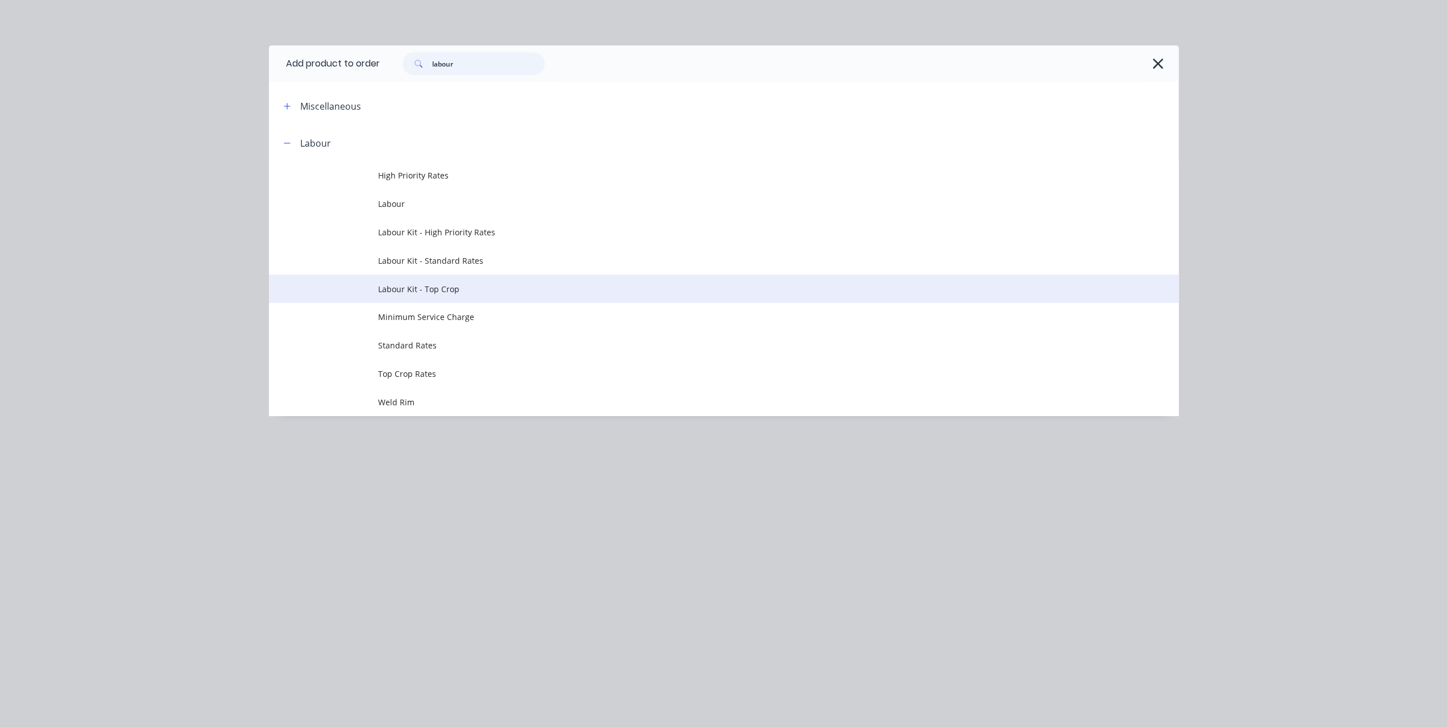
type input "labour"
click at [399, 287] on span "Labour Kit - Top Crop" at bounding box center [698, 289] width 640 height 12
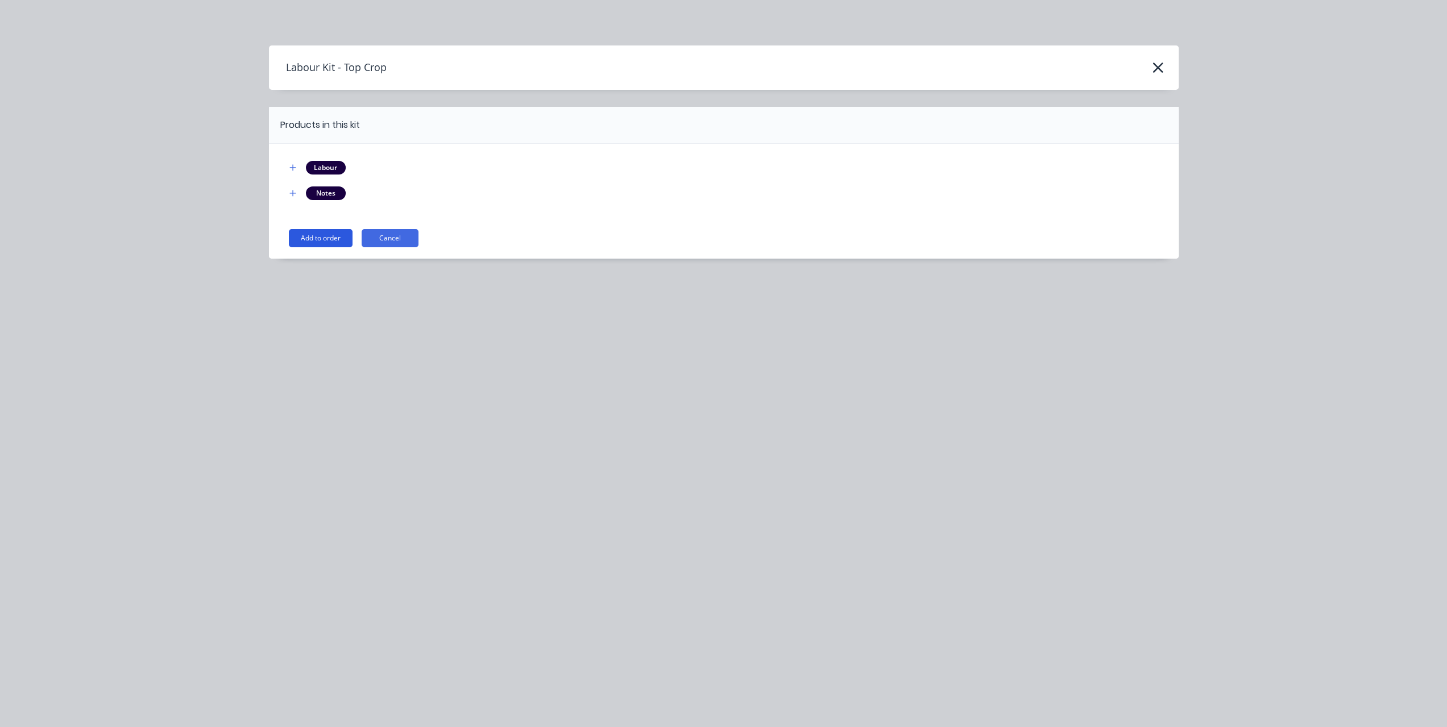
click at [321, 240] on button "Add to order" at bounding box center [321, 238] width 64 height 18
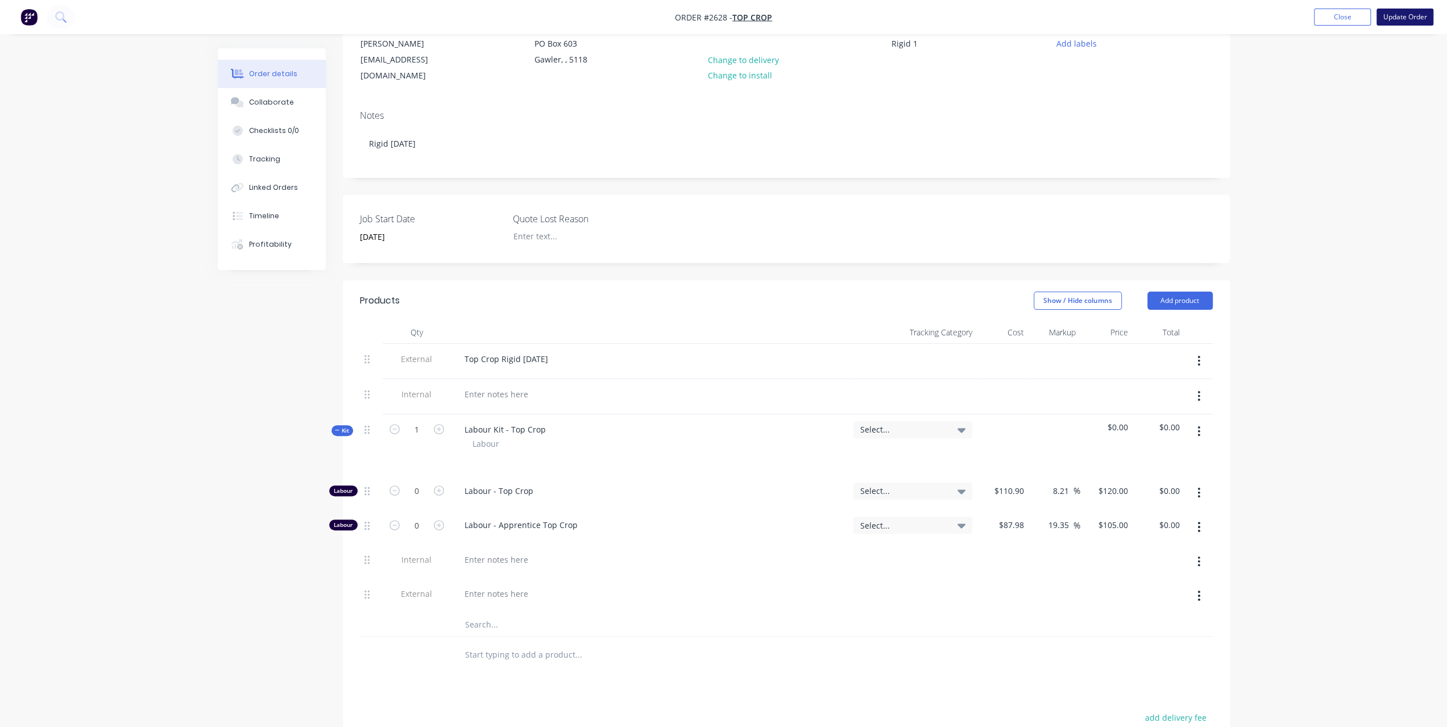
click at [1406, 21] on button "Update Order" at bounding box center [1405, 17] width 57 height 17
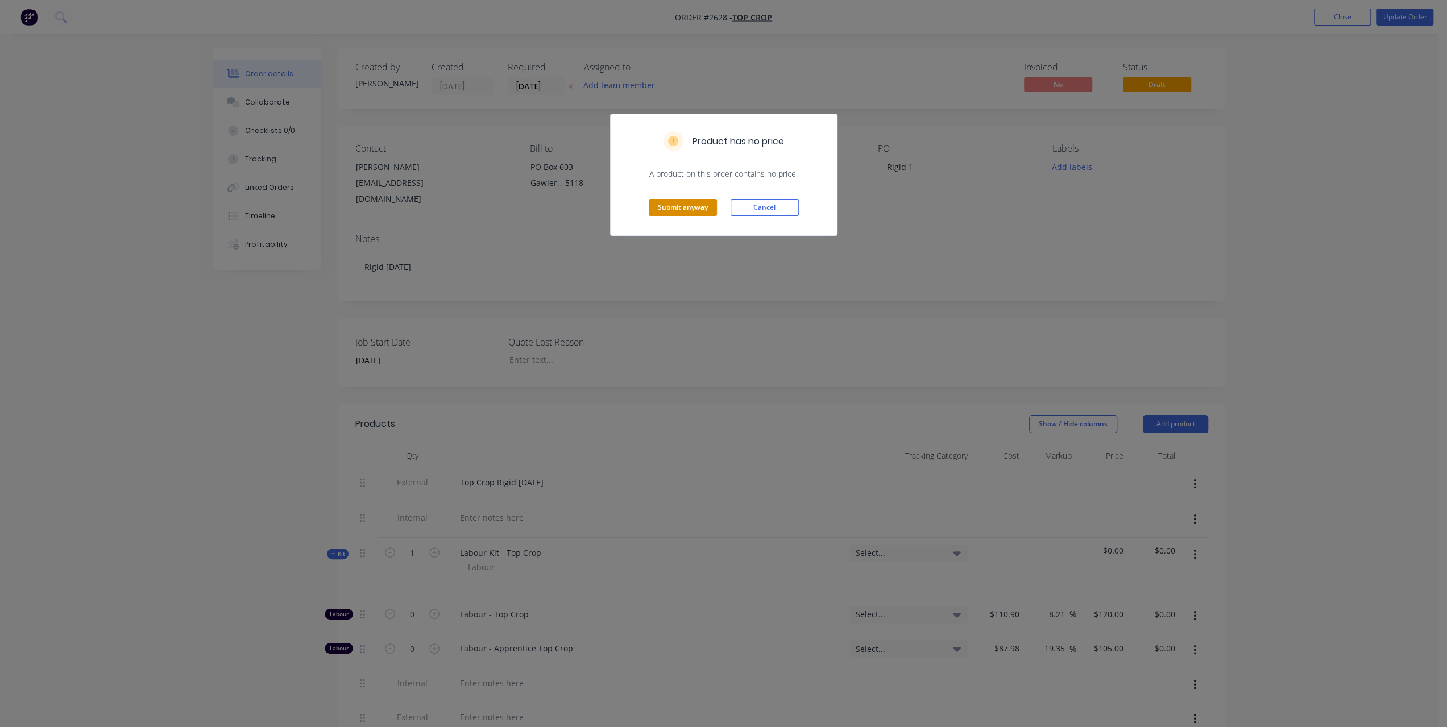
click at [694, 206] on button "Submit anyway" at bounding box center [683, 207] width 68 height 17
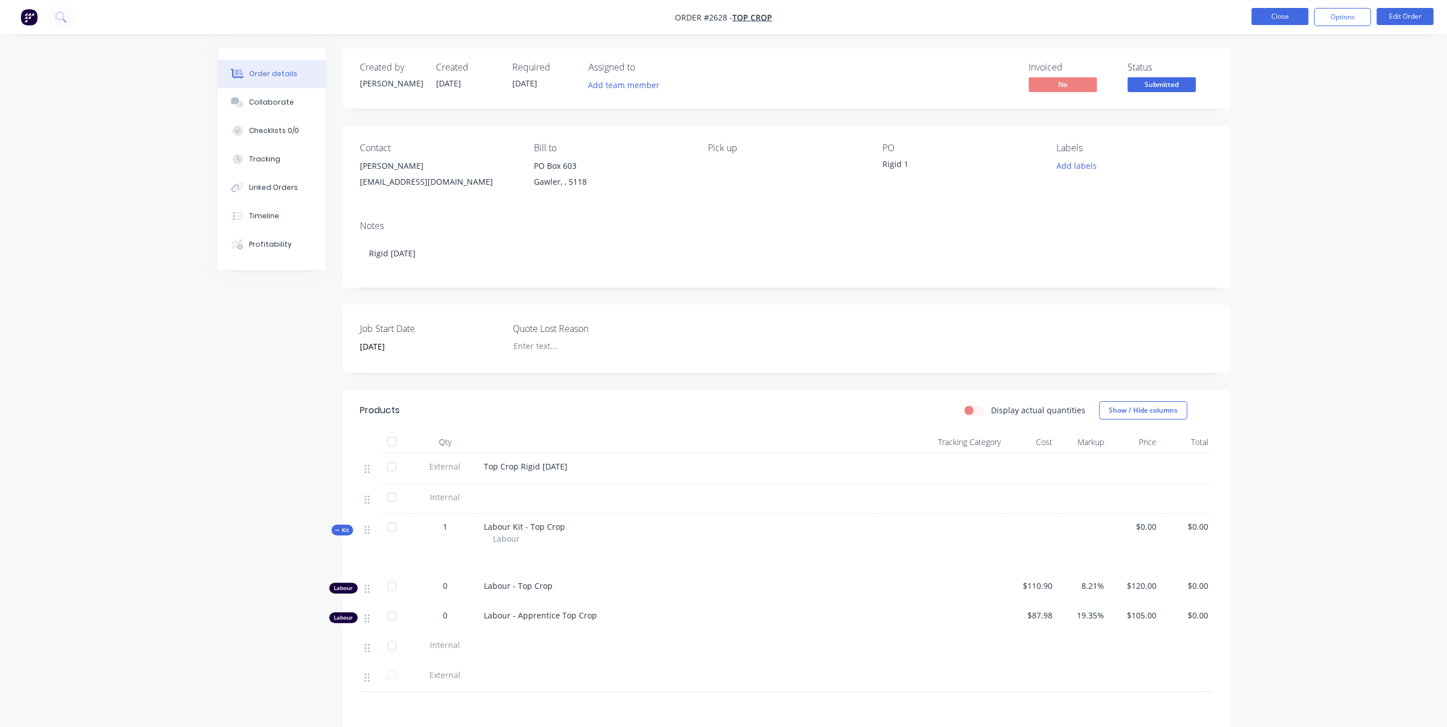
click at [1294, 13] on button "Close" at bounding box center [1279, 16] width 57 height 17
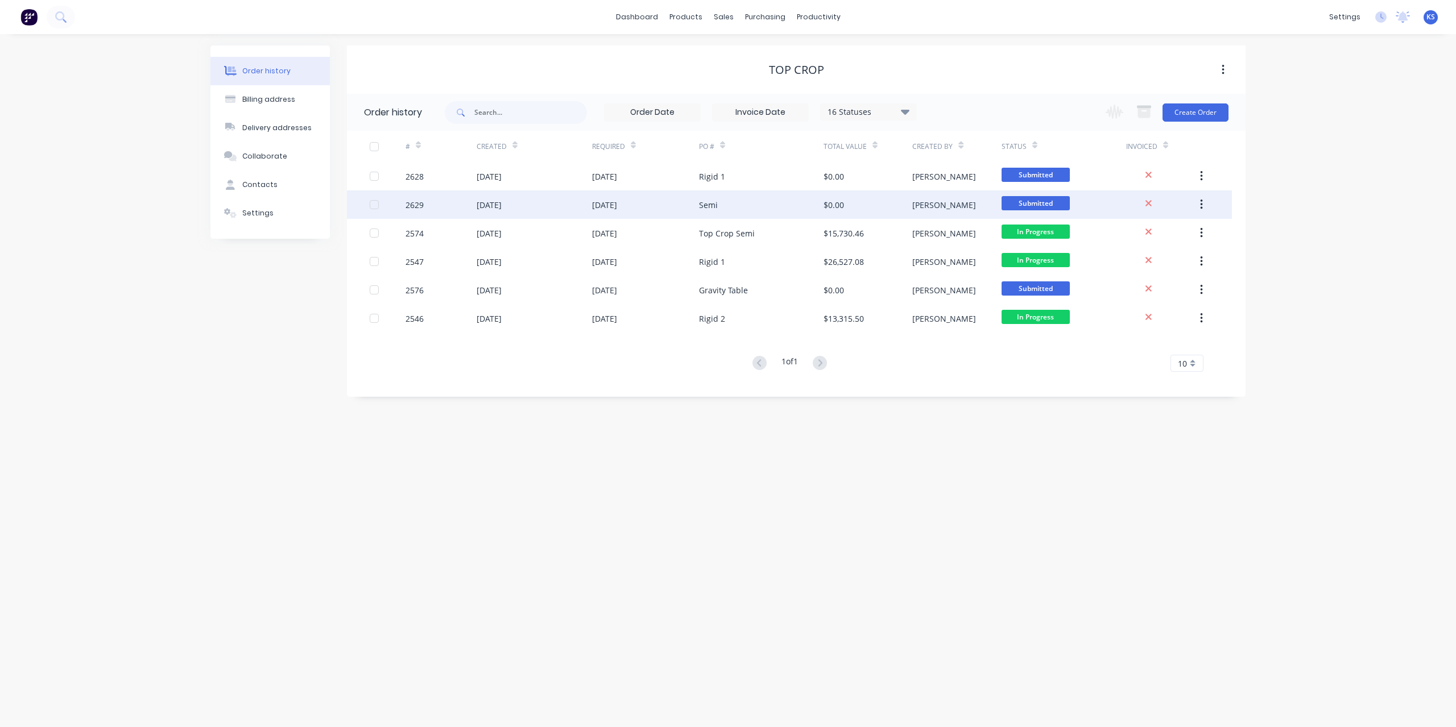
click at [610, 202] on div "[DATE]" at bounding box center [604, 205] width 25 height 12
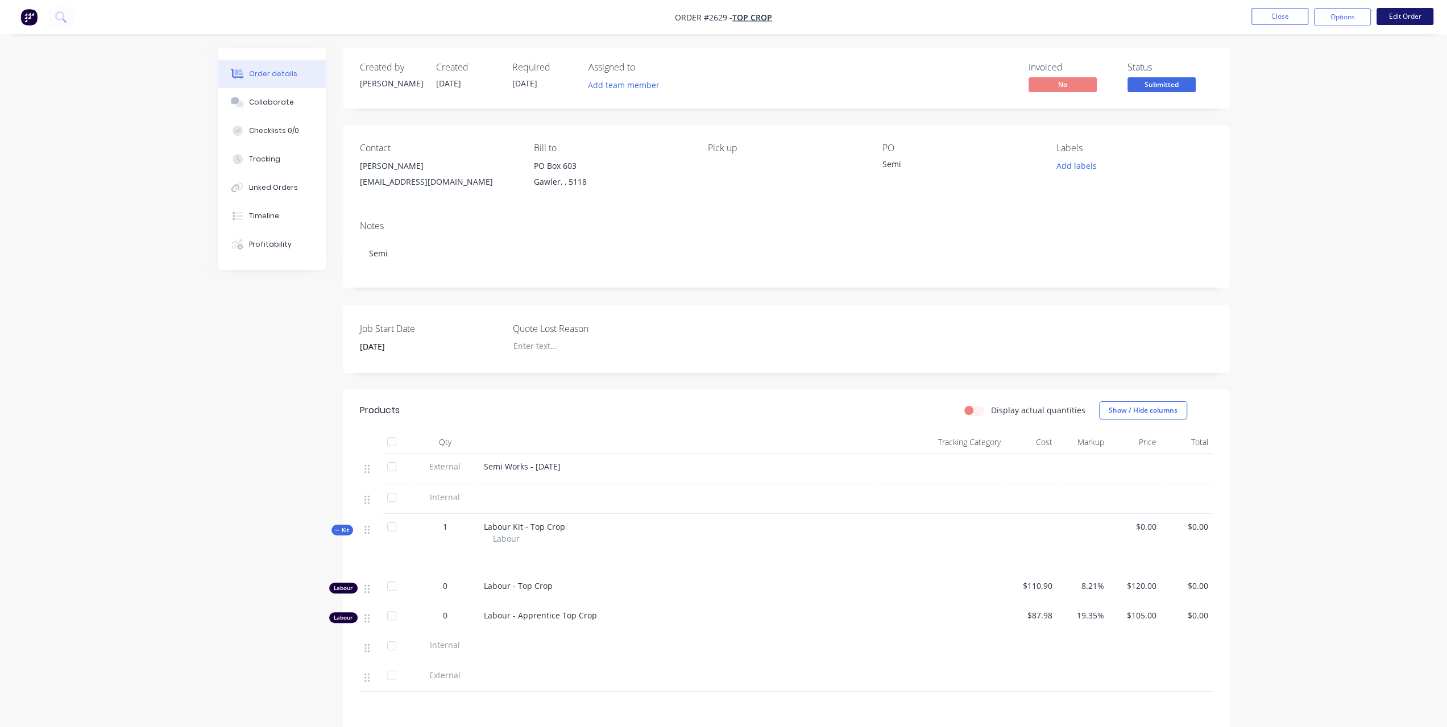
click at [1412, 17] on button "Edit Order" at bounding box center [1405, 16] width 57 height 17
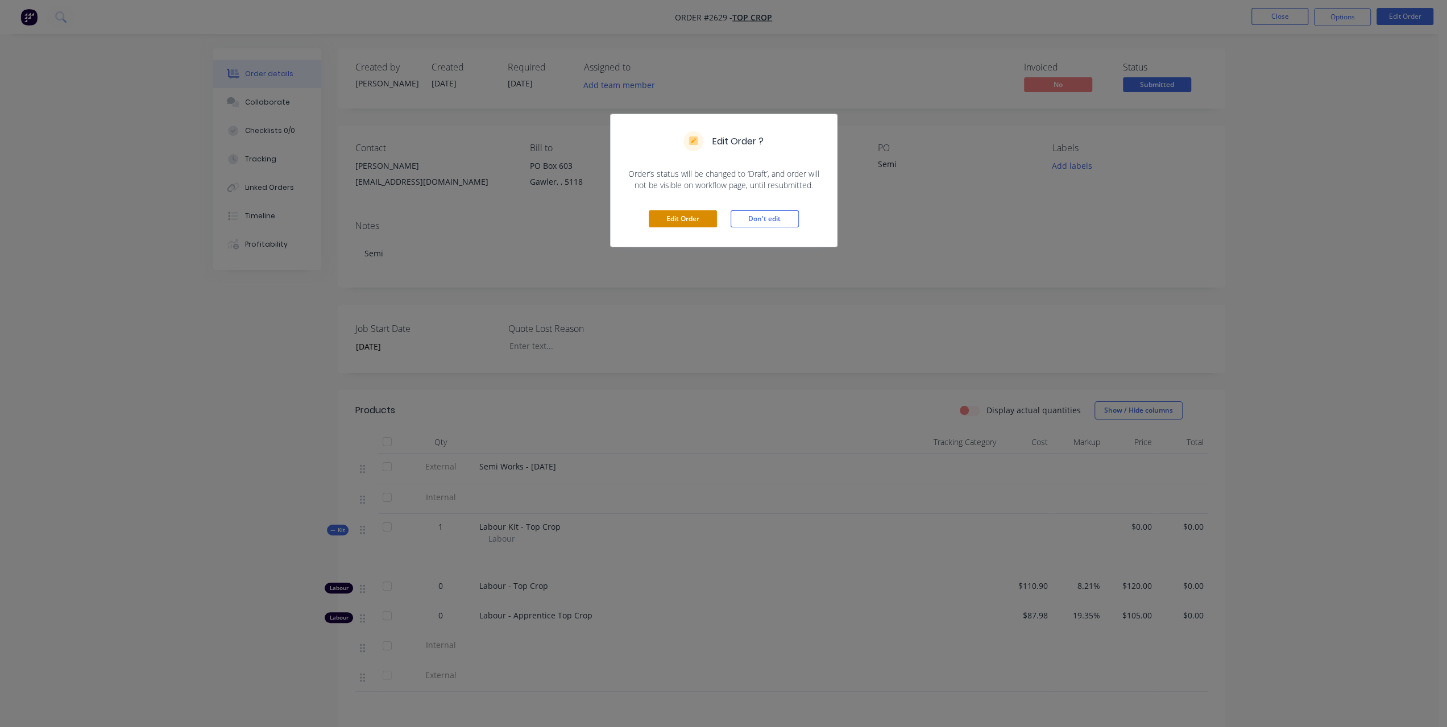
click at [708, 221] on button "Edit Order" at bounding box center [683, 218] width 68 height 17
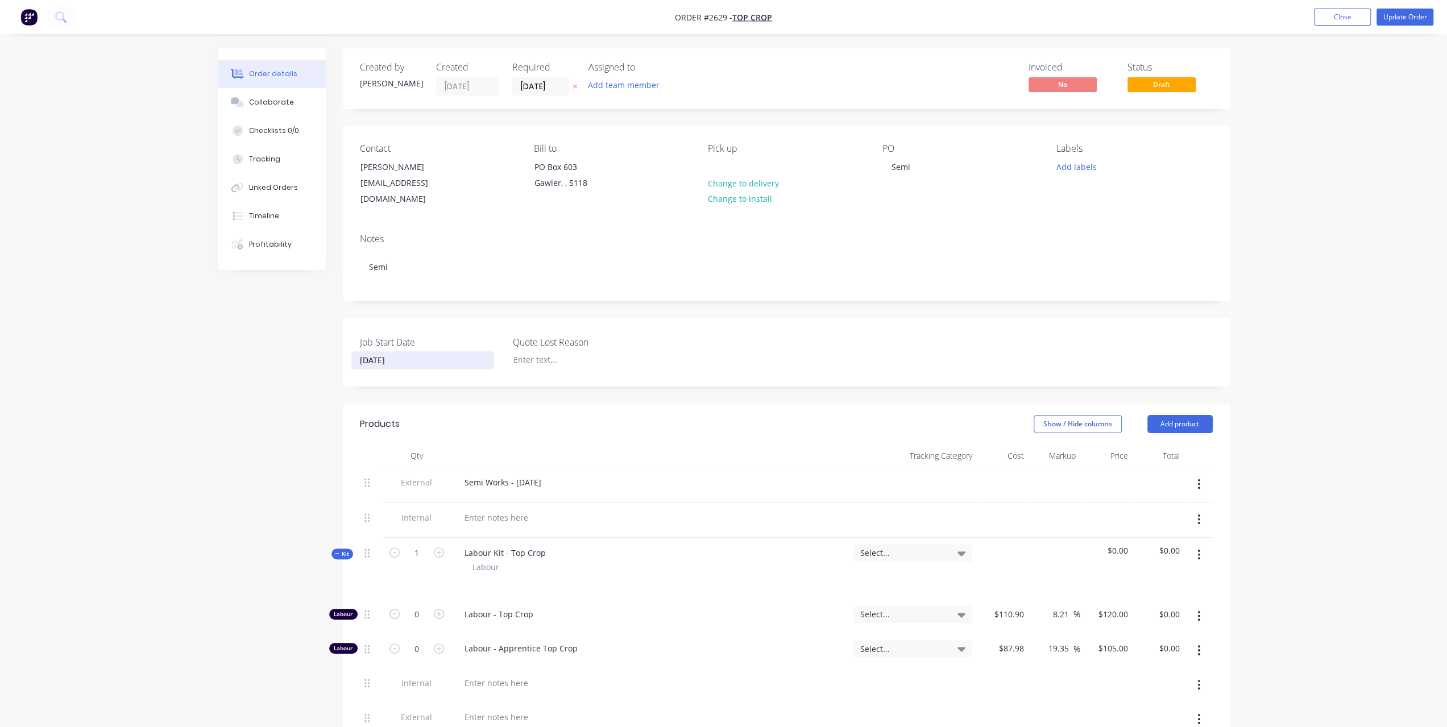
click at [380, 352] on input "[DATE]" at bounding box center [423, 360] width 142 height 17
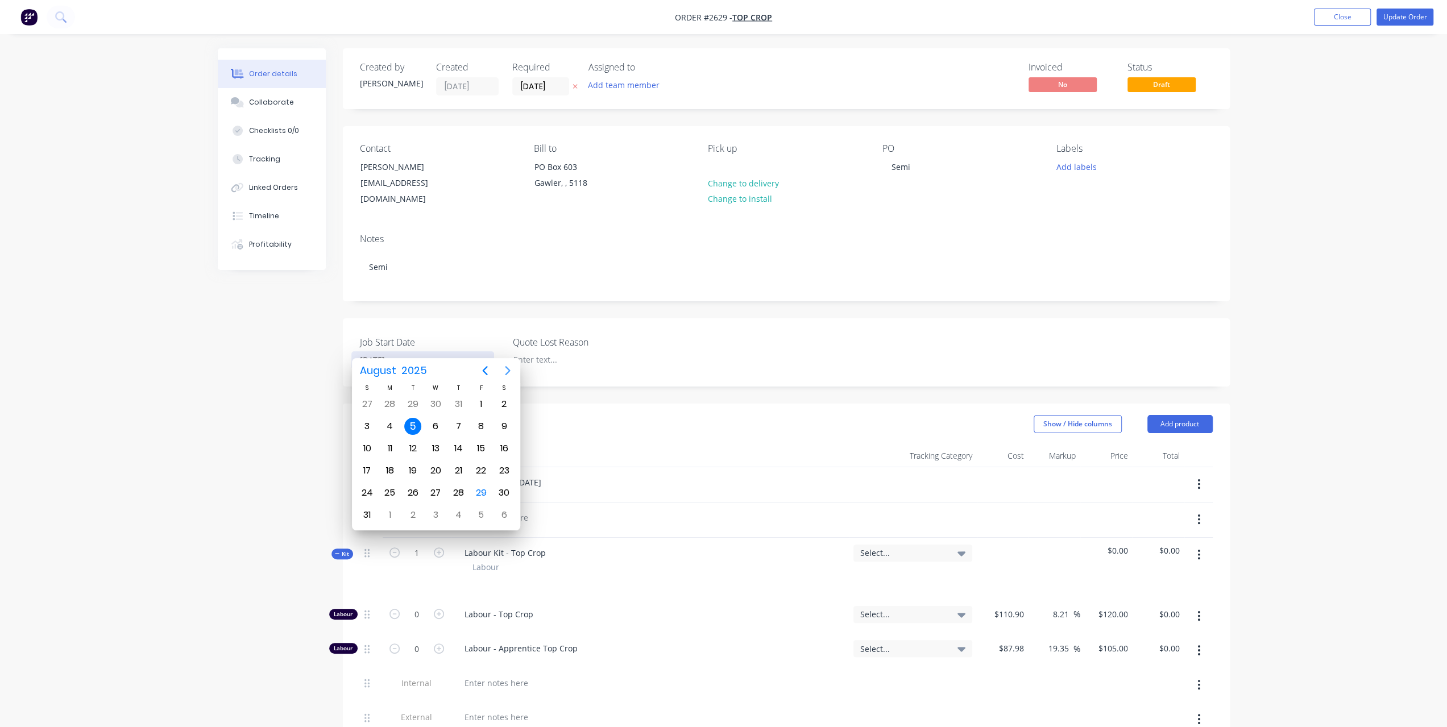
click at [504, 371] on icon "Next page" at bounding box center [508, 371] width 14 height 14
click at [482, 370] on icon "Previous page" at bounding box center [485, 371] width 14 height 14
click at [478, 488] on div "29" at bounding box center [480, 492] width 17 height 17
type input "[DATE]"
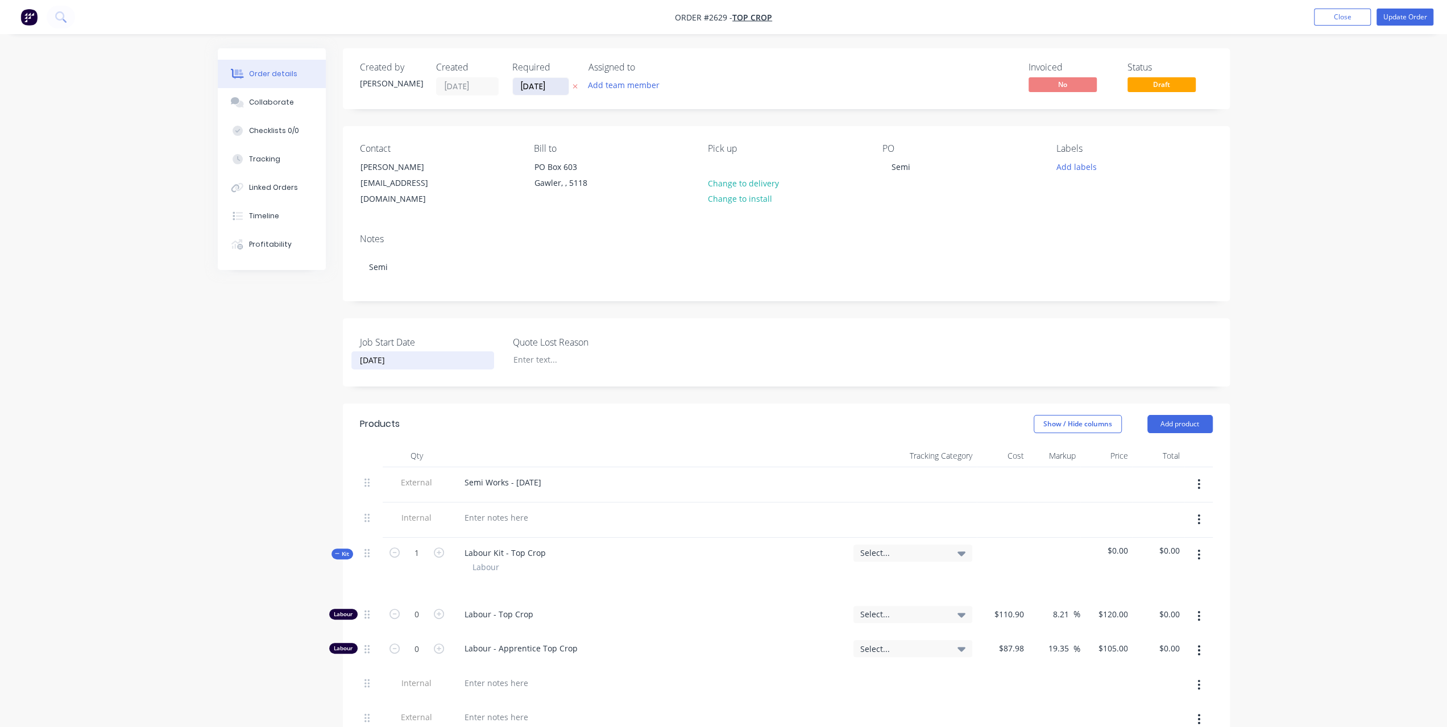
click at [556, 88] on input "[DATE]" at bounding box center [541, 86] width 56 height 17
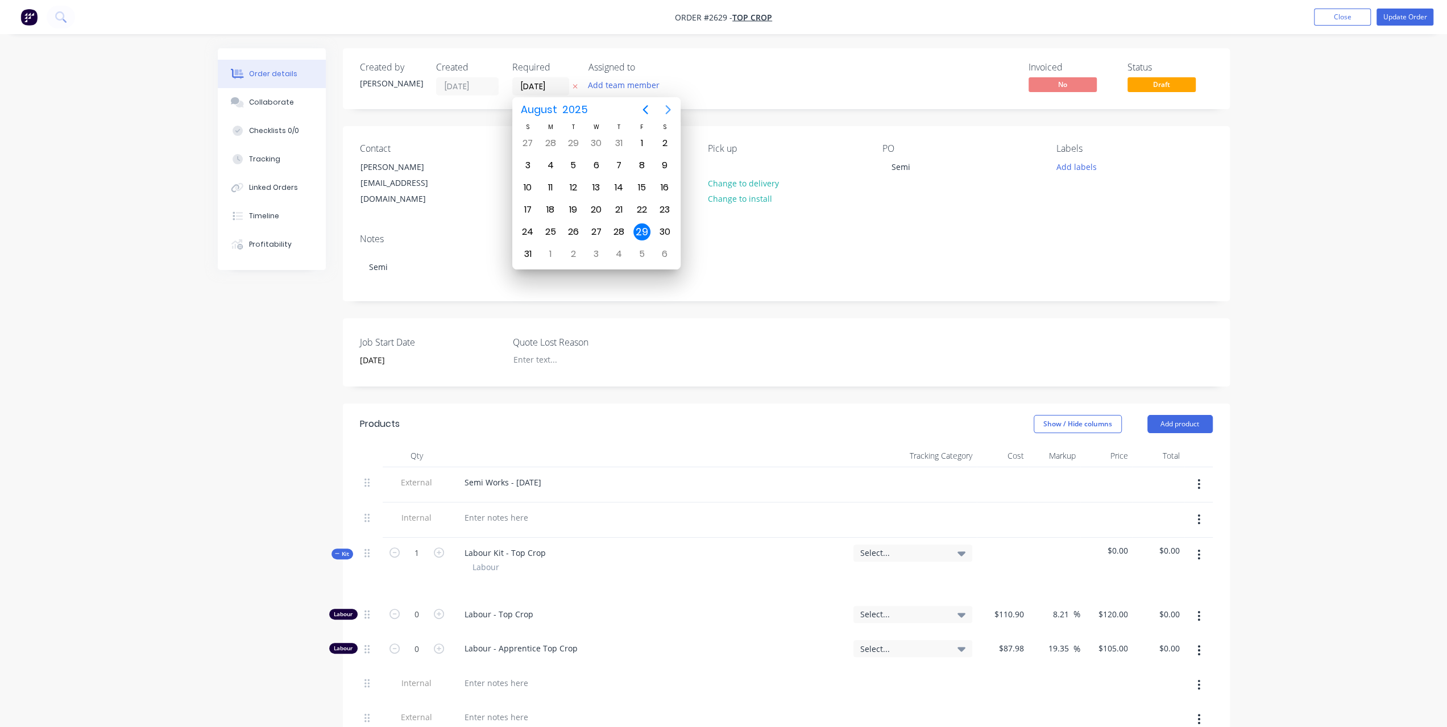
click at [668, 108] on icon "Next page" at bounding box center [667, 109] width 5 height 9
click at [568, 229] on div "30" at bounding box center [573, 231] width 17 height 17
type input "[DATE]"
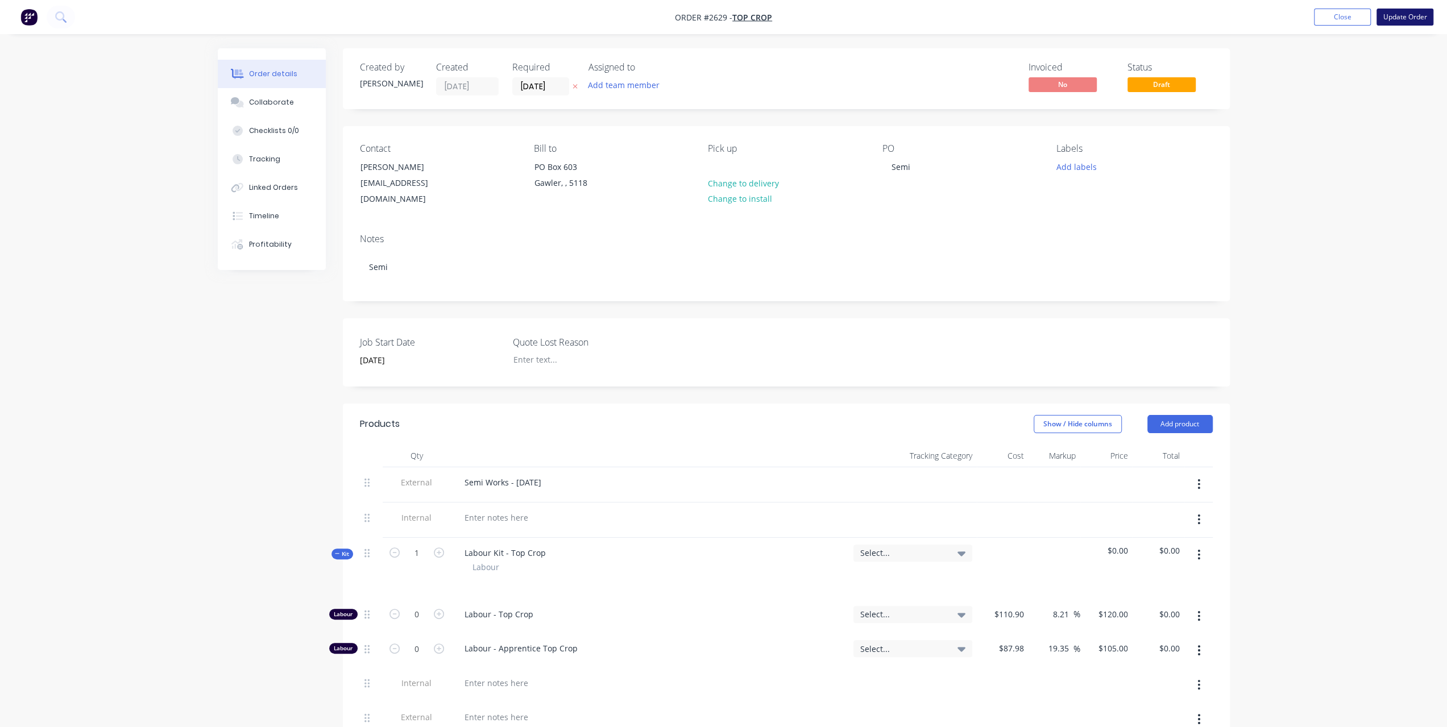
click at [1393, 14] on button "Update Order" at bounding box center [1405, 17] width 57 height 17
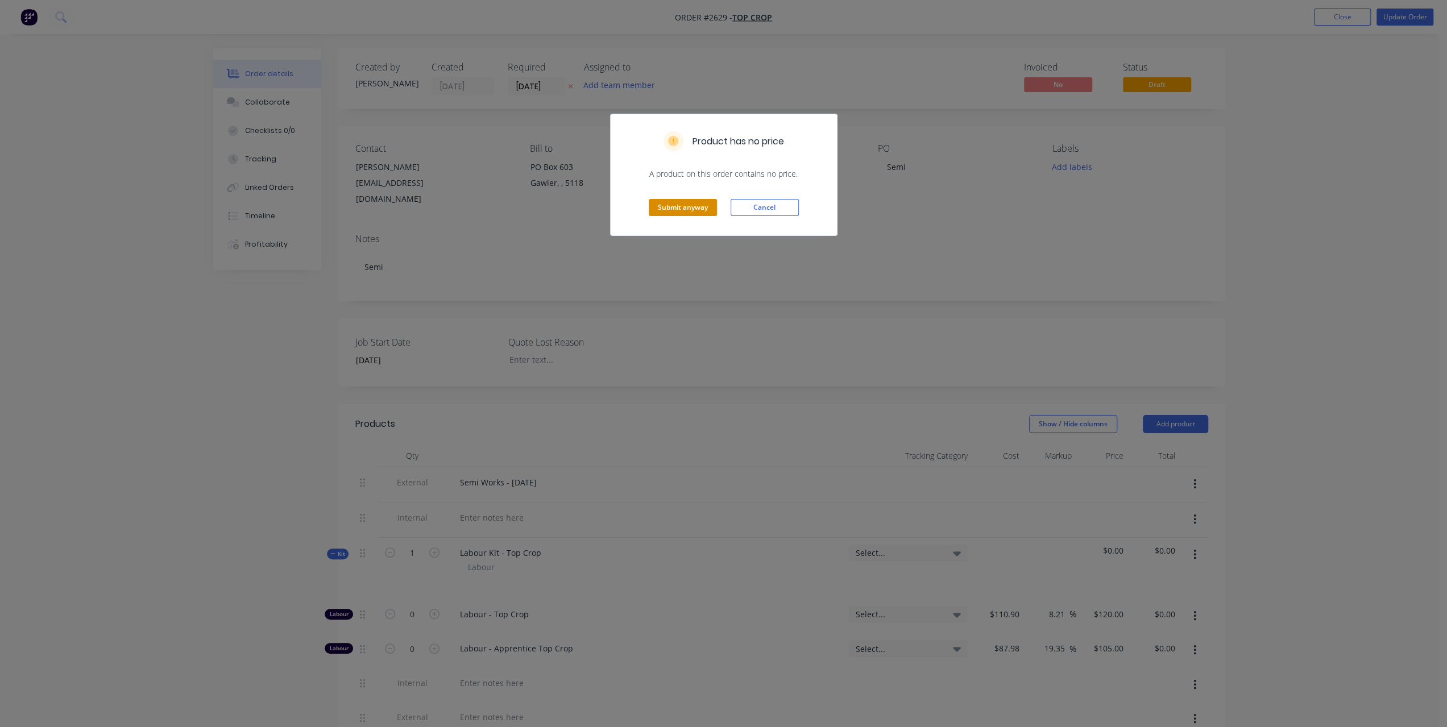
click at [691, 208] on button "Submit anyway" at bounding box center [683, 207] width 68 height 17
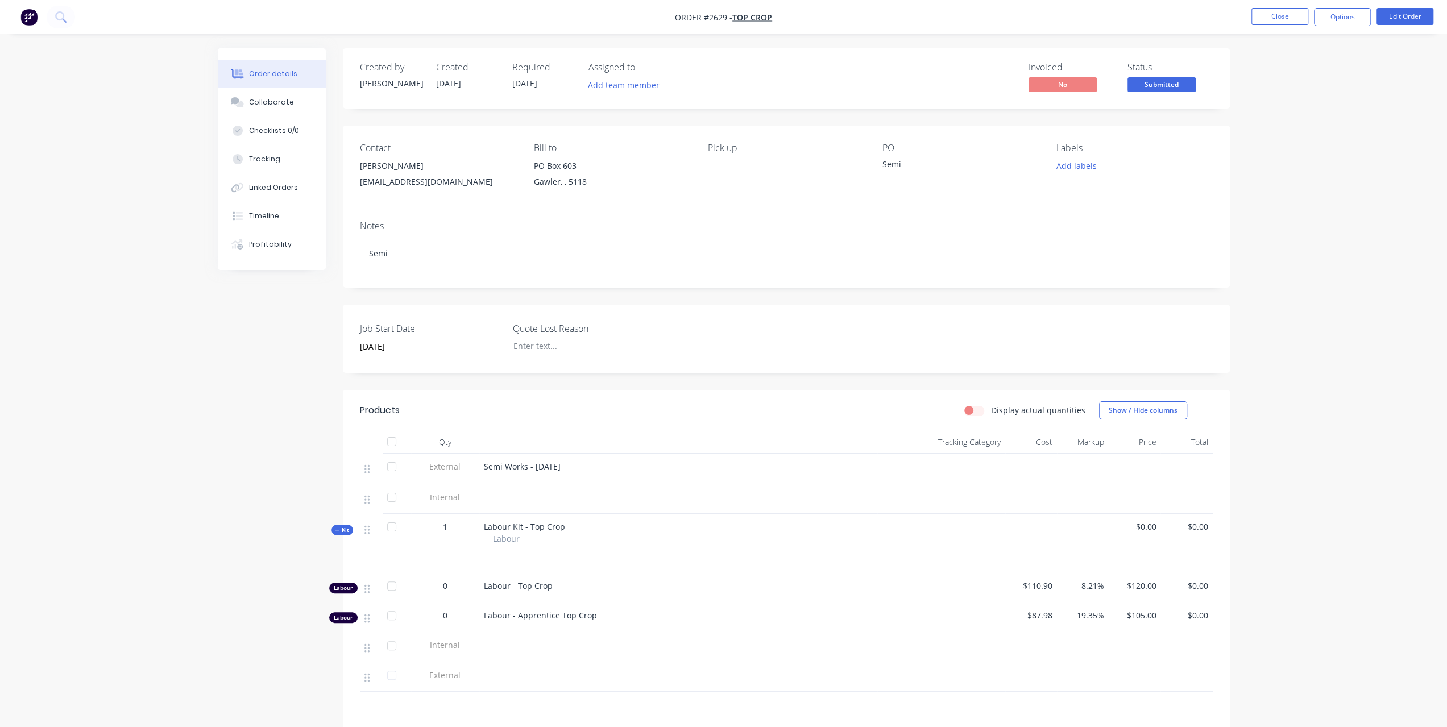
click at [909, 160] on div "Semi" at bounding box center [953, 166] width 142 height 16
click at [1298, 17] on button "Close" at bounding box center [1279, 16] width 57 height 17
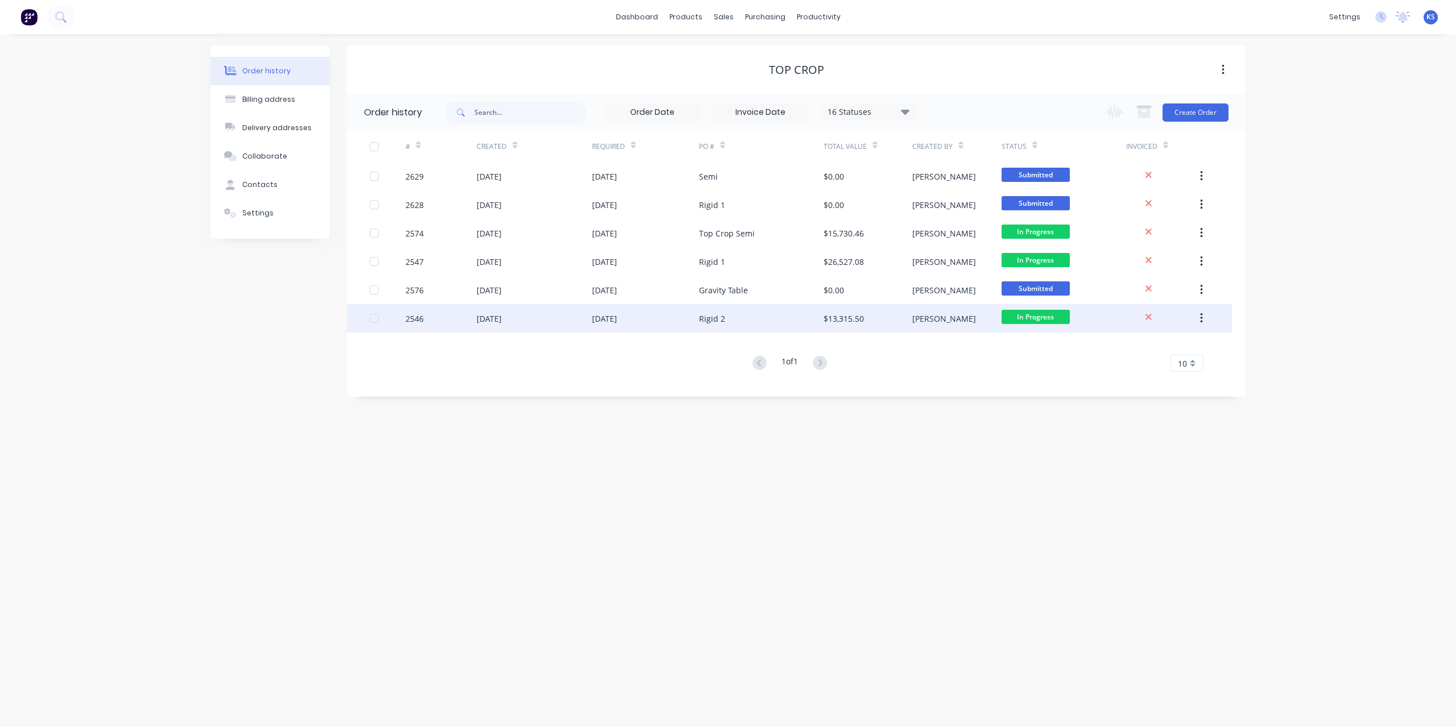
click at [716, 322] on div "Rigid 2" at bounding box center [712, 319] width 26 height 12
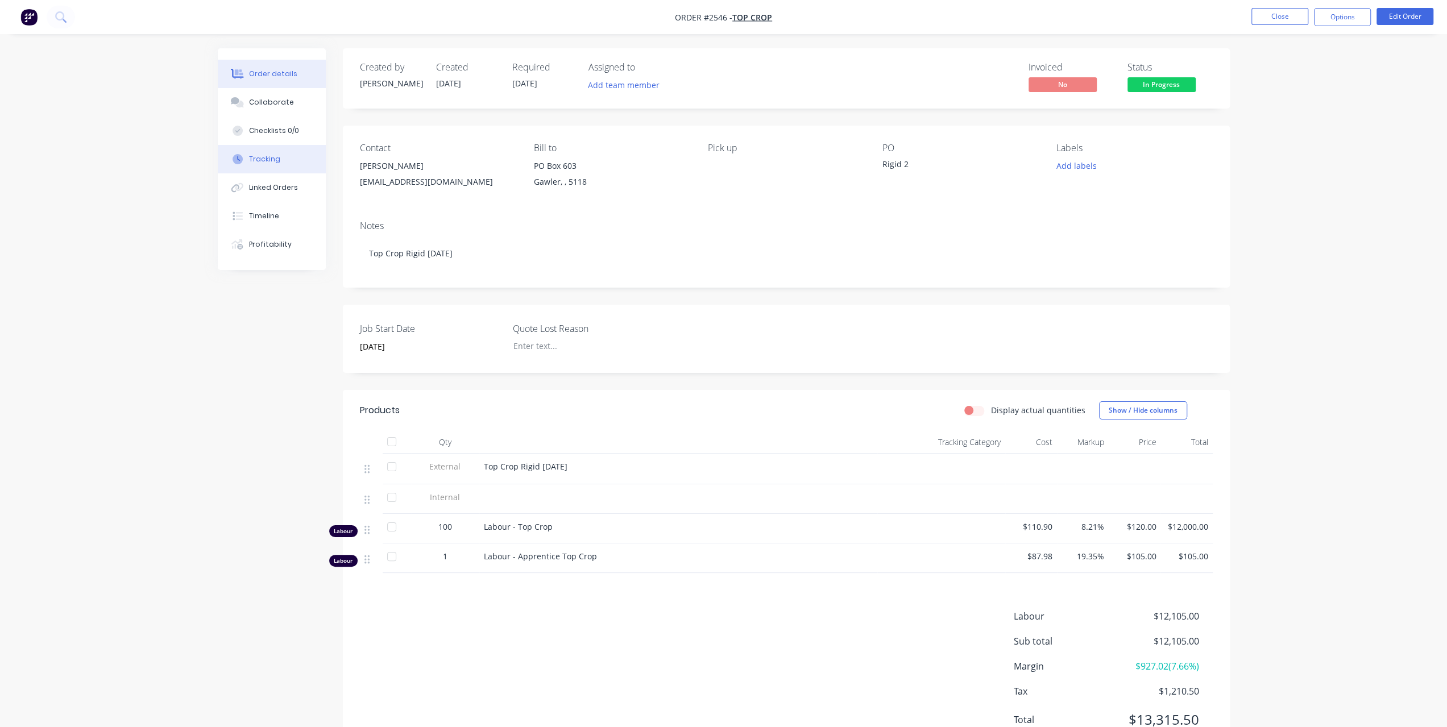
click at [280, 165] on button "Tracking" at bounding box center [272, 159] width 108 height 28
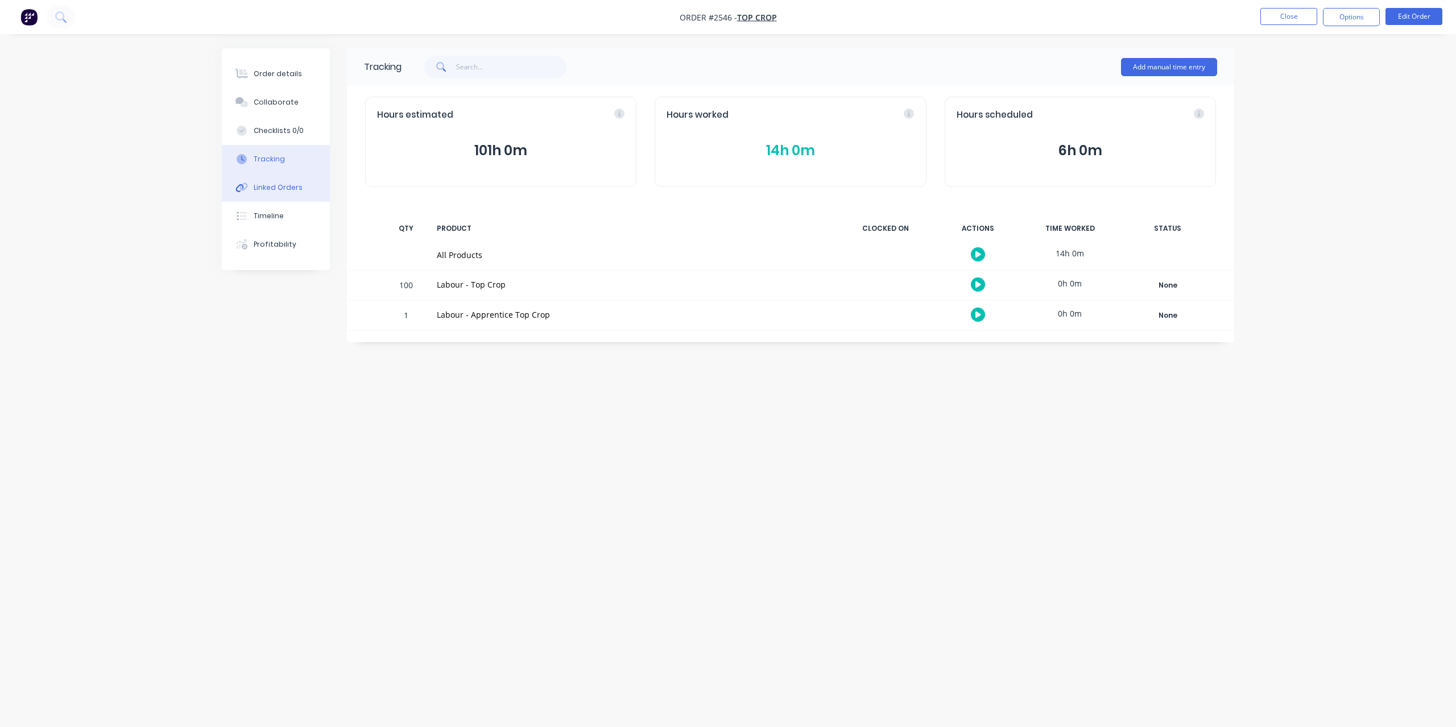
click at [307, 191] on button "Linked Orders" at bounding box center [276, 187] width 108 height 28
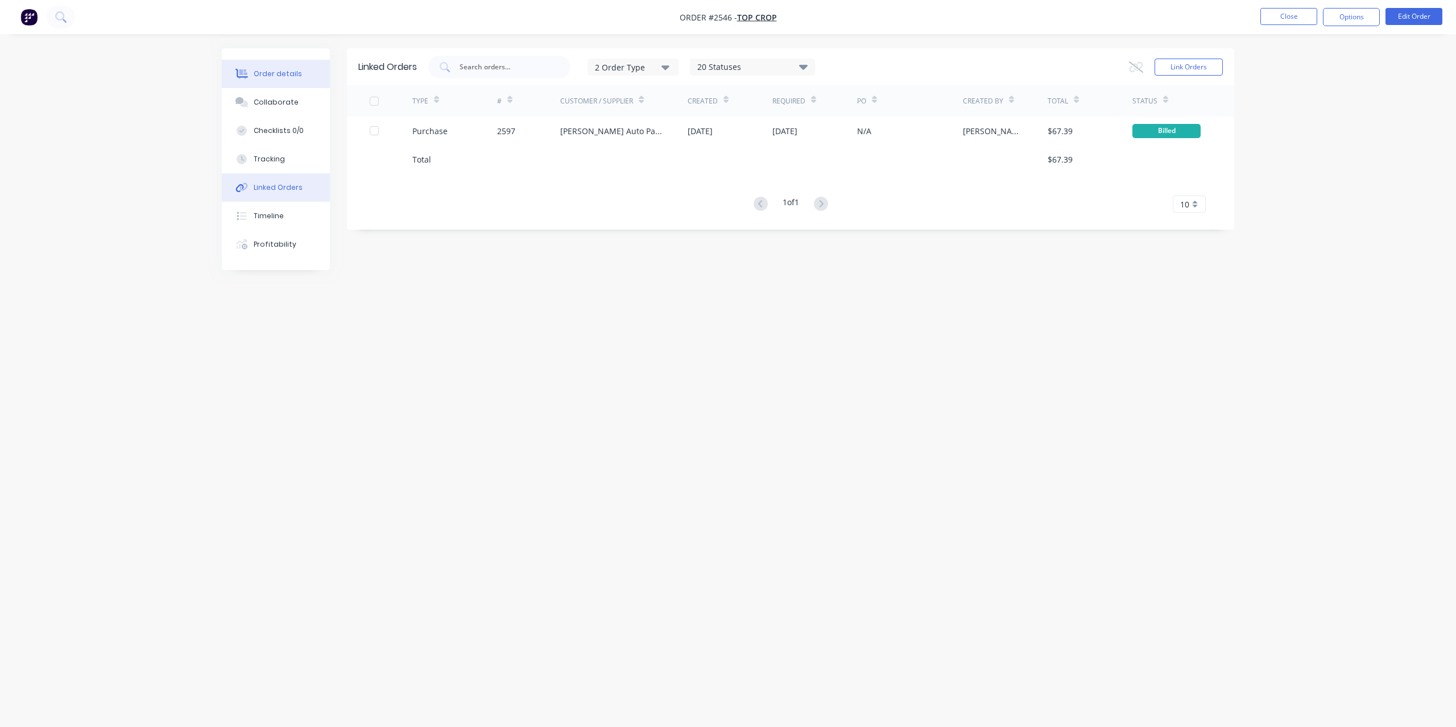
click at [292, 67] on button "Order details" at bounding box center [276, 74] width 108 height 28
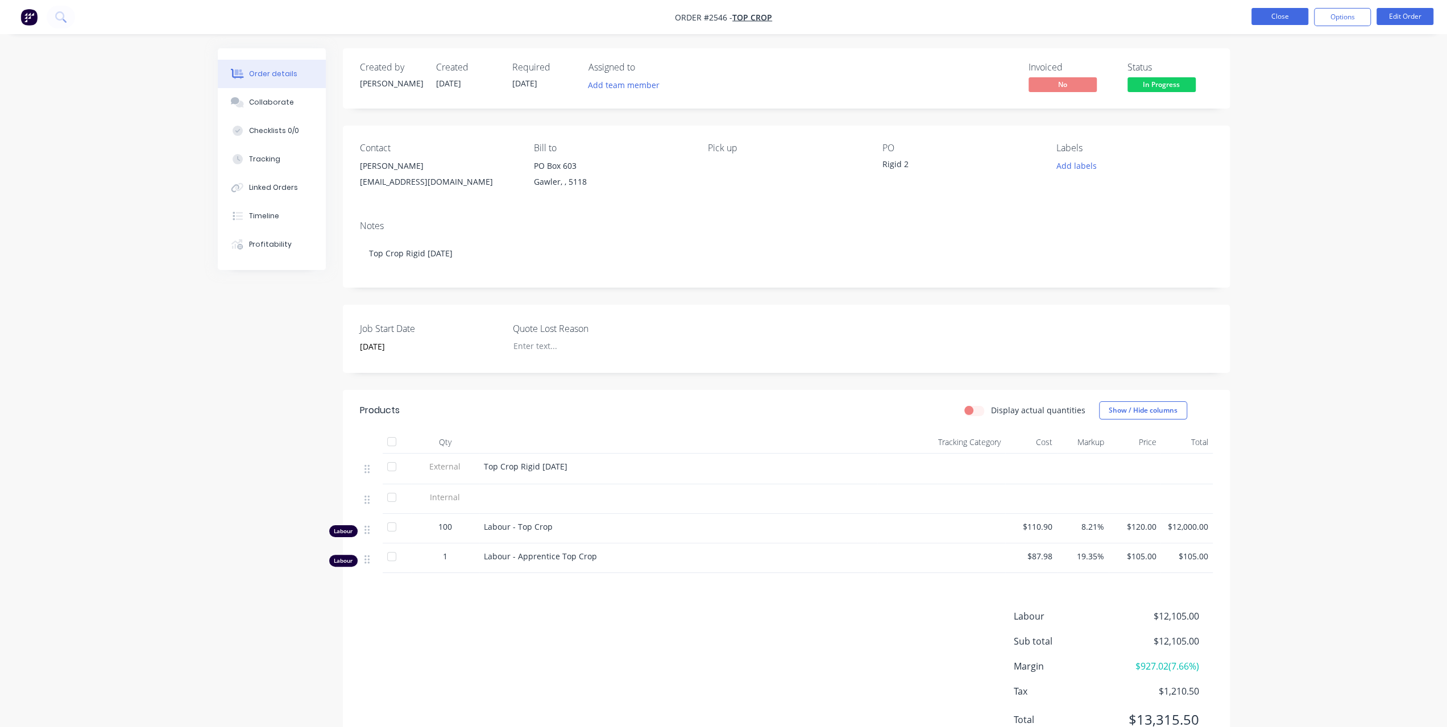
click at [1284, 18] on button "Close" at bounding box center [1279, 16] width 57 height 17
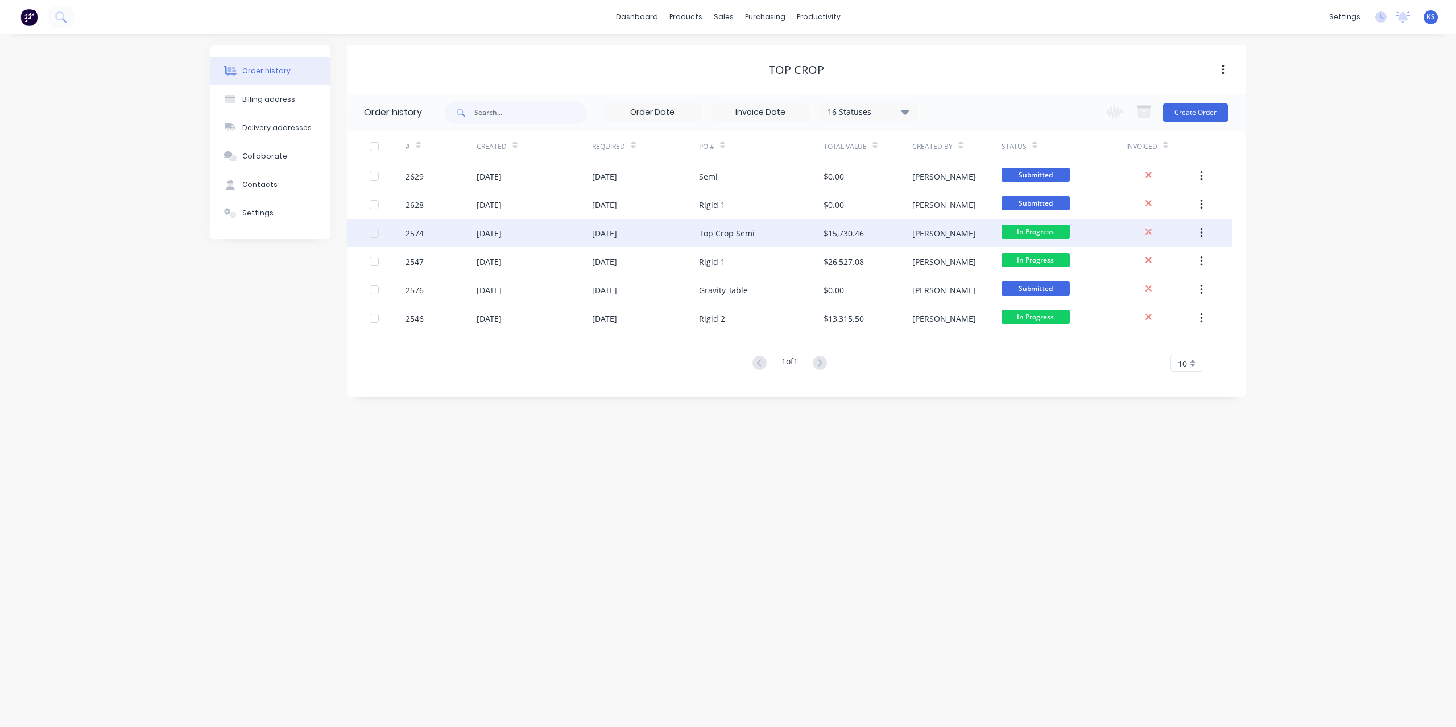
click at [496, 234] on div "[DATE]" at bounding box center [488, 233] width 25 height 12
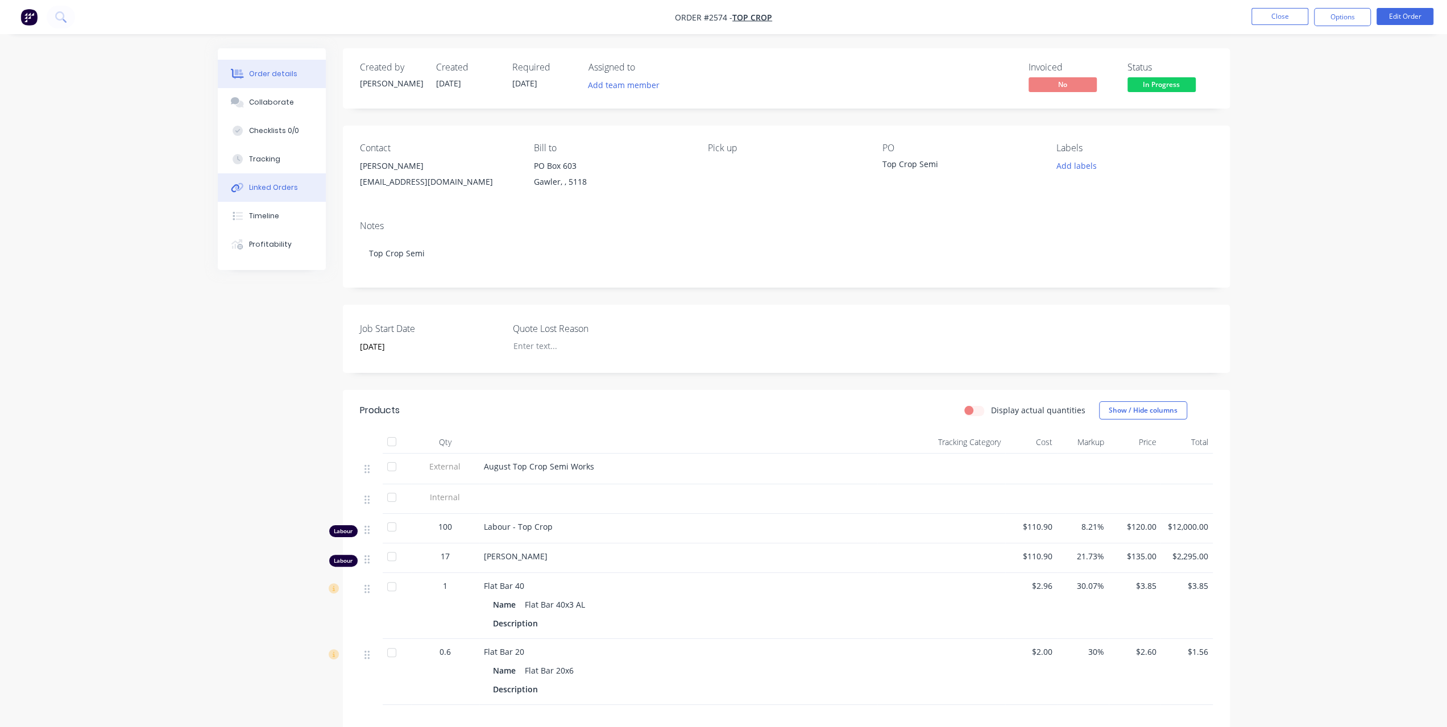
click at [279, 189] on div "Linked Orders" at bounding box center [273, 188] width 49 height 10
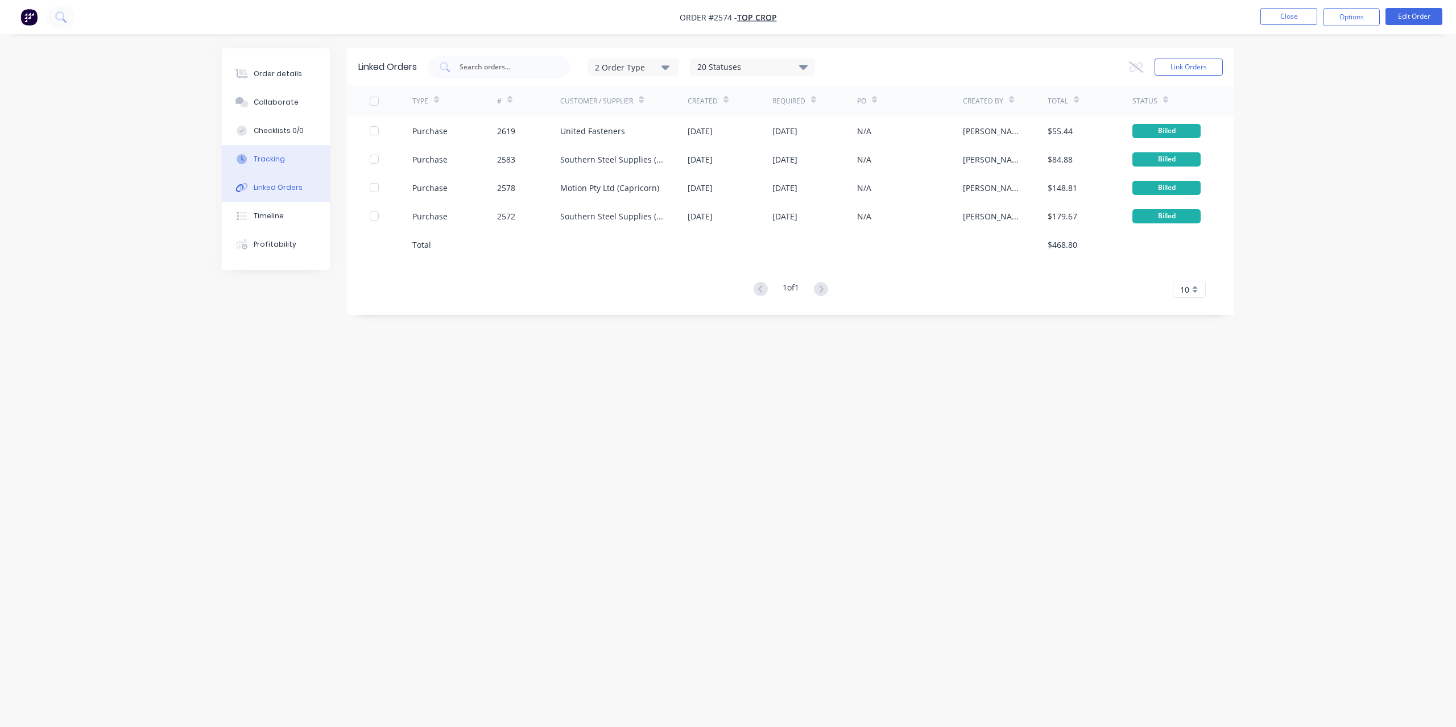
click at [277, 155] on div "Tracking" at bounding box center [269, 159] width 31 height 10
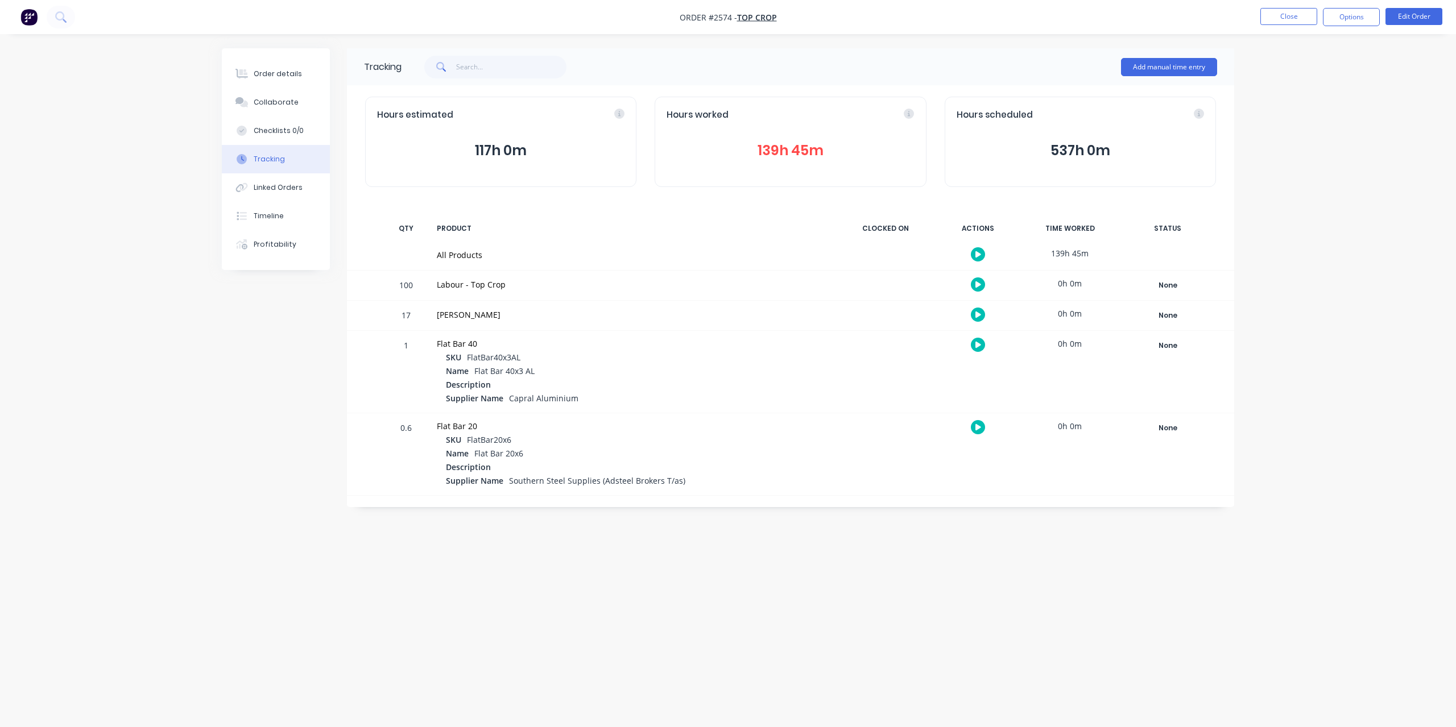
click at [781, 152] on button "139h 45m" at bounding box center [789, 151] width 247 height 22
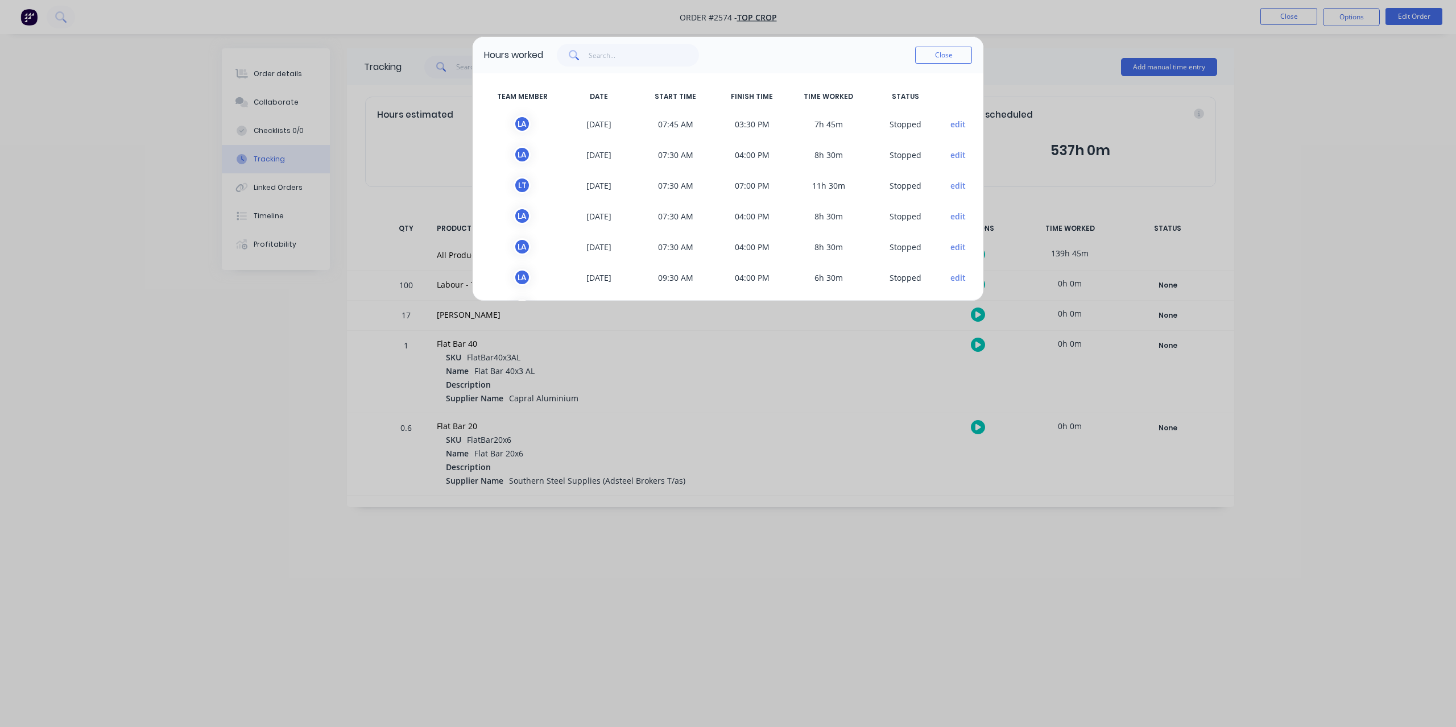
click at [1377, 53] on div "Hours worked Close TEAM MEMBER DATE START TIME FINISH TIME TIME WORKED STATUS L…" at bounding box center [728, 363] width 1456 height 727
click at [943, 57] on button "Close" at bounding box center [943, 55] width 57 height 17
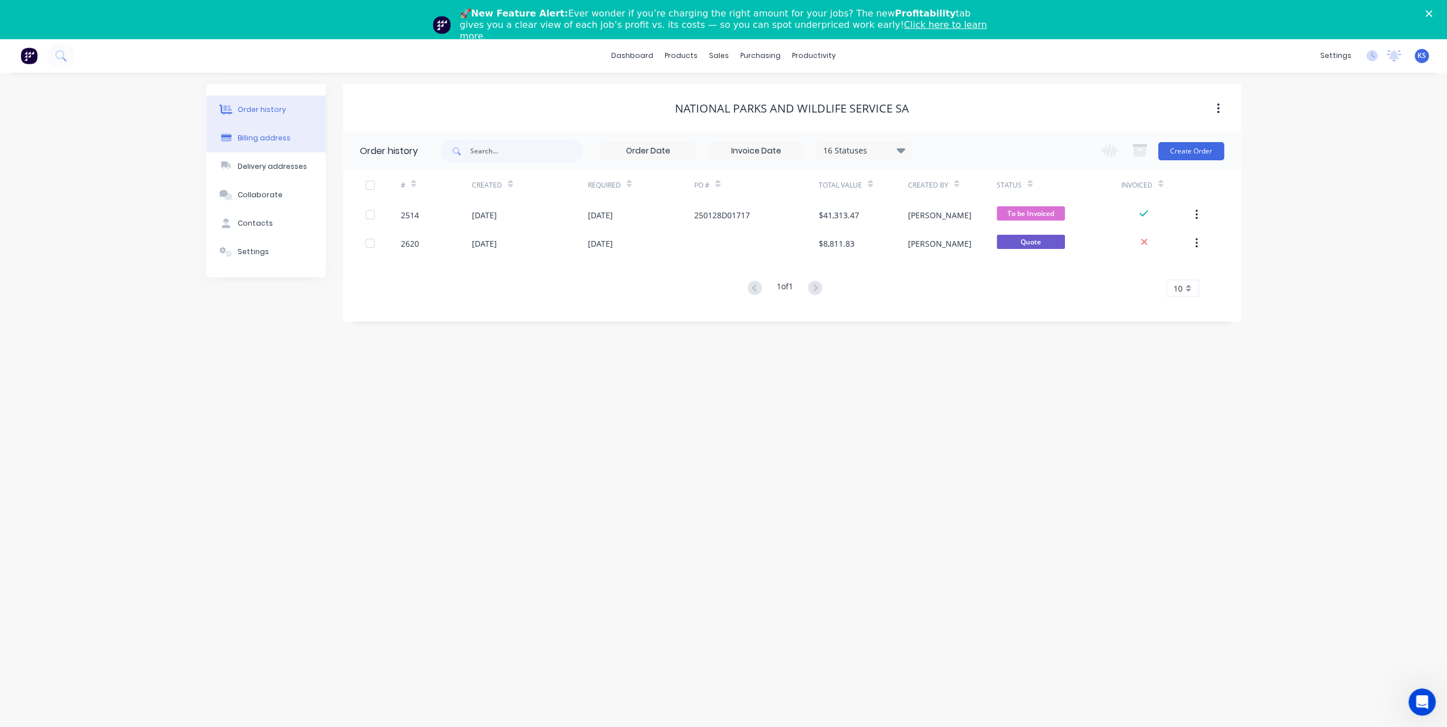
click at [258, 143] on div "Billing address" at bounding box center [264, 138] width 53 height 10
select select "AU"
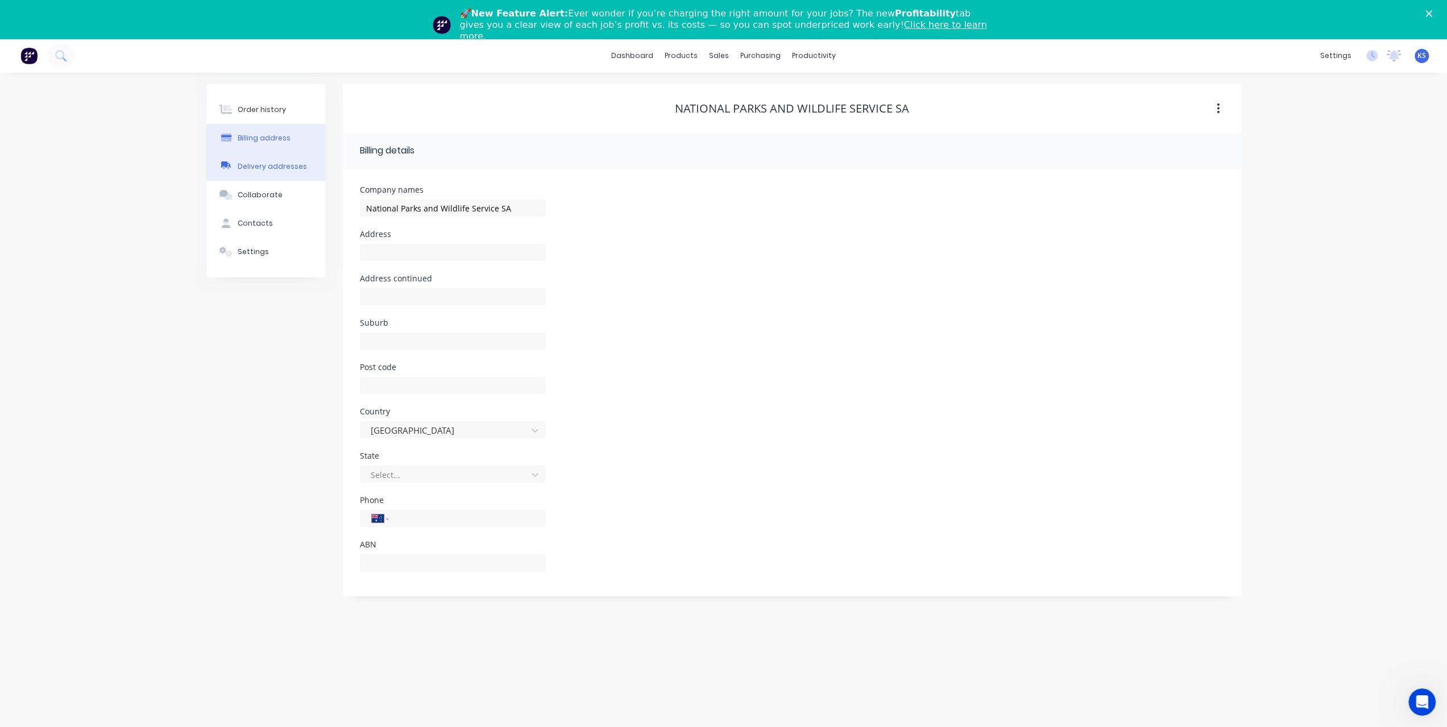
click at [255, 168] on div "Delivery addresses" at bounding box center [272, 166] width 69 height 10
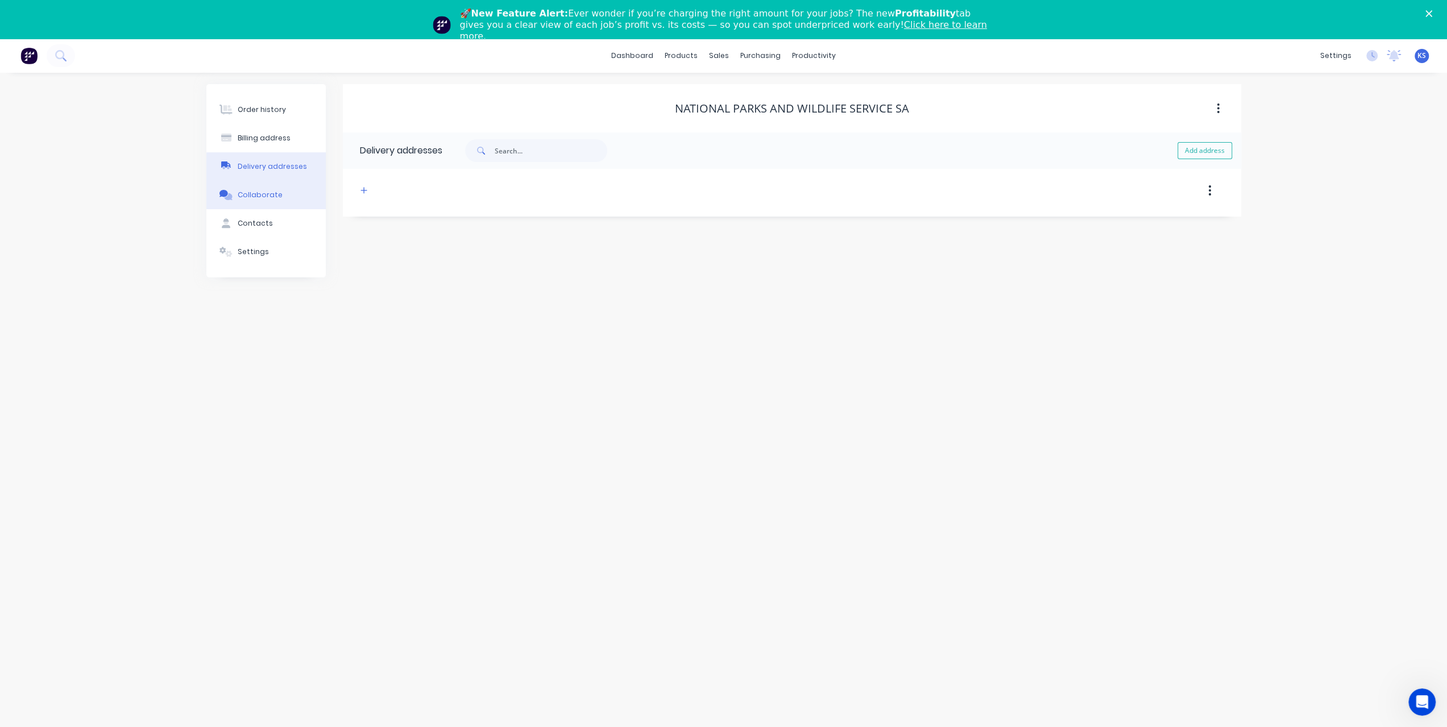
click at [253, 201] on button "Collaborate" at bounding box center [265, 195] width 119 height 28
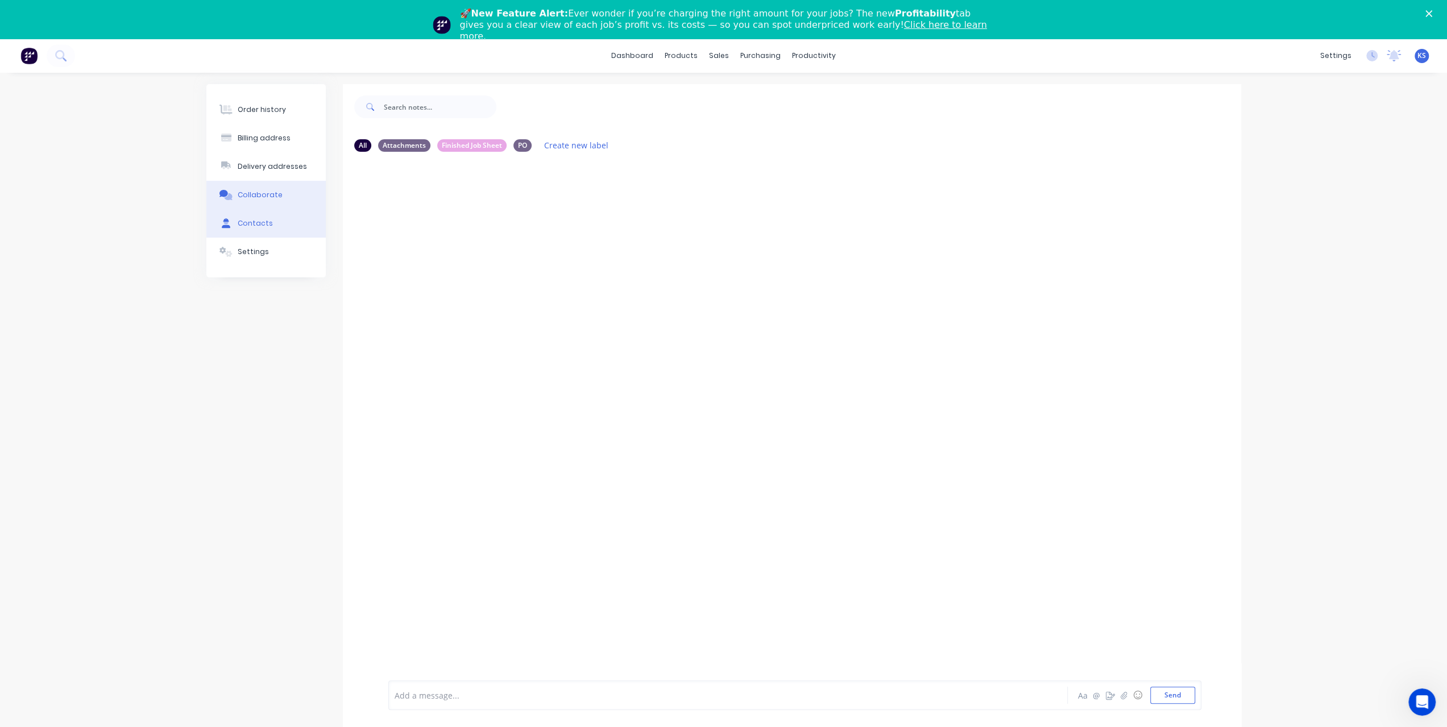
click at [247, 222] on div "Contacts" at bounding box center [255, 223] width 35 height 10
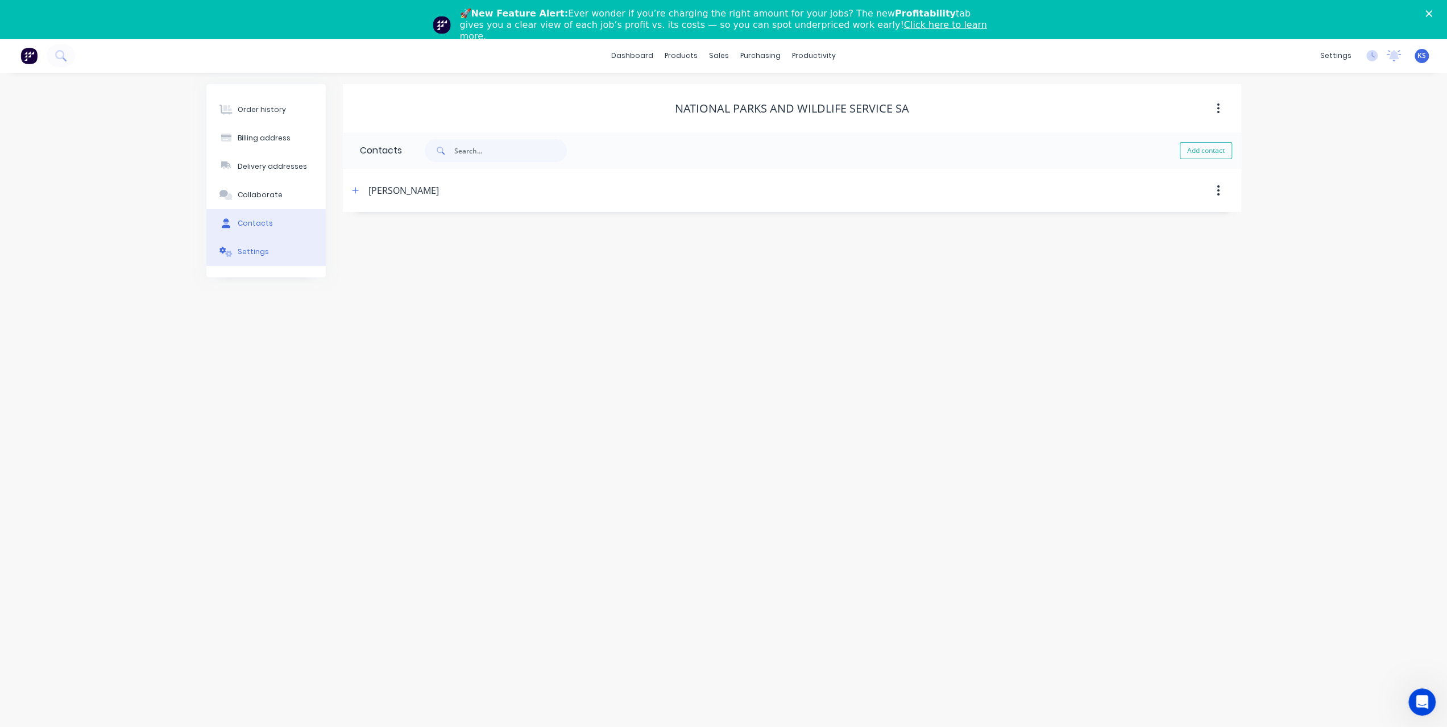
click at [250, 254] on div "Settings" at bounding box center [253, 252] width 31 height 10
click at [265, 221] on div "Contacts" at bounding box center [255, 223] width 35 height 10
select select "AU"
click at [356, 192] on icon "button" at bounding box center [355, 190] width 7 height 8
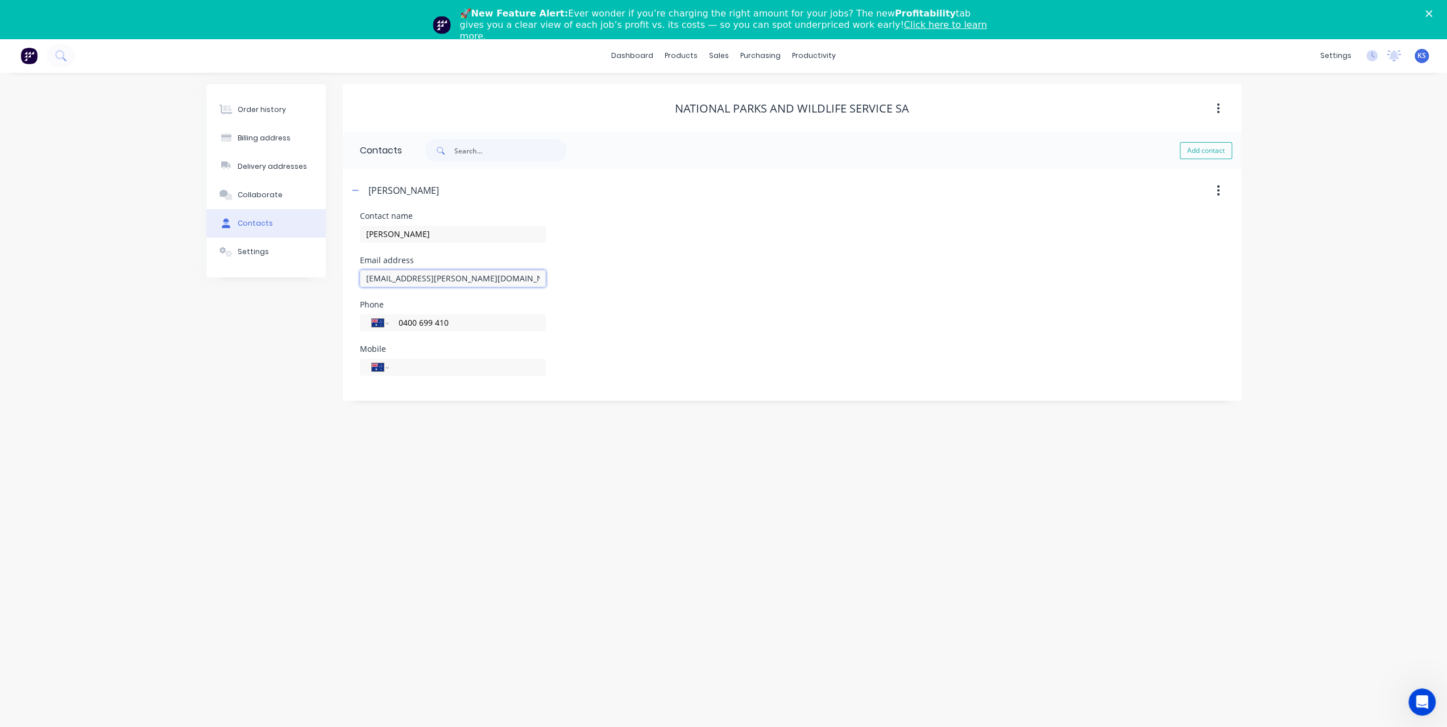
drag, startPoint x: 467, startPoint y: 279, endPoint x: 312, endPoint y: 279, distance: 154.7
click at [312, 279] on div "Order history Billing address Delivery addresses Collaborate Contacts Settings …" at bounding box center [723, 242] width 1035 height 317
click at [57, 56] on icon at bounding box center [59, 54] width 9 height 9
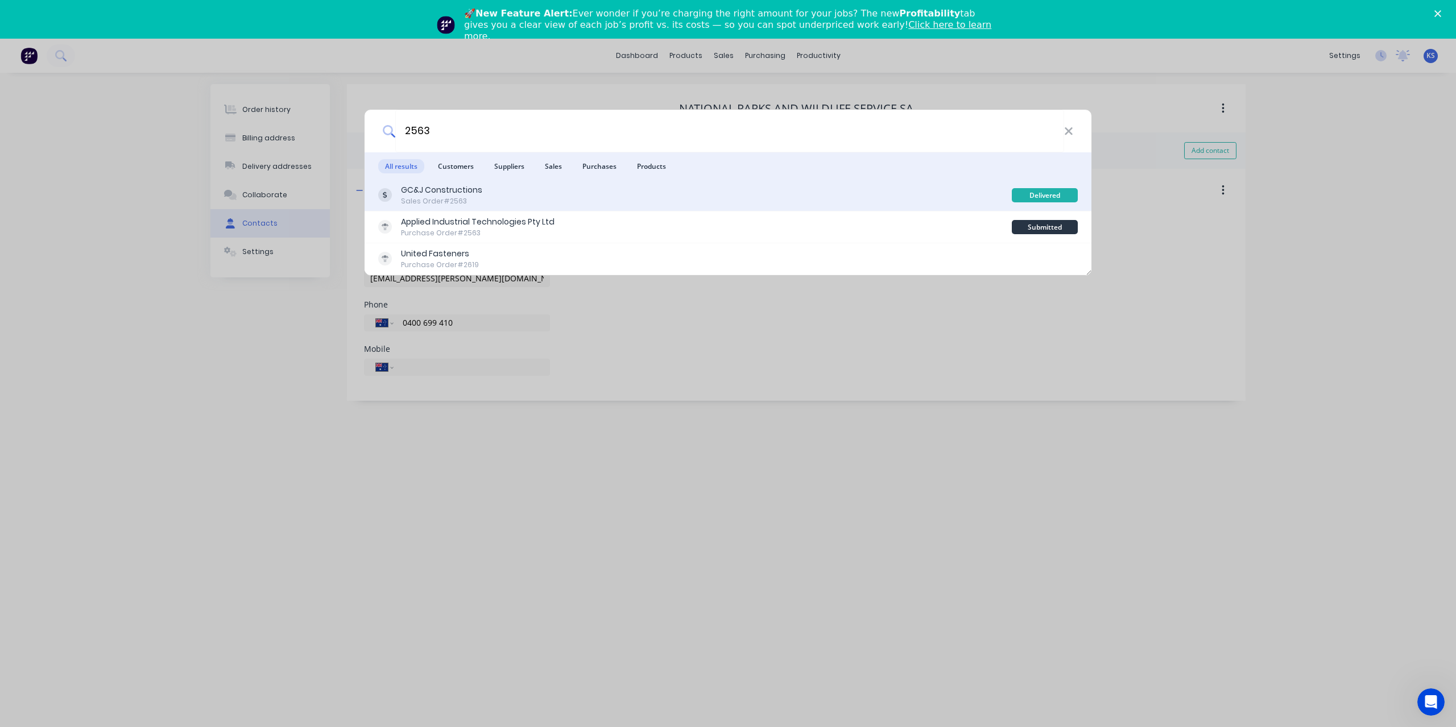
type input "2563"
click at [436, 186] on div "GC&J Constructions" at bounding box center [441, 190] width 81 height 12
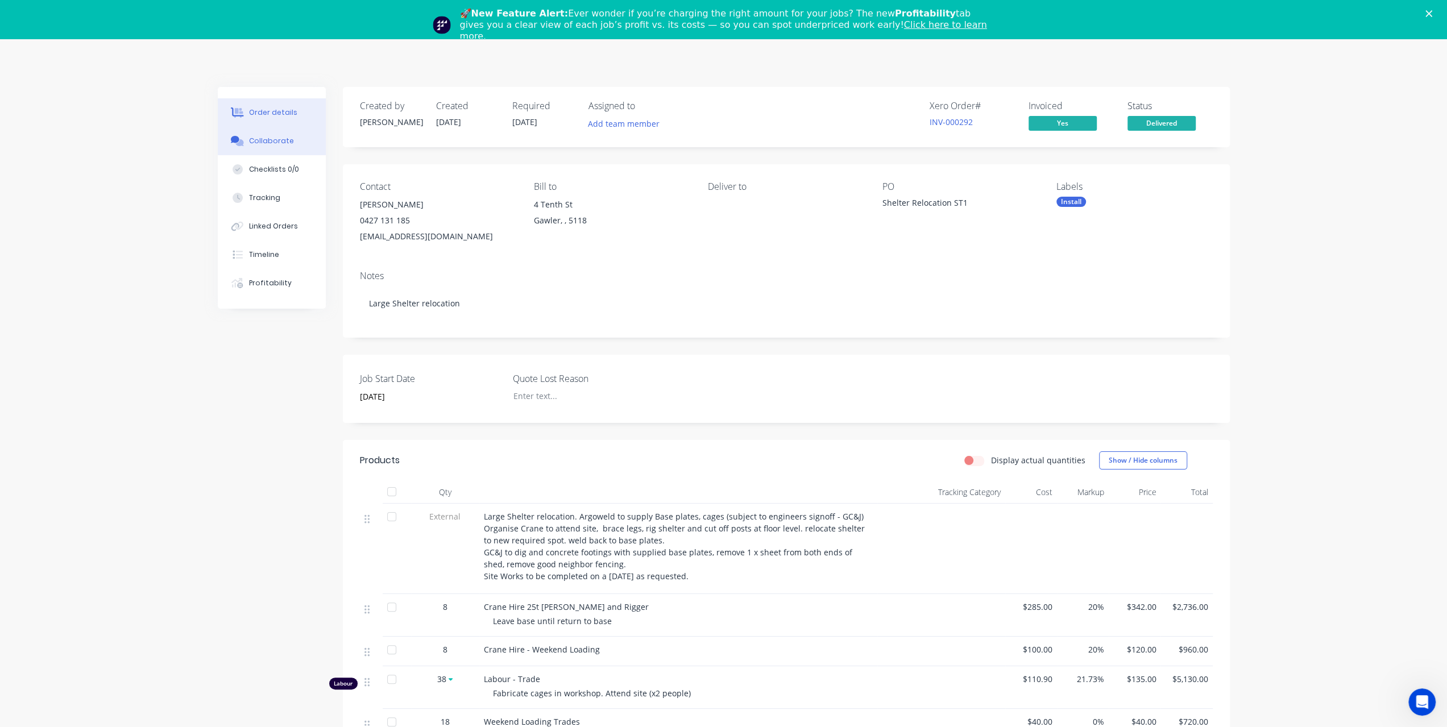
click at [256, 142] on div "Collaborate" at bounding box center [271, 141] width 45 height 10
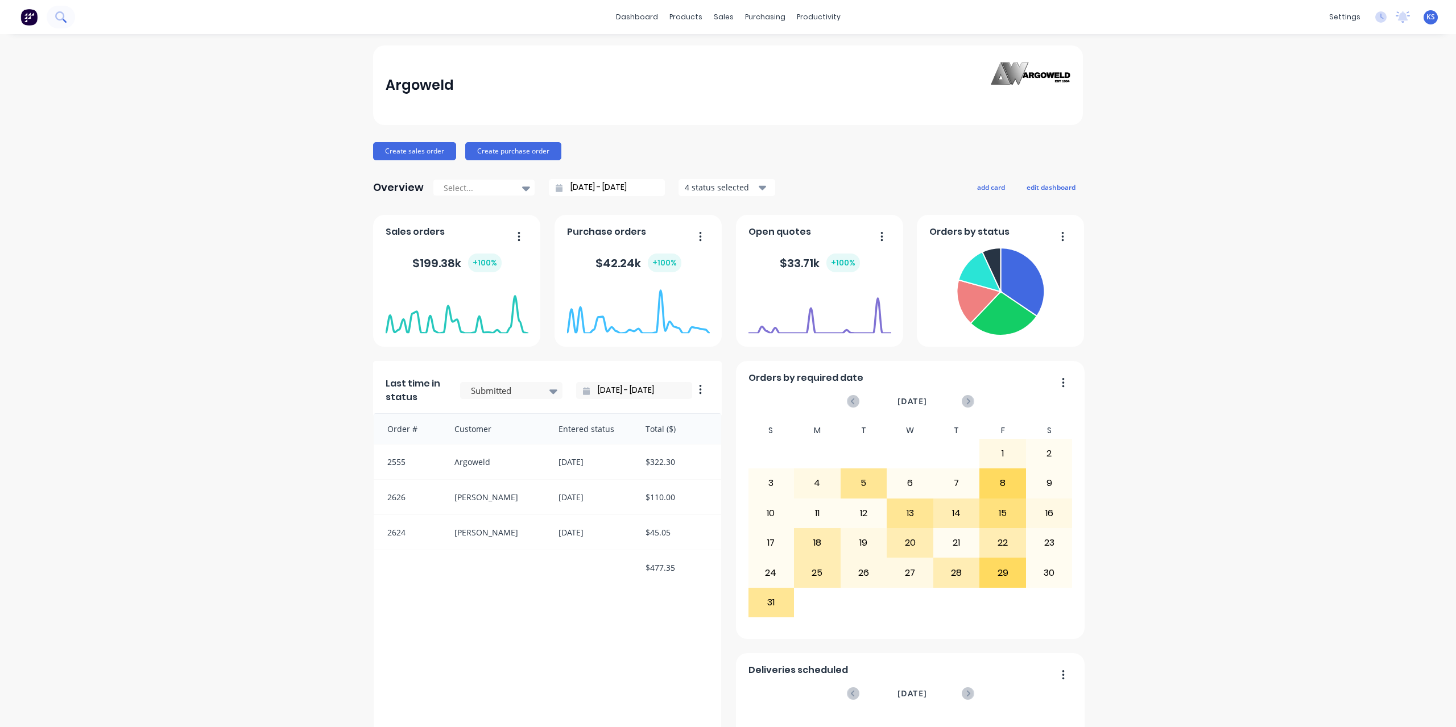
click at [63, 13] on icon at bounding box center [59, 15] width 9 height 9
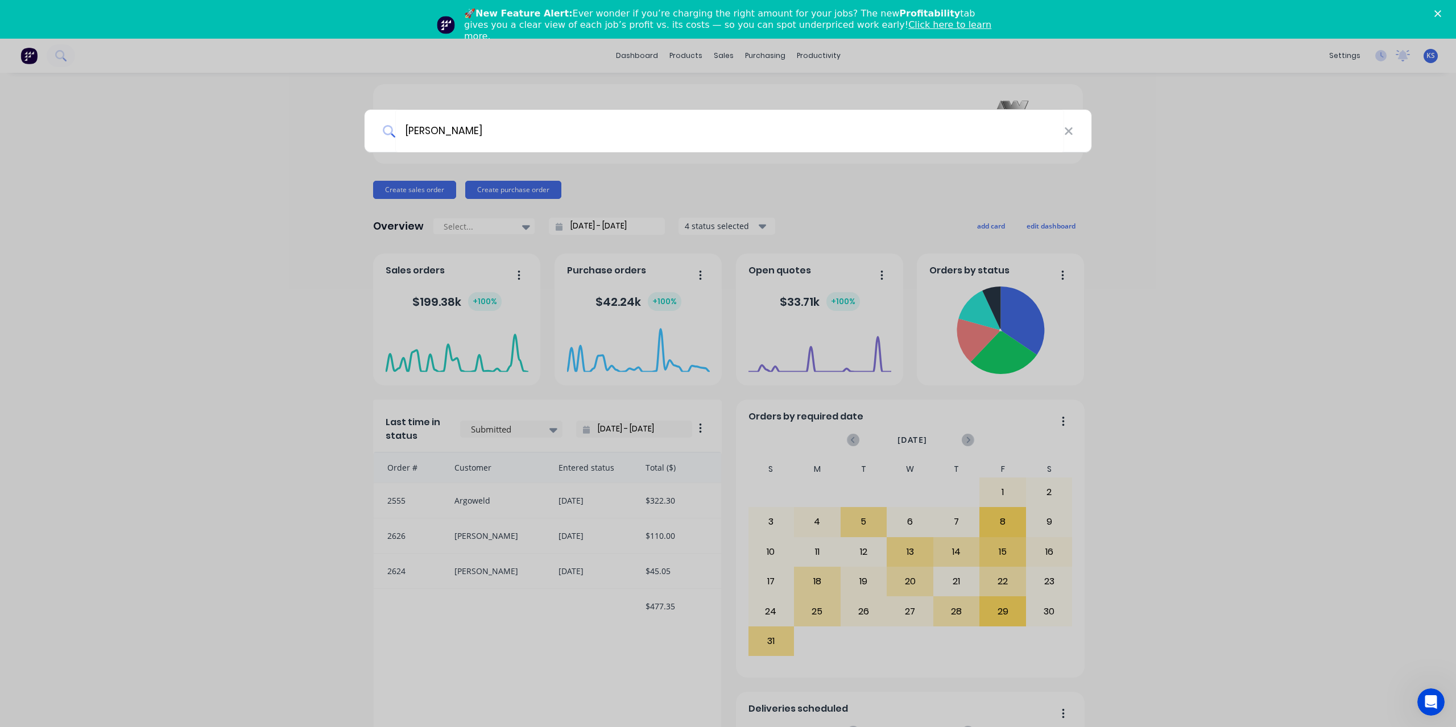
type input "sanders"
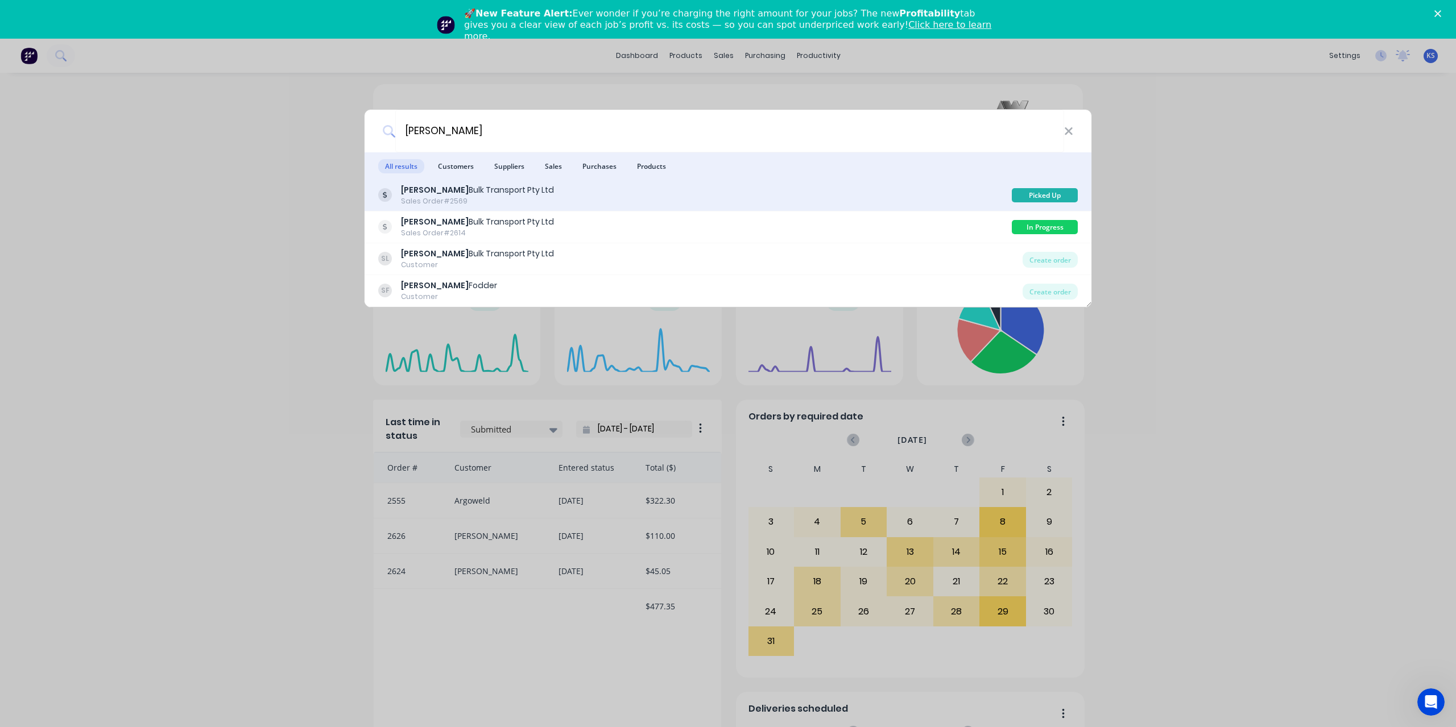
click at [483, 200] on div "Sales Order #2569" at bounding box center [477, 201] width 153 height 10
